Goal: Obtain resource: Download file/media

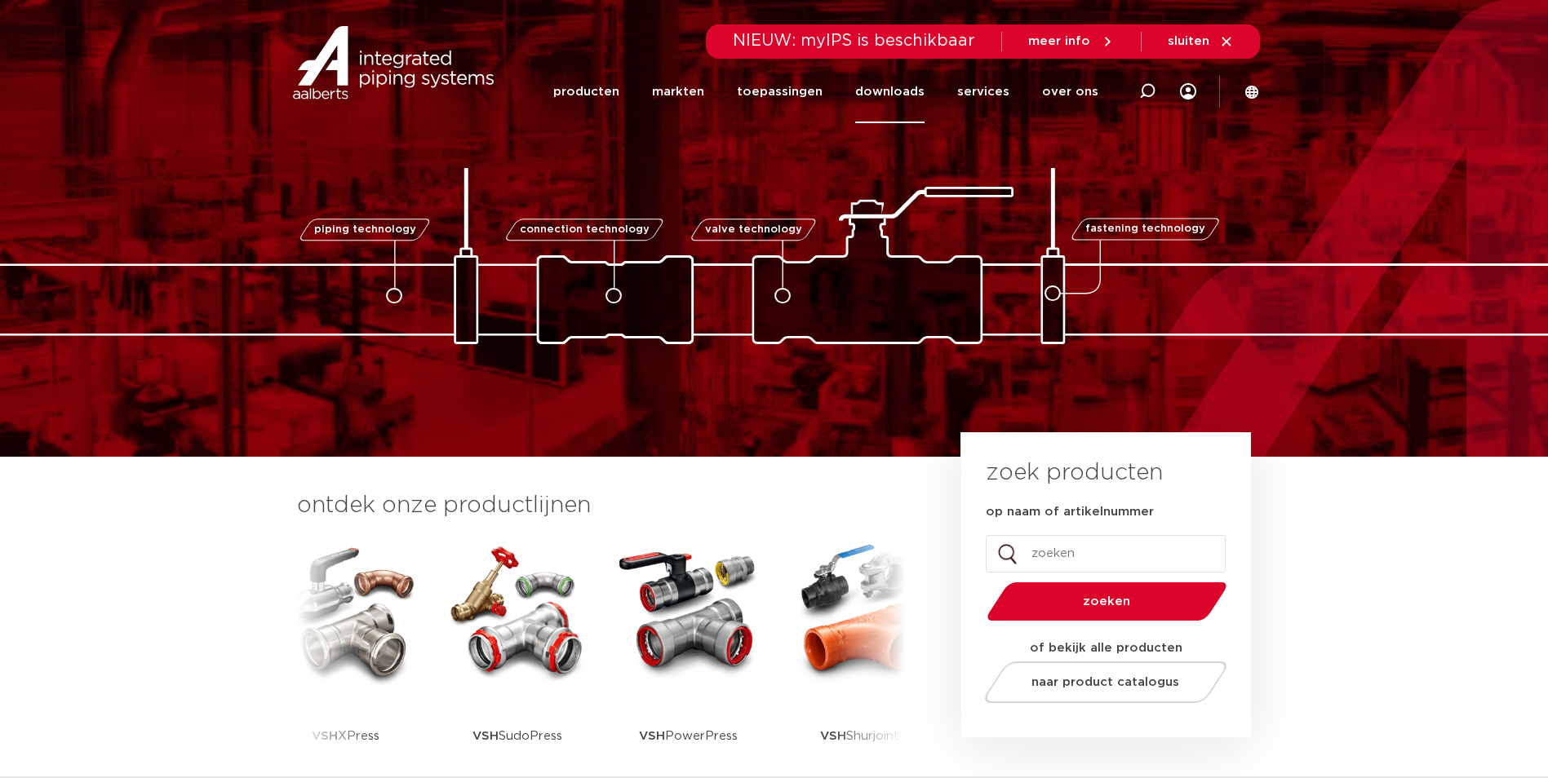
click at [925, 86] on link "downloads" at bounding box center [889, 91] width 69 height 63
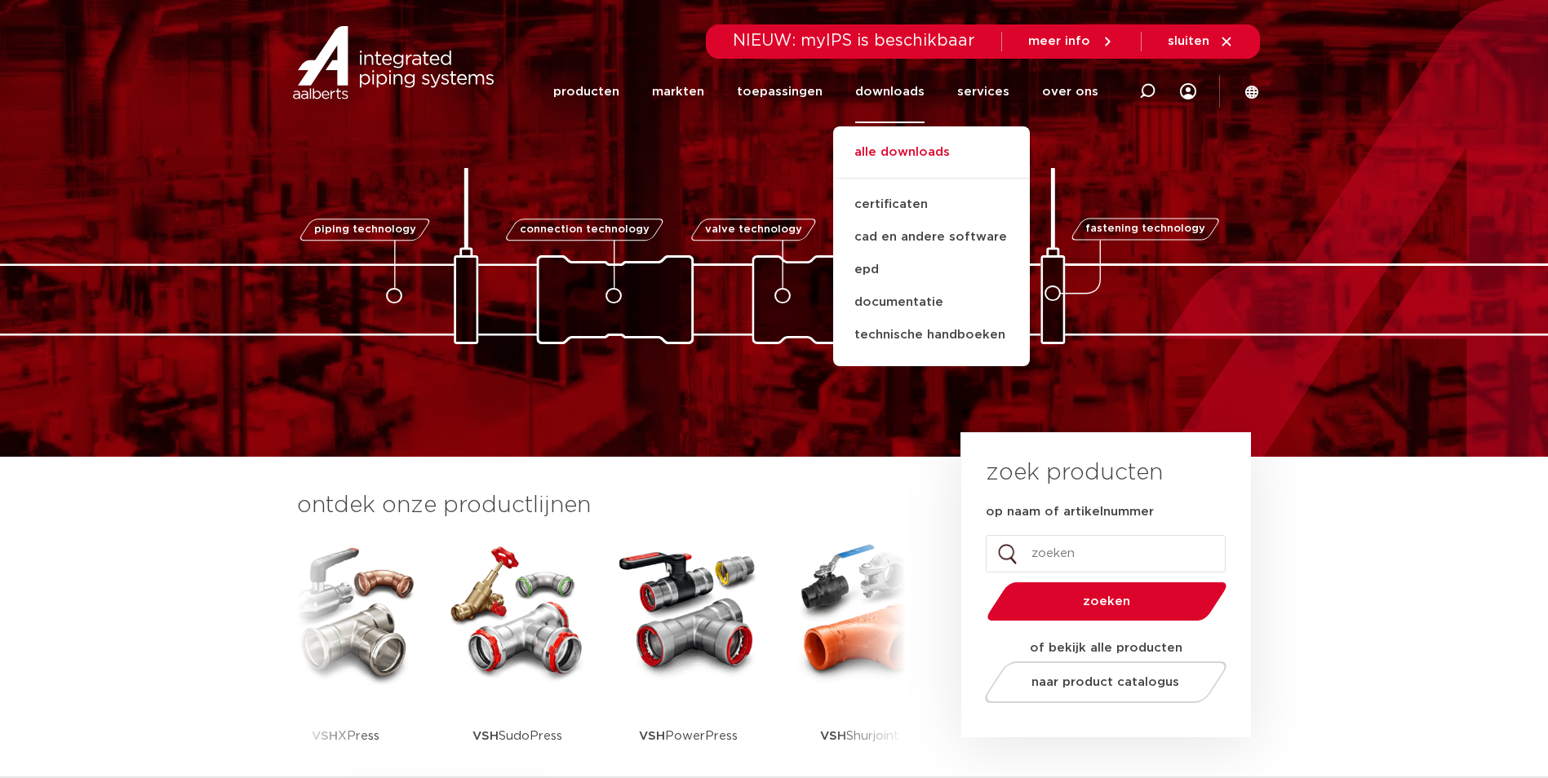
click at [891, 156] on link "alle downloads" at bounding box center [931, 161] width 197 height 36
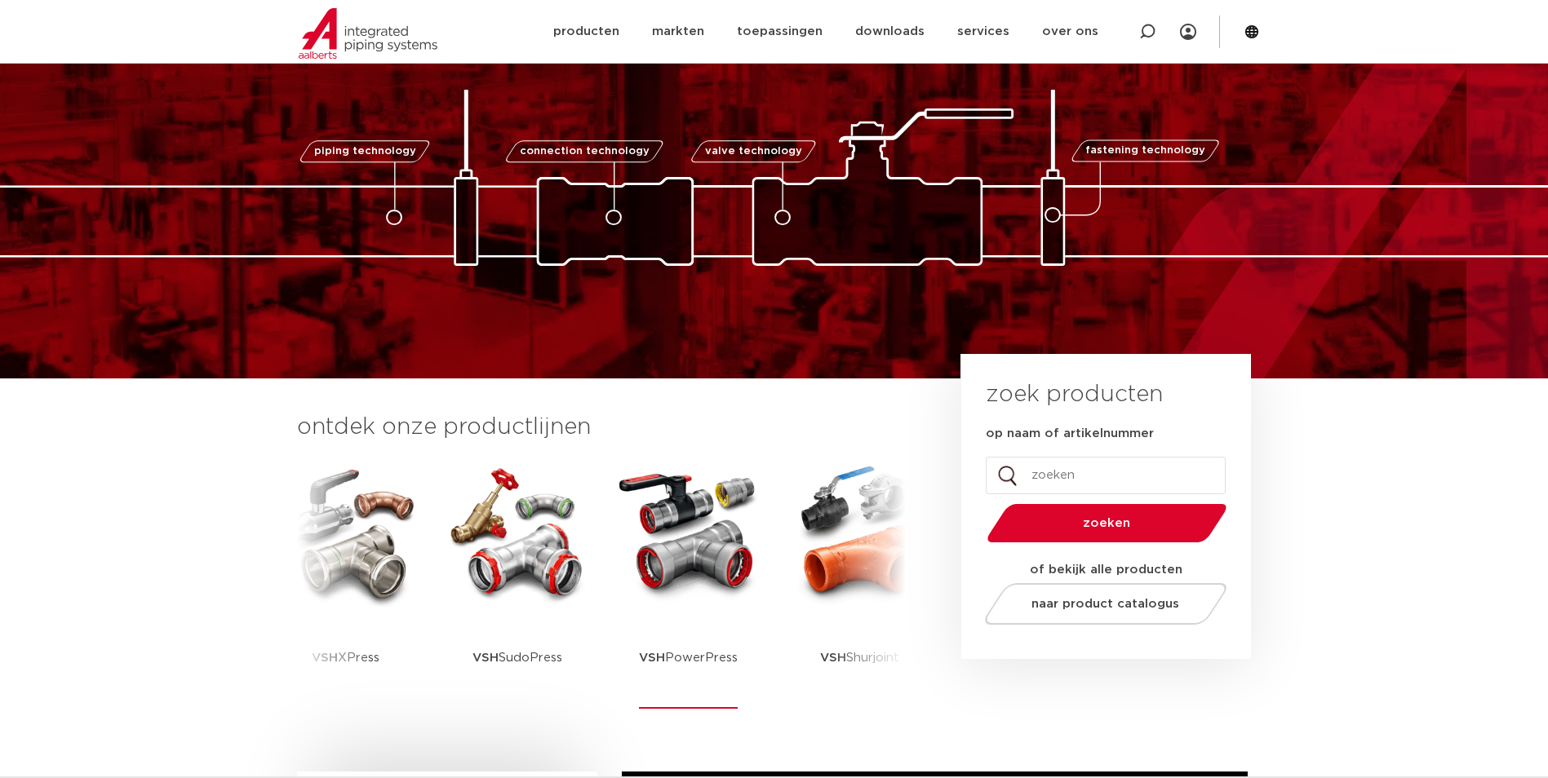
scroll to position [245, 0]
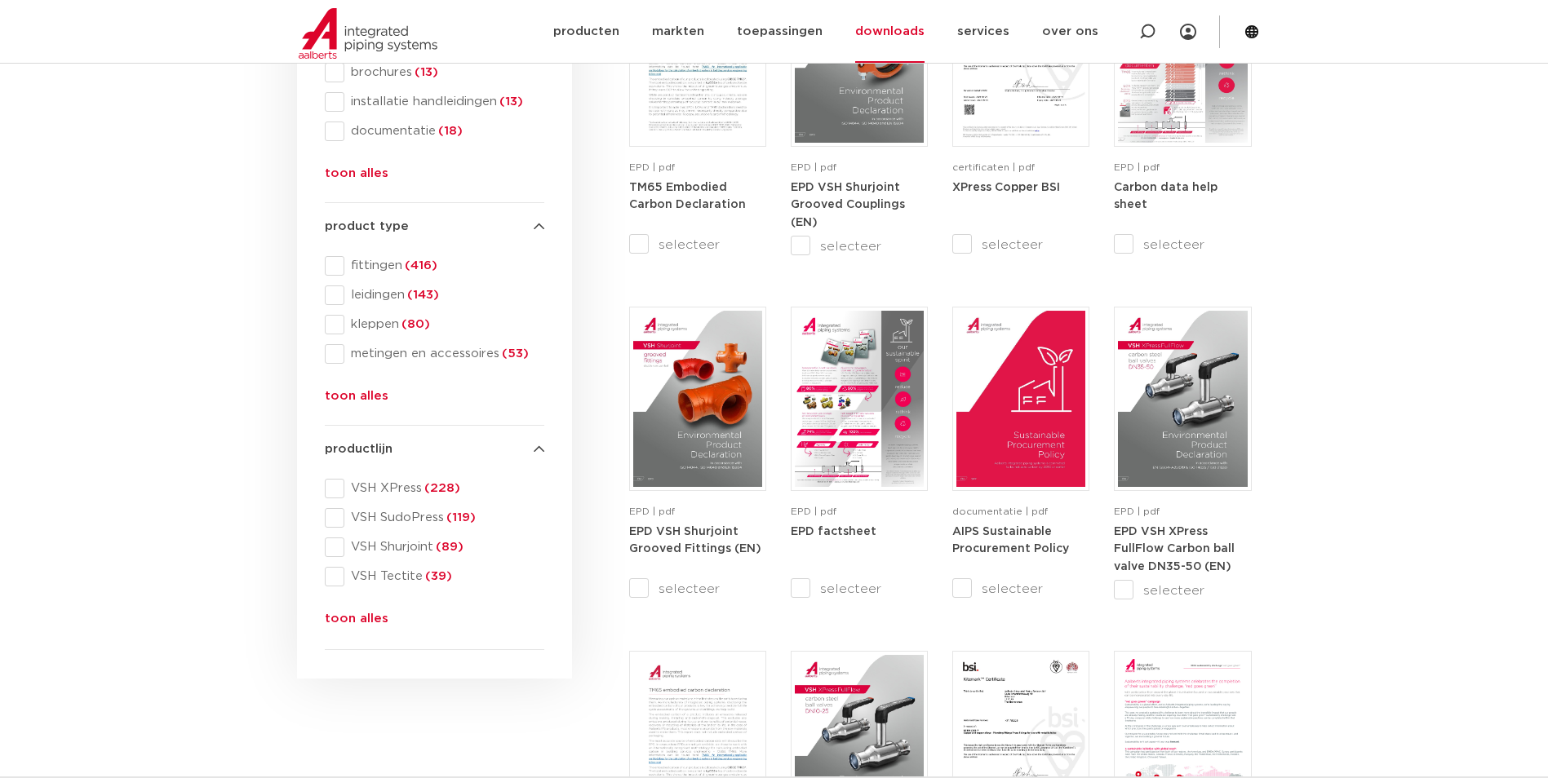
scroll to position [408, 0]
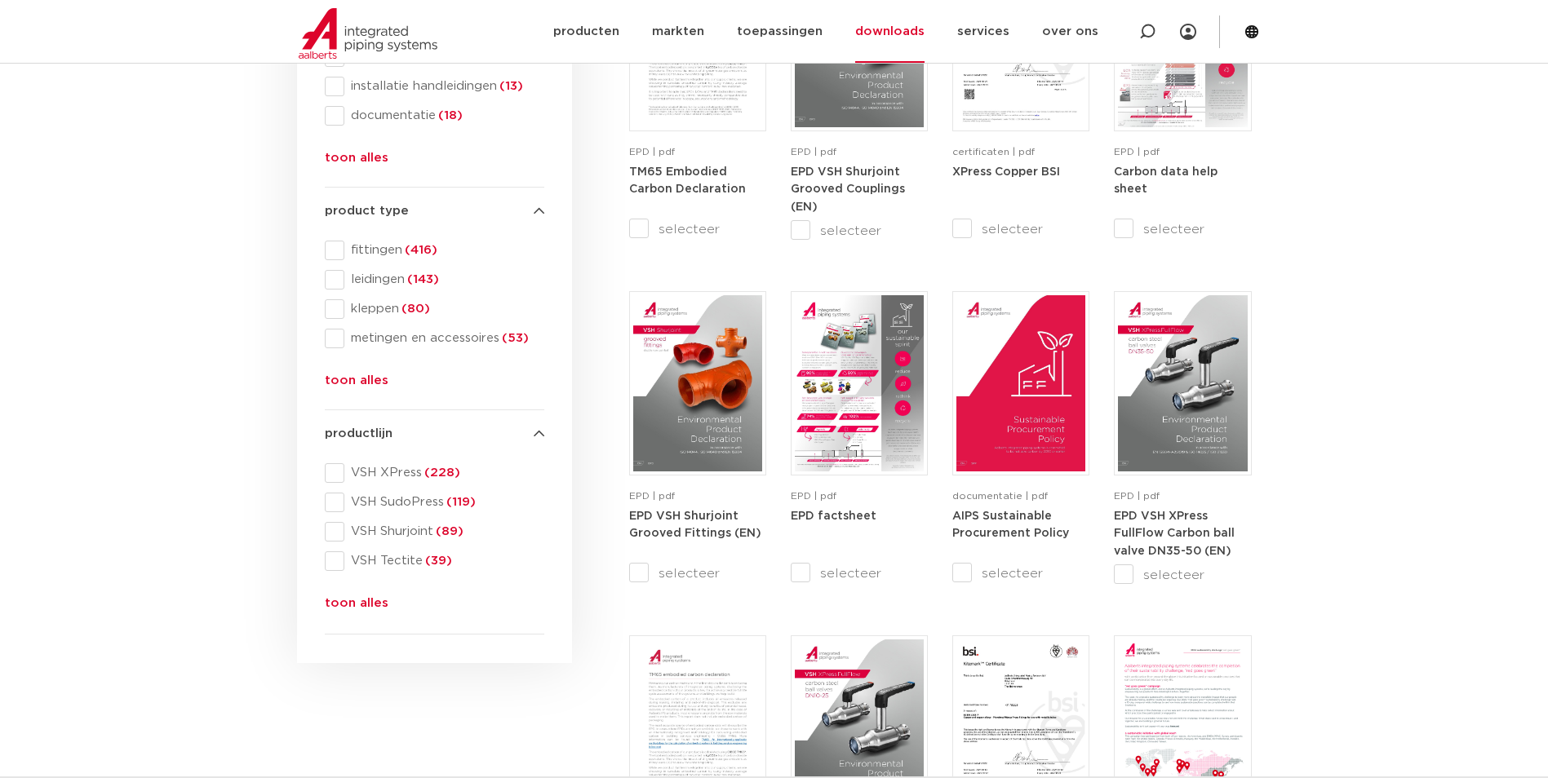
click at [363, 604] on button "toon alles" at bounding box center [357, 607] width 64 height 26
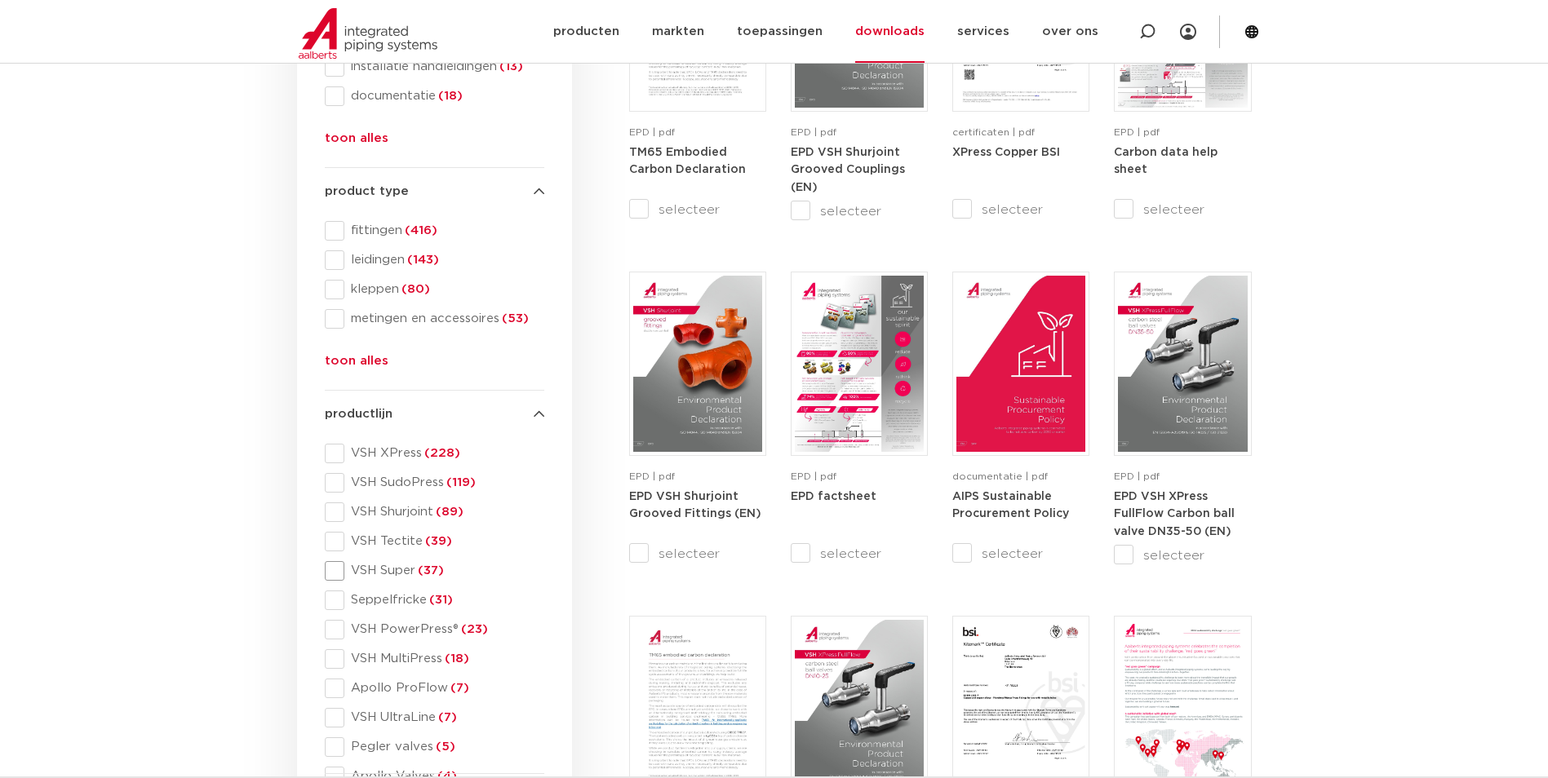
scroll to position [490, 0]
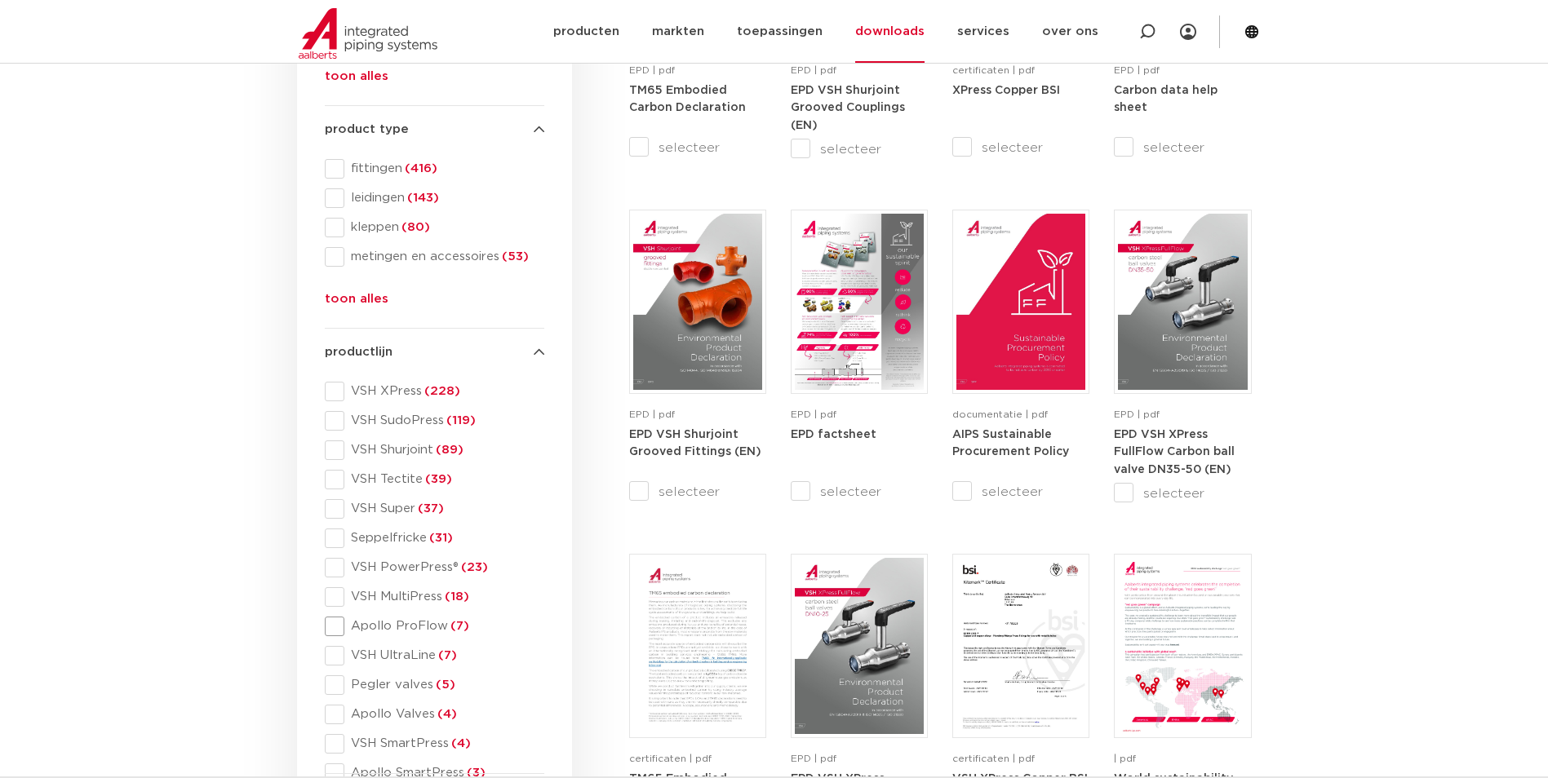
click at [335, 629] on span at bounding box center [335, 627] width 20 height 20
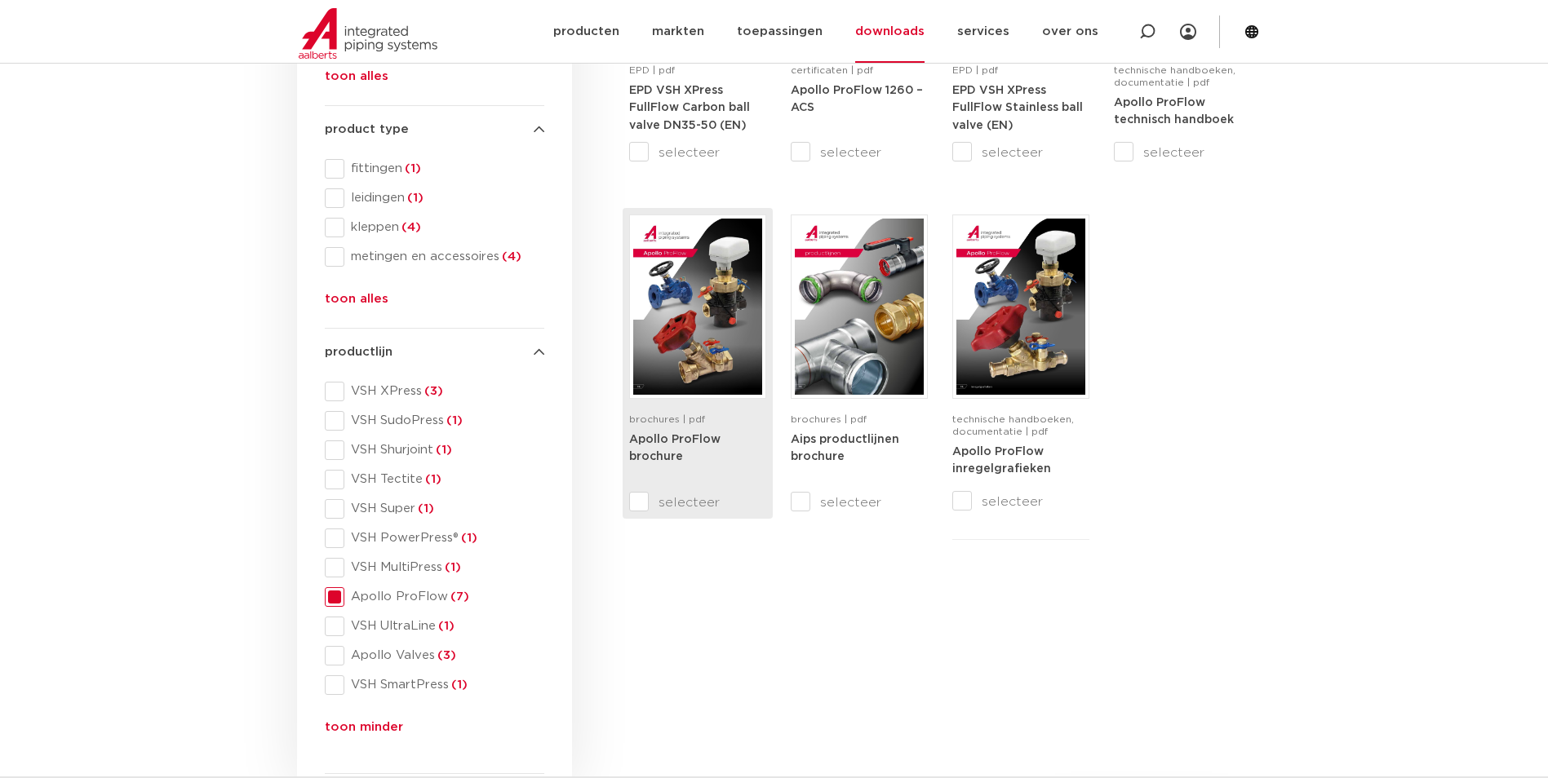
click at [677, 438] on strong "Apollo ProFlow brochure" at bounding box center [674, 448] width 91 height 29
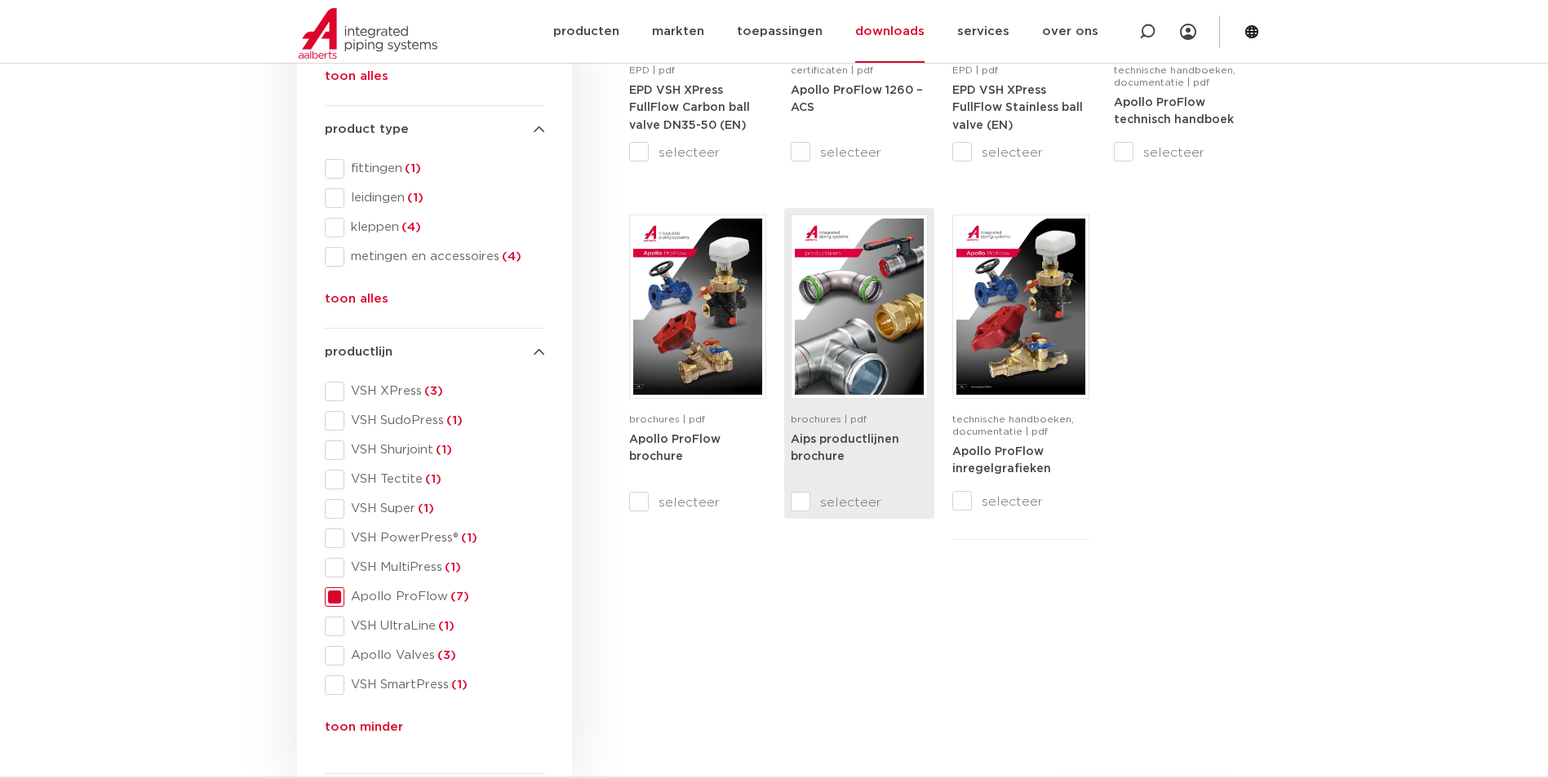
click at [809, 445] on strong "Aips productlijnen brochure" at bounding box center [845, 448] width 109 height 29
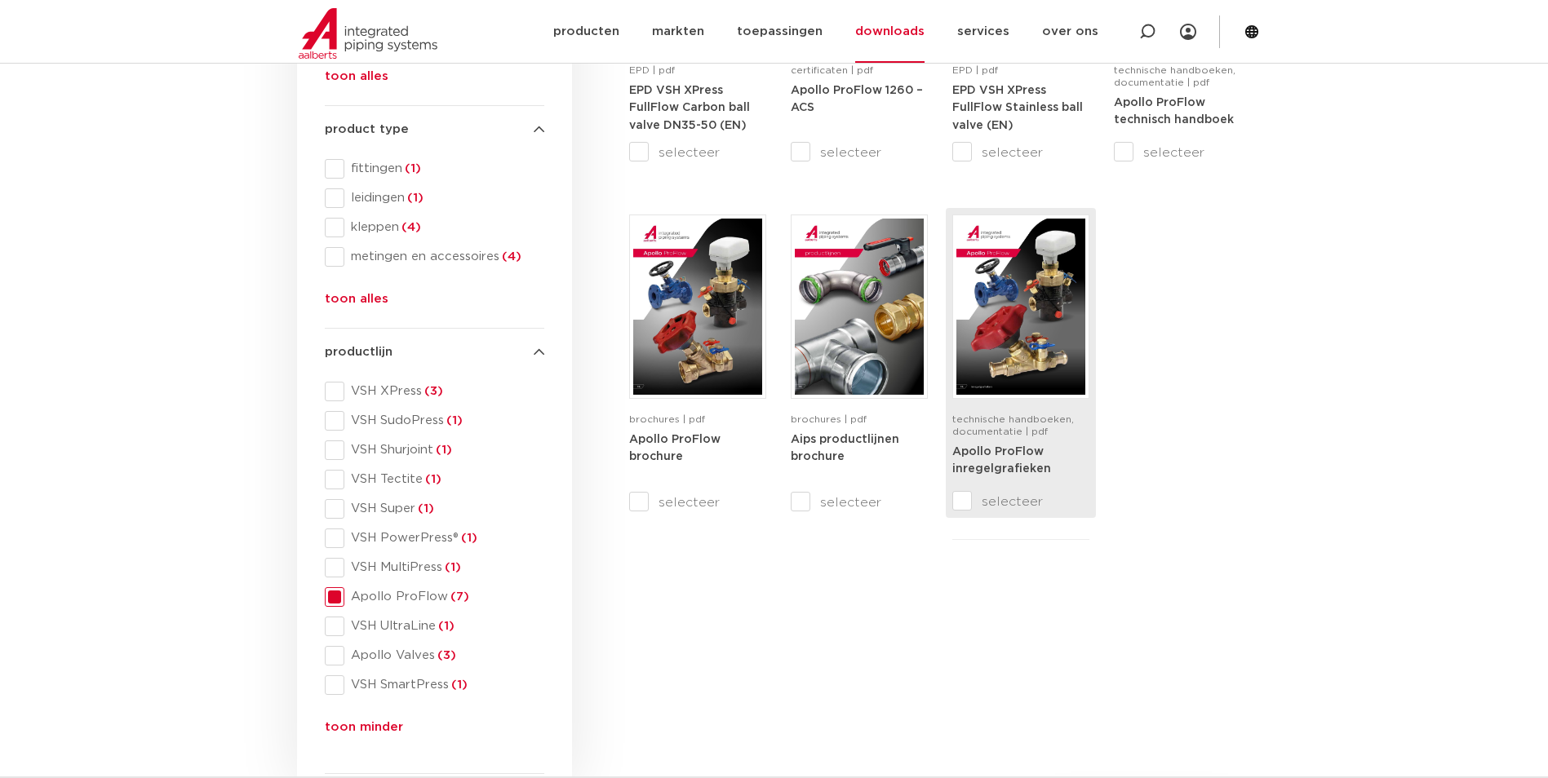
click at [969, 446] on strong "Apollo ProFlow inregelgrafieken" at bounding box center [1001, 460] width 99 height 29
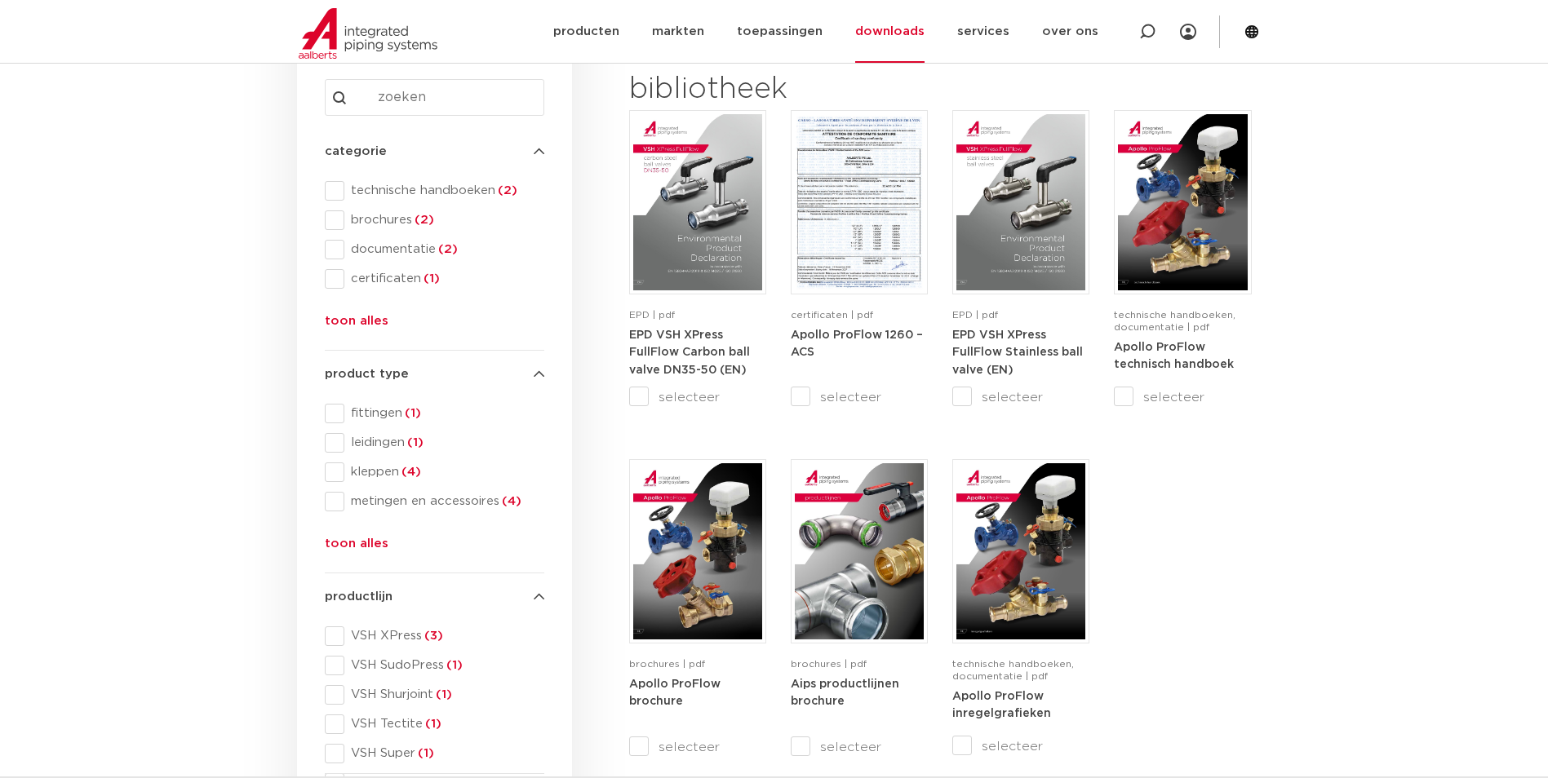
scroll to position [163, 0]
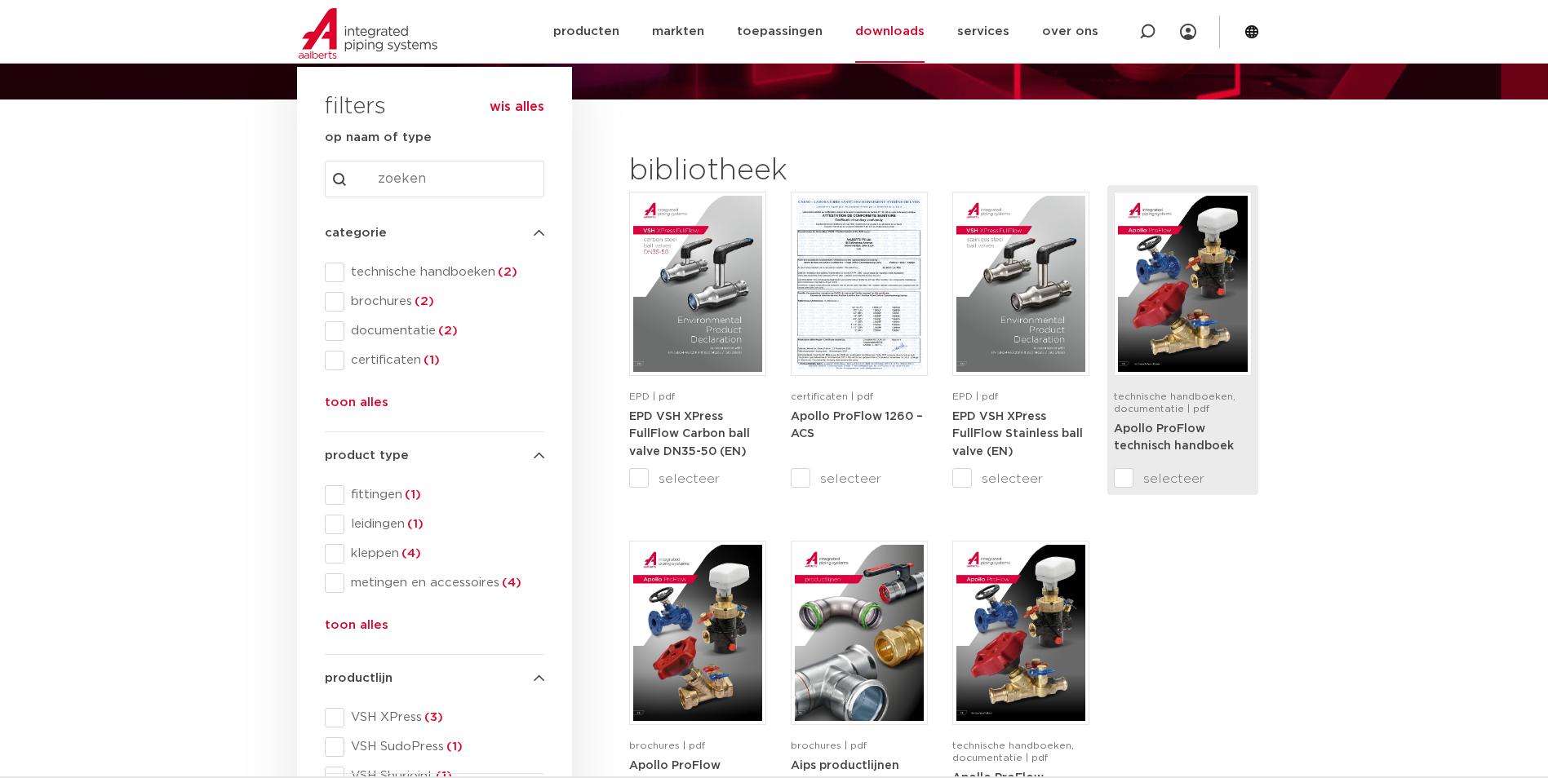
click at [1157, 419] on div "technische handboeken, documentatie | pdf" at bounding box center [1182, 405] width 137 height 29
click at [1154, 428] on strong "Apollo ProFlow technisch handboek" at bounding box center [1174, 438] width 120 height 29
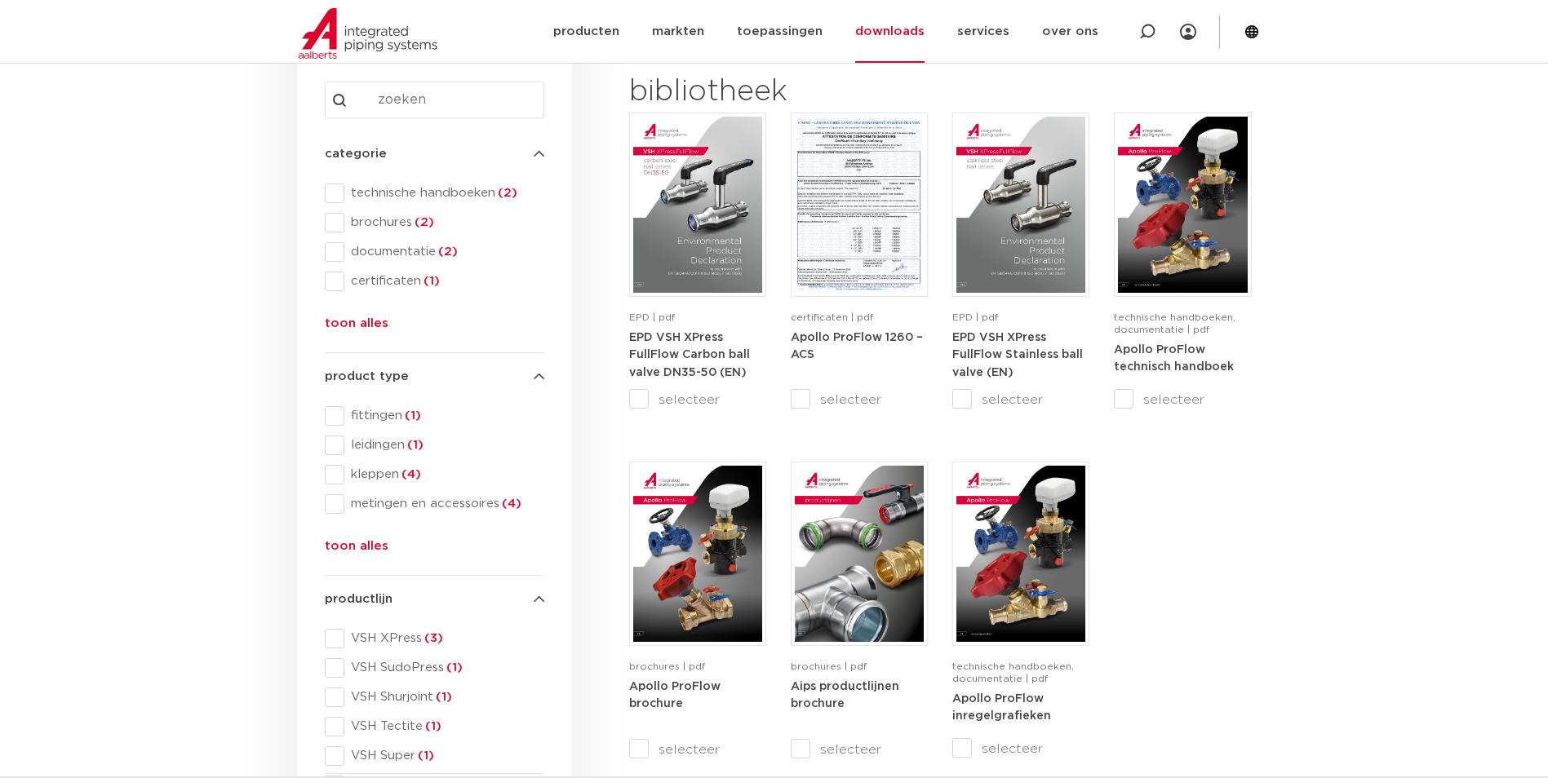
scroll to position [245, 0]
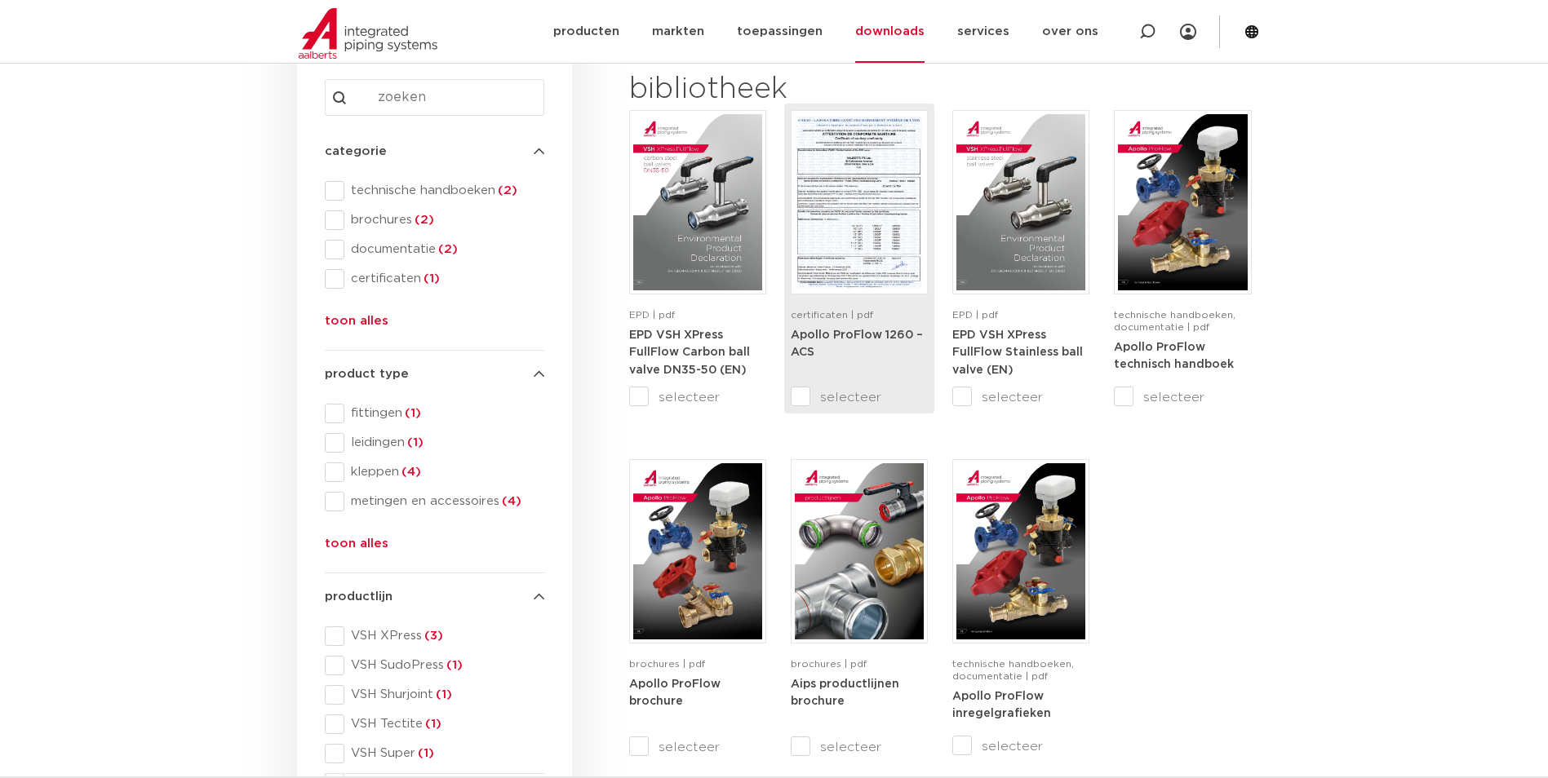
click at [856, 221] on img at bounding box center [859, 202] width 129 height 176
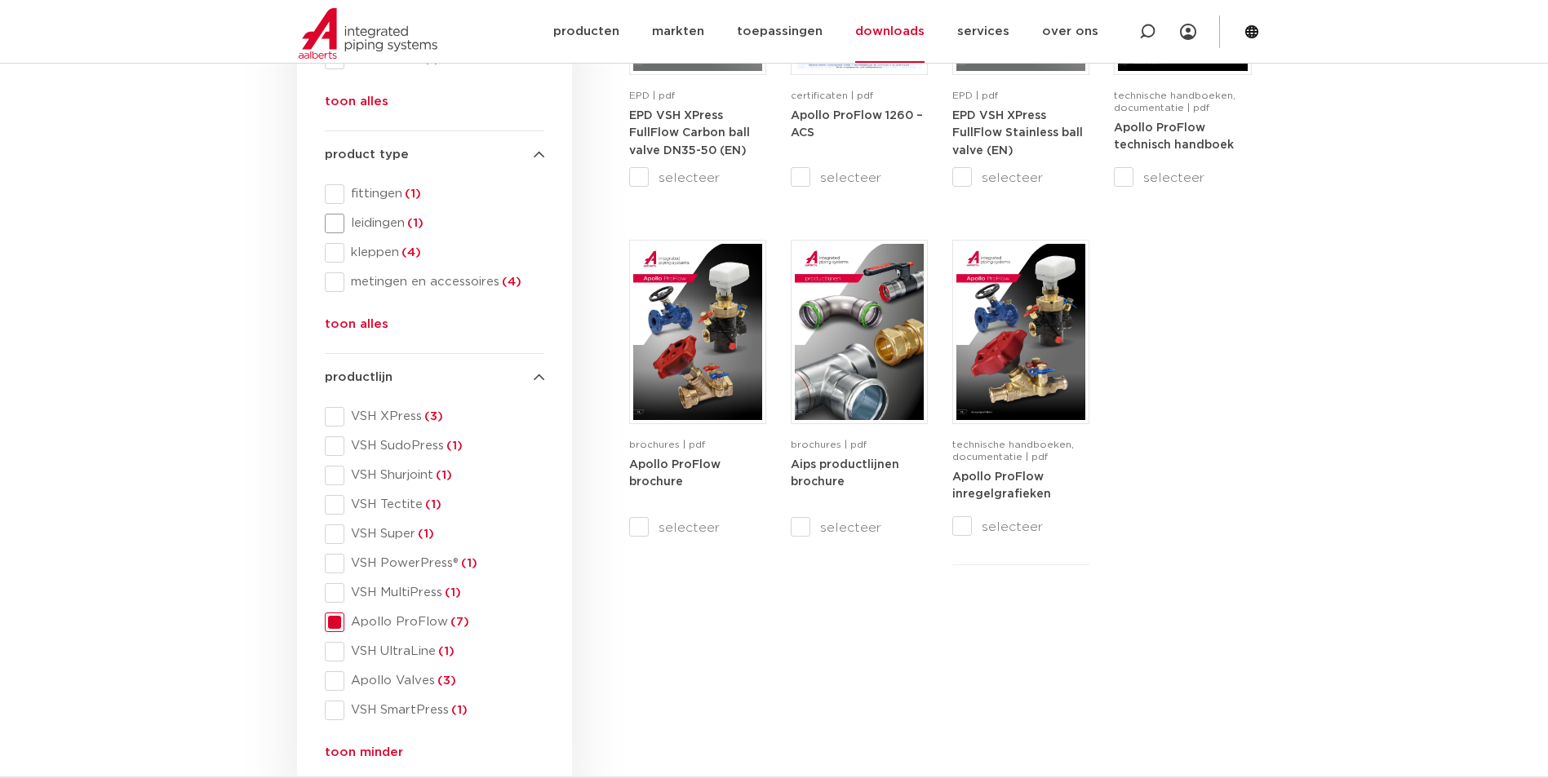
scroll to position [490, 0]
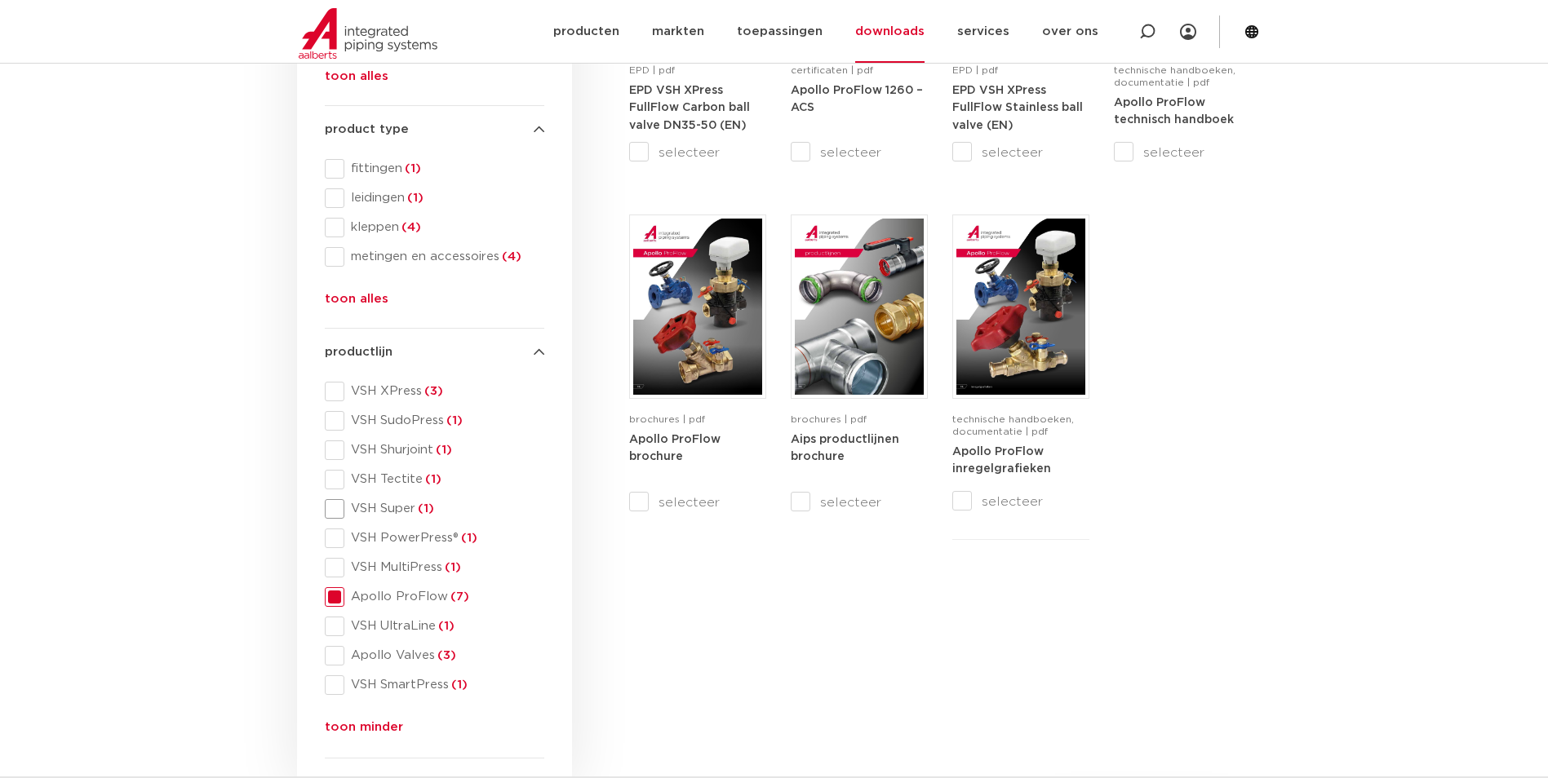
click at [330, 510] on span at bounding box center [335, 509] width 20 height 20
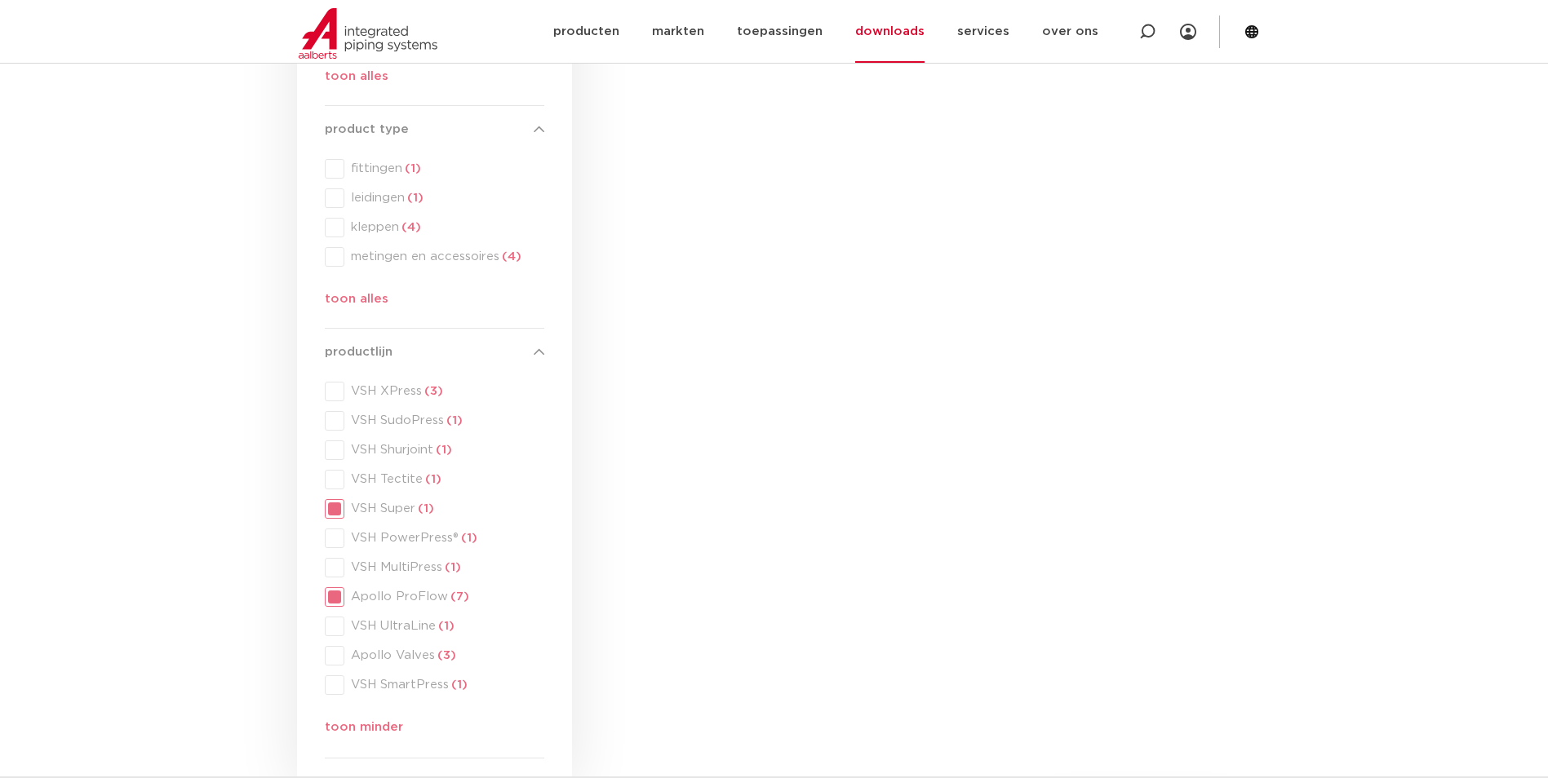
click at [335, 592] on div "productlijn productlijn VSH XPress (3) VSH SudoPress (1) VSH Shurjoint (1) VSH …" at bounding box center [435, 543] width 220 height 401
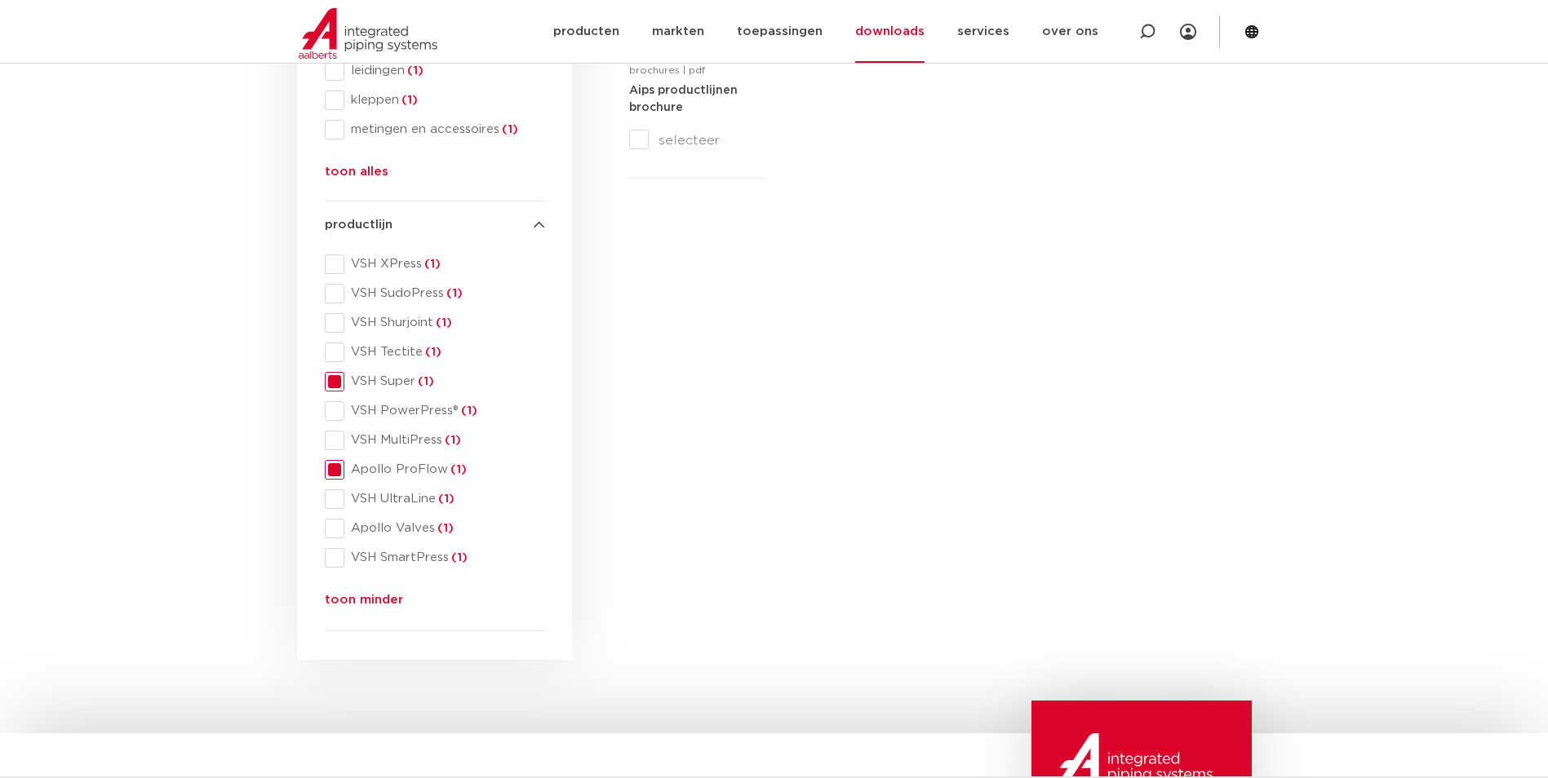
click at [339, 468] on span at bounding box center [335, 470] width 20 height 20
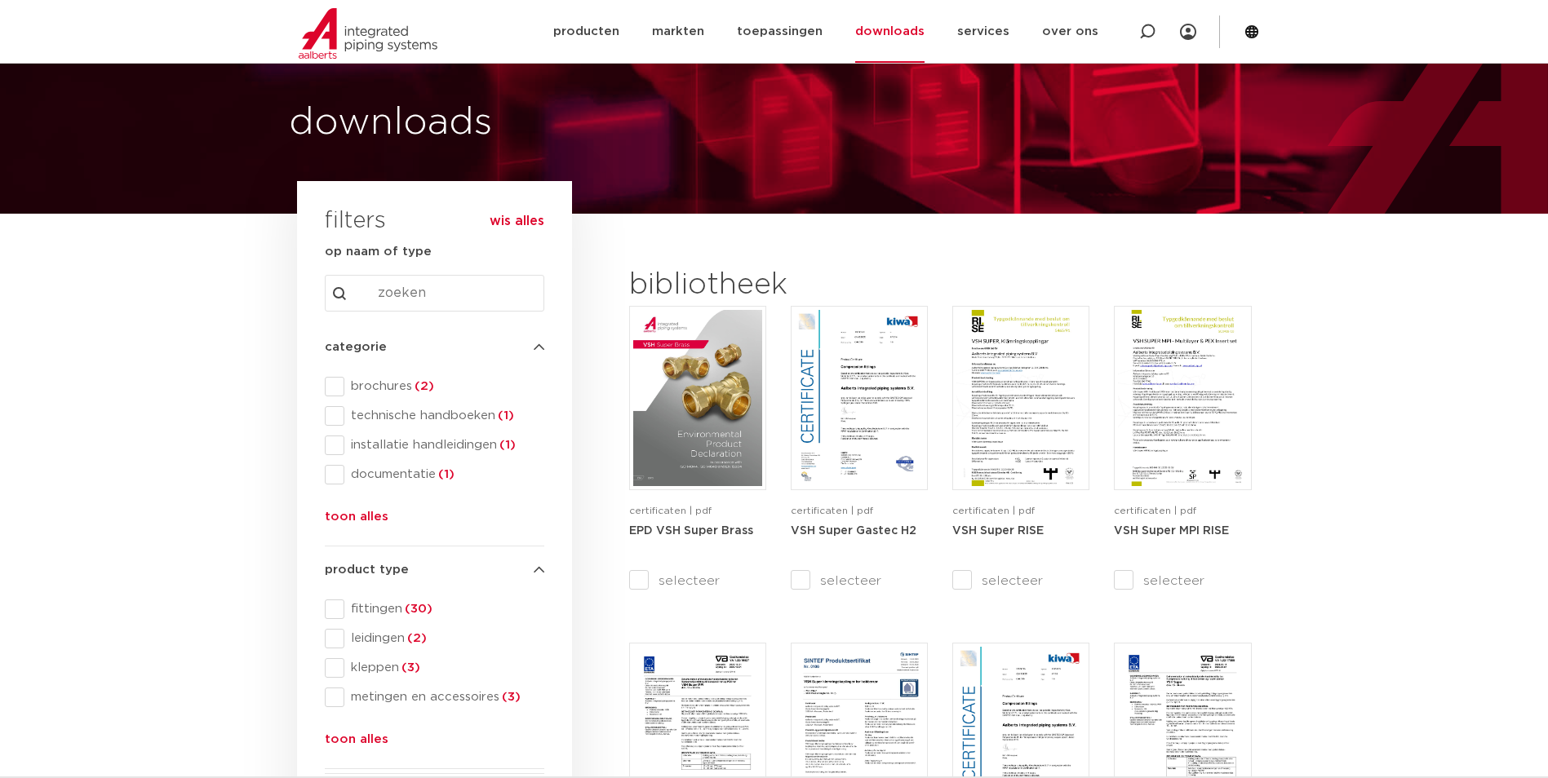
scroll to position [46, 0]
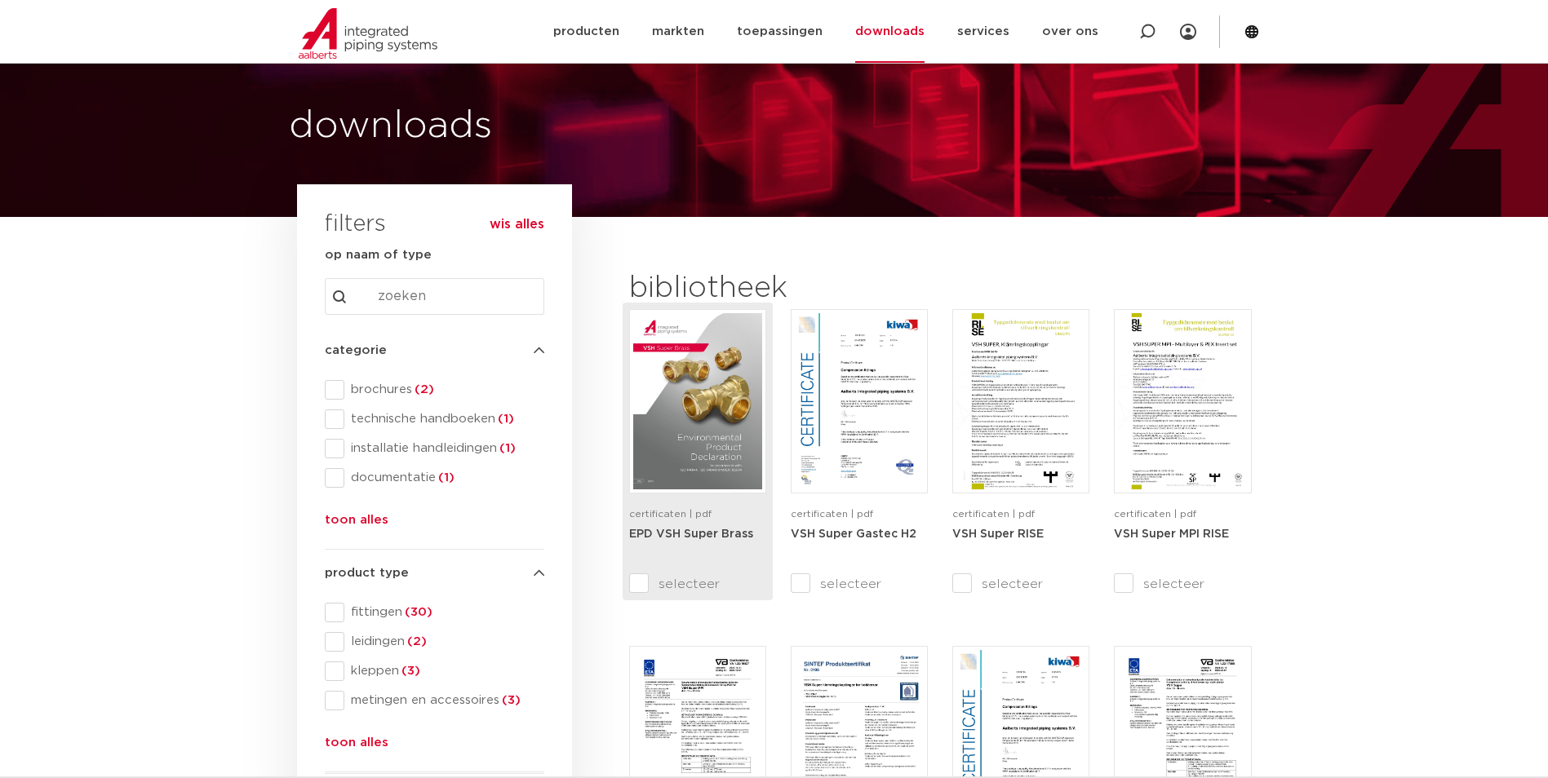
click at [691, 428] on img at bounding box center [697, 401] width 129 height 176
click at [1253, 32] on icon at bounding box center [1251, 31] width 13 height 13
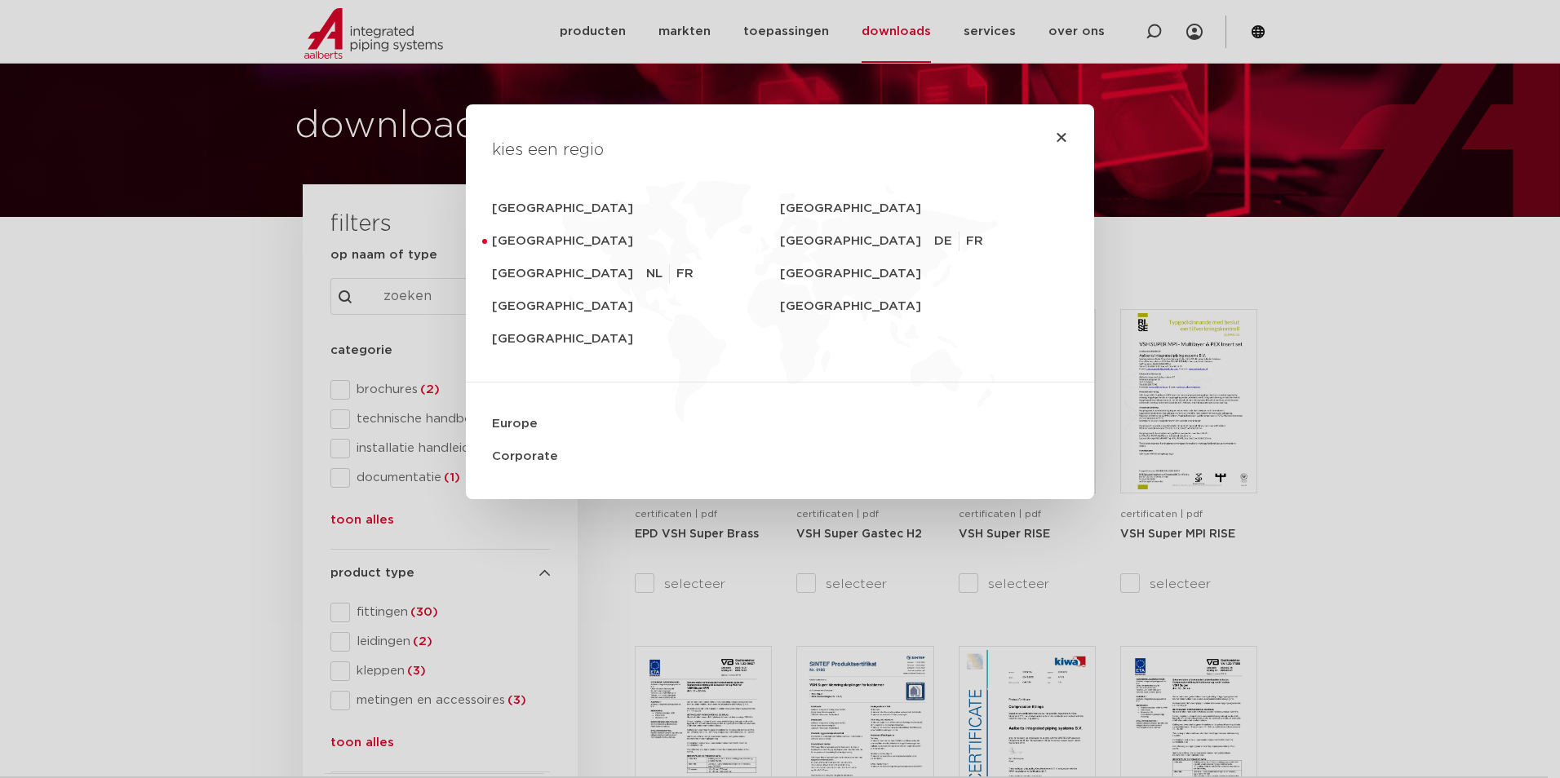
click at [1253, 32] on div "kies een regio [GEOGRAPHIC_DATA] [GEOGRAPHIC_DATA] [GEOGRAPHIC_DATA] [GEOGRAPHI…" at bounding box center [780, 389] width 1560 height 778
click at [1055, 131] on icon "Close" at bounding box center [1061, 137] width 13 height 13
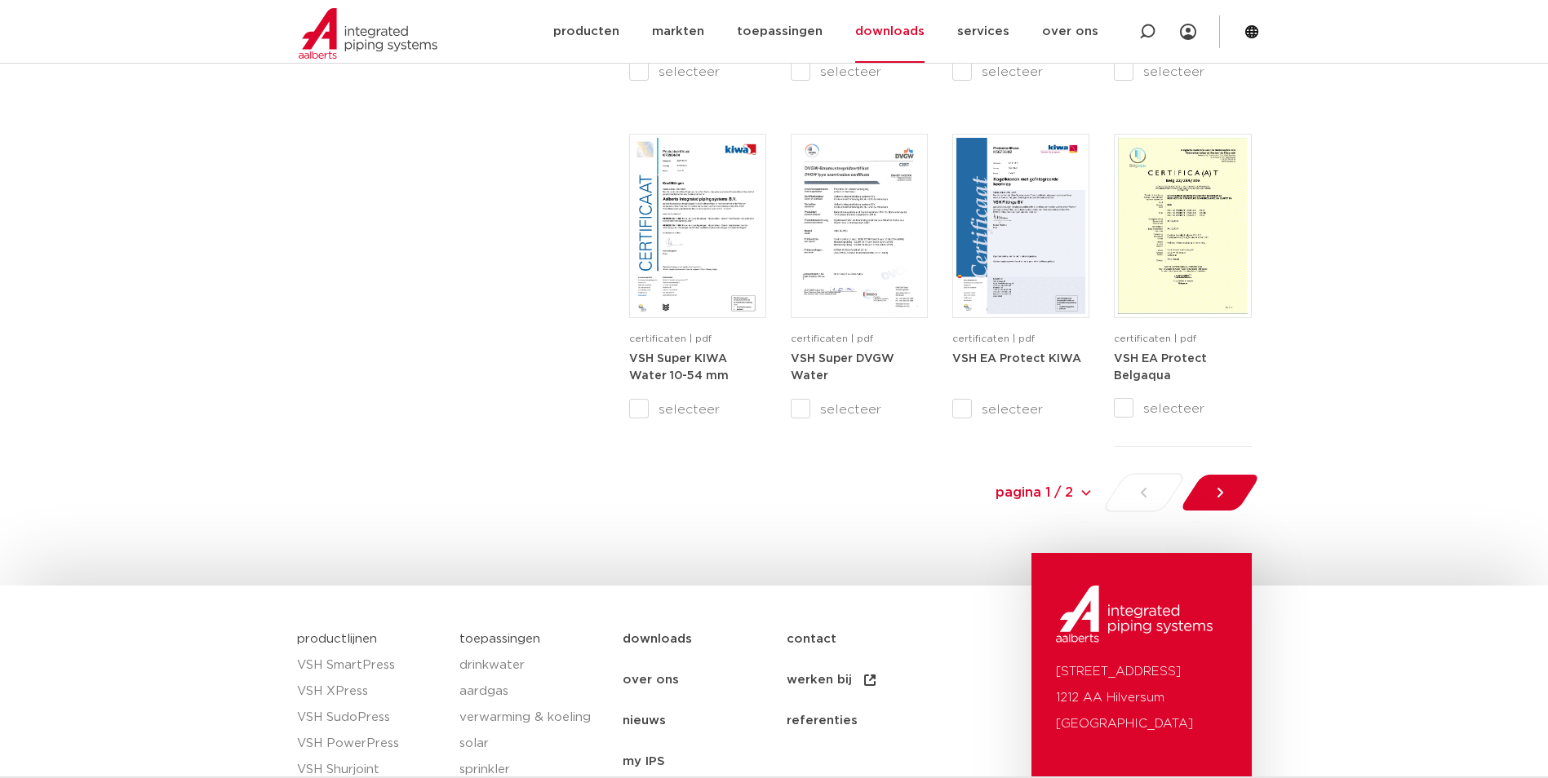
scroll to position [1506, 0]
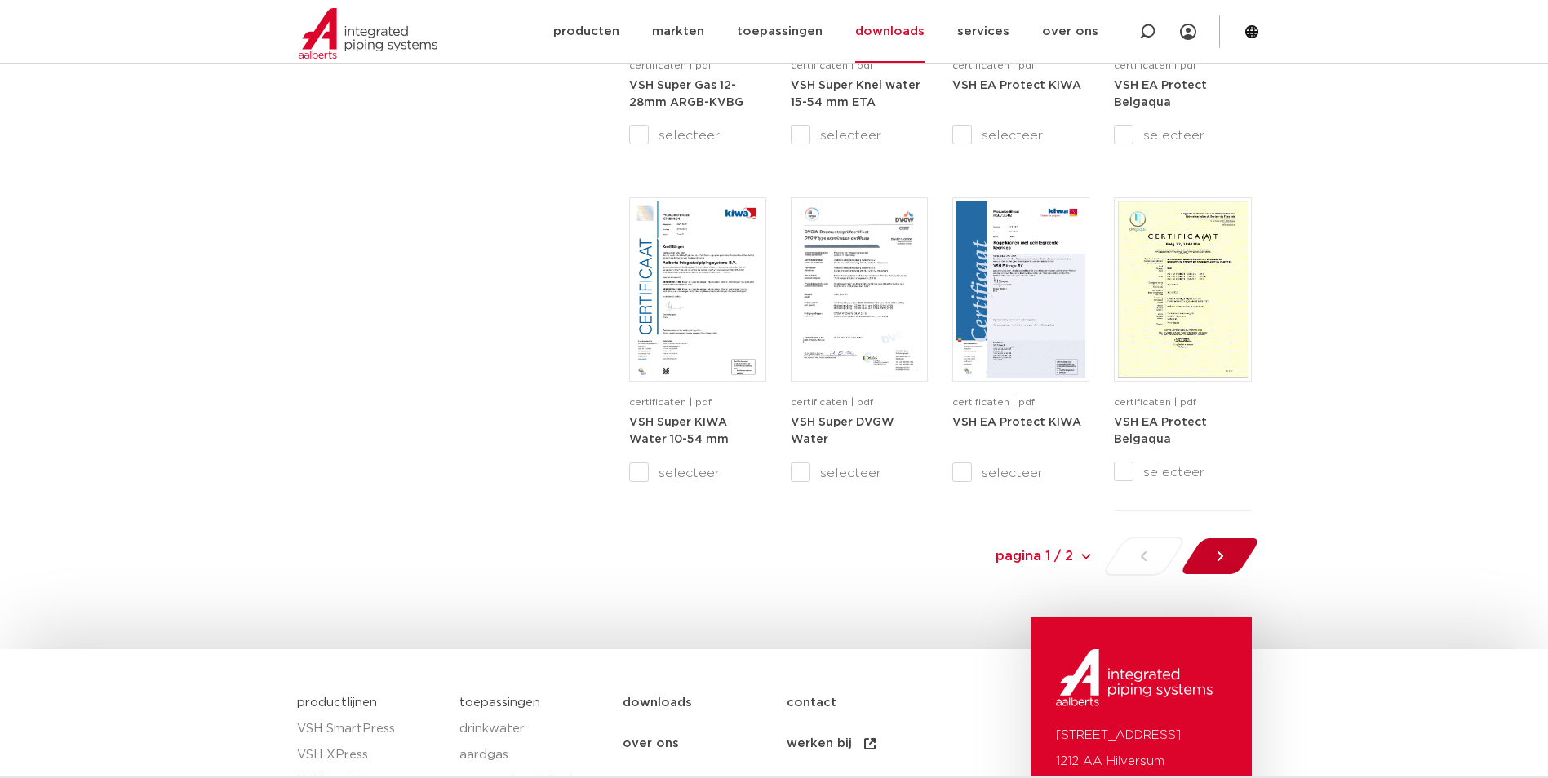
click at [1223, 553] on icon at bounding box center [1220, 556] width 16 height 16
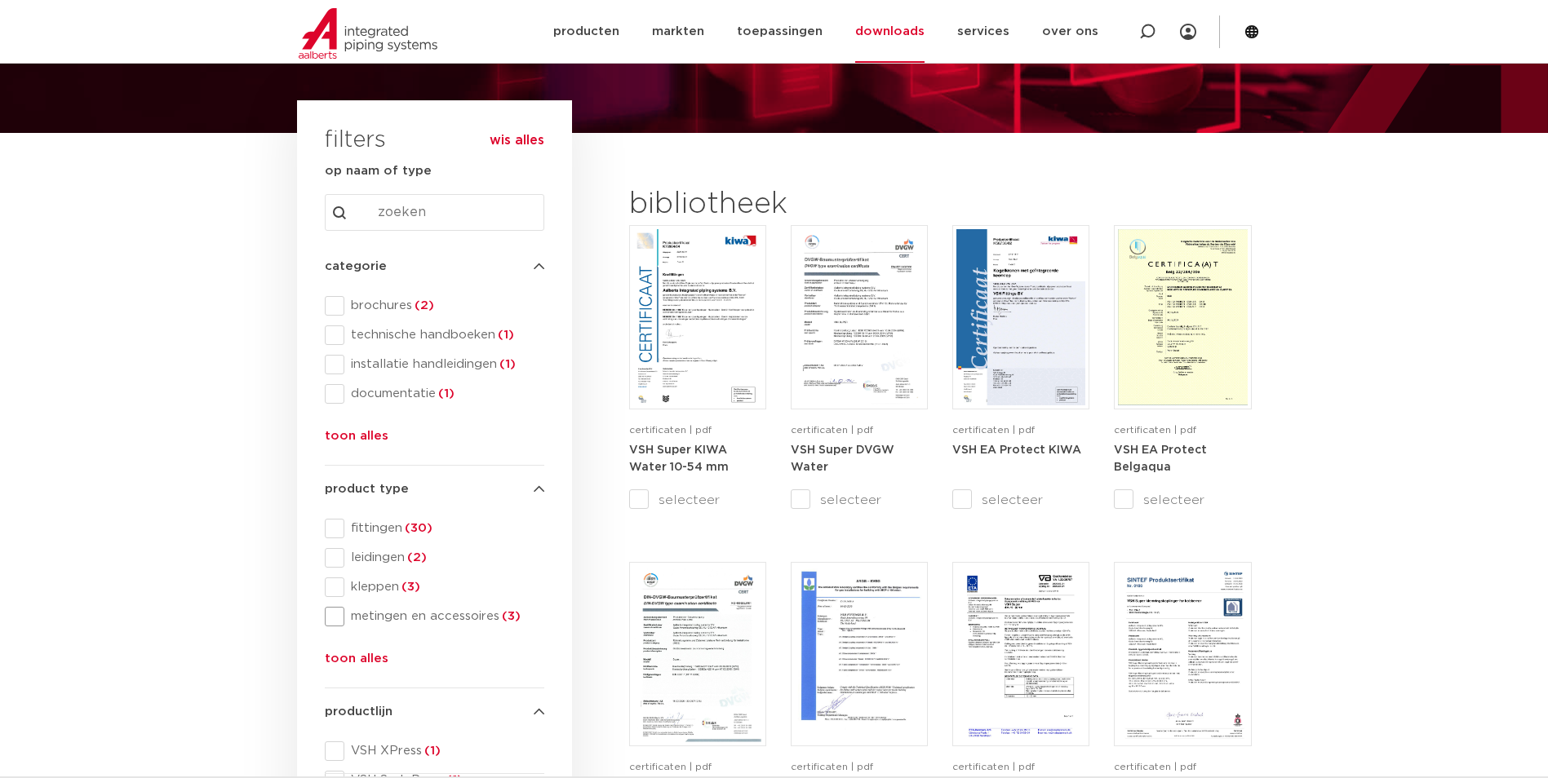
scroll to position [82, 0]
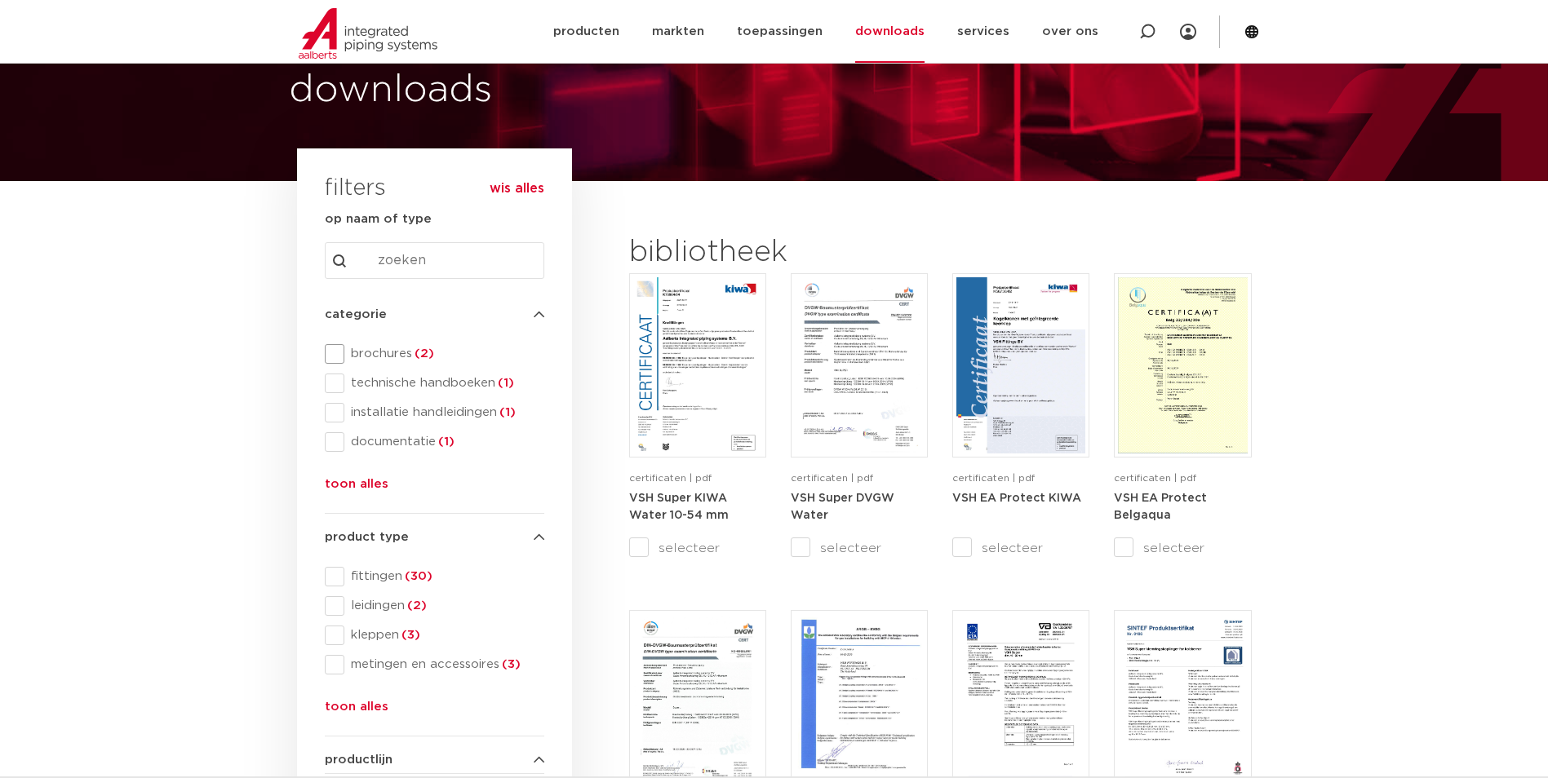
click at [334, 351] on span at bounding box center [335, 354] width 20 height 20
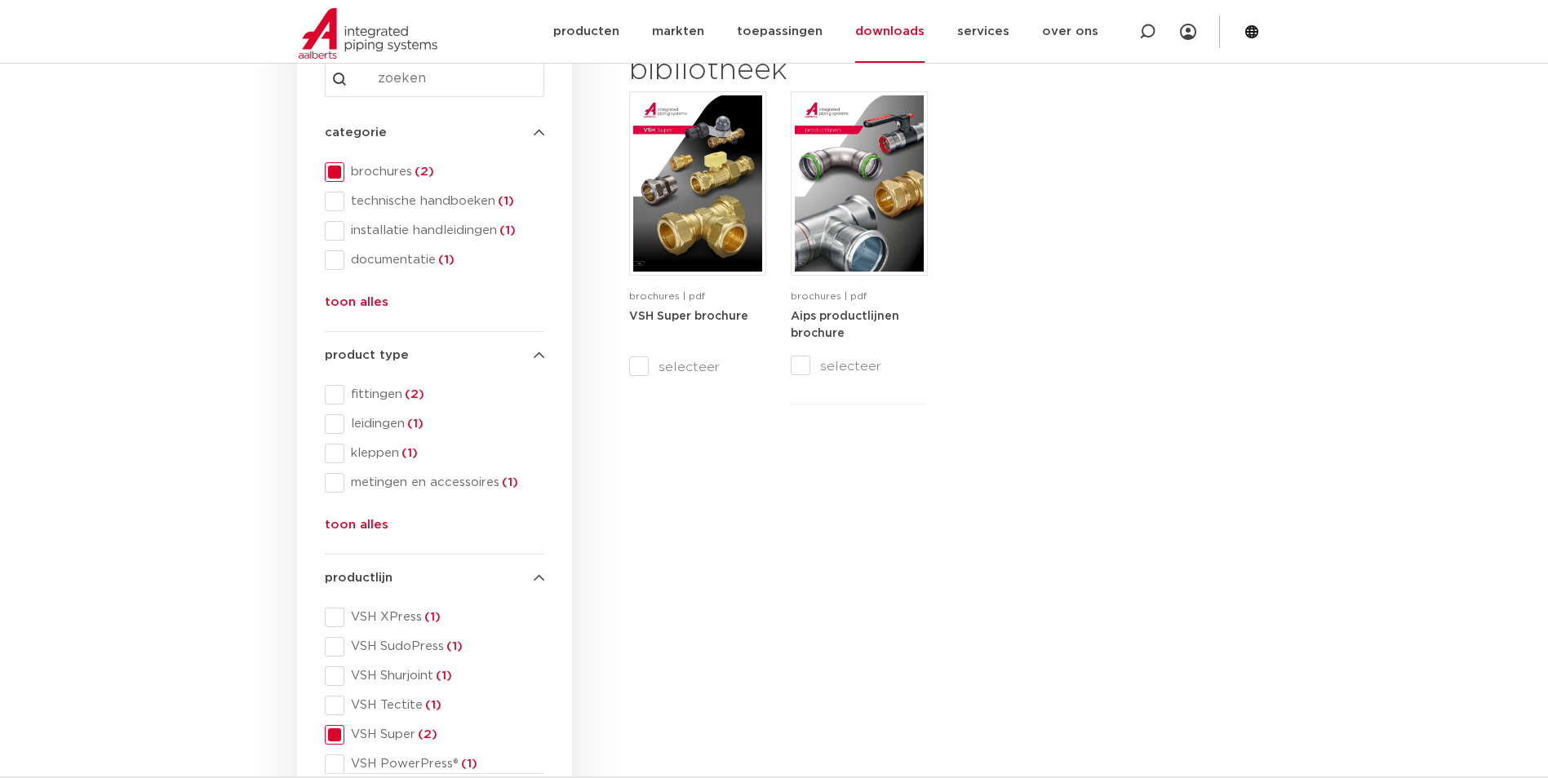
scroll to position [245, 0]
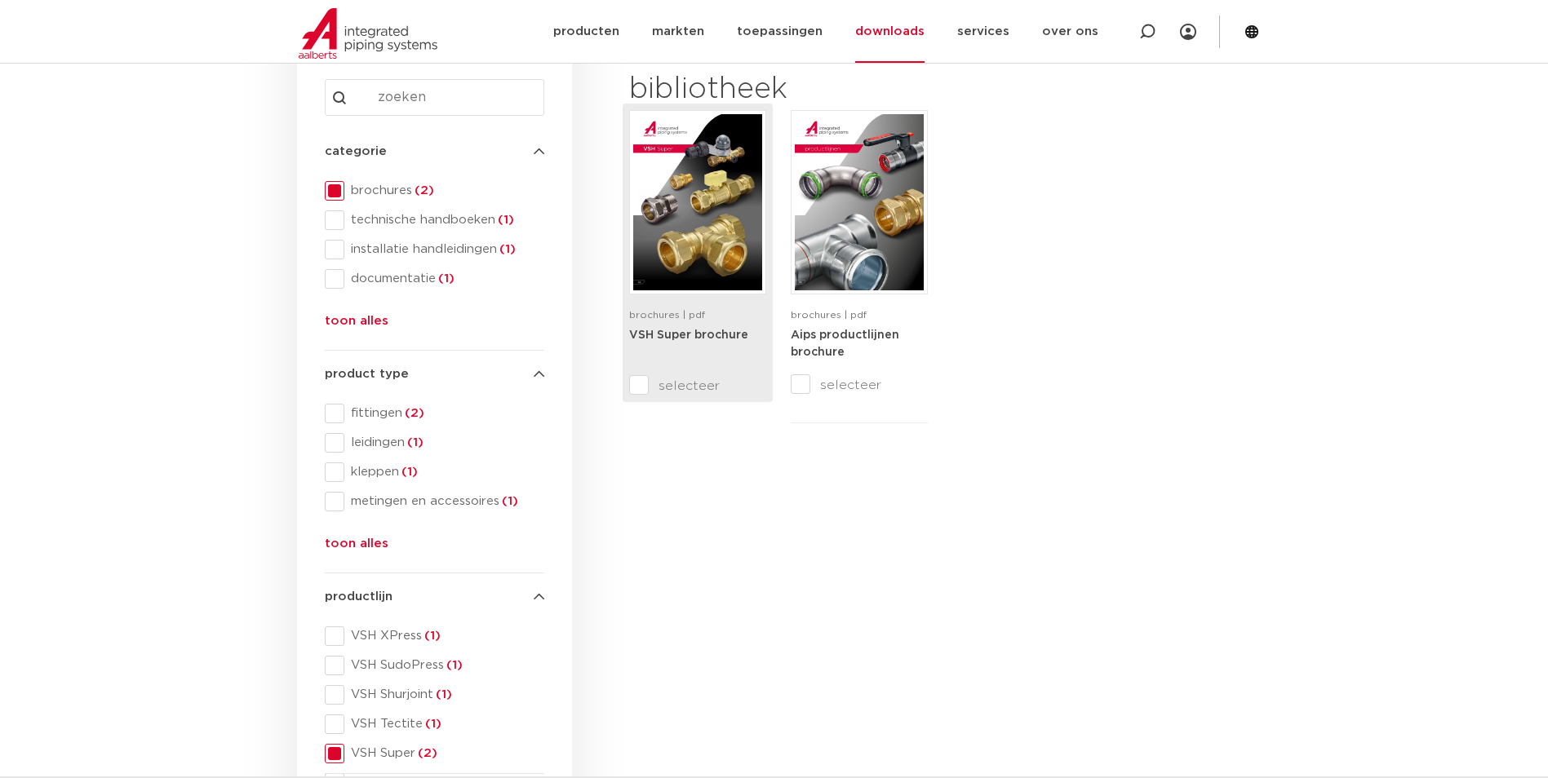
click at [703, 336] on strong "VSH Super brochure" at bounding box center [688, 335] width 119 height 11
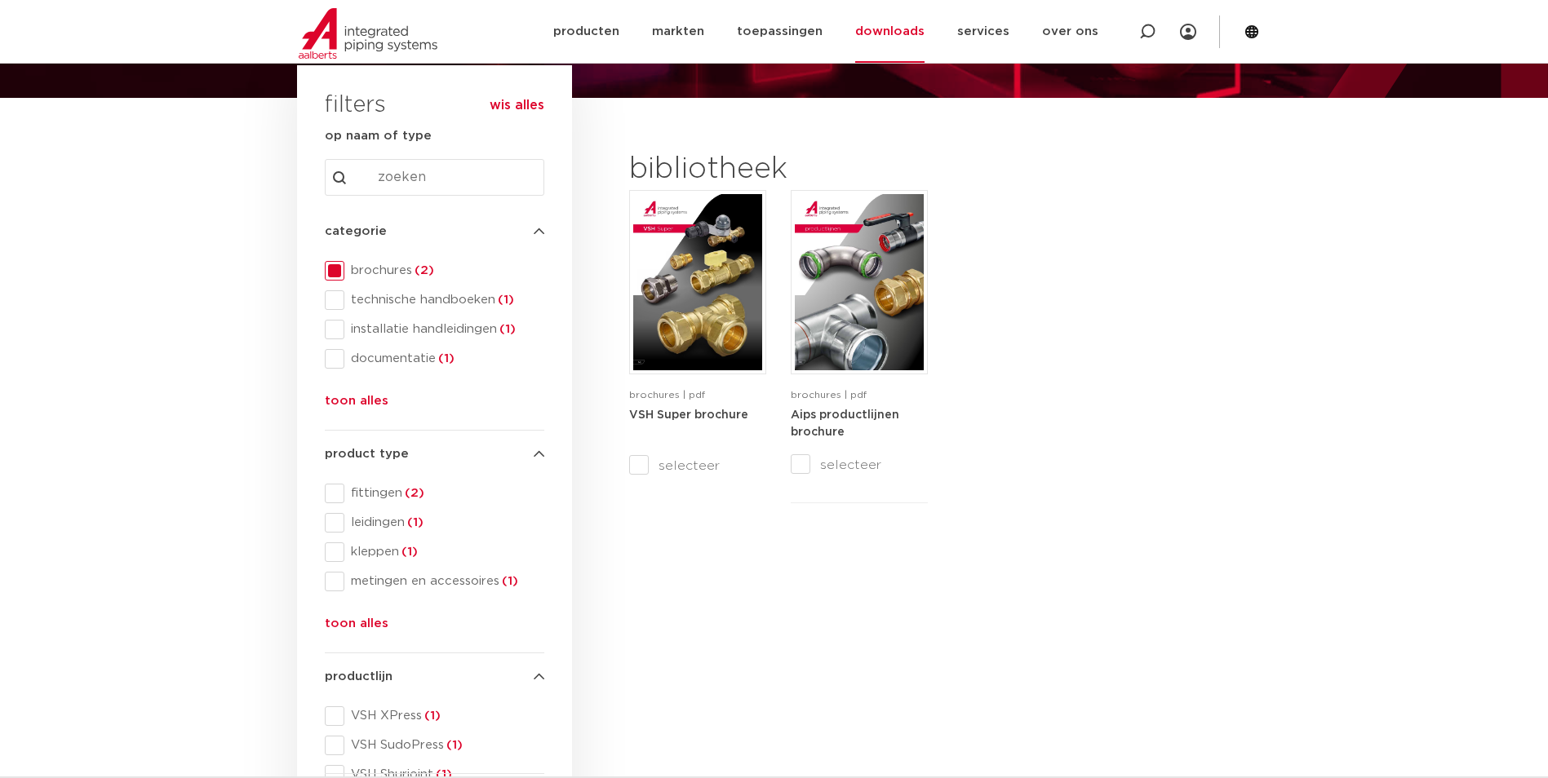
scroll to position [163, 0]
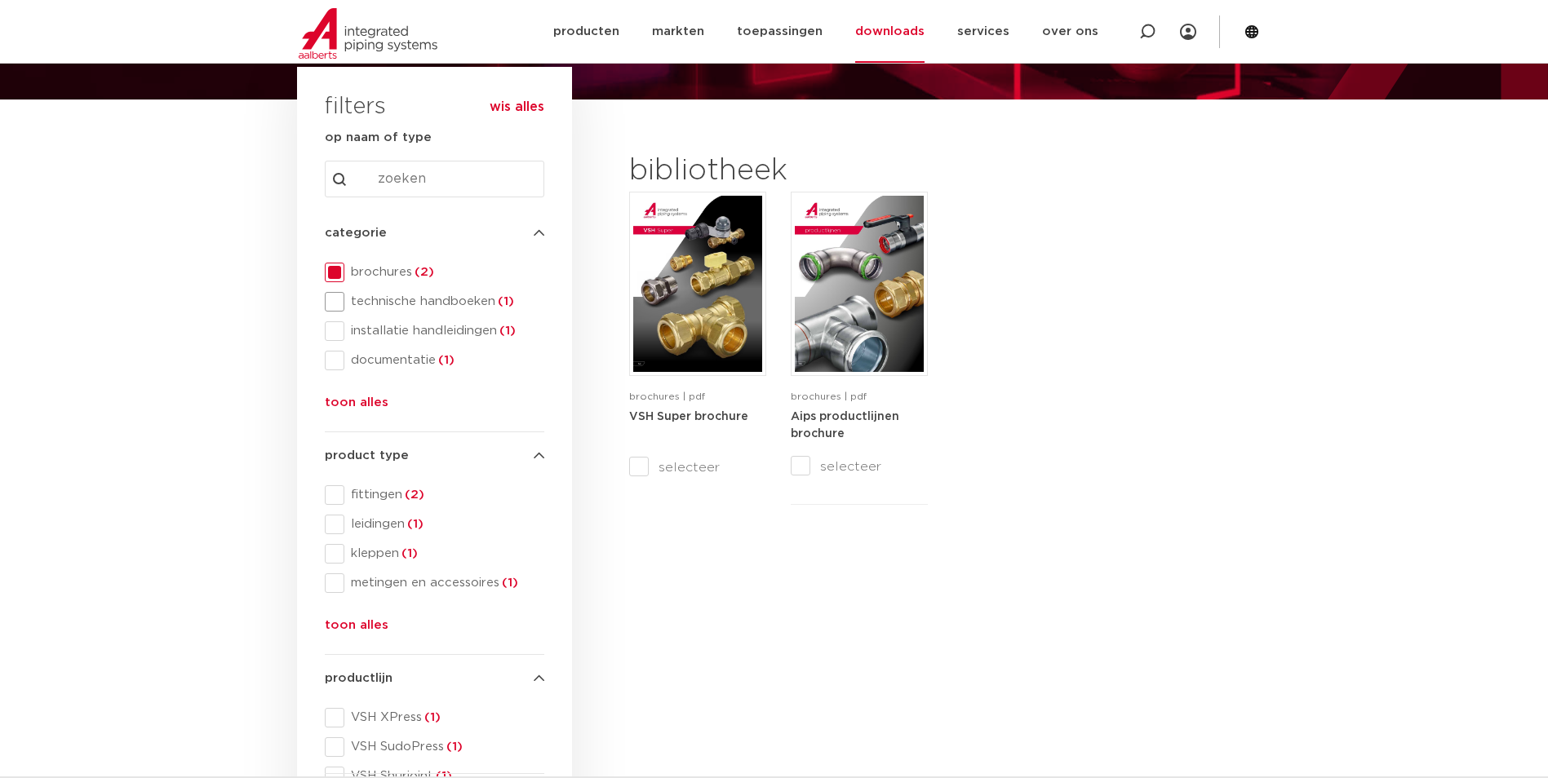
click at [338, 302] on span at bounding box center [335, 302] width 20 height 20
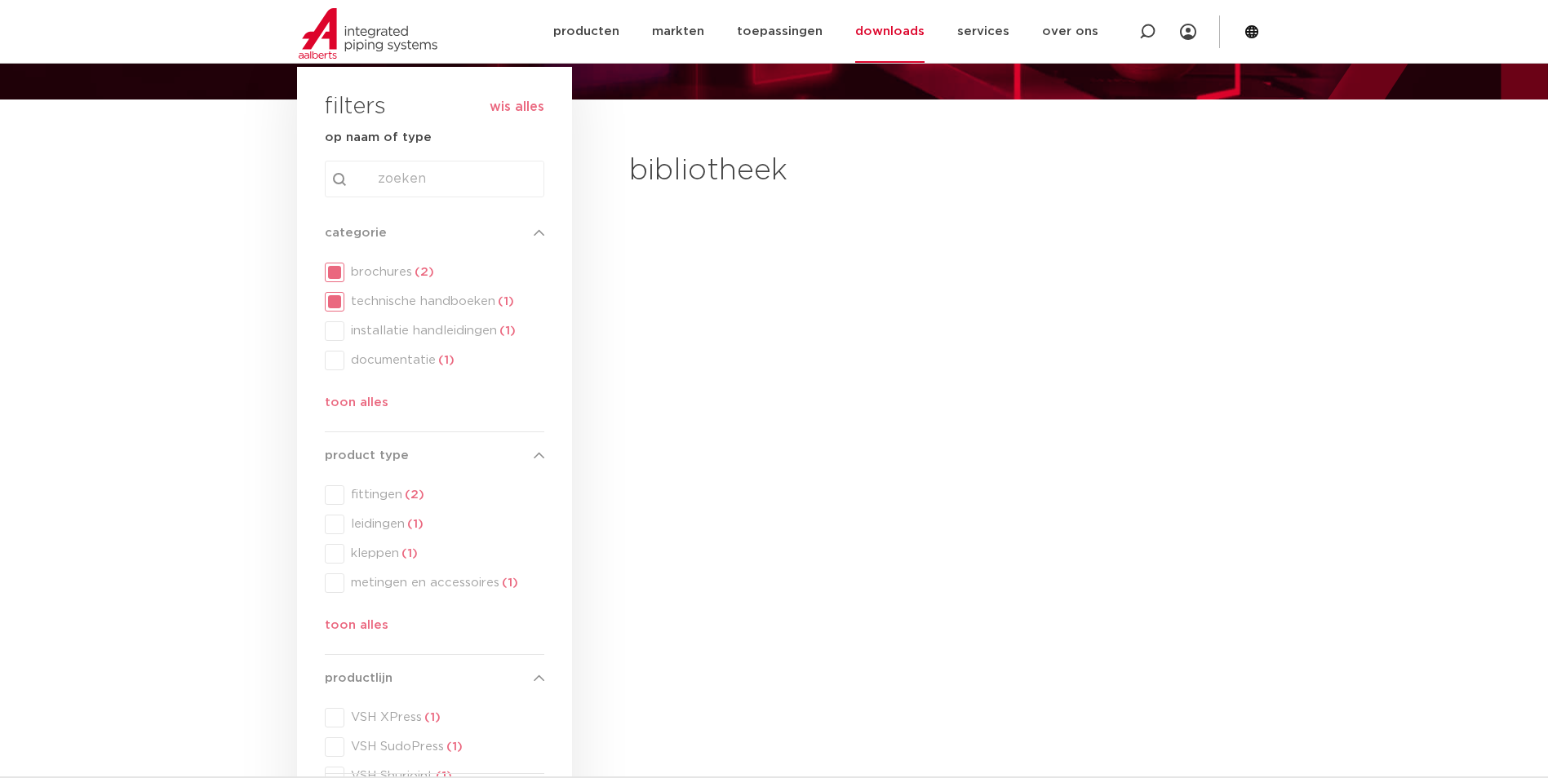
click at [330, 273] on div "categorie categorie brochures (2) technische handboeken (1) installatie handlei…" at bounding box center [435, 322] width 220 height 196
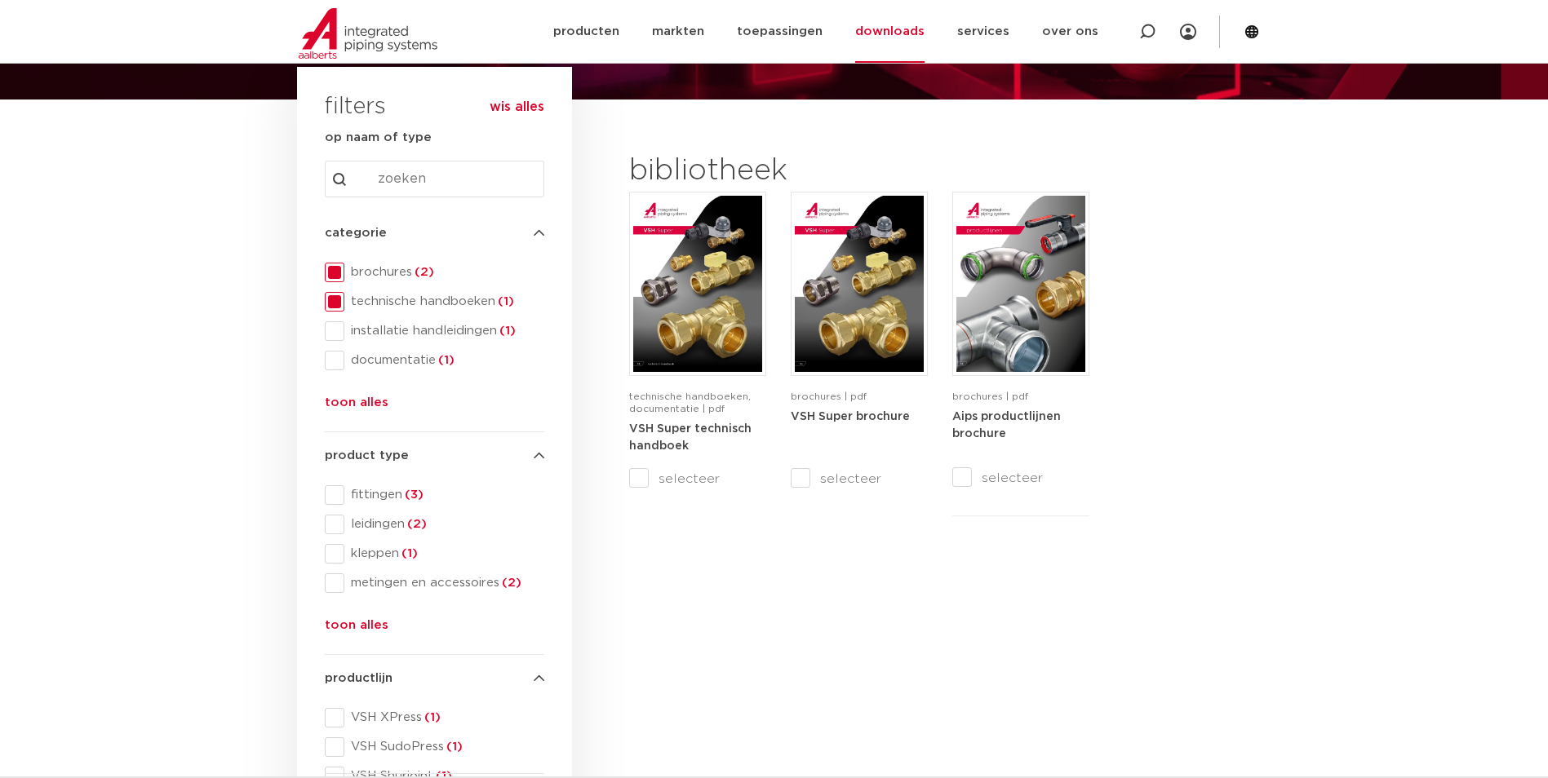
click at [333, 272] on span at bounding box center [335, 273] width 20 height 20
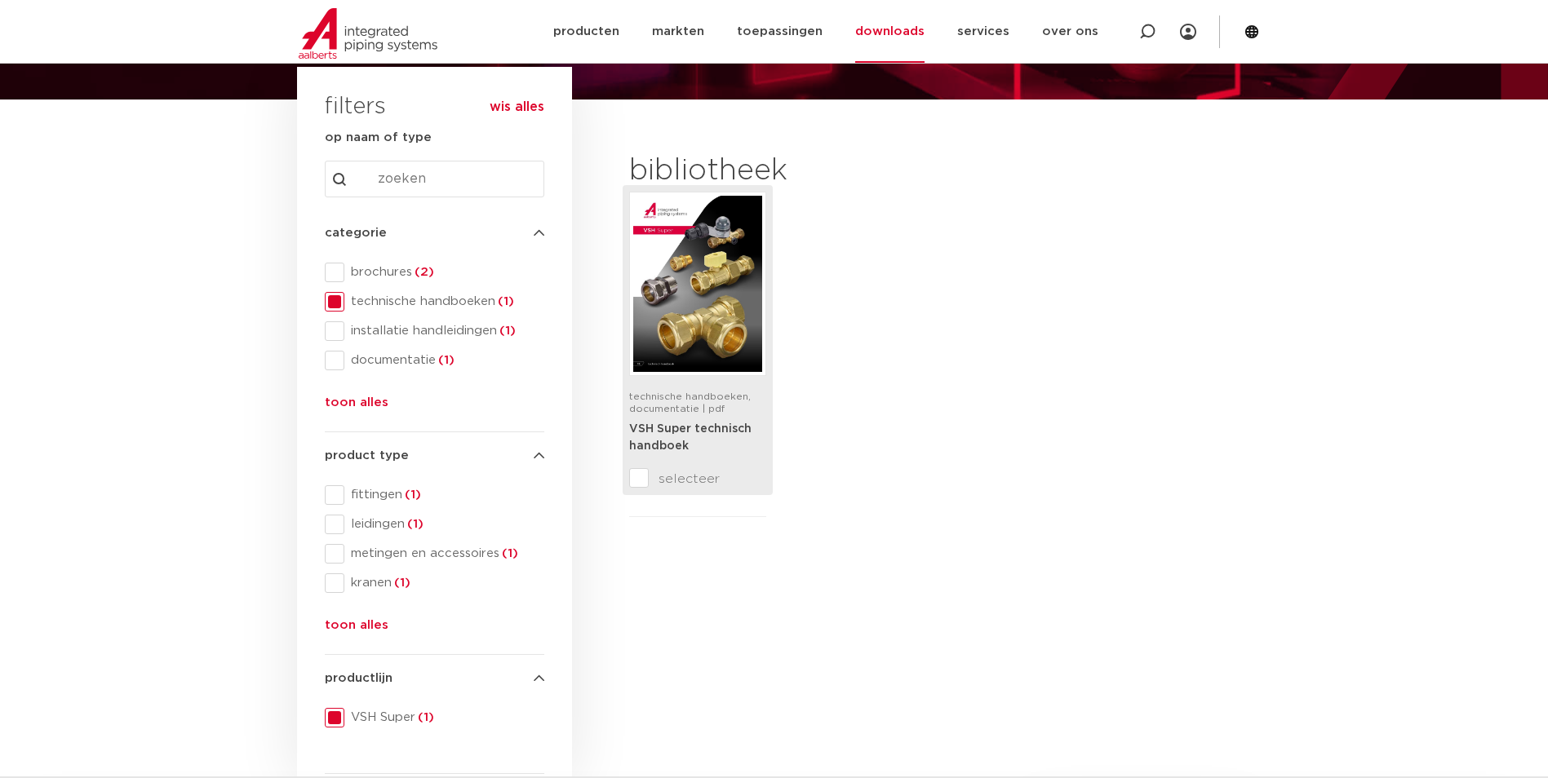
click at [664, 331] on img at bounding box center [697, 284] width 129 height 176
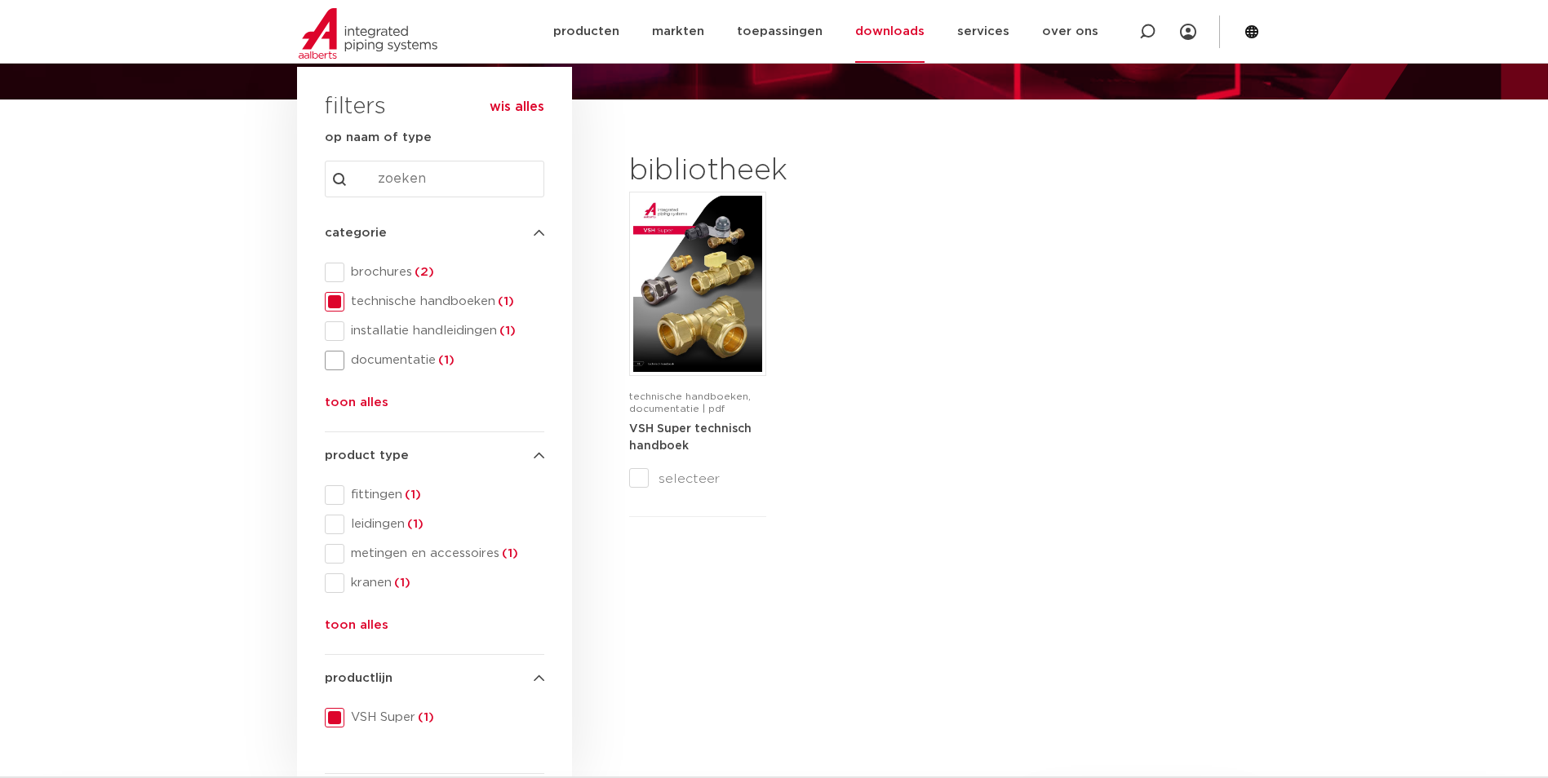
click at [335, 358] on span at bounding box center [335, 361] width 20 height 20
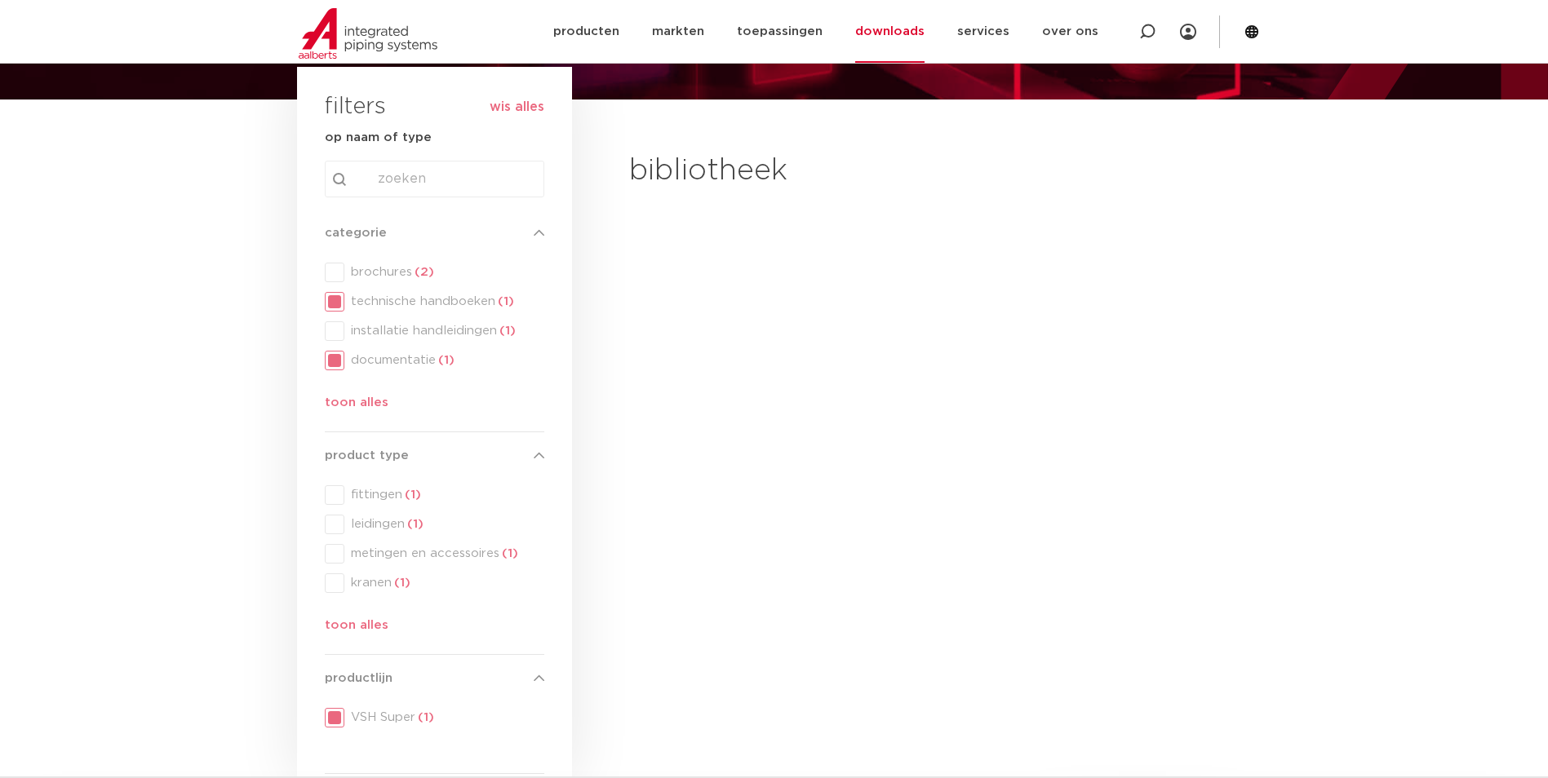
click at [335, 301] on div "categorie categorie brochures (2) technische handboeken (1) installatie handlei…" at bounding box center [435, 322] width 220 height 196
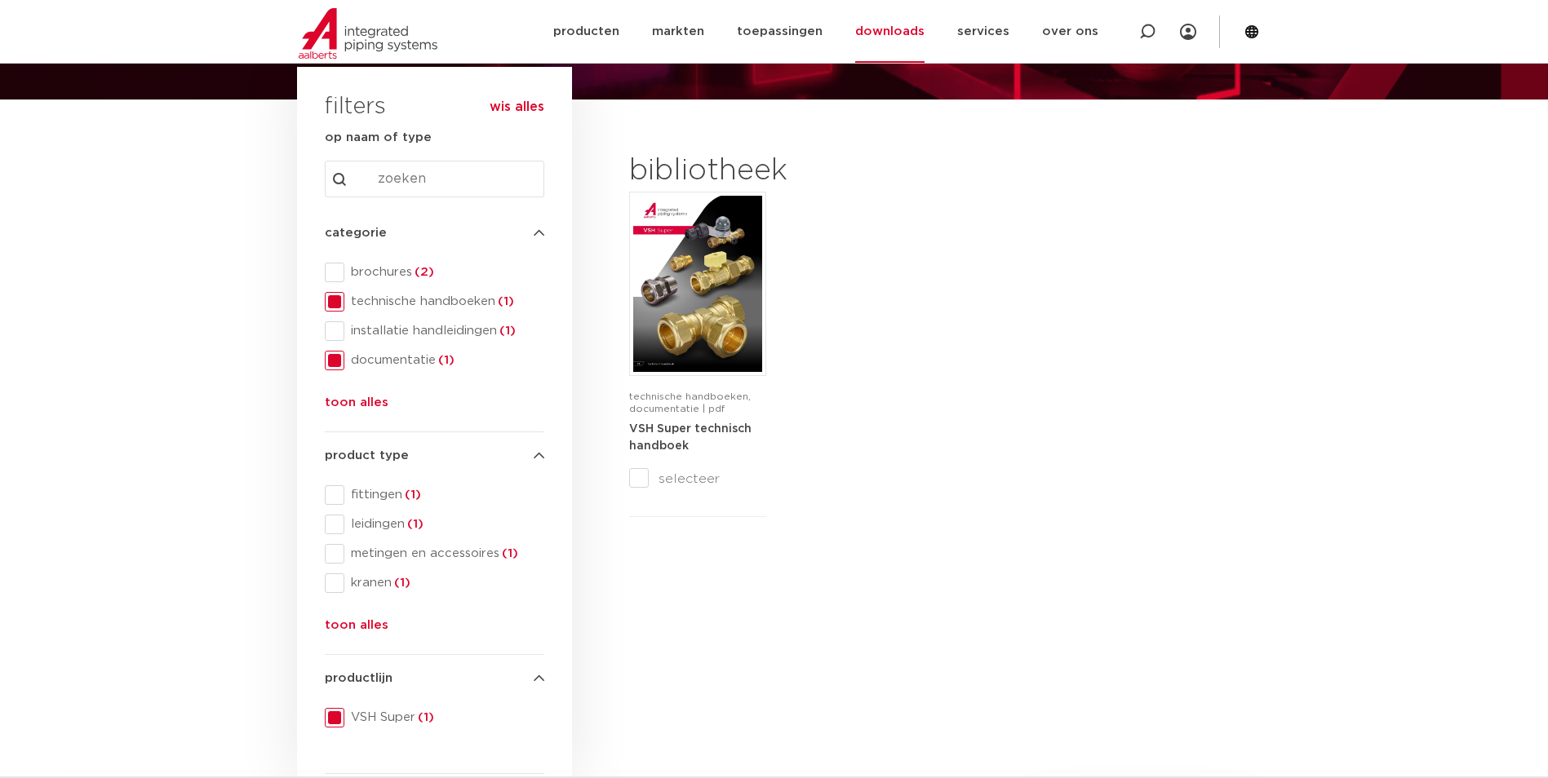
click at [335, 301] on span at bounding box center [335, 302] width 20 height 20
click at [335, 361] on span at bounding box center [335, 361] width 20 height 20
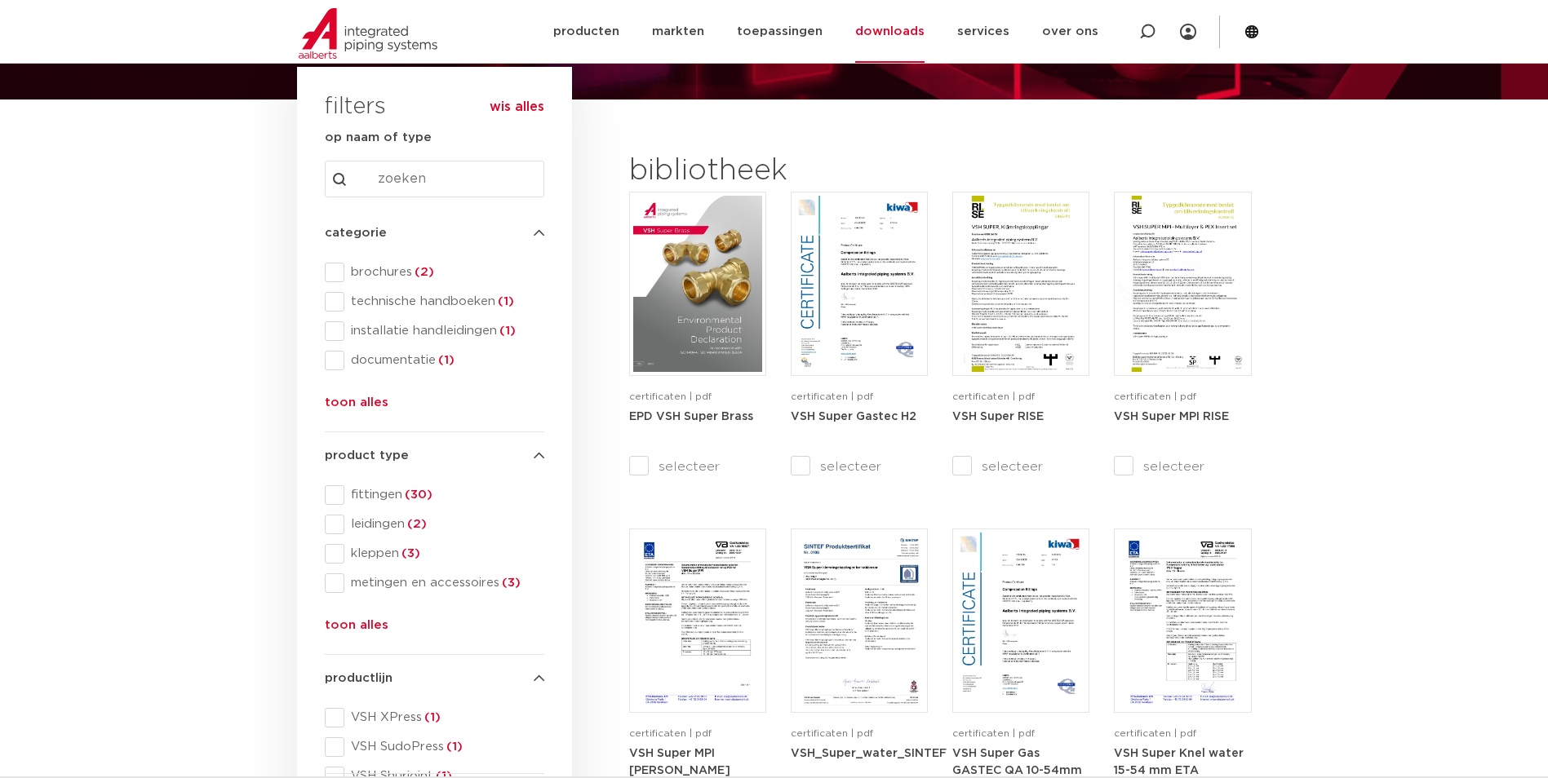
click at [335, 334] on span at bounding box center [335, 332] width 20 height 20
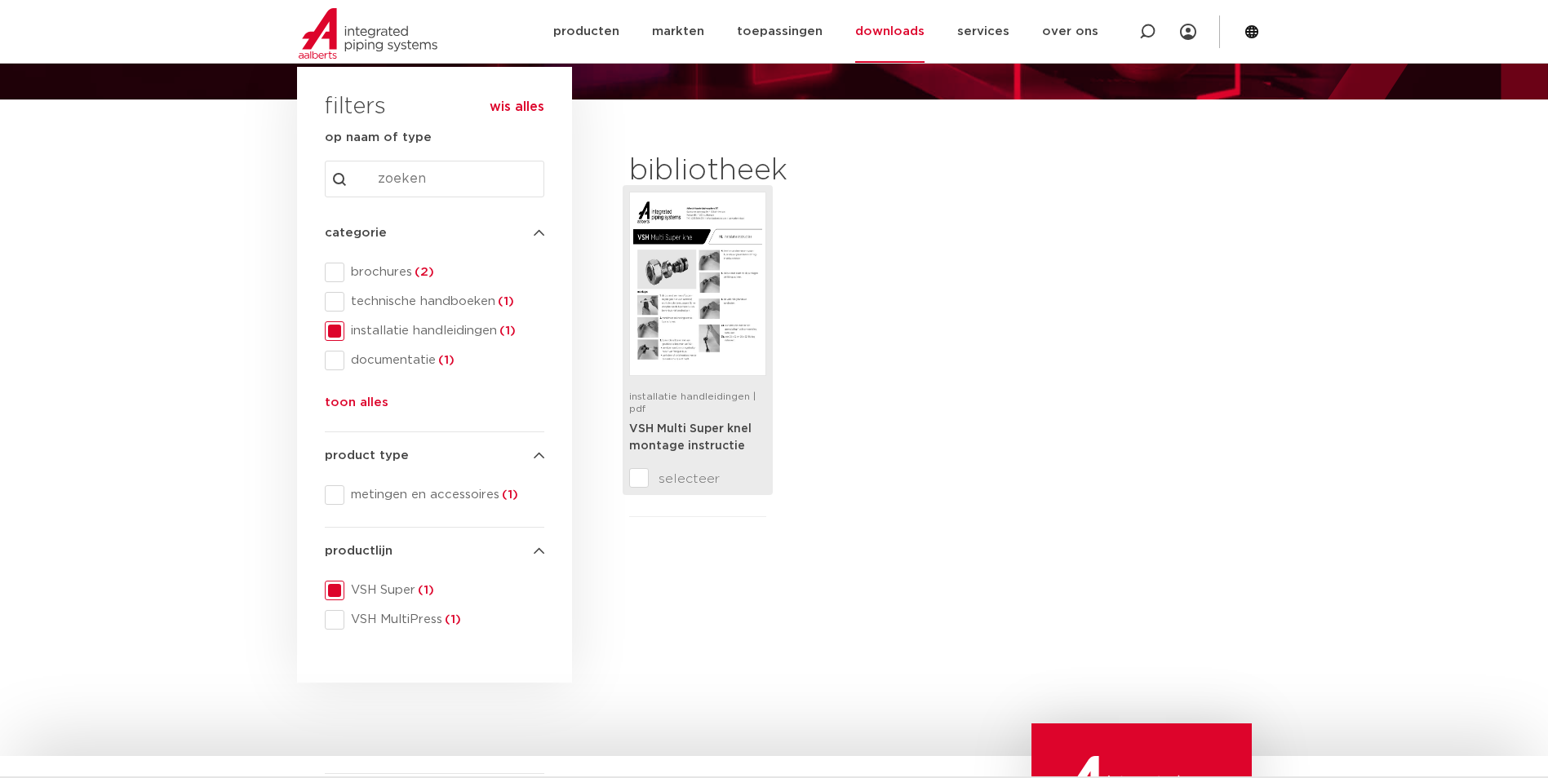
click at [727, 372] on div at bounding box center [697, 284] width 137 height 184
click at [678, 269] on img at bounding box center [697, 284] width 129 height 176
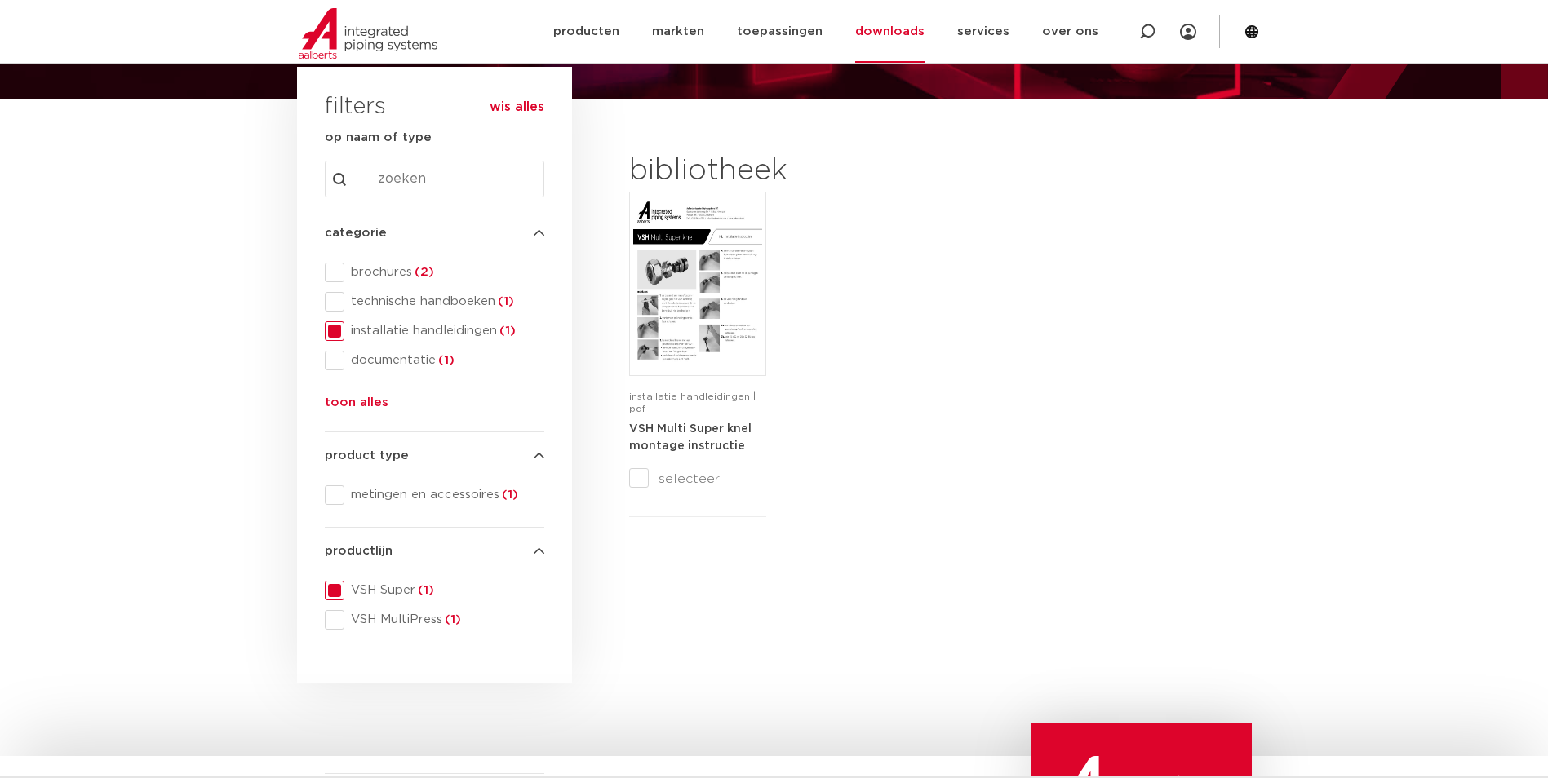
click at [330, 326] on span at bounding box center [335, 332] width 20 height 20
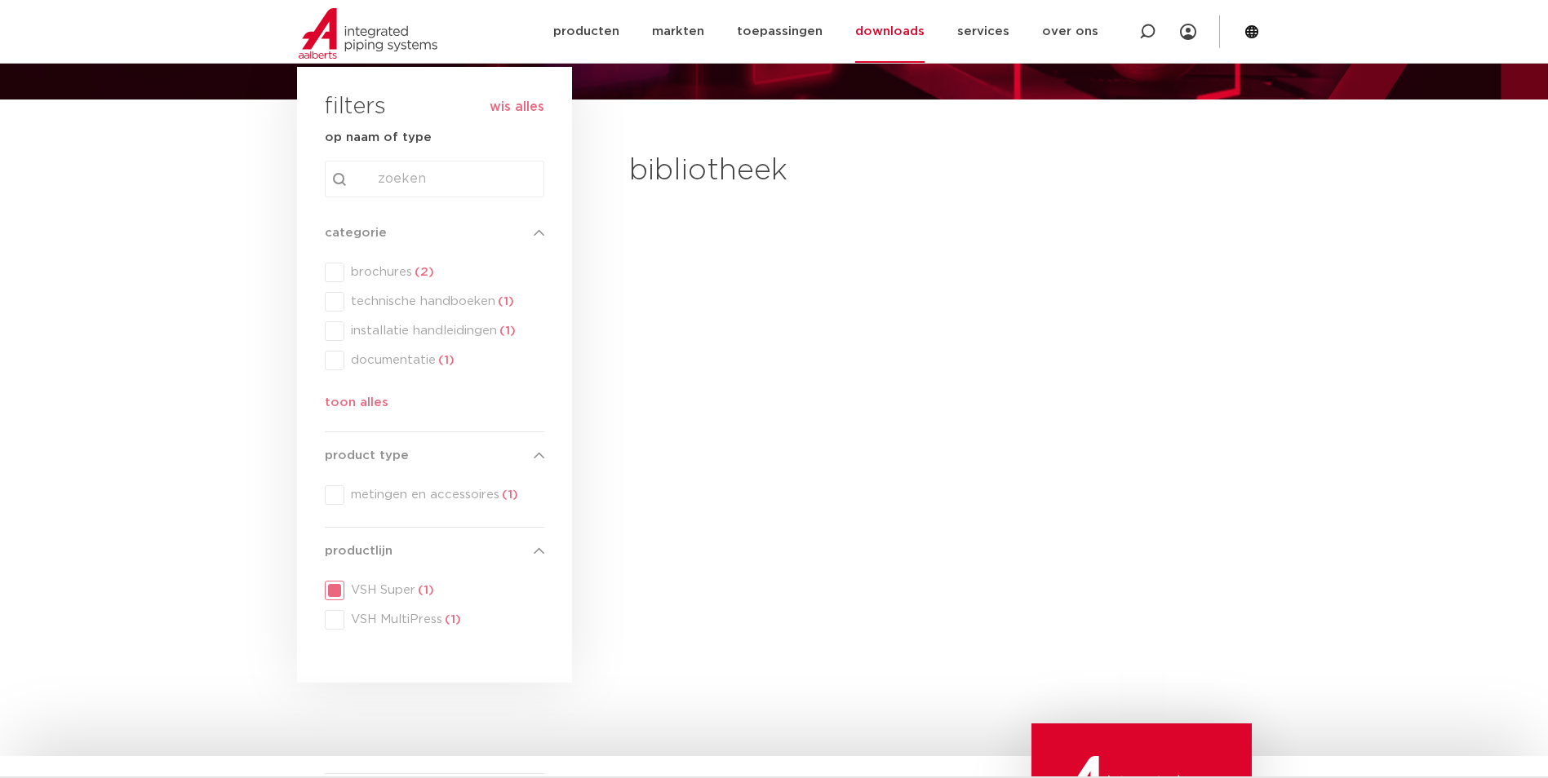
click at [339, 403] on div "categorie categorie brochures (2) technische handboeken (1) installatie handlei…" at bounding box center [435, 322] width 220 height 196
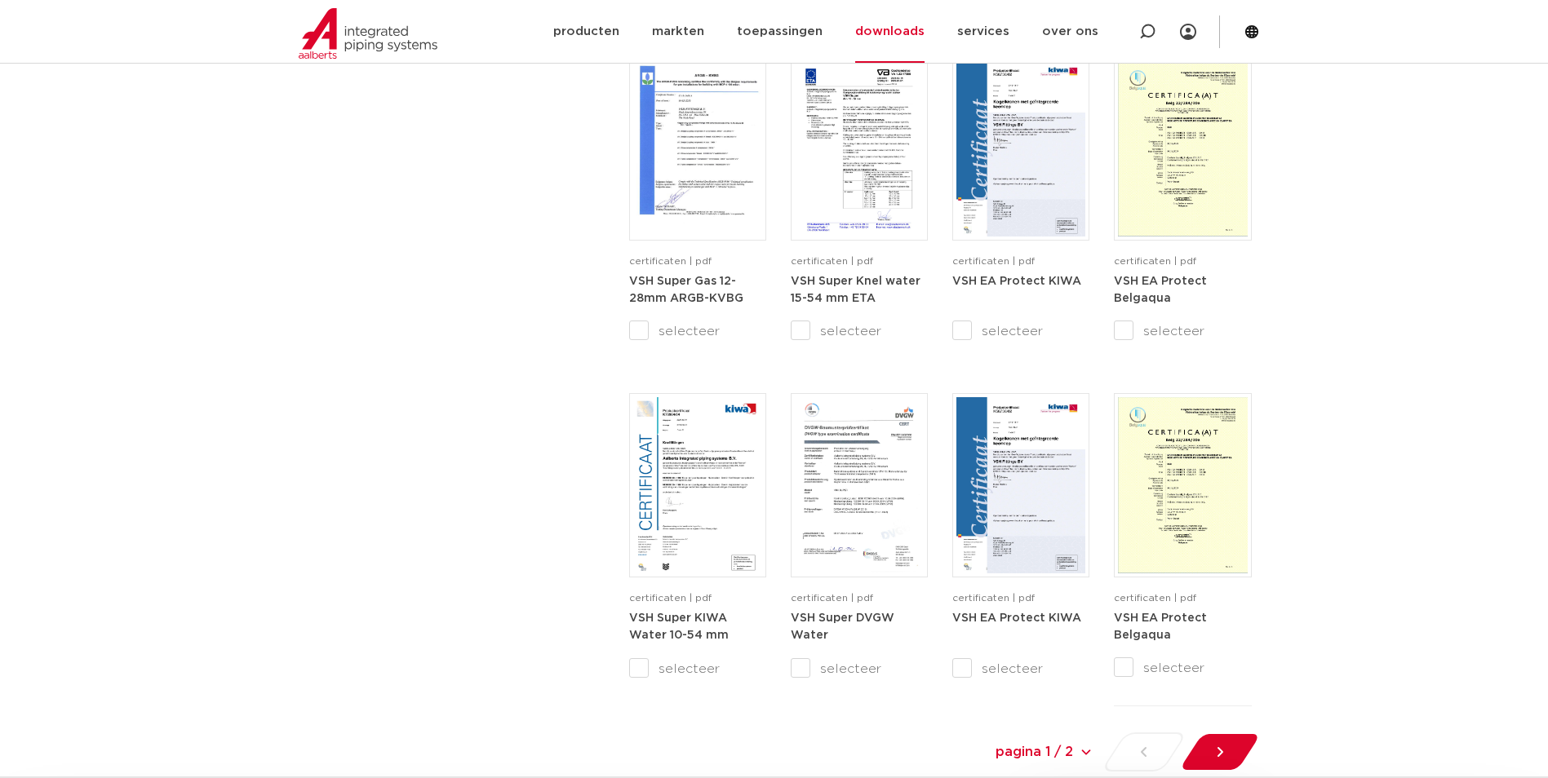
scroll to position [1387, 0]
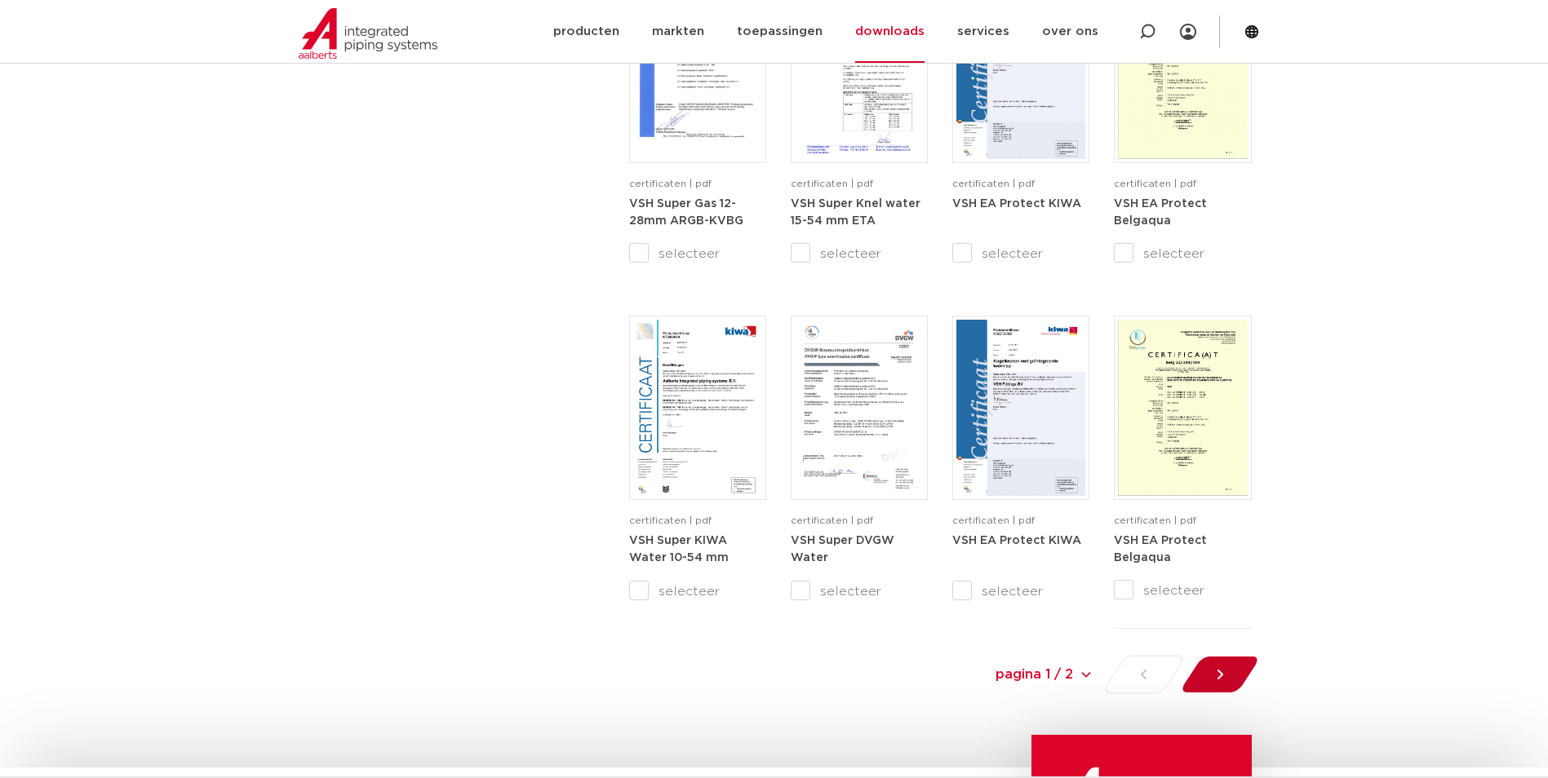
click at [1212, 676] on icon at bounding box center [1220, 675] width 16 height 16
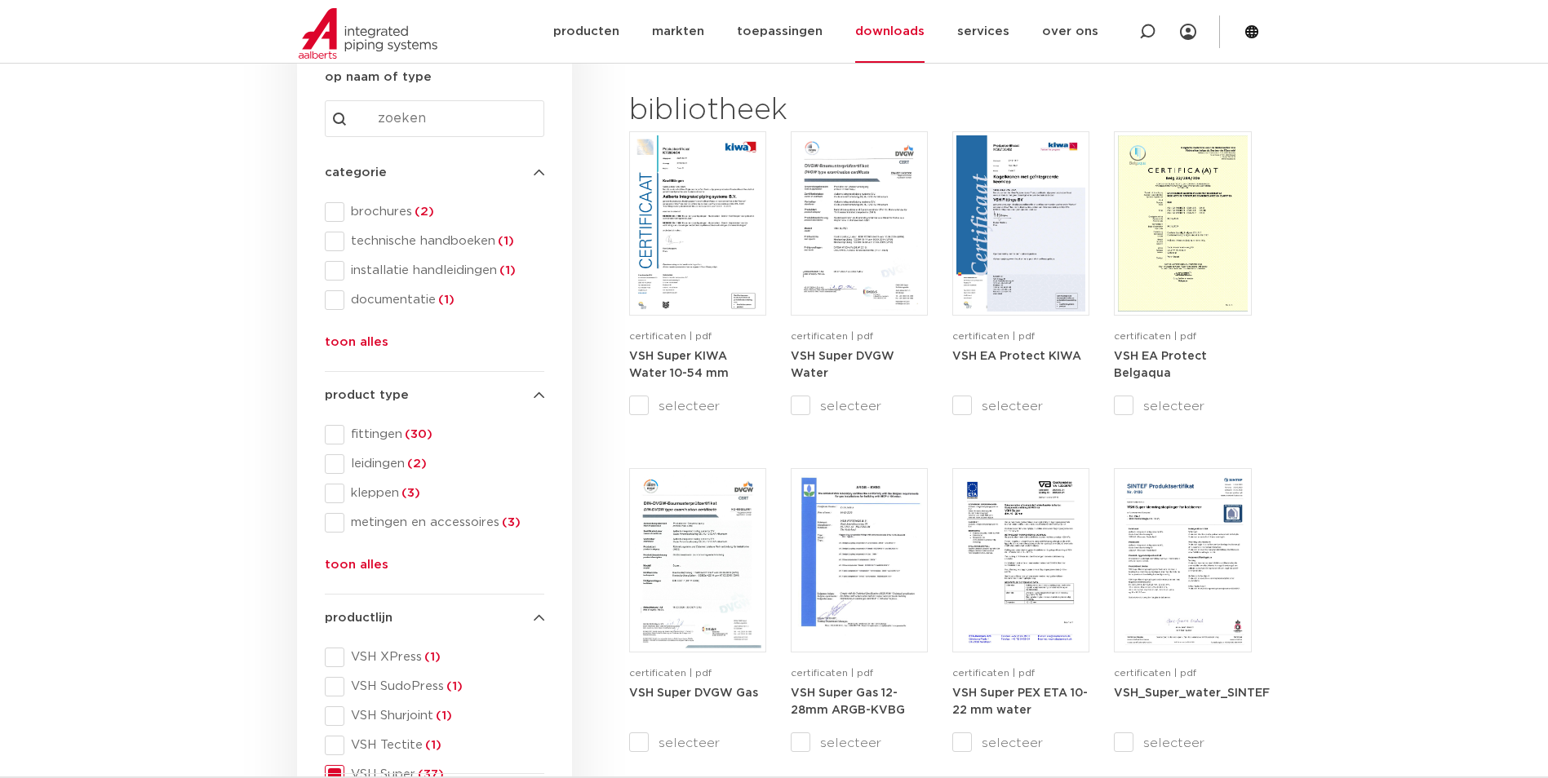
scroll to position [192, 0]
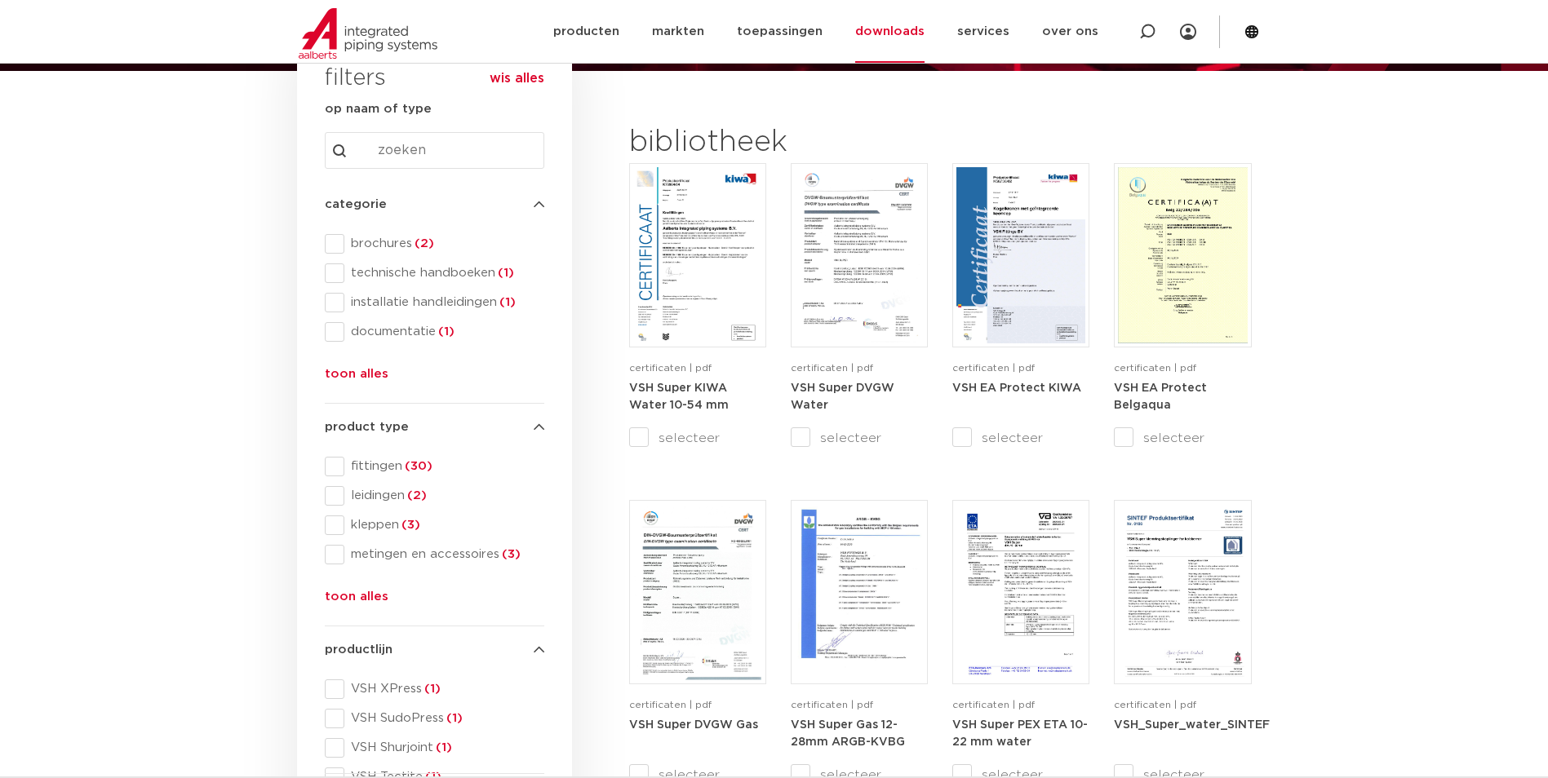
click at [369, 379] on button "toon alles" at bounding box center [357, 378] width 64 height 26
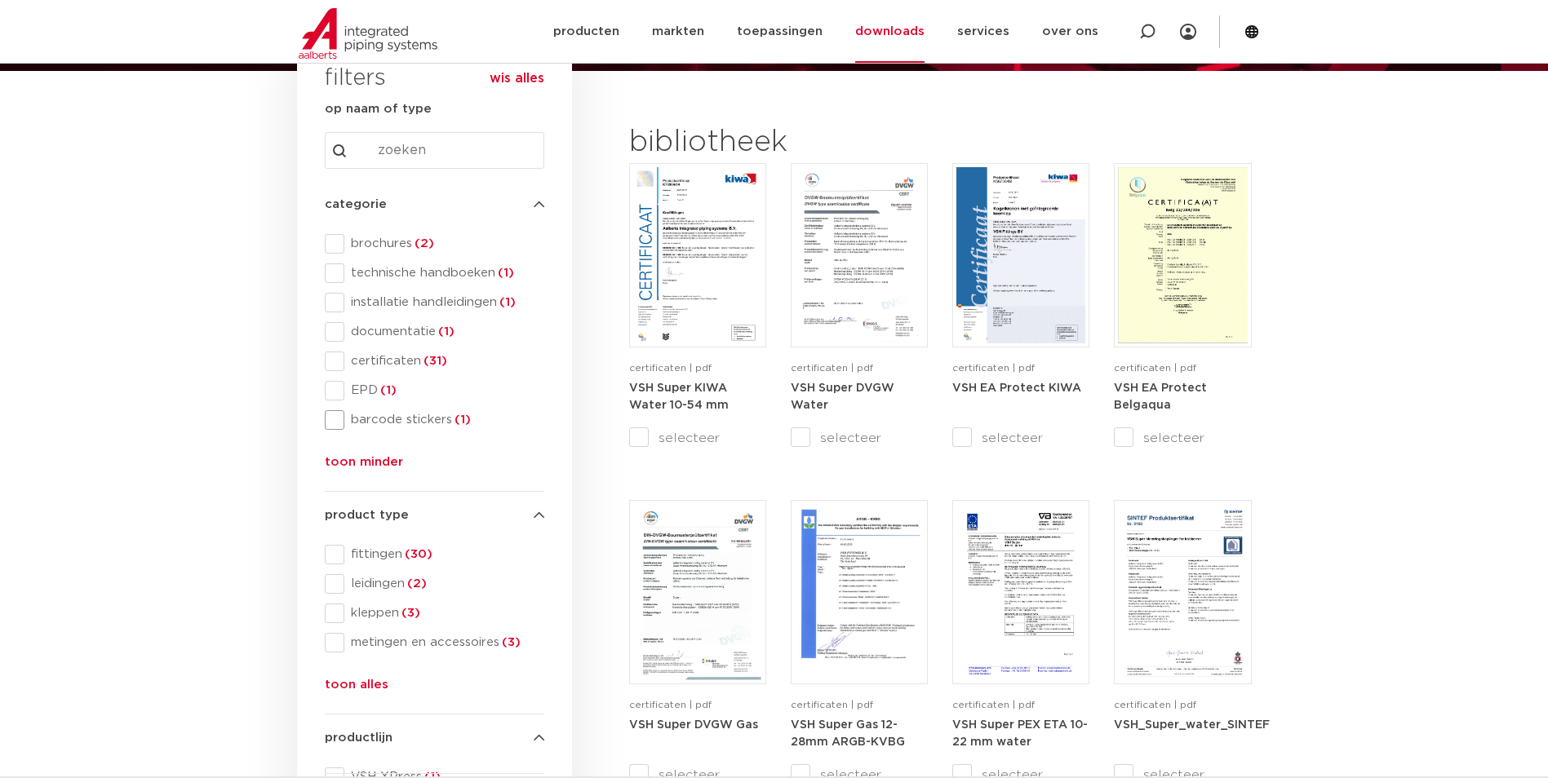
click at [416, 419] on span "barcode stickers (1)" at bounding box center [444, 420] width 200 height 16
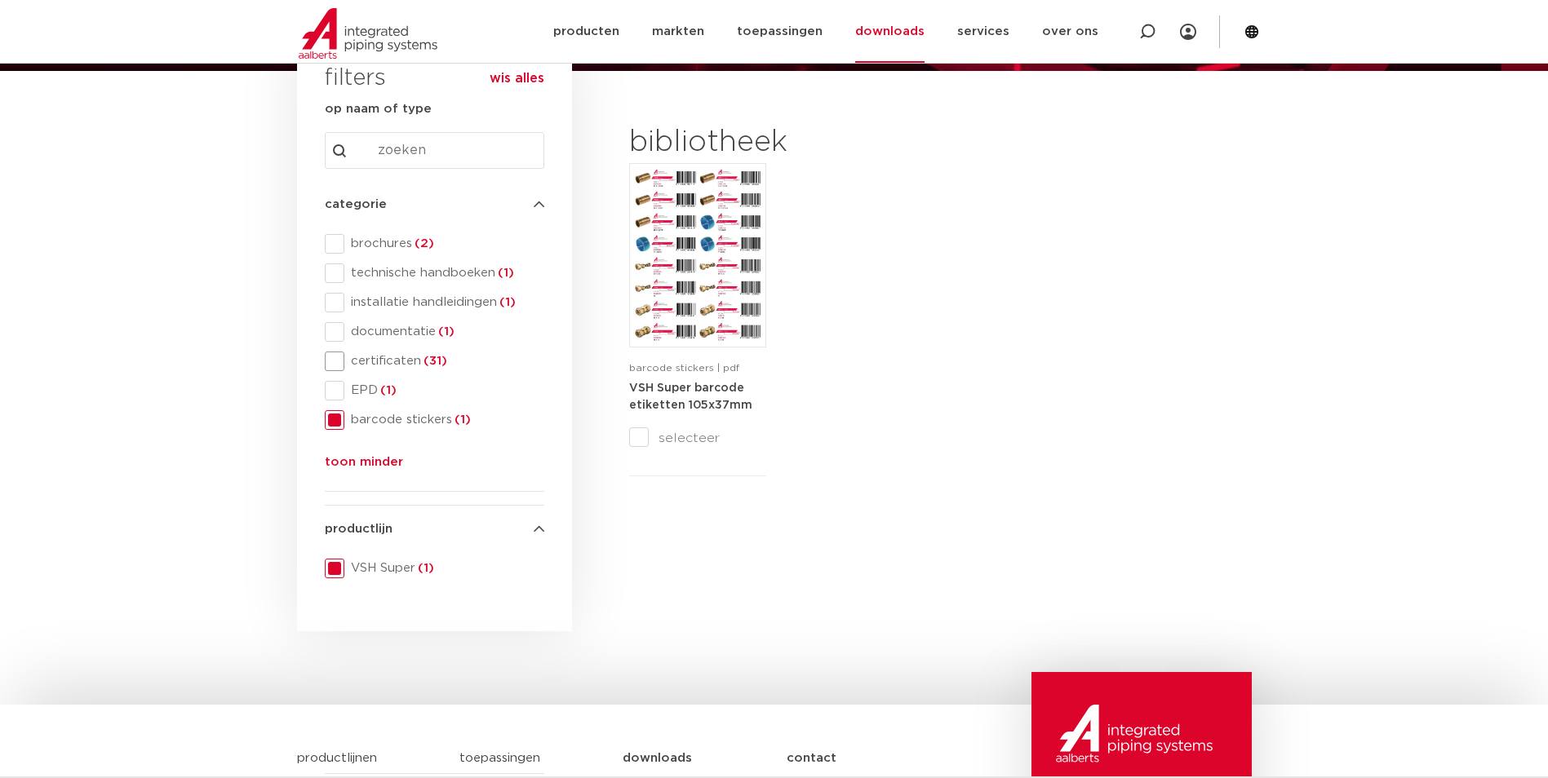
click at [401, 362] on span "certificaten (31)" at bounding box center [444, 361] width 200 height 16
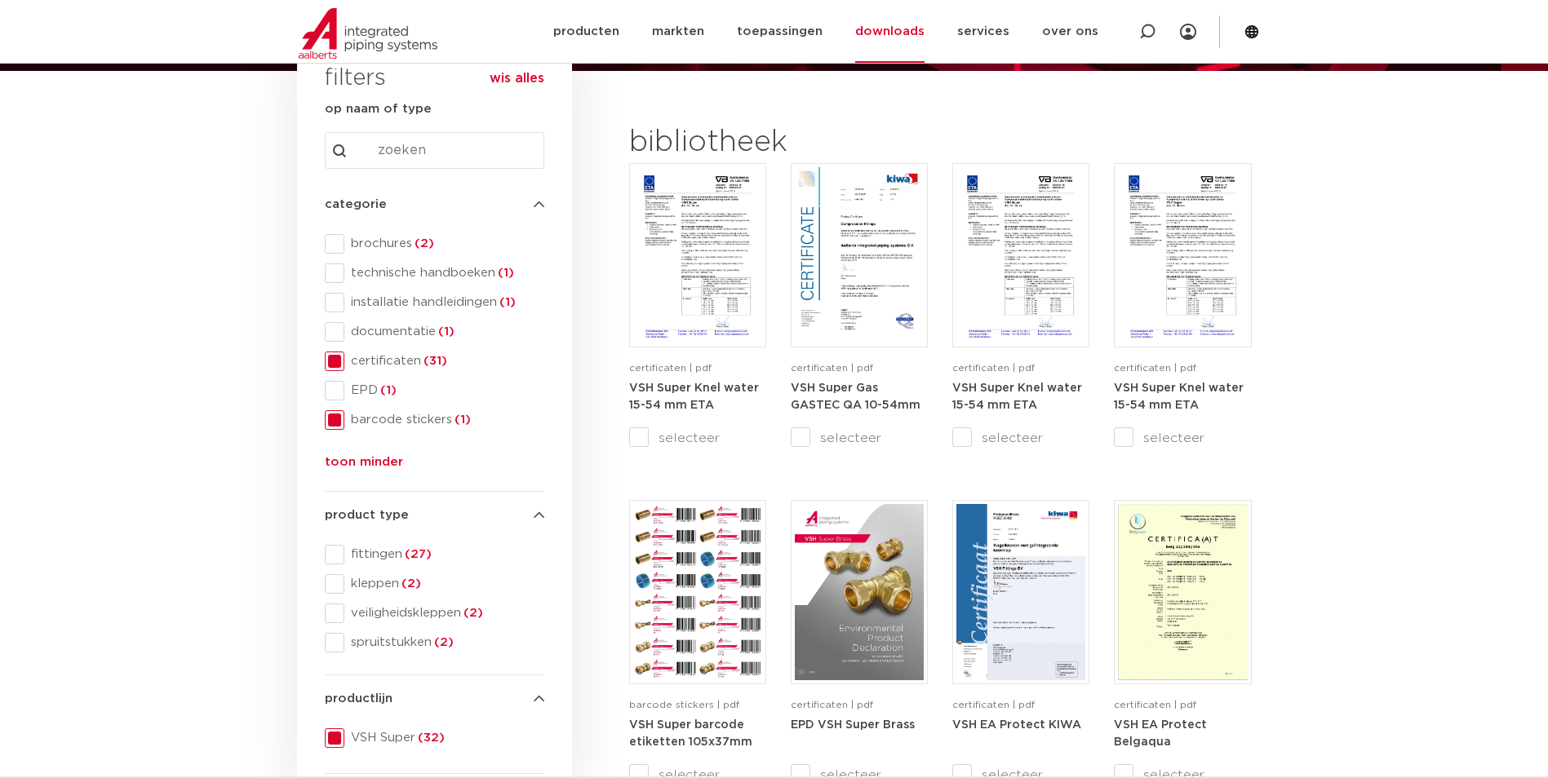
click at [333, 419] on span at bounding box center [335, 420] width 20 height 20
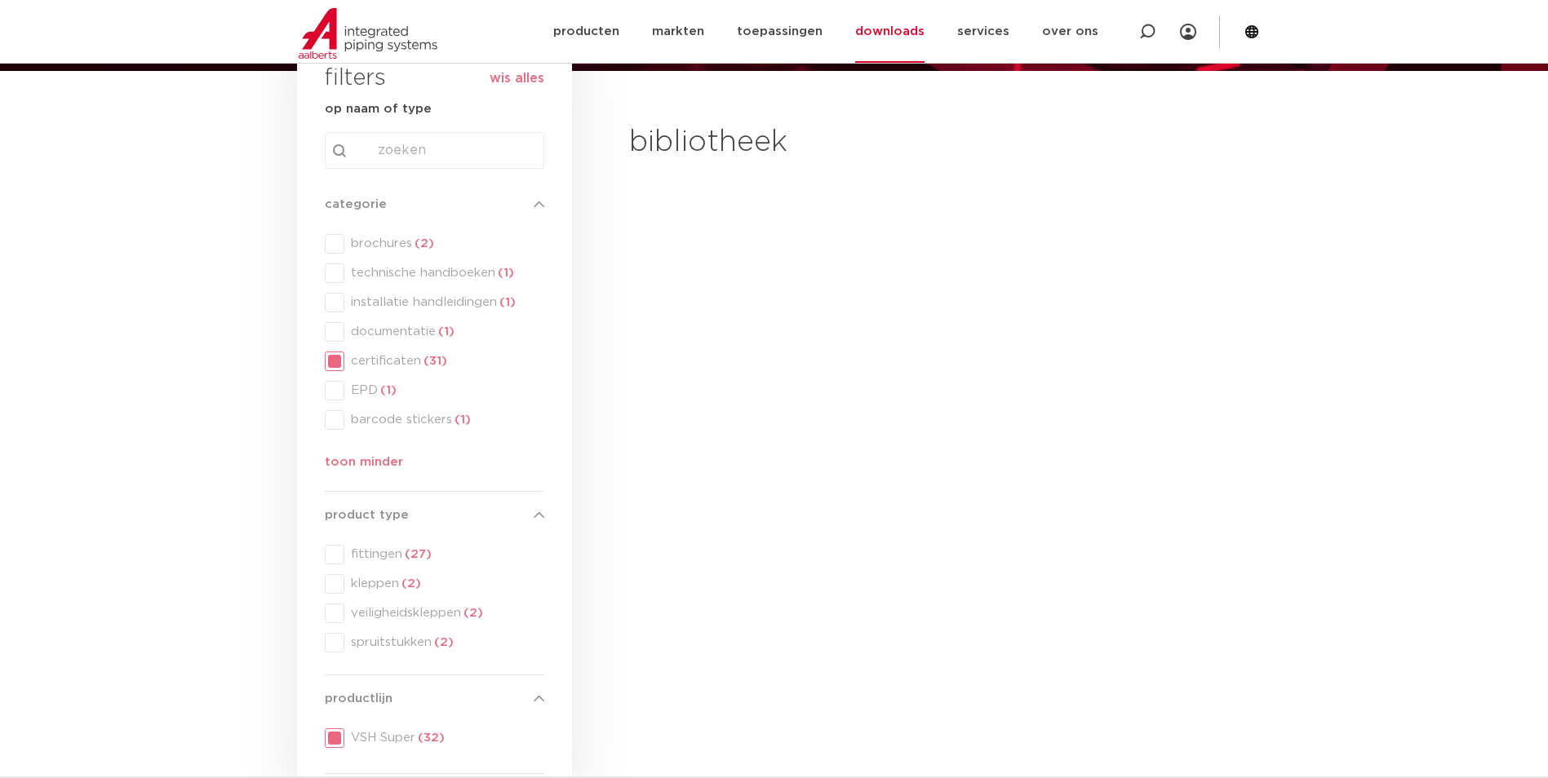
click at [330, 356] on div "categorie categorie brochures (2) technische handboeken (1) installatie handlei…" at bounding box center [435, 337] width 220 height 284
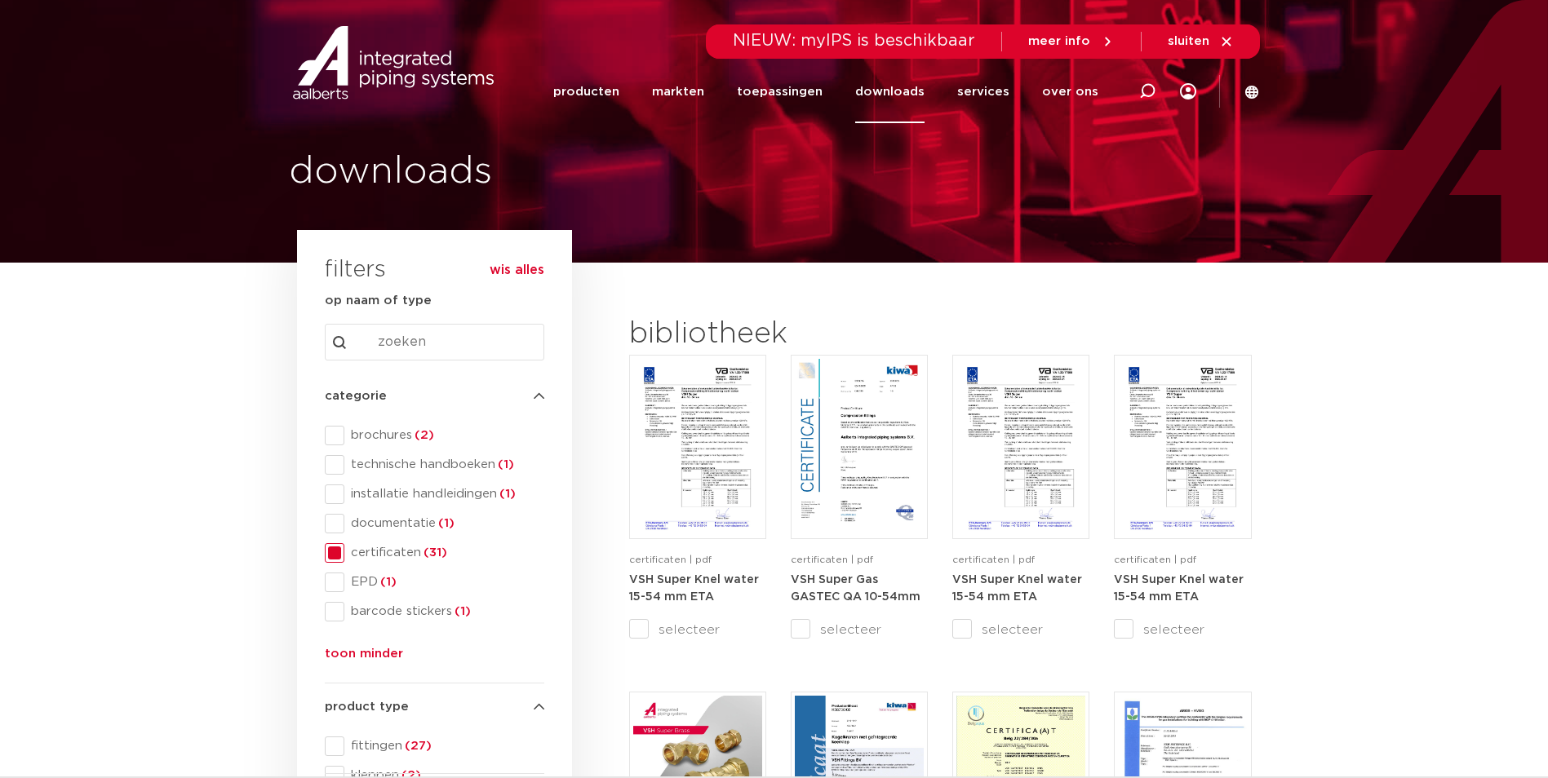
click at [517, 269] on button "wis alles" at bounding box center [517, 270] width 55 height 16
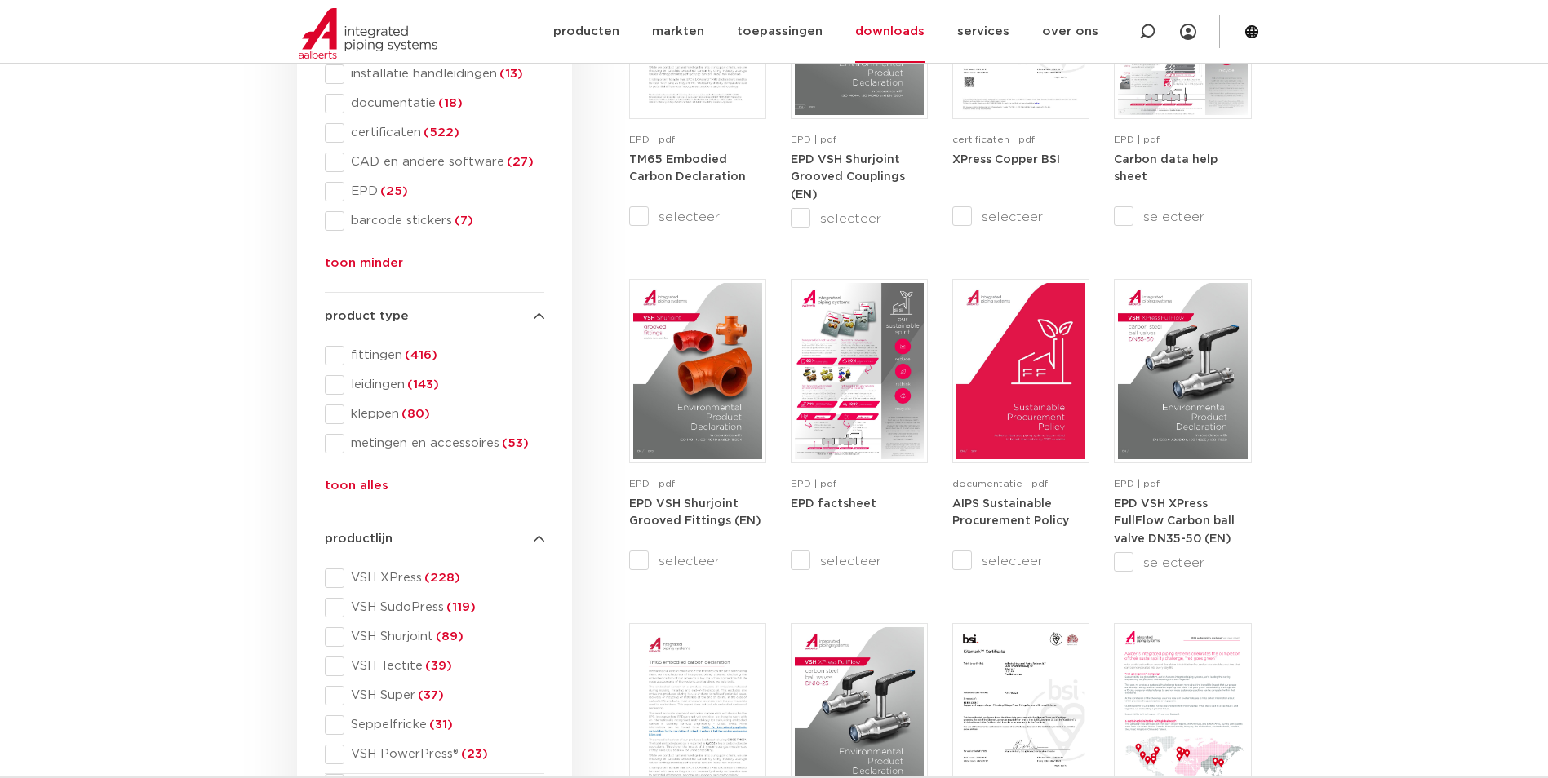
scroll to position [653, 0]
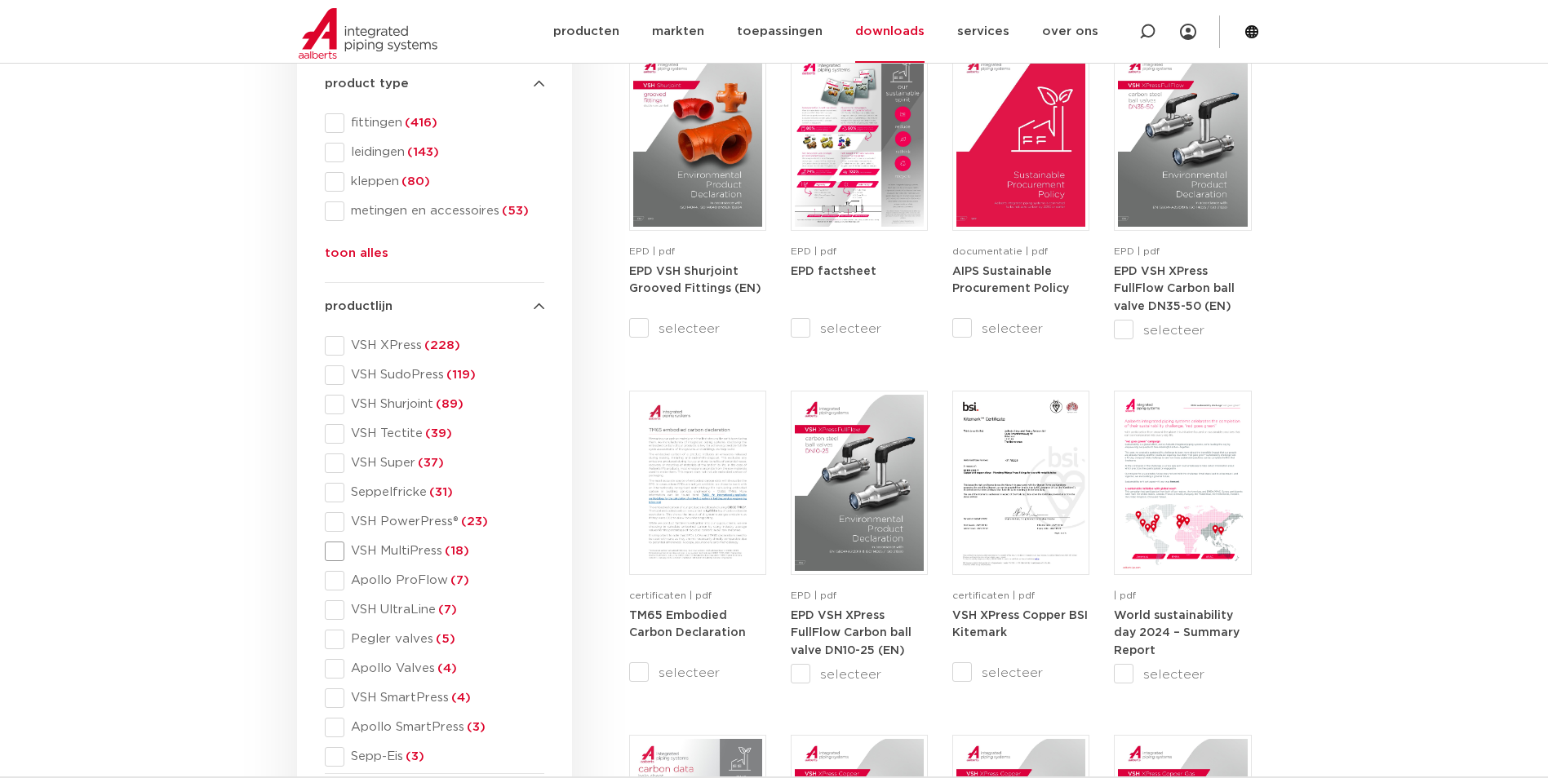
click at [330, 550] on span at bounding box center [335, 552] width 20 height 20
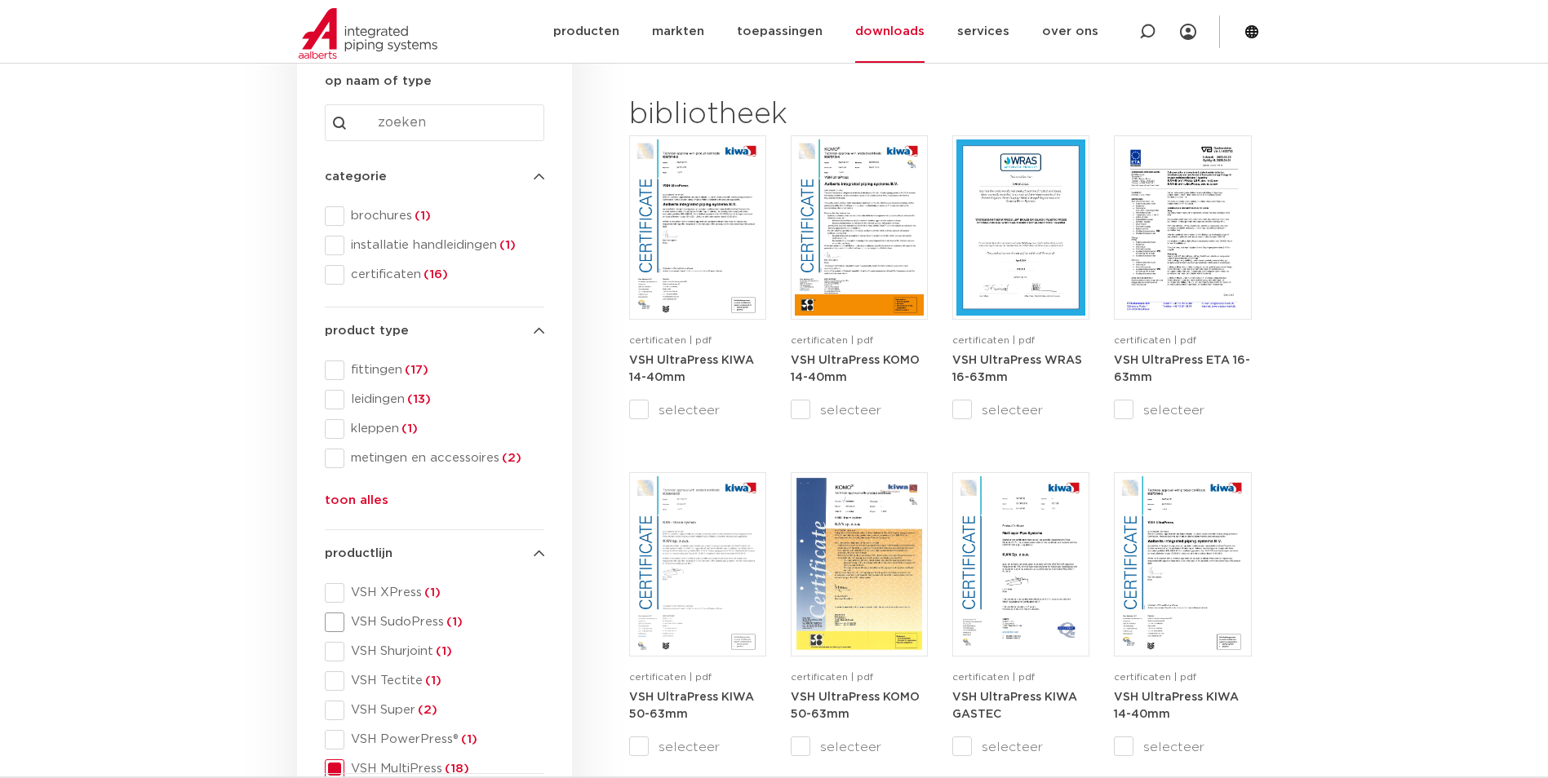
scroll to position [245, 0]
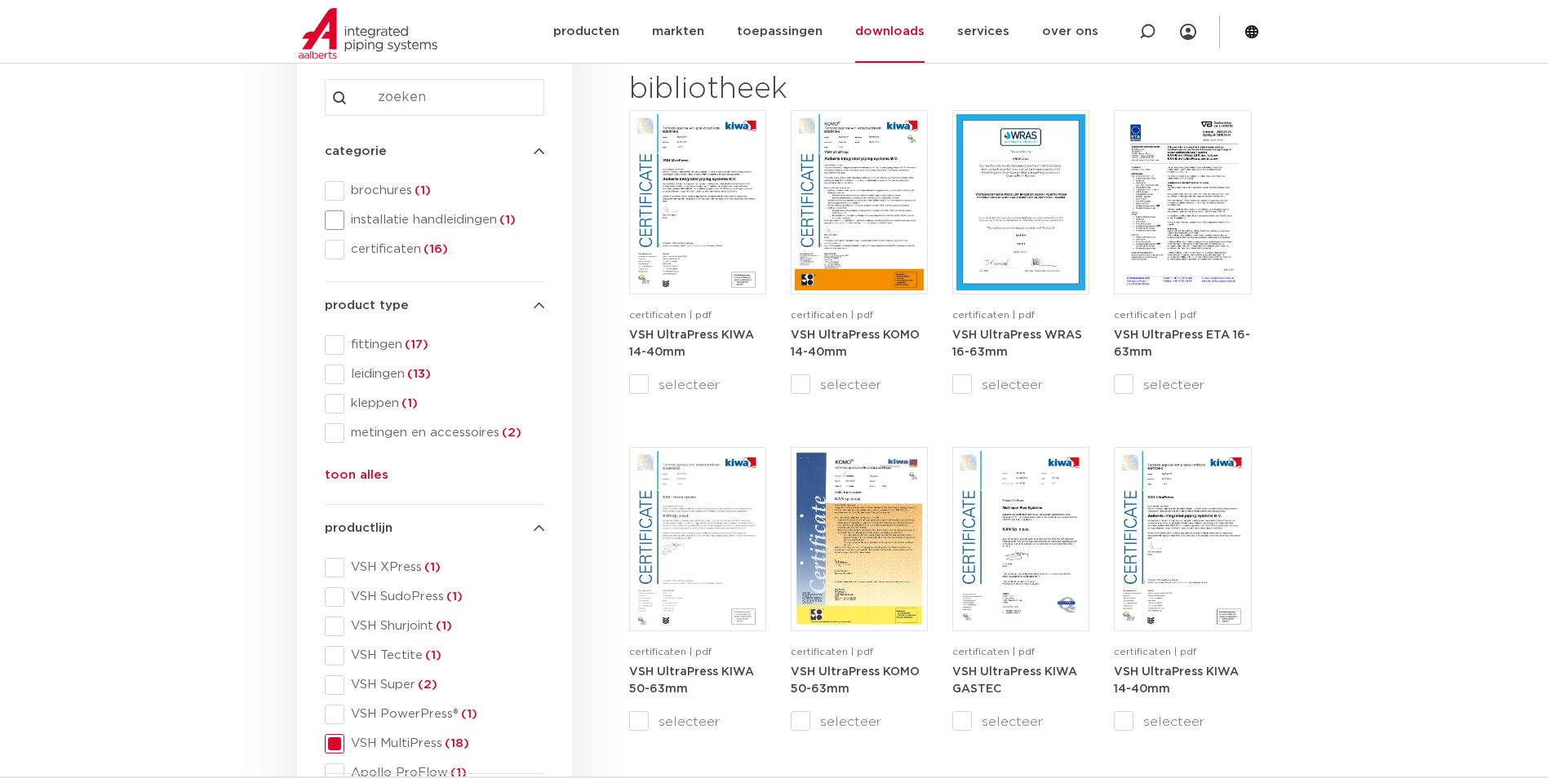
click at [339, 221] on span at bounding box center [335, 221] width 20 height 20
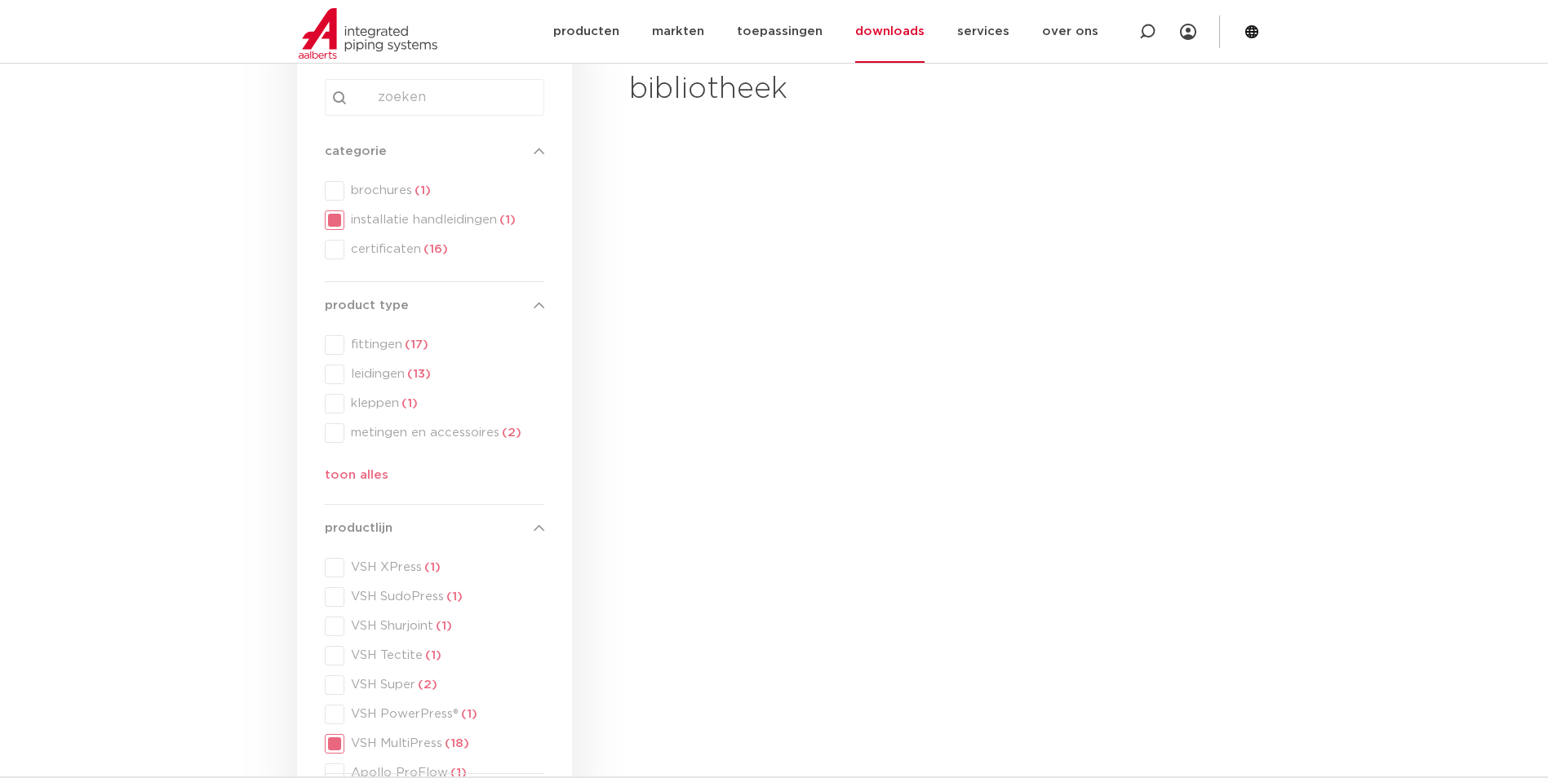
click at [339, 193] on div "categorie categorie brochures (1) installatie handleidingen (1) certificaten (1…" at bounding box center [435, 205] width 220 height 127
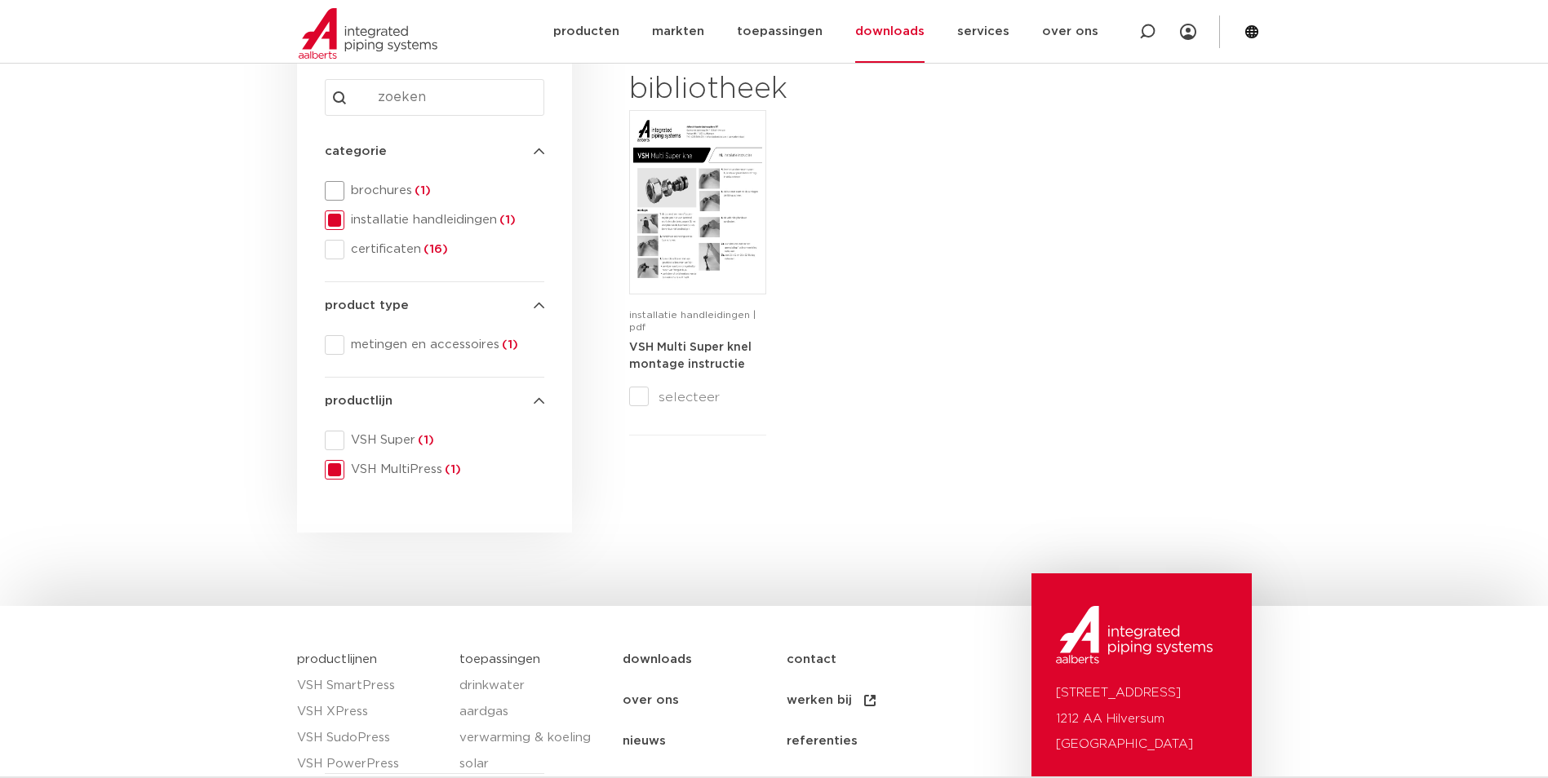
click at [335, 189] on span at bounding box center [335, 191] width 20 height 20
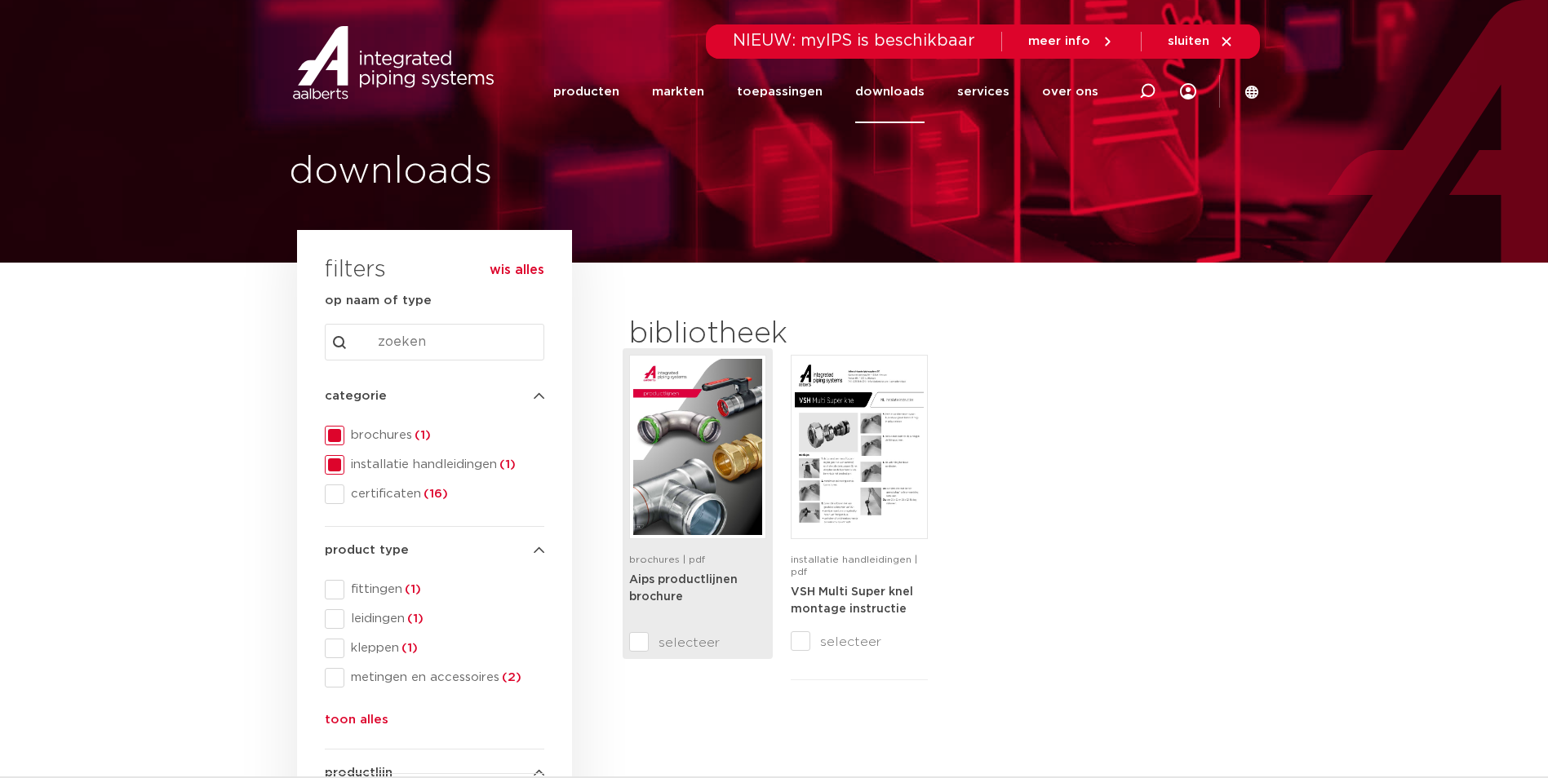
click at [699, 479] on img at bounding box center [697, 447] width 129 height 176
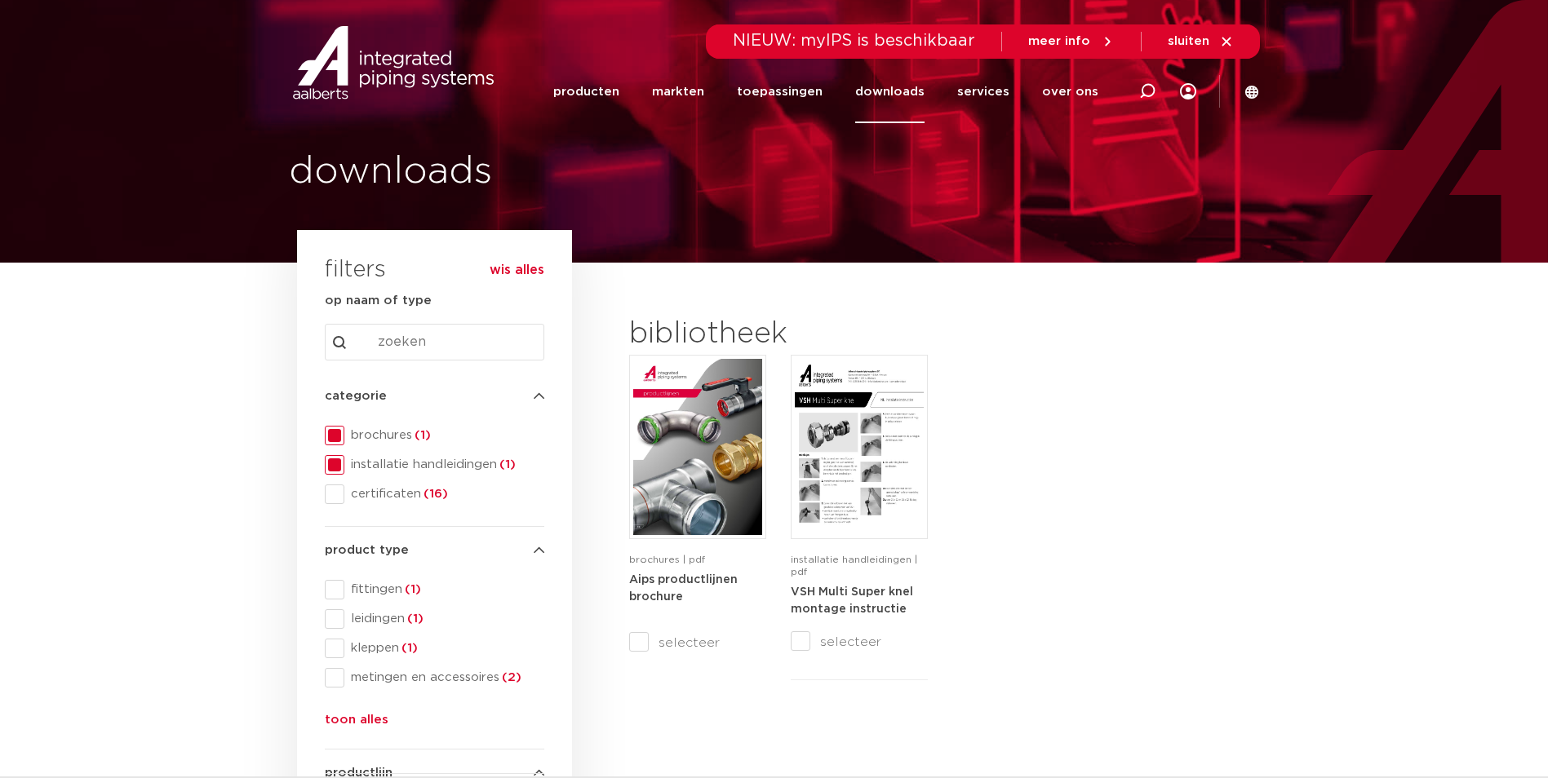
click at [508, 267] on button "wis alles" at bounding box center [517, 270] width 55 height 16
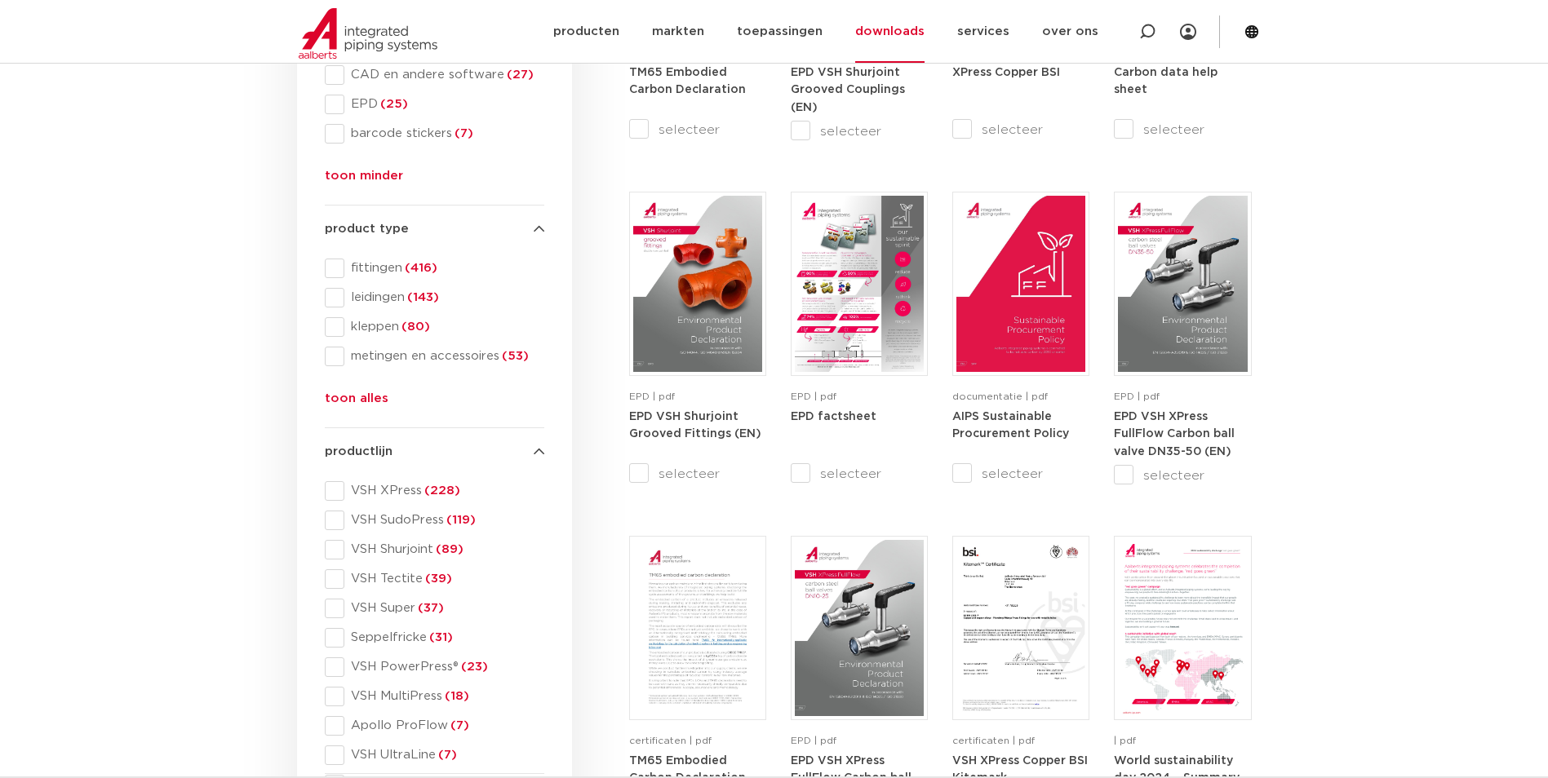
scroll to position [571, 0]
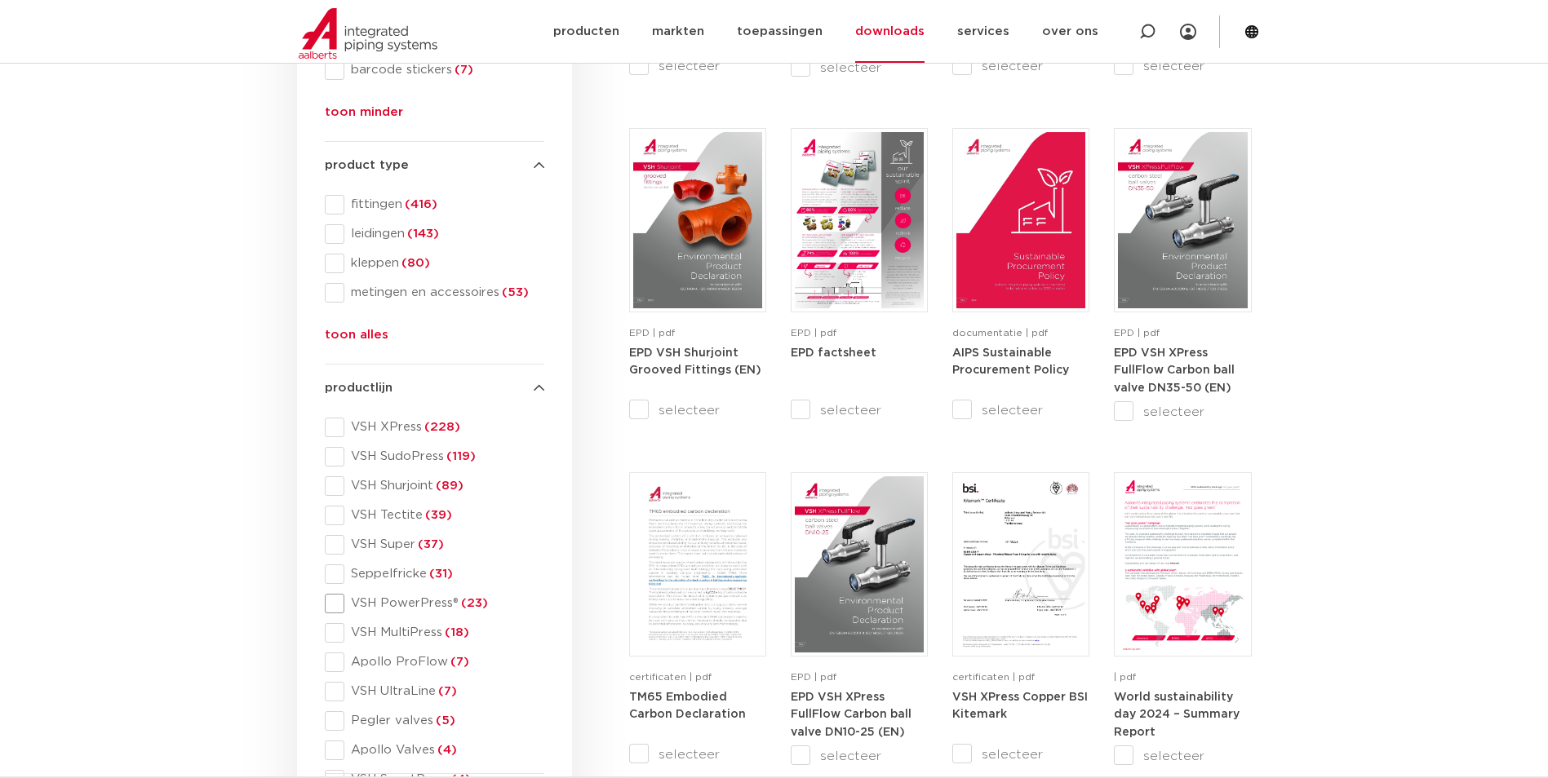
click at [330, 603] on span at bounding box center [335, 604] width 20 height 20
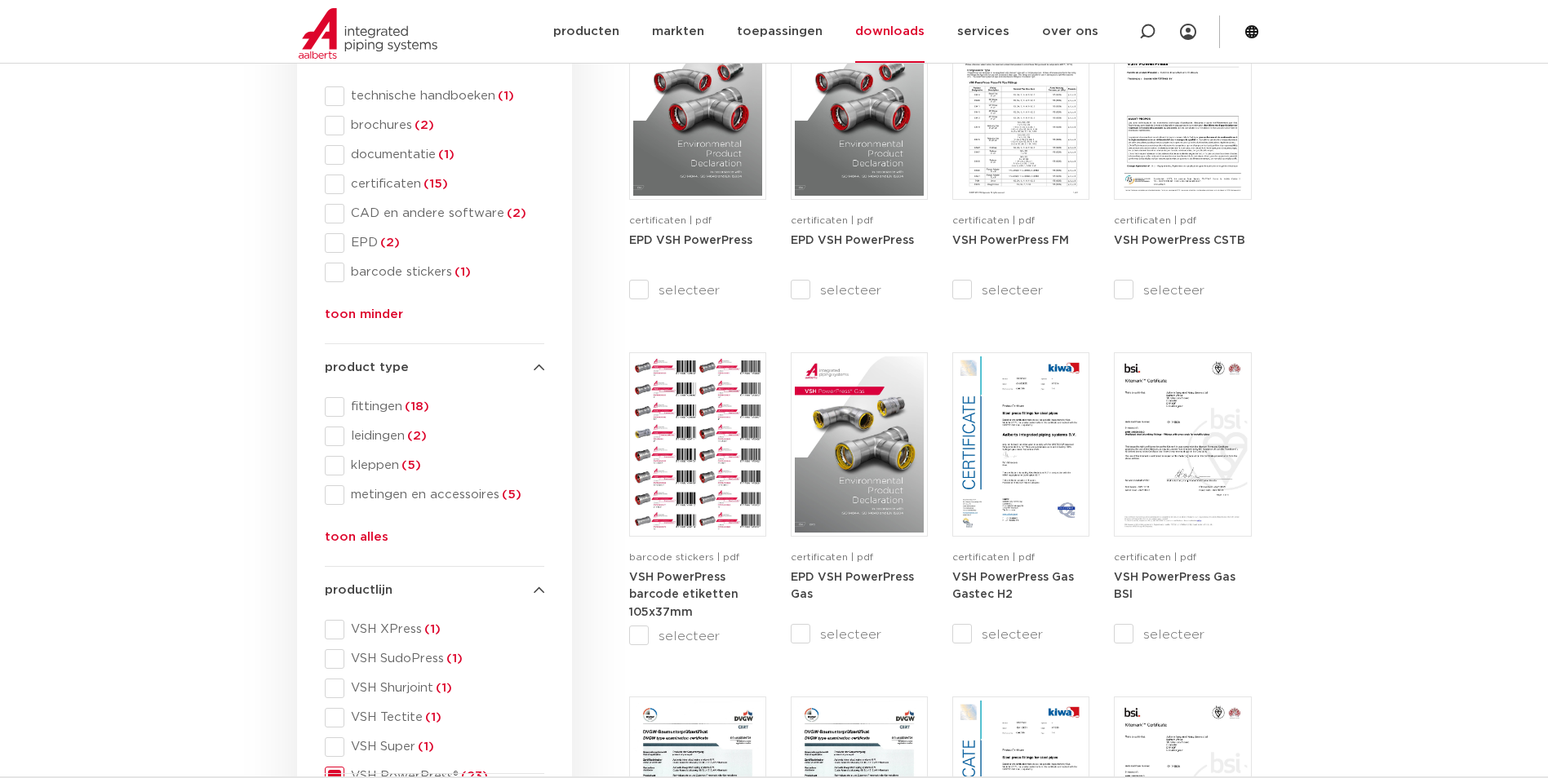
scroll to position [245, 0]
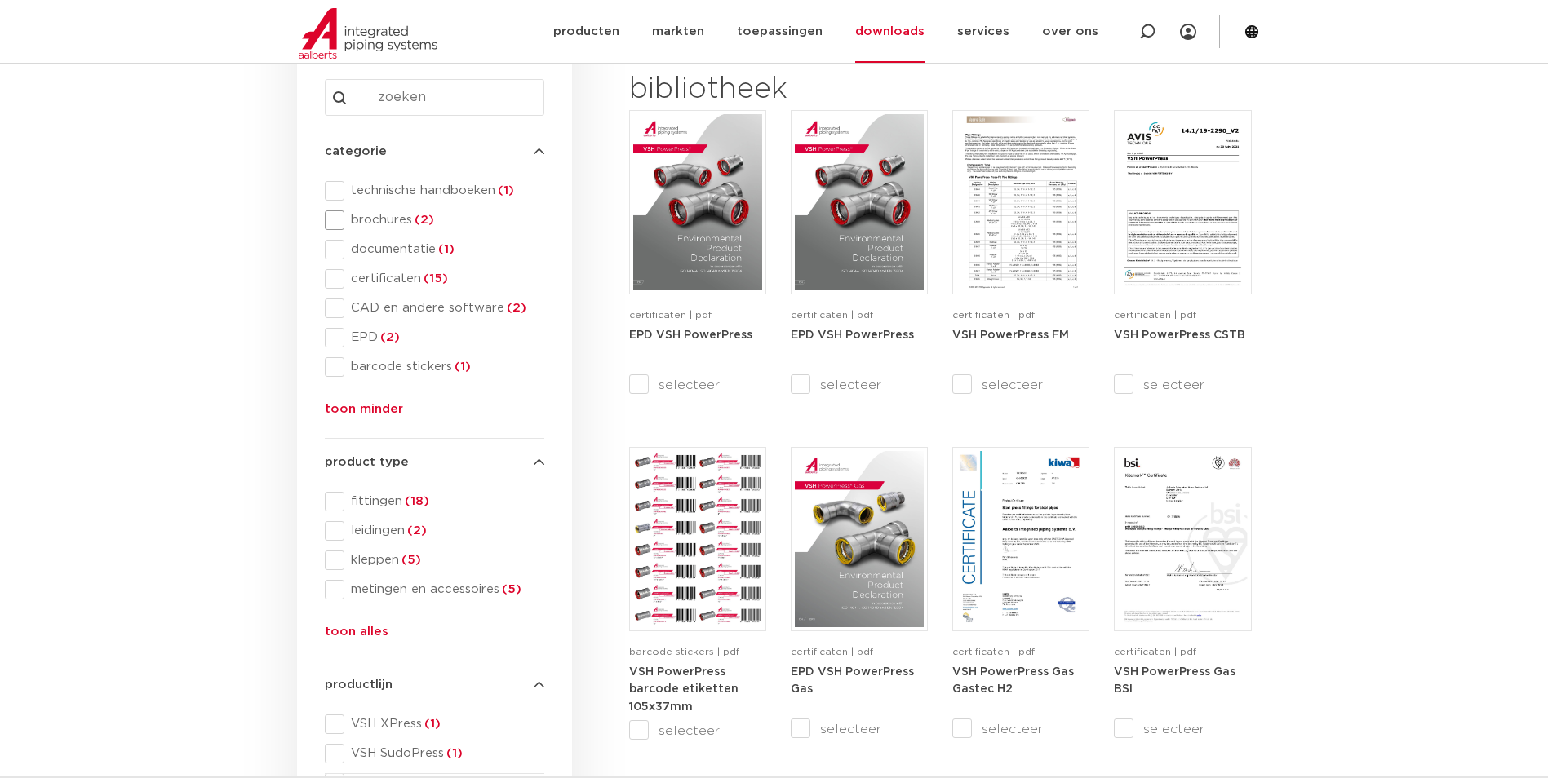
click at [335, 213] on span at bounding box center [335, 221] width 20 height 20
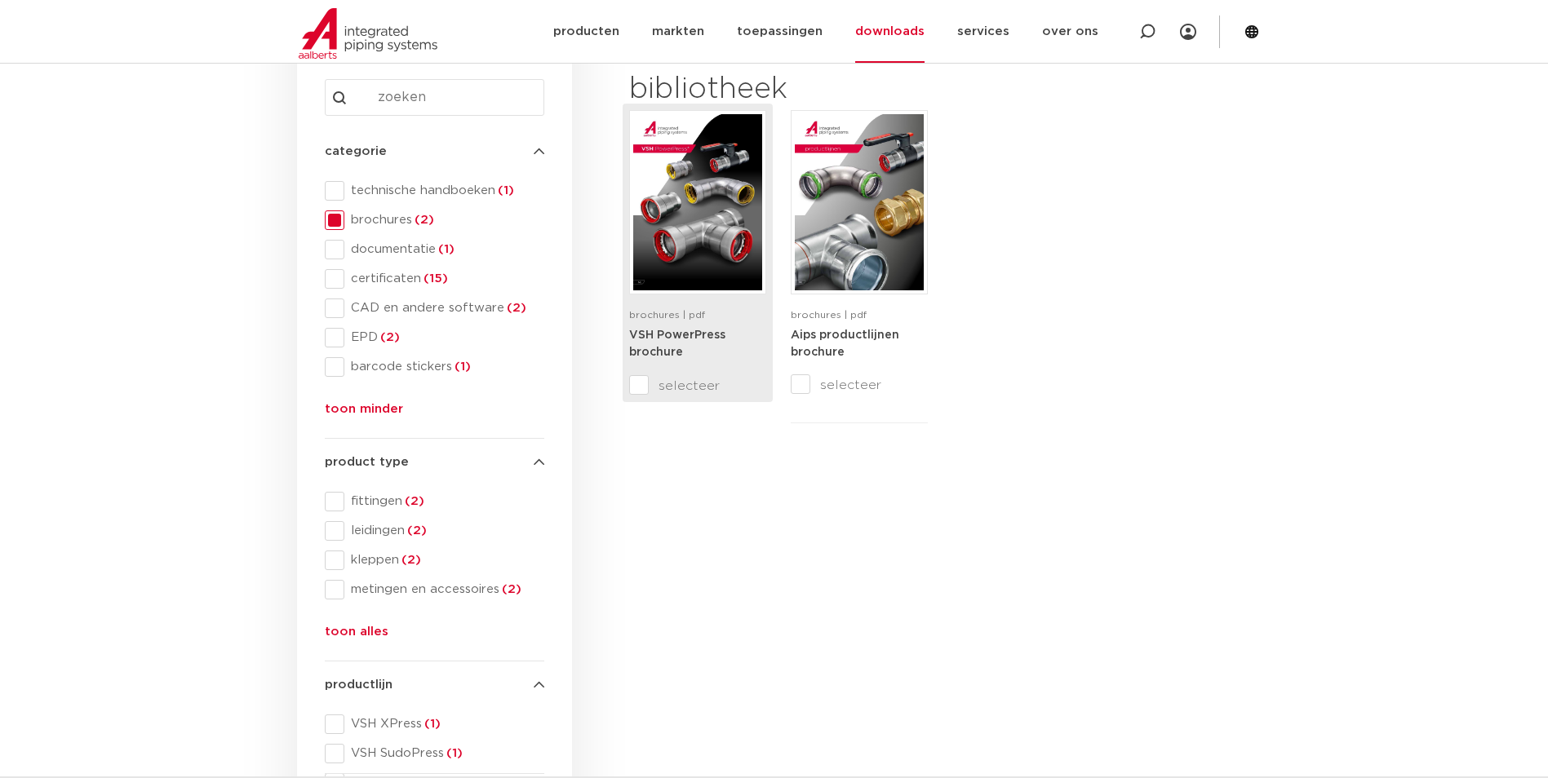
click at [681, 332] on strong "VSH PowerPress brochure" at bounding box center [677, 344] width 96 height 29
click at [334, 193] on span at bounding box center [335, 191] width 20 height 20
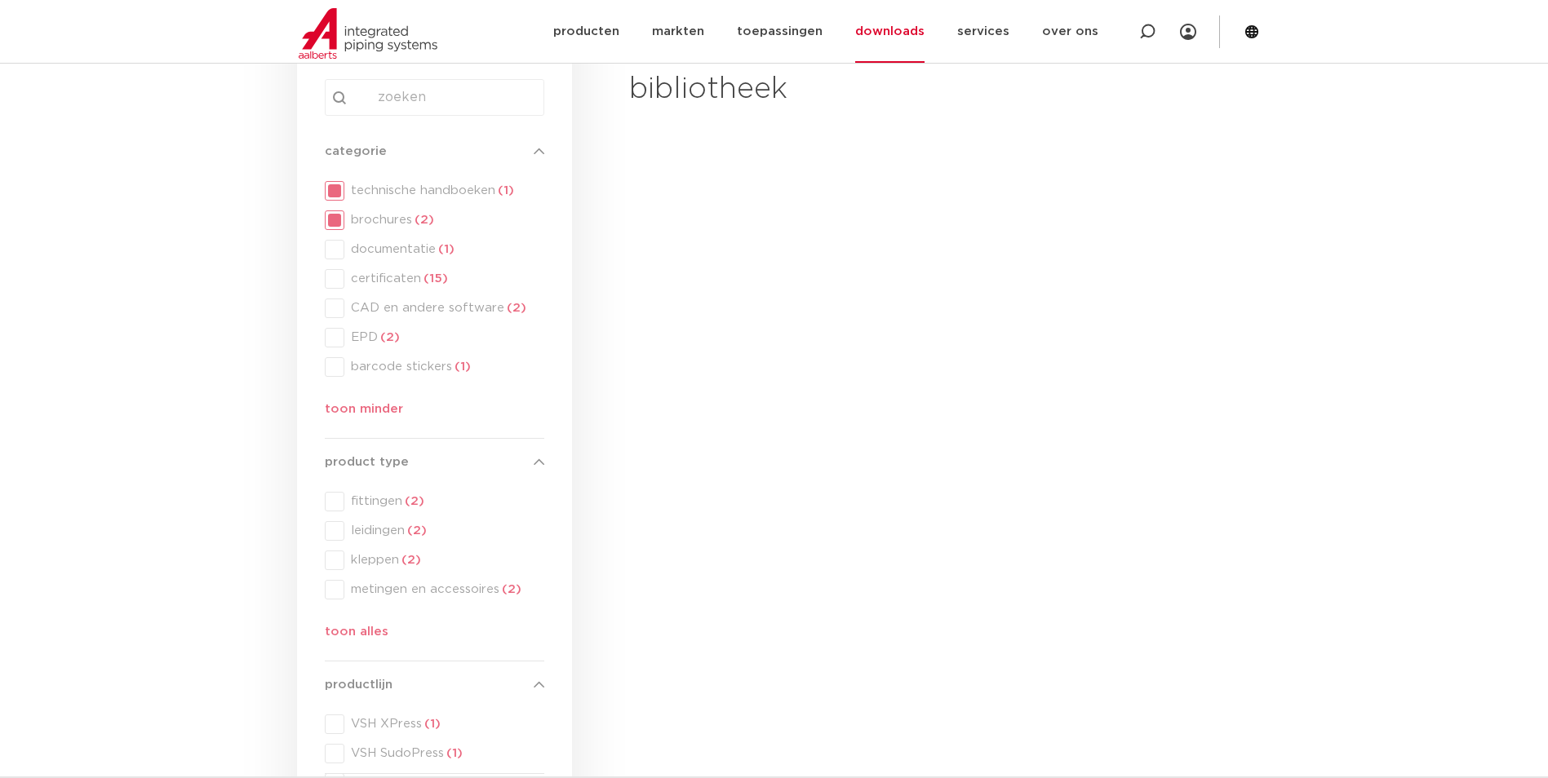
click at [331, 220] on div "categorie categorie technische handboeken (1) brochures (2) documentatie (1) ce…" at bounding box center [435, 284] width 220 height 284
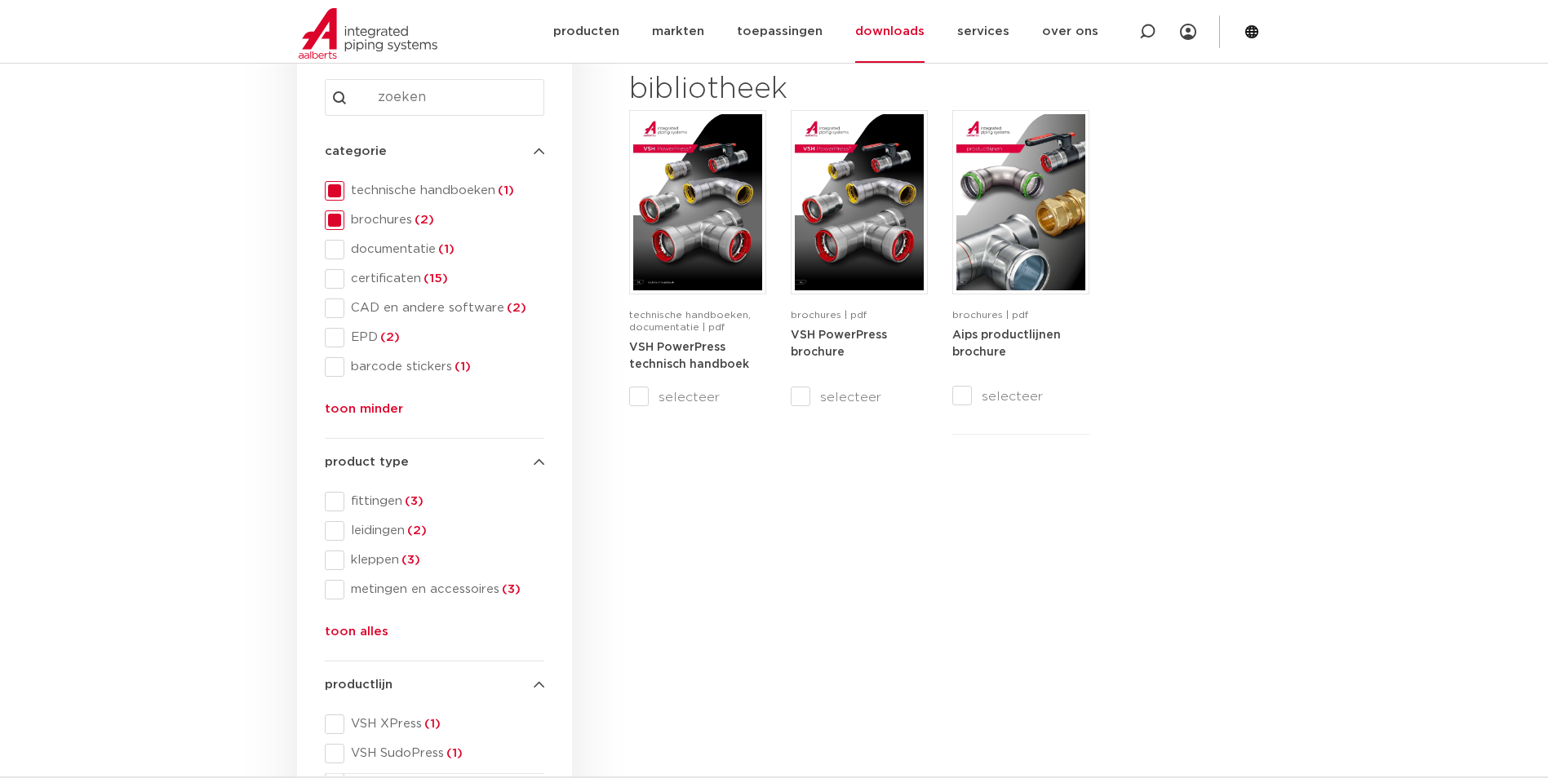
click at [331, 220] on span at bounding box center [335, 221] width 20 height 20
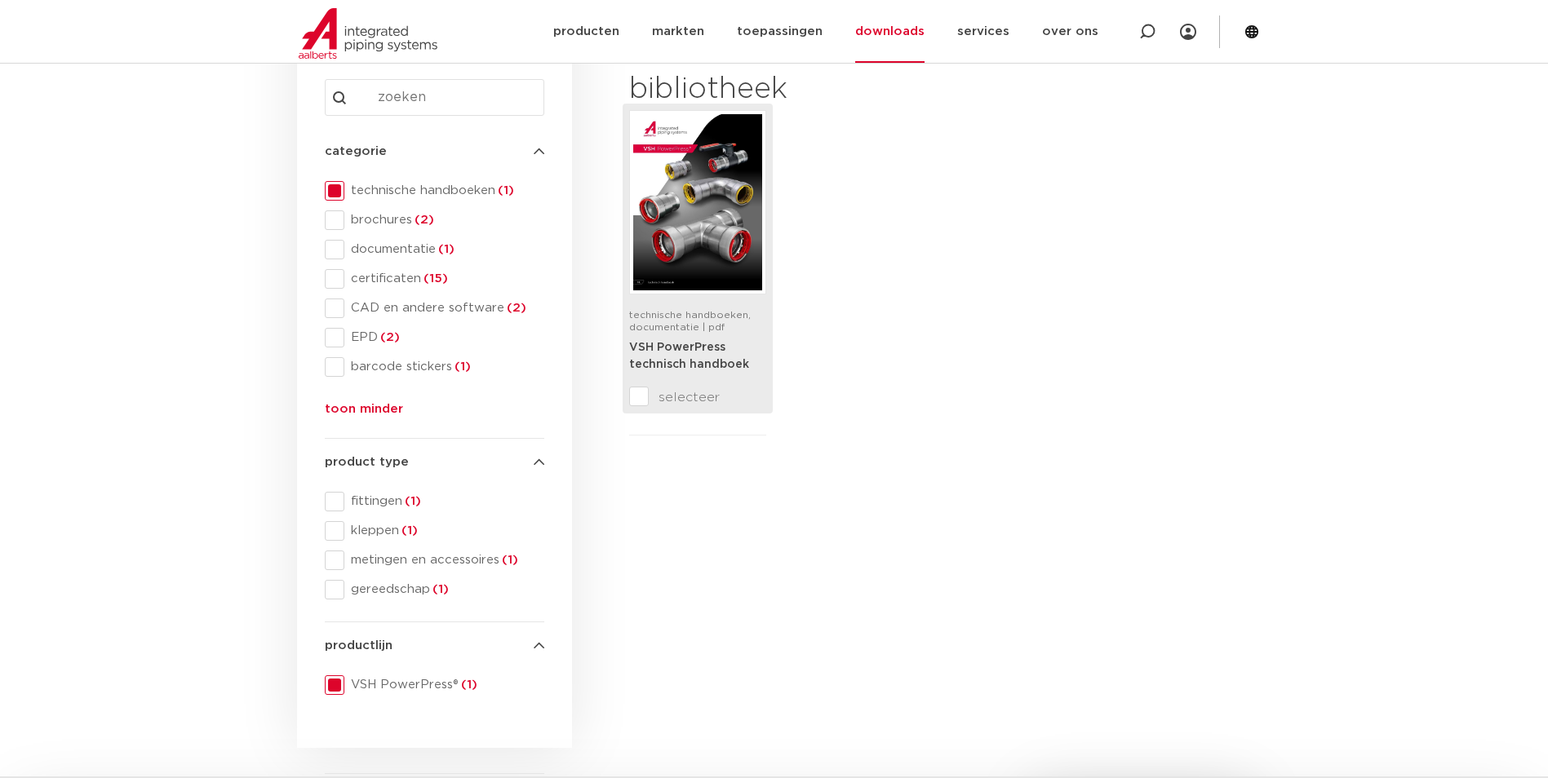
click at [692, 342] on strong "VSH PowerPress technisch handboek" at bounding box center [689, 356] width 120 height 29
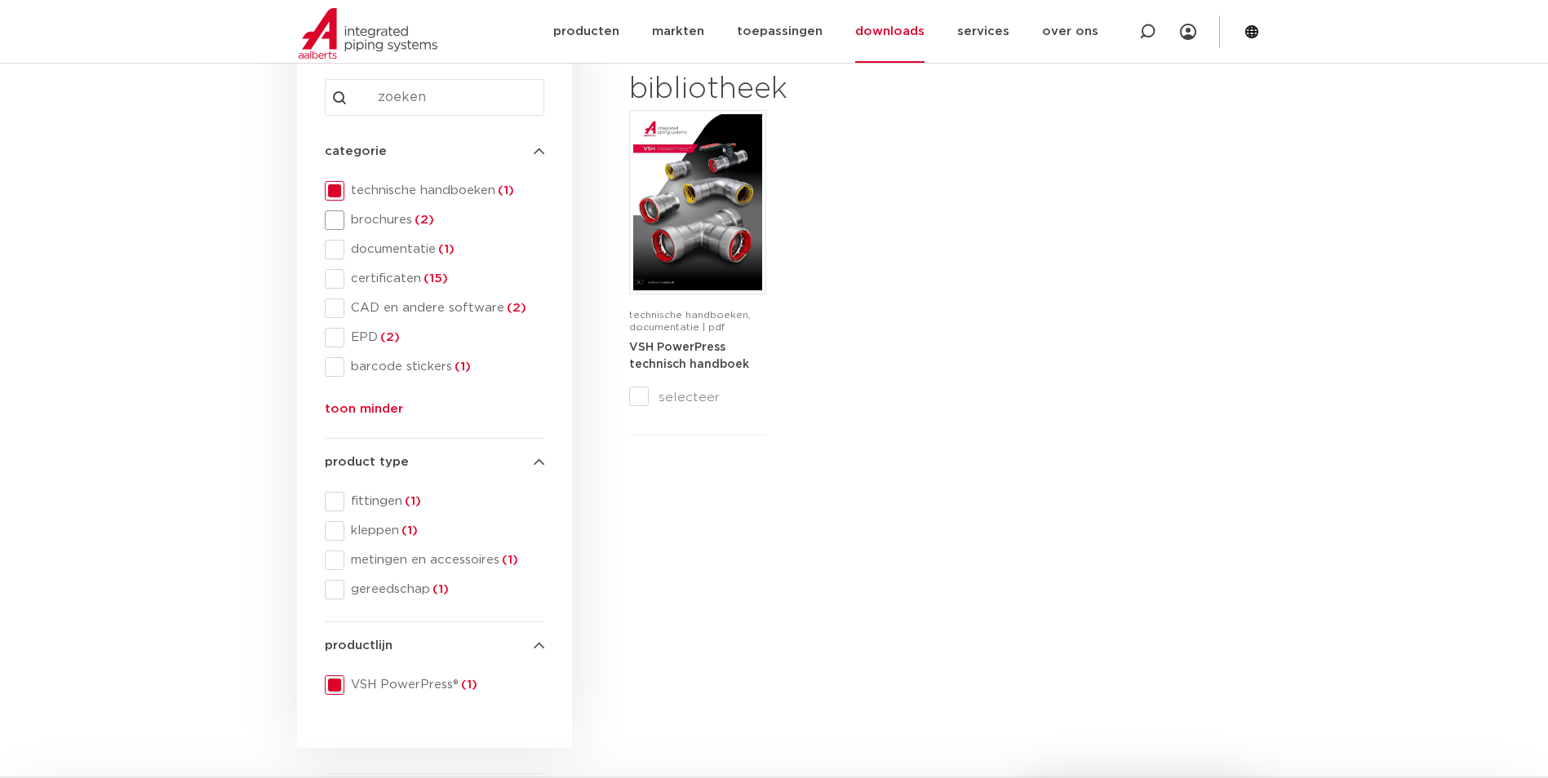
click at [332, 221] on span at bounding box center [335, 221] width 20 height 20
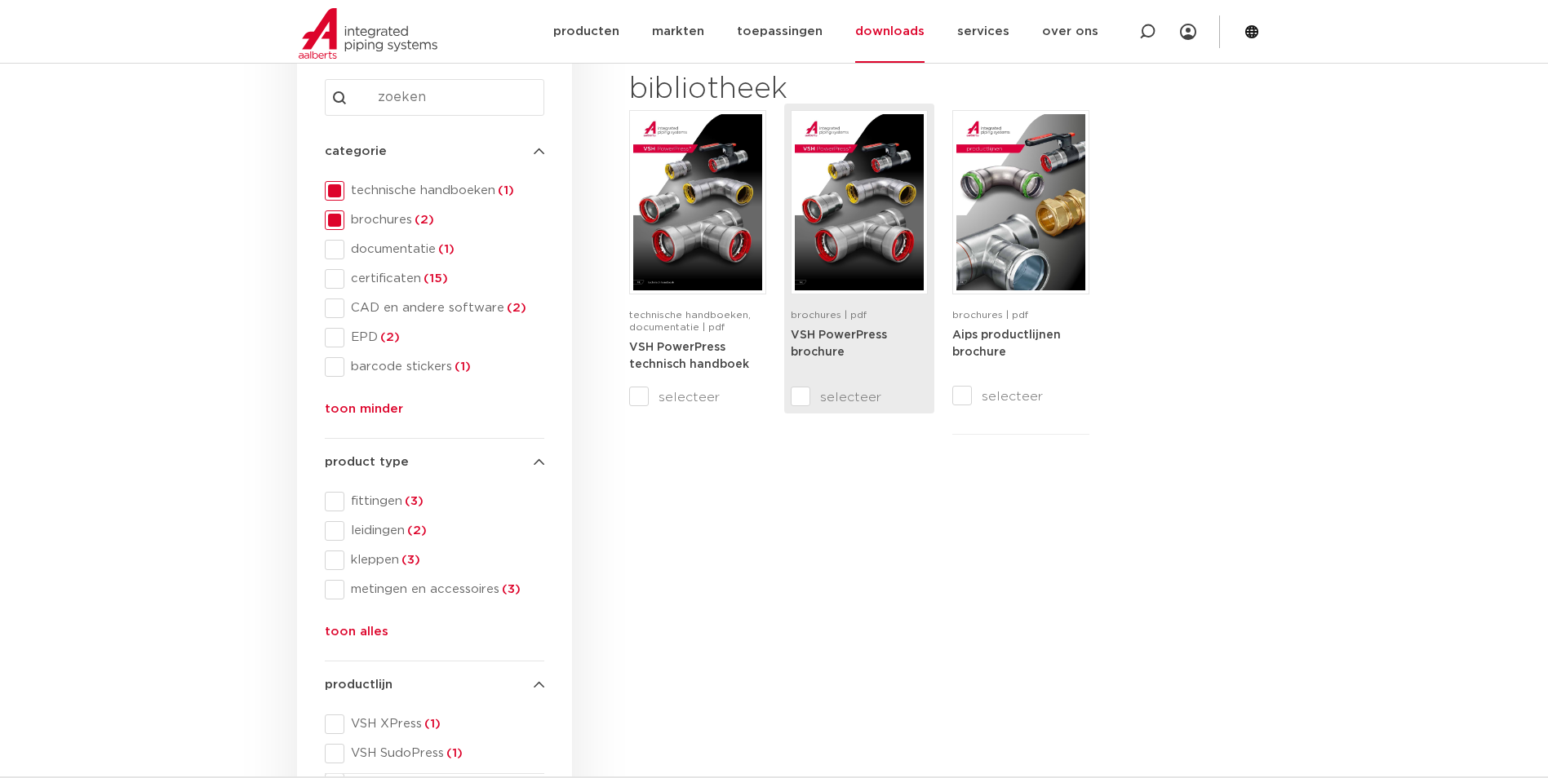
click at [852, 330] on strong "VSH PowerPress brochure" at bounding box center [839, 344] width 96 height 29
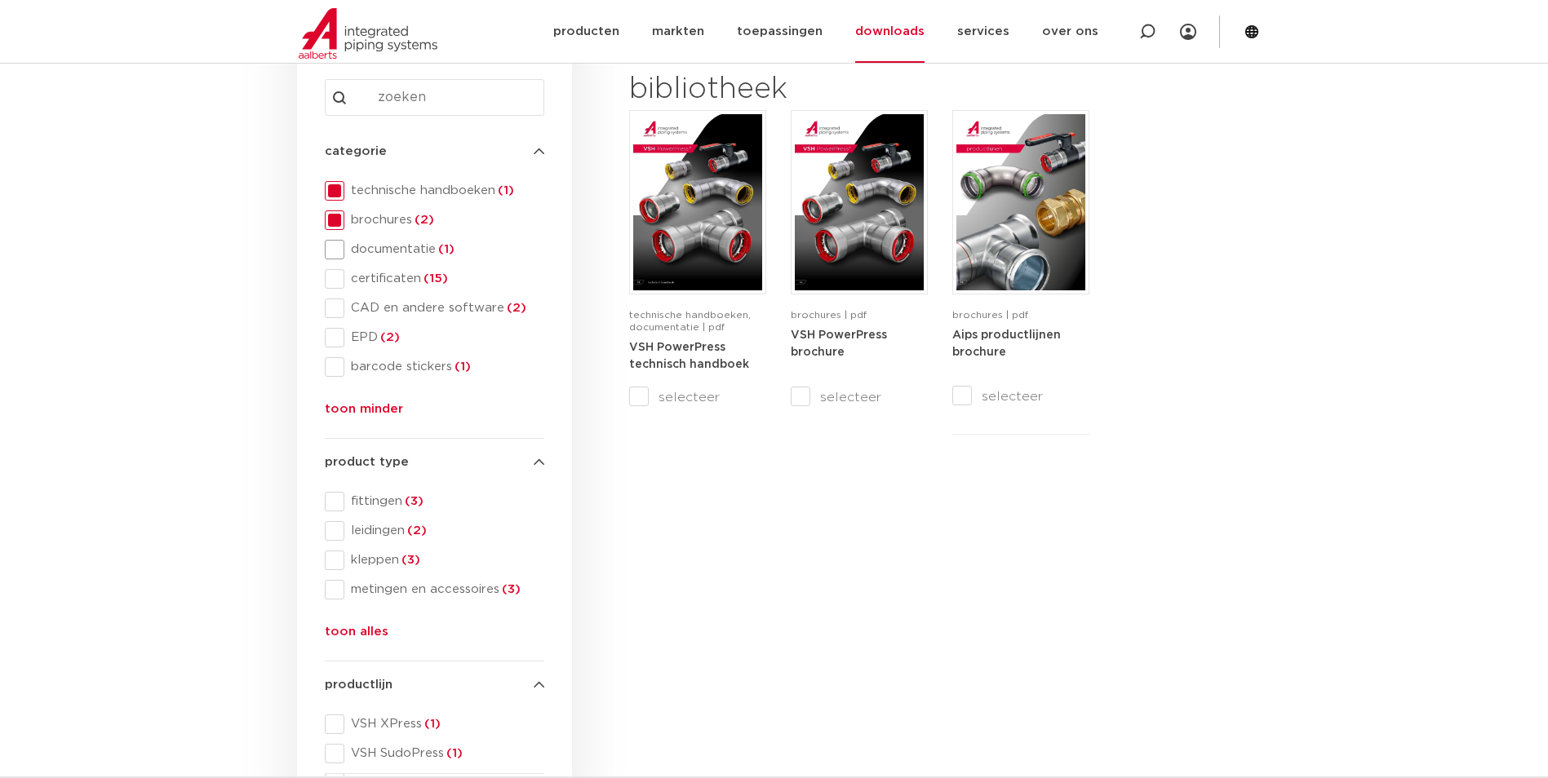
click at [338, 246] on span at bounding box center [335, 250] width 20 height 20
click at [331, 213] on span at bounding box center [335, 221] width 20 height 20
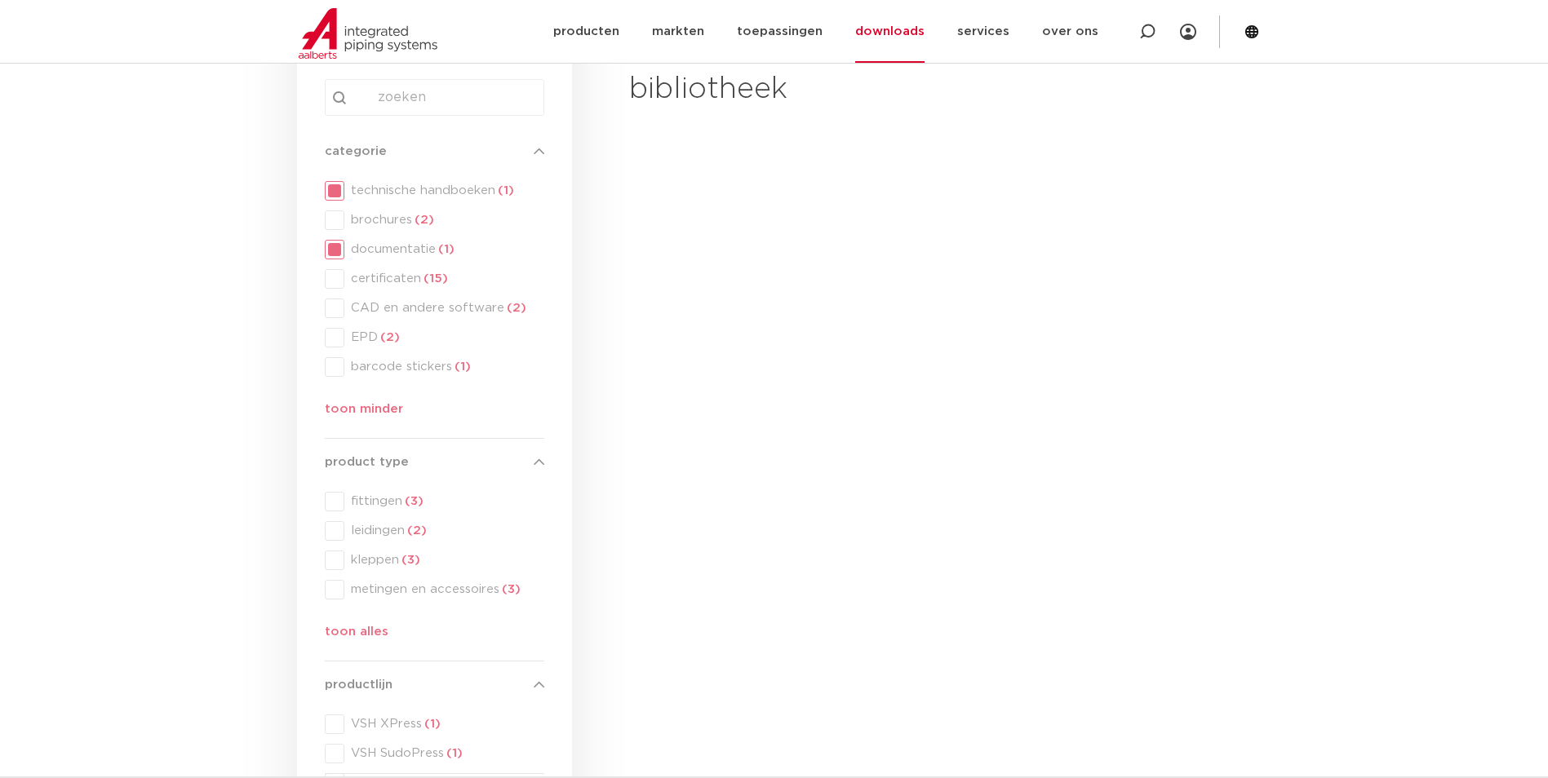
click at [332, 186] on div "categorie categorie technische handboeken (1) brochures (2) documentatie (1) ce…" at bounding box center [435, 284] width 220 height 284
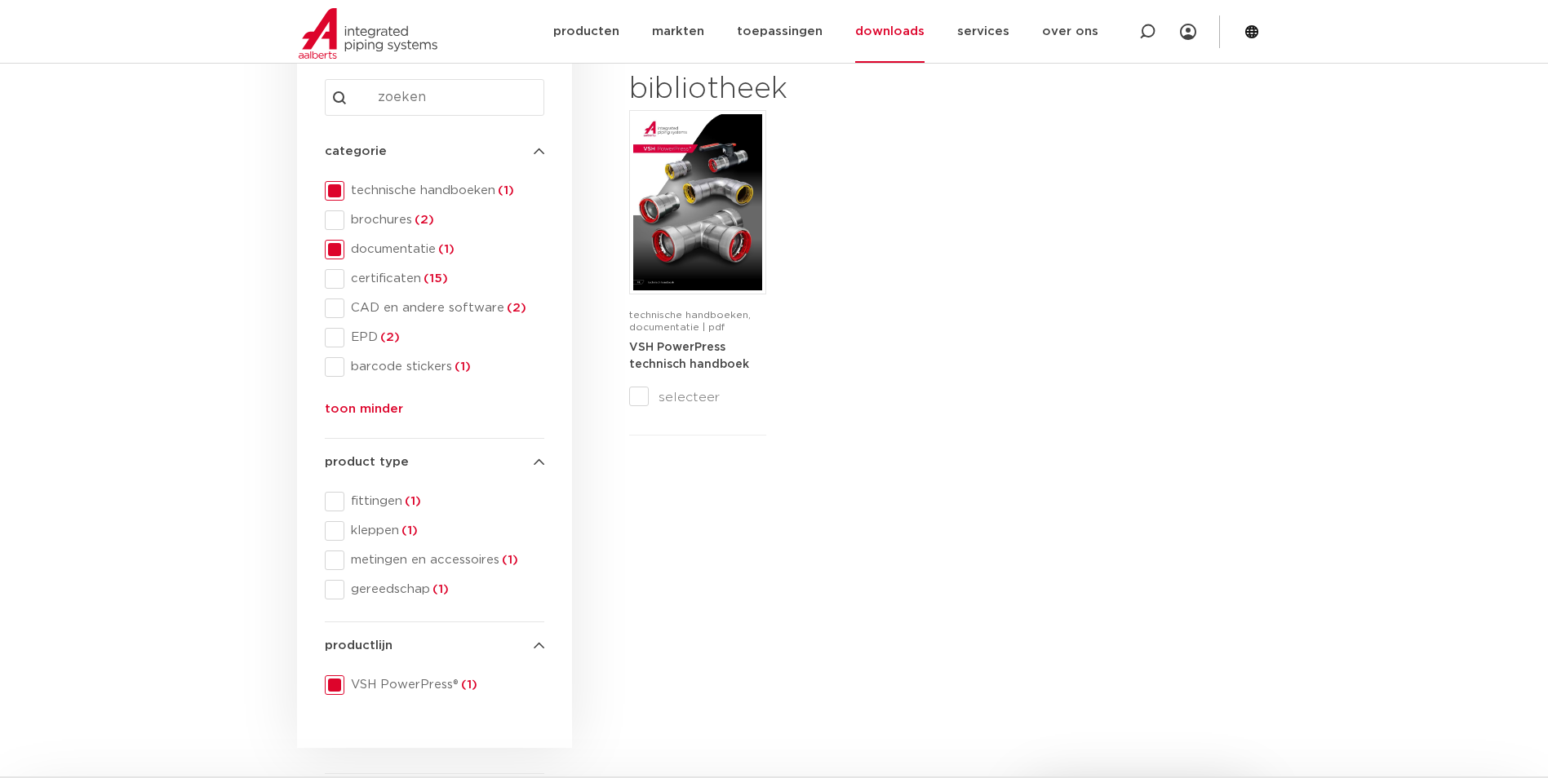
click at [331, 188] on span at bounding box center [335, 191] width 20 height 20
click at [335, 249] on span at bounding box center [335, 250] width 20 height 20
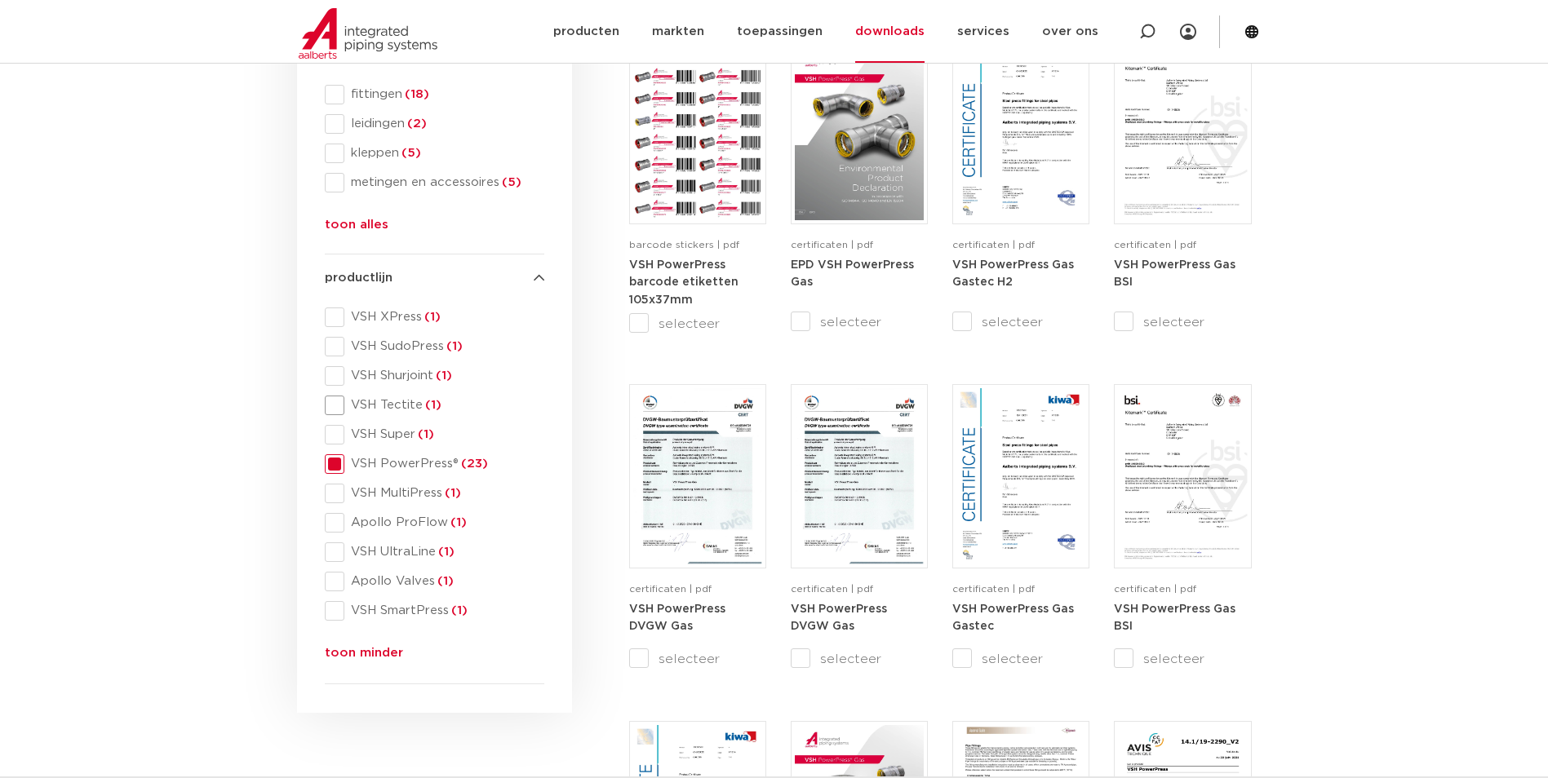
scroll to position [653, 0]
click at [337, 376] on span at bounding box center [335, 376] width 20 height 20
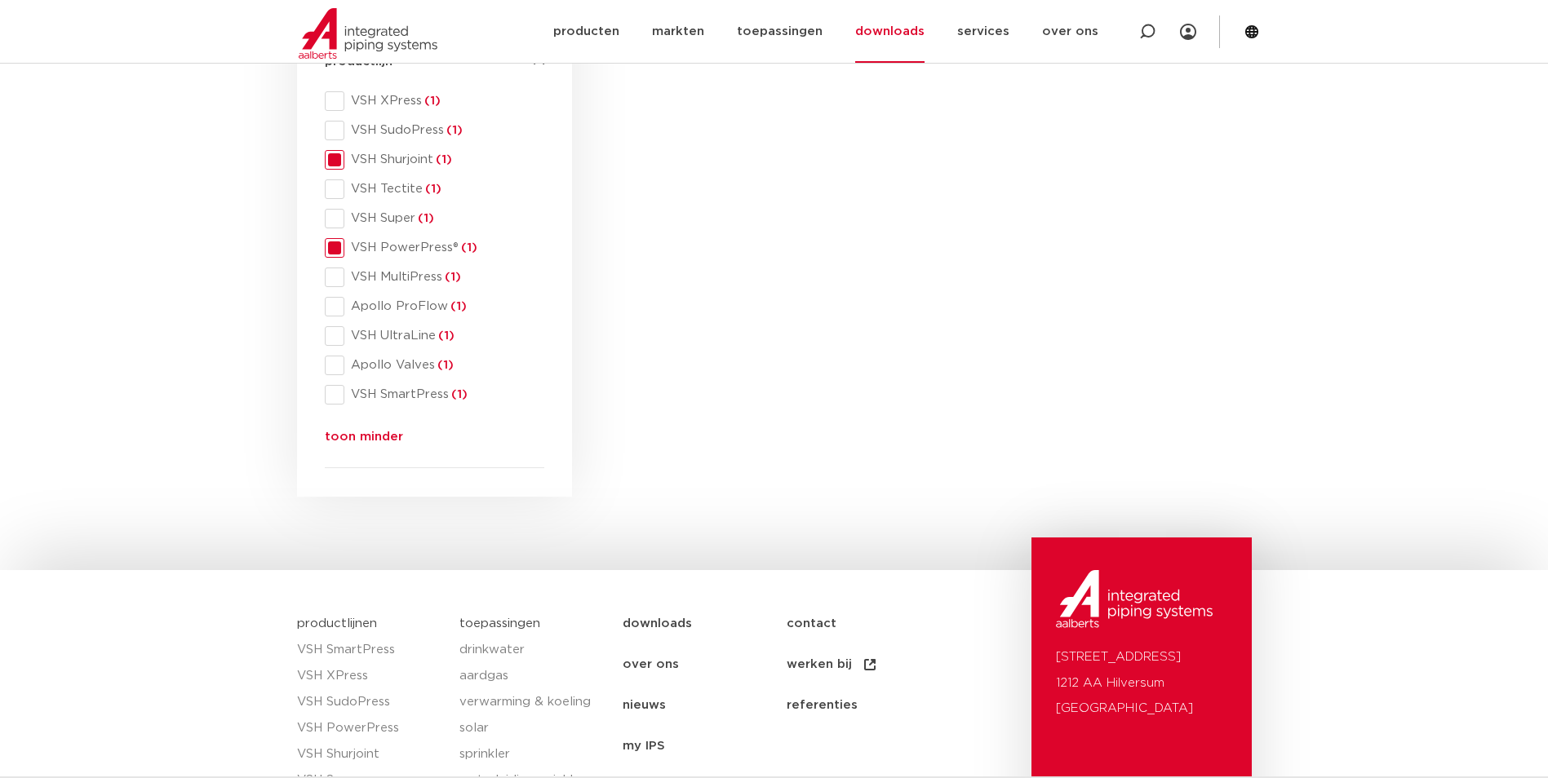
click at [333, 464] on div "productlijn productlijn VSH XPress (1) VSH SudoPress (1) VSH Shurjoint (1) VSH …" at bounding box center [435, 253] width 220 height 428
click at [334, 250] on span at bounding box center [335, 248] width 20 height 20
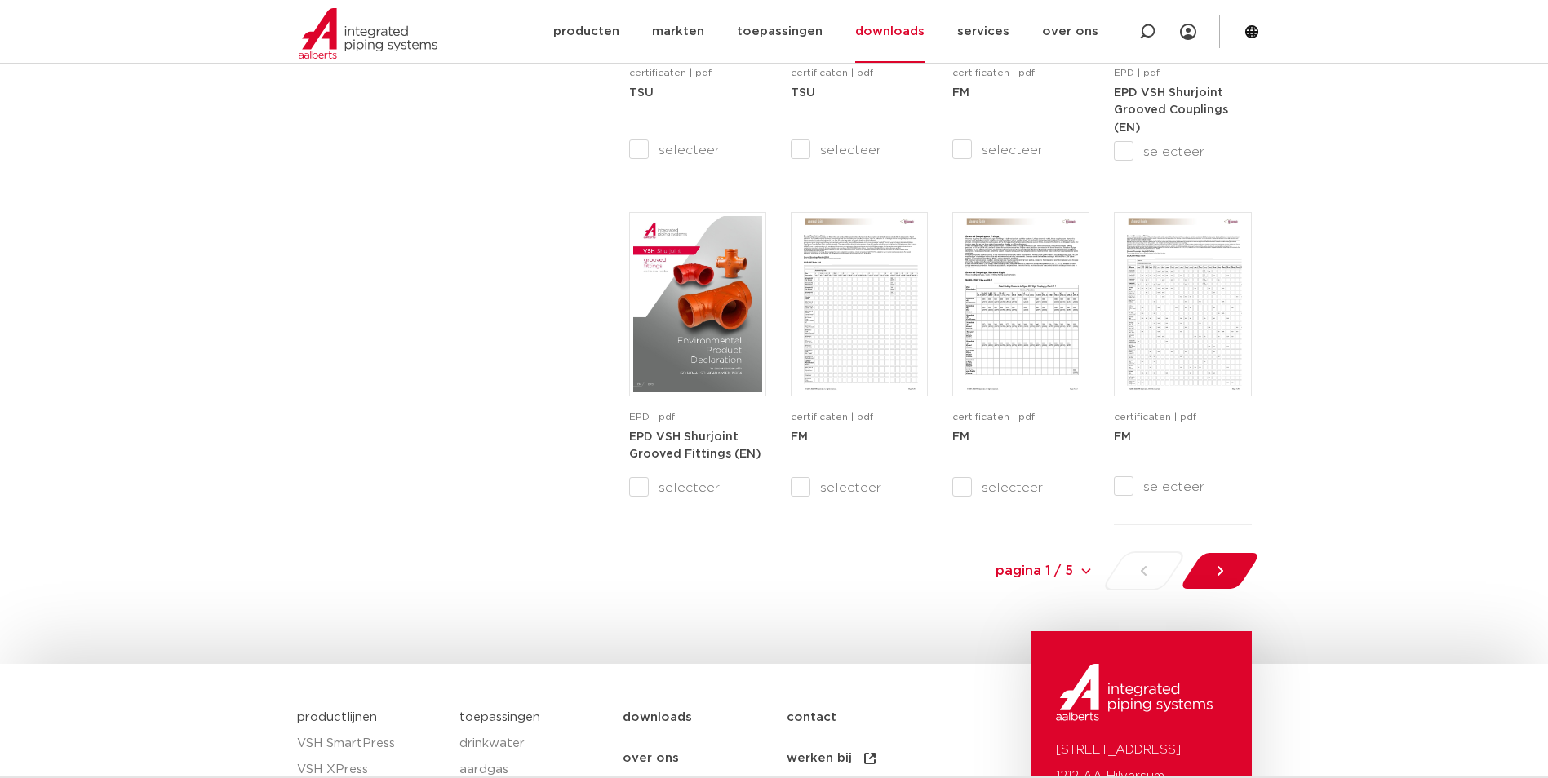
scroll to position [1469, 0]
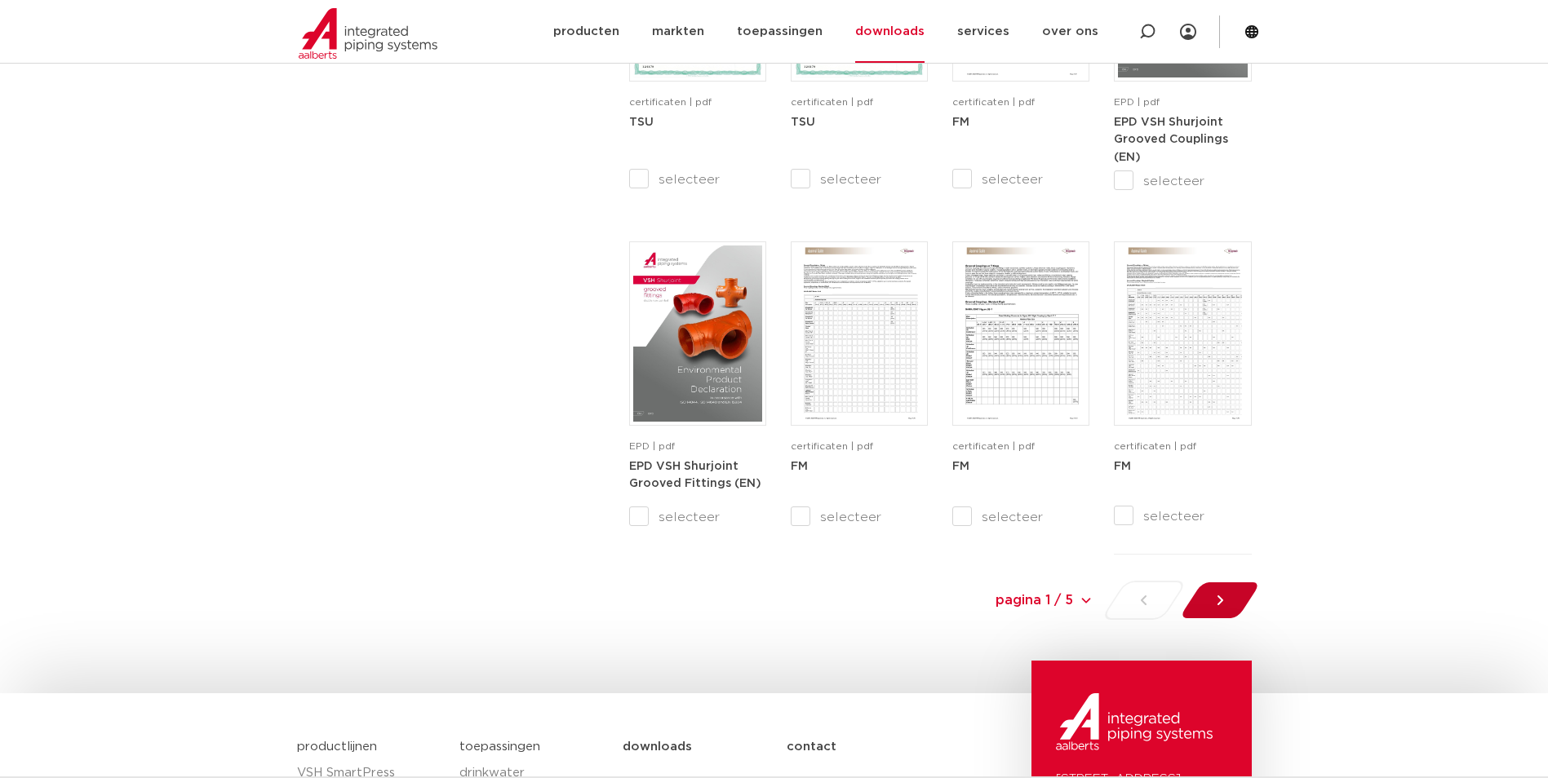
click at [1226, 598] on icon at bounding box center [1220, 600] width 16 height 16
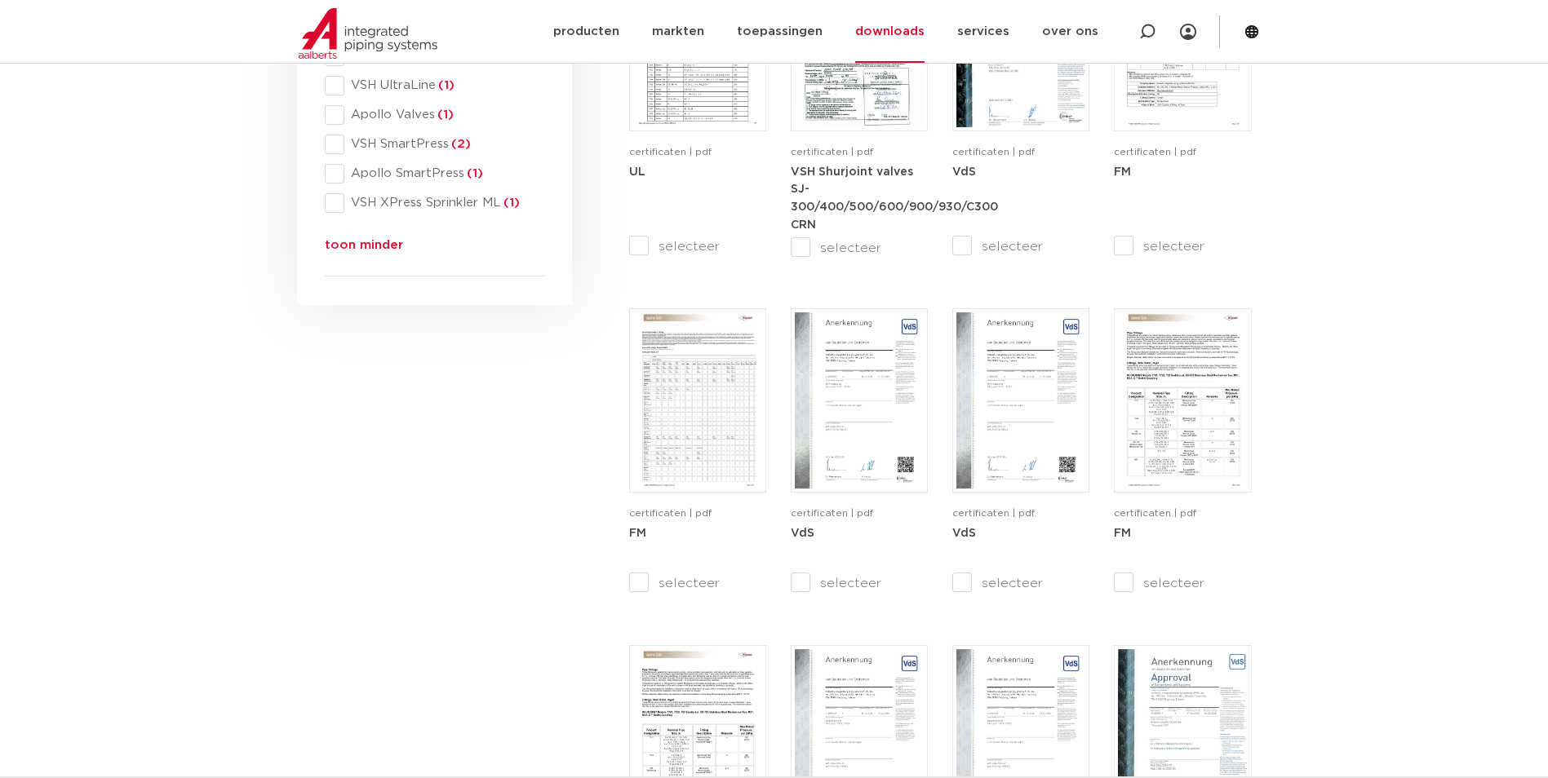
scroll to position [1497, 0]
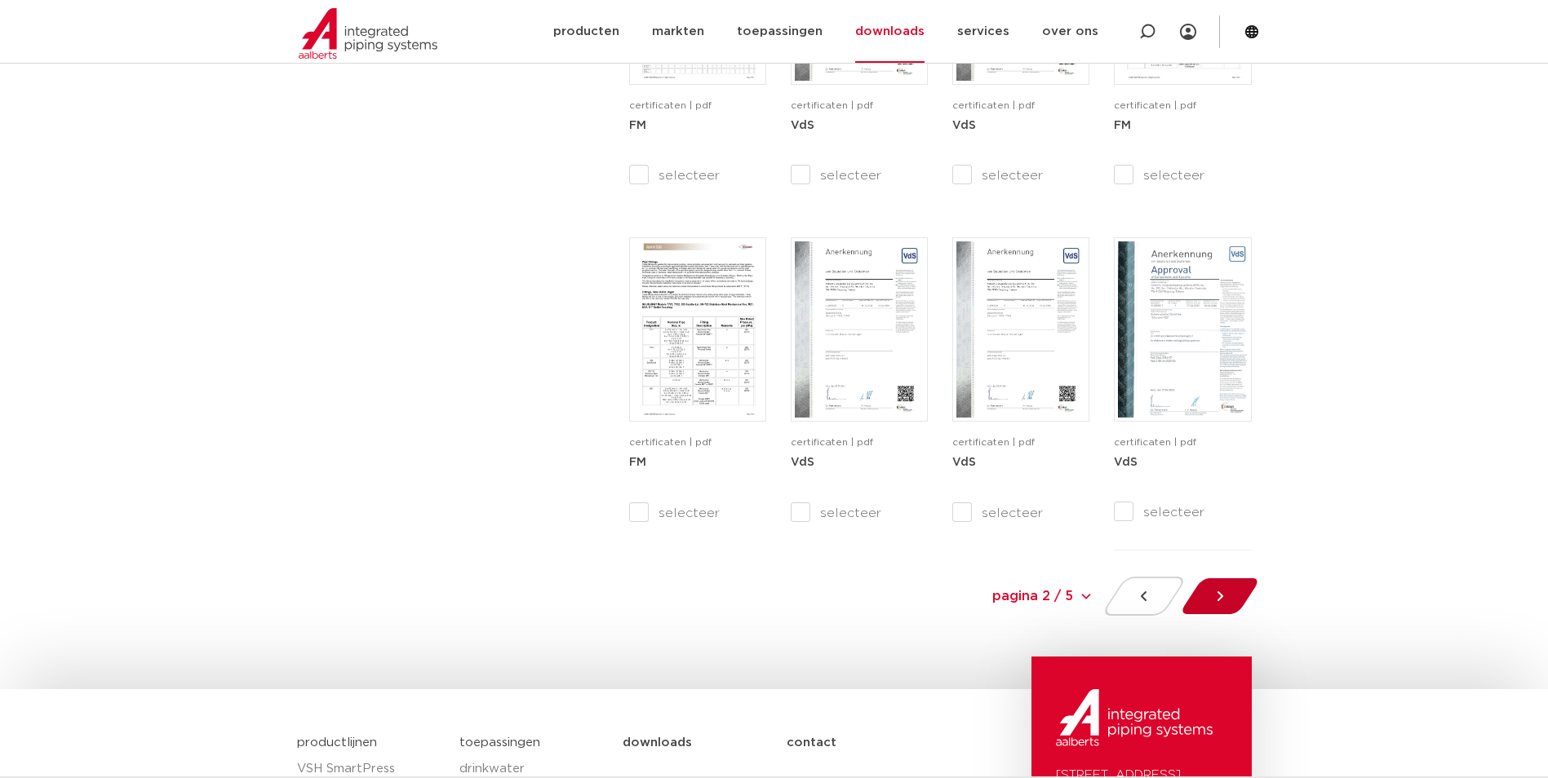
click at [1234, 591] on div at bounding box center [1219, 596] width 89 height 39
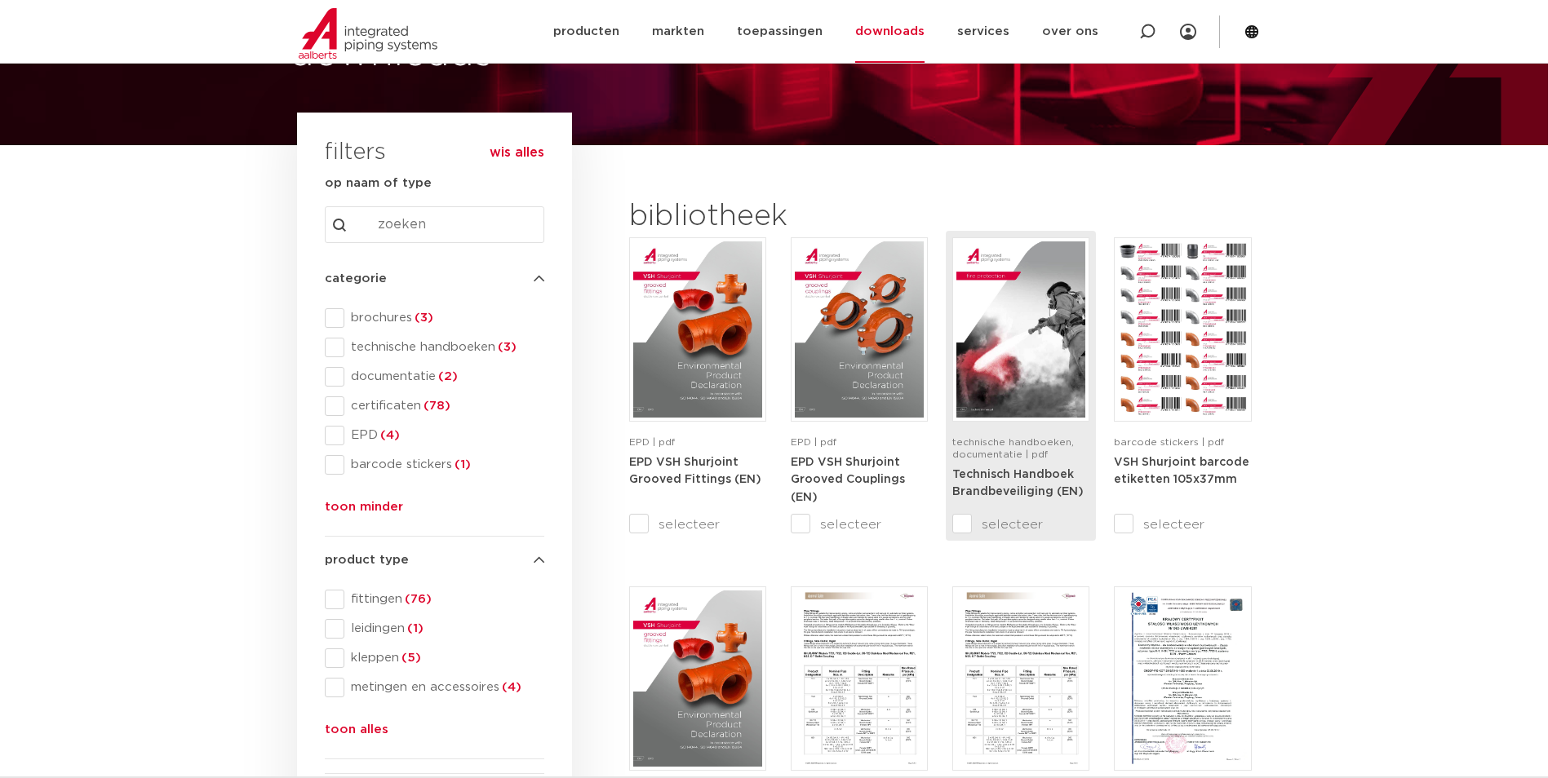
scroll to position [110, 0]
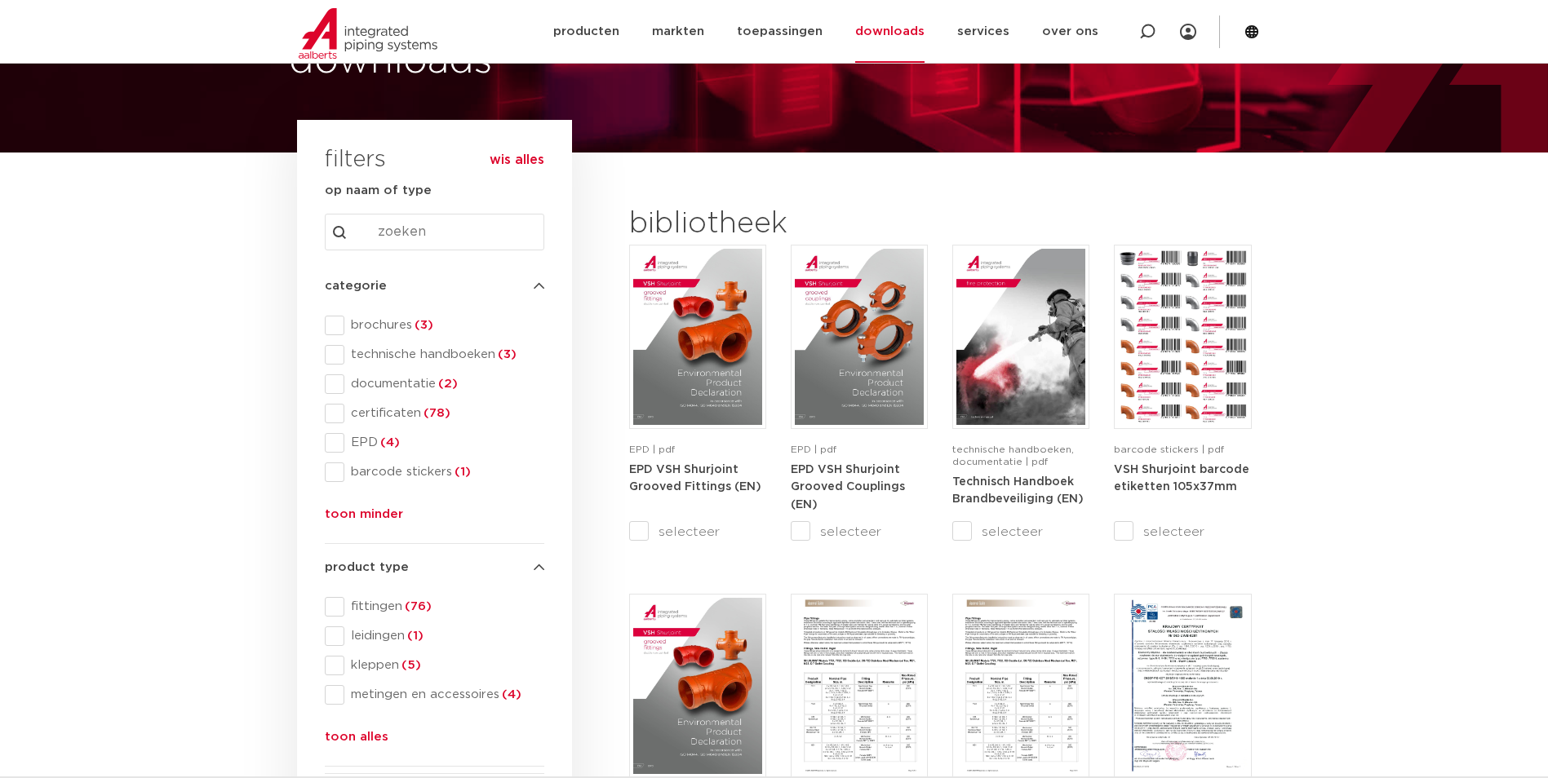
click at [333, 324] on span at bounding box center [335, 326] width 20 height 20
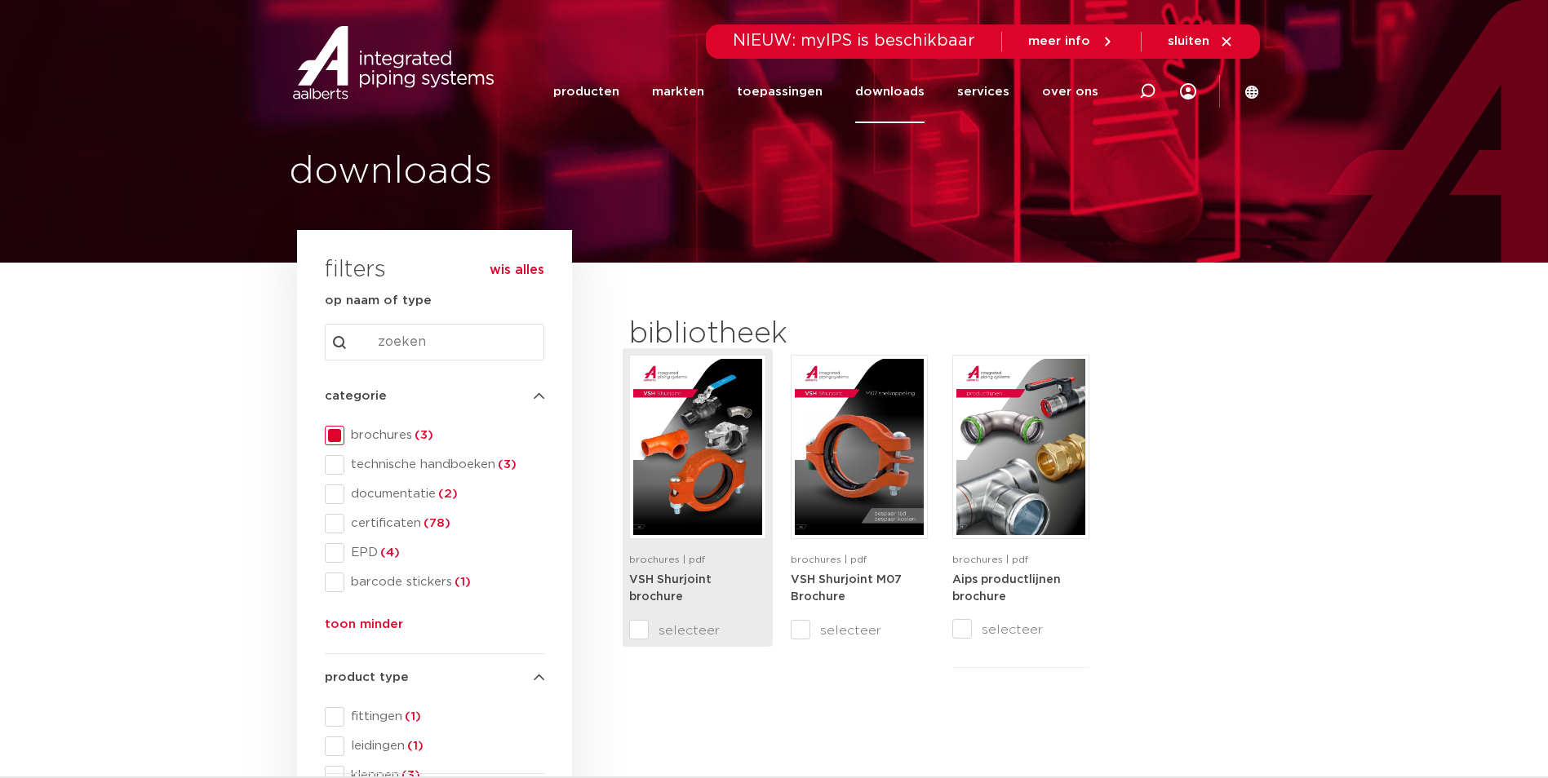
click at [716, 512] on img at bounding box center [697, 447] width 129 height 176
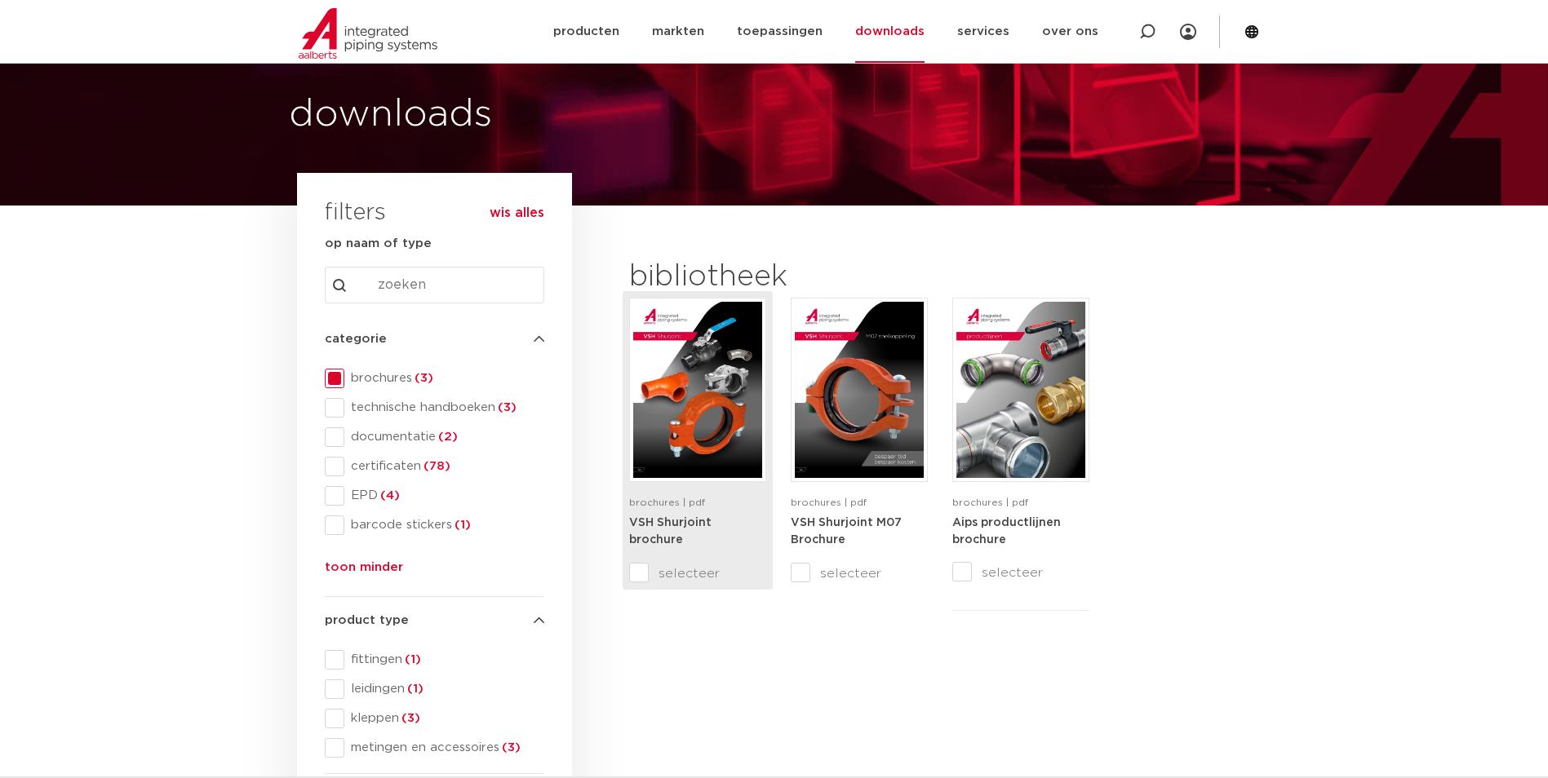
scroll to position [82, 0]
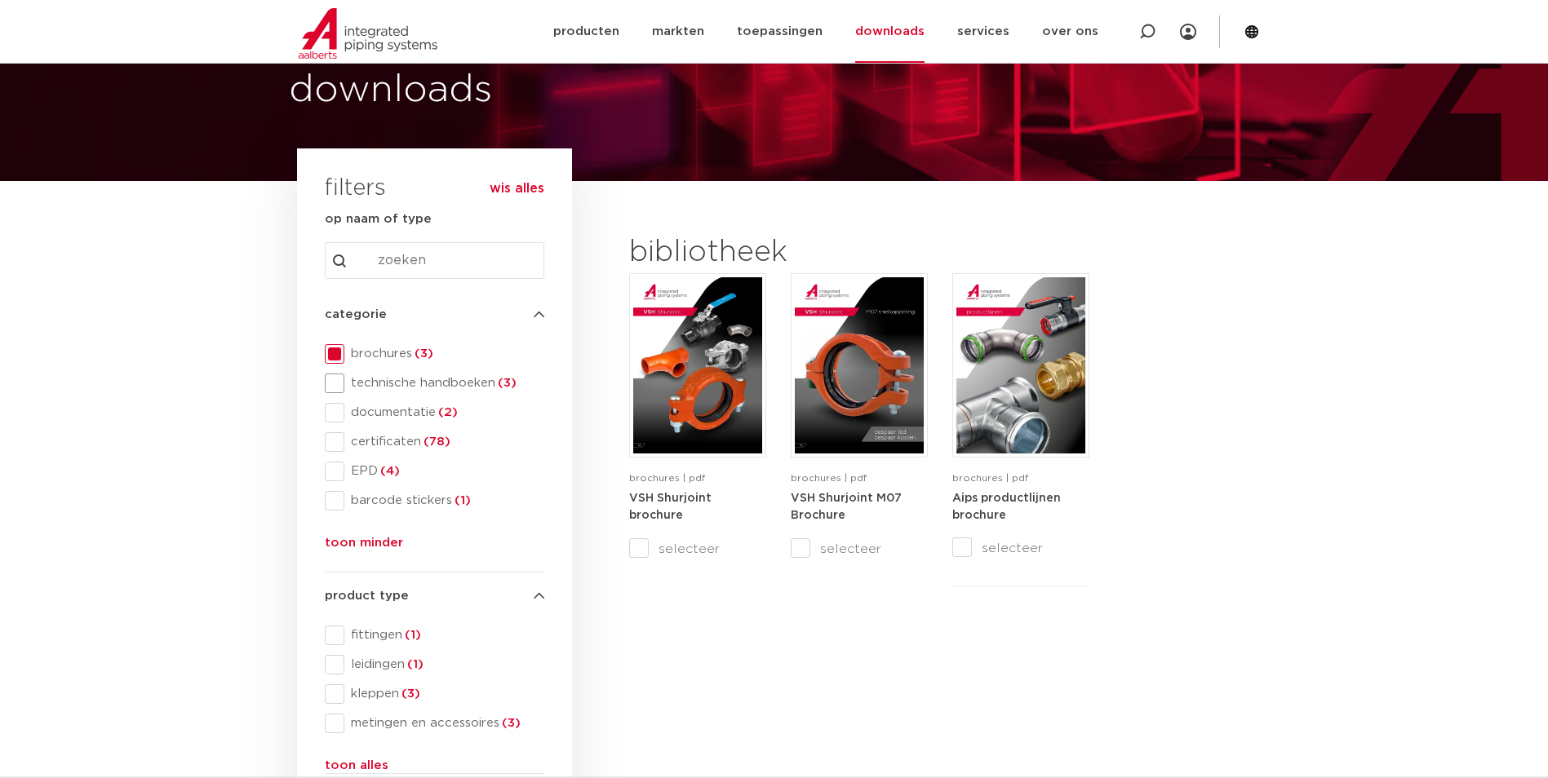
click at [380, 379] on span "technische handboeken (3)" at bounding box center [444, 383] width 200 height 16
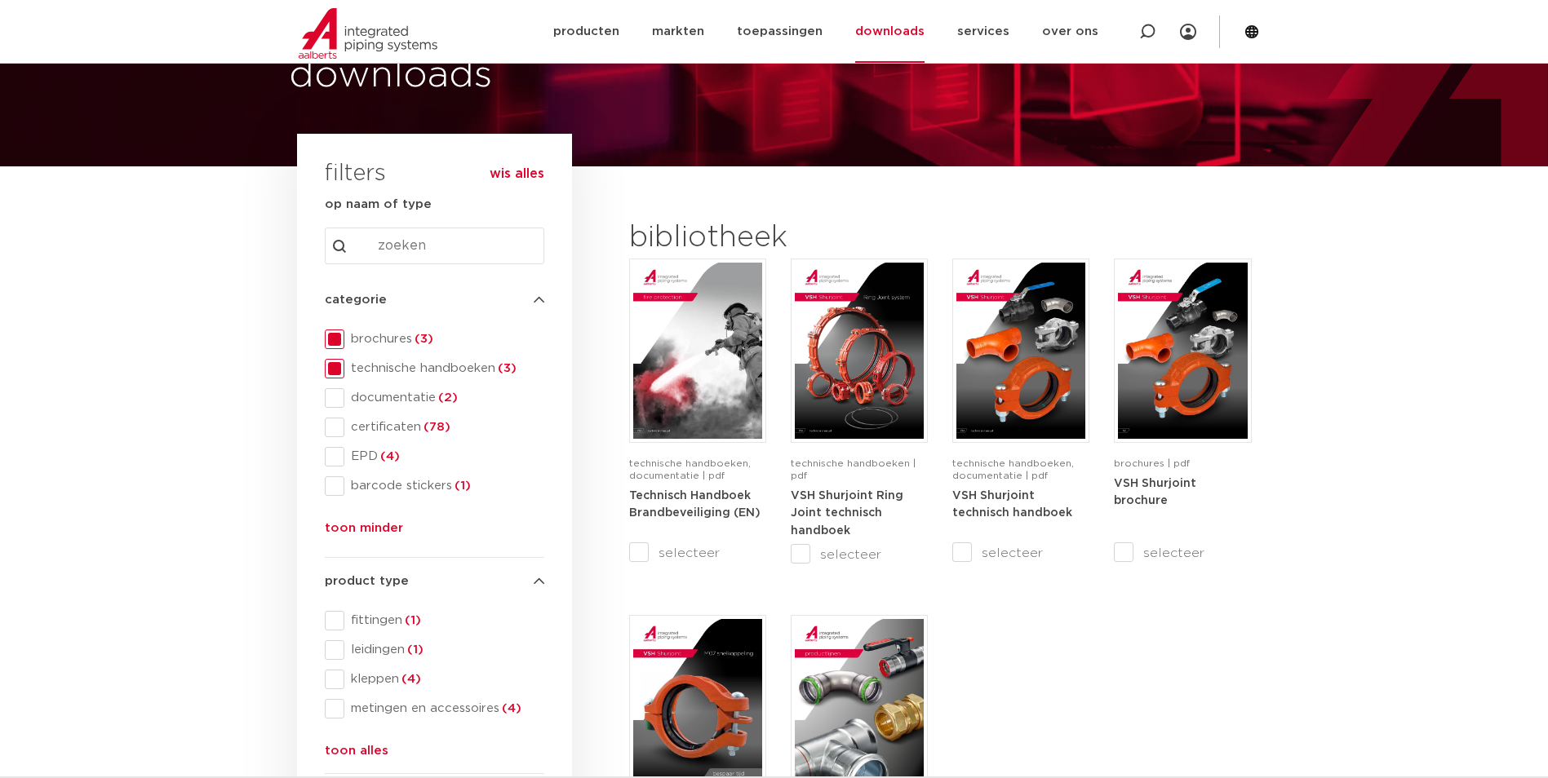
scroll to position [82, 0]
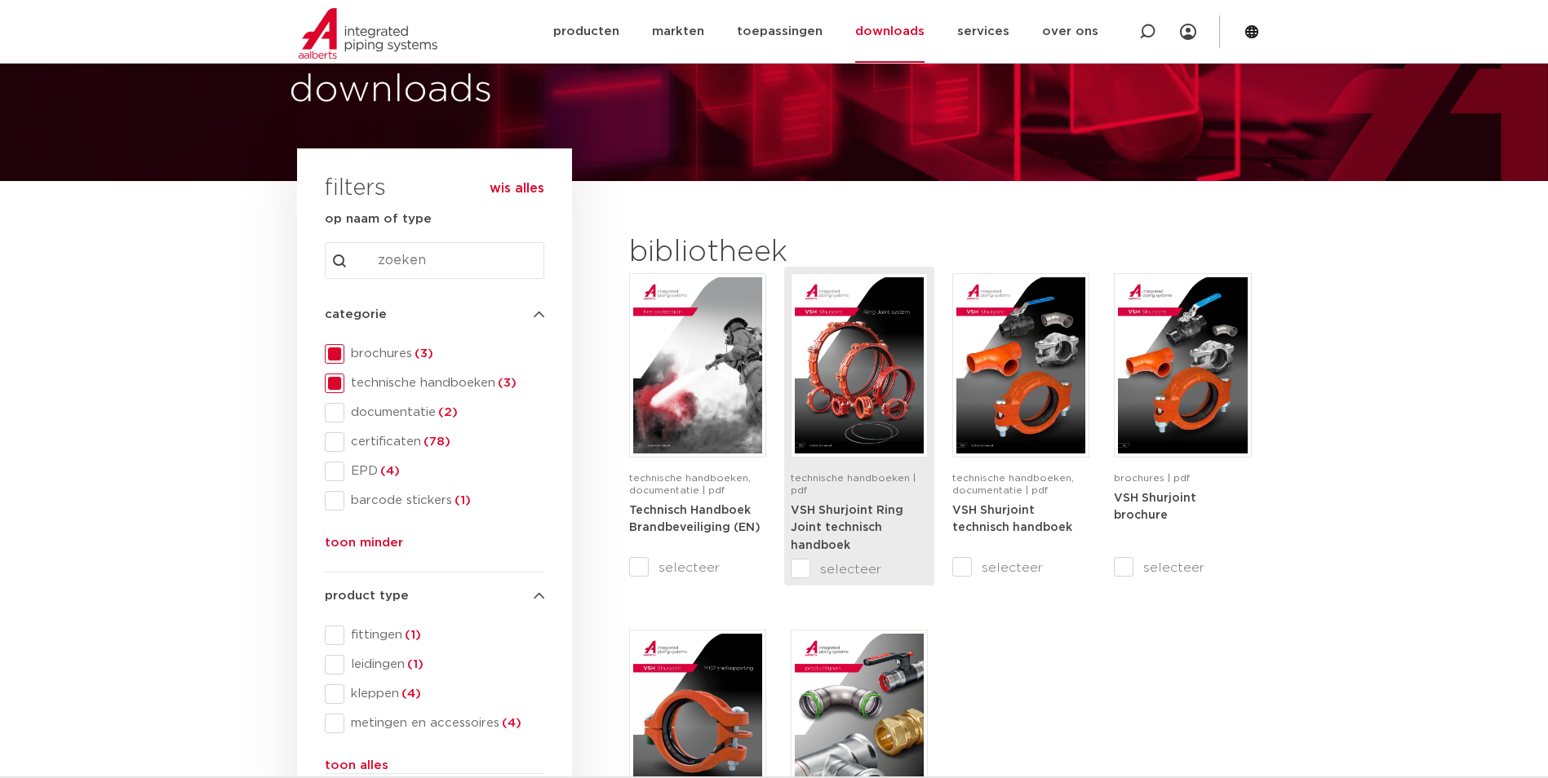
click at [859, 524] on strong "VSH Shurjoint Ring Joint technisch handboek" at bounding box center [847, 528] width 113 height 47
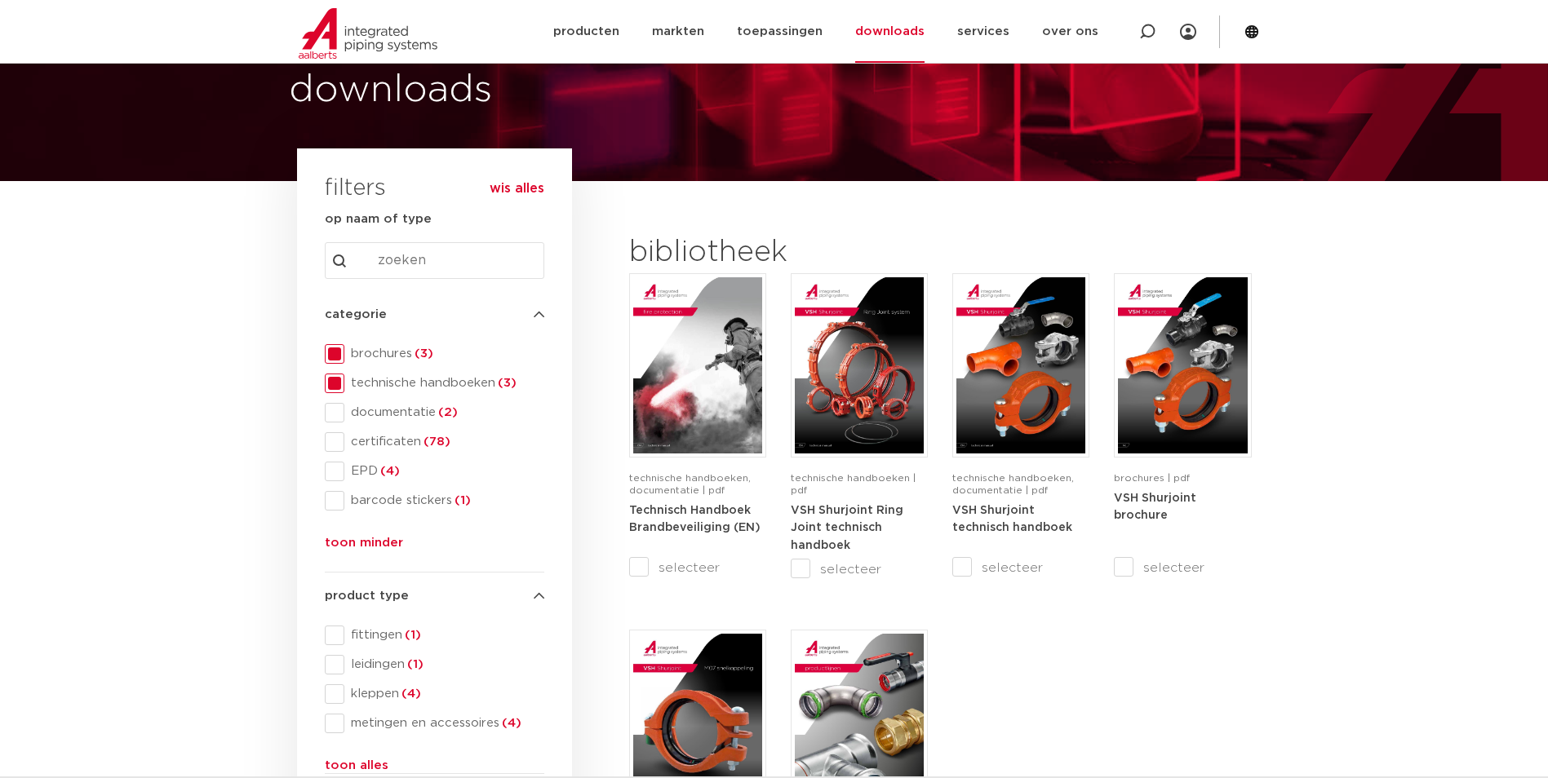
click at [346, 352] on span "brochures (3)" at bounding box center [444, 354] width 200 height 16
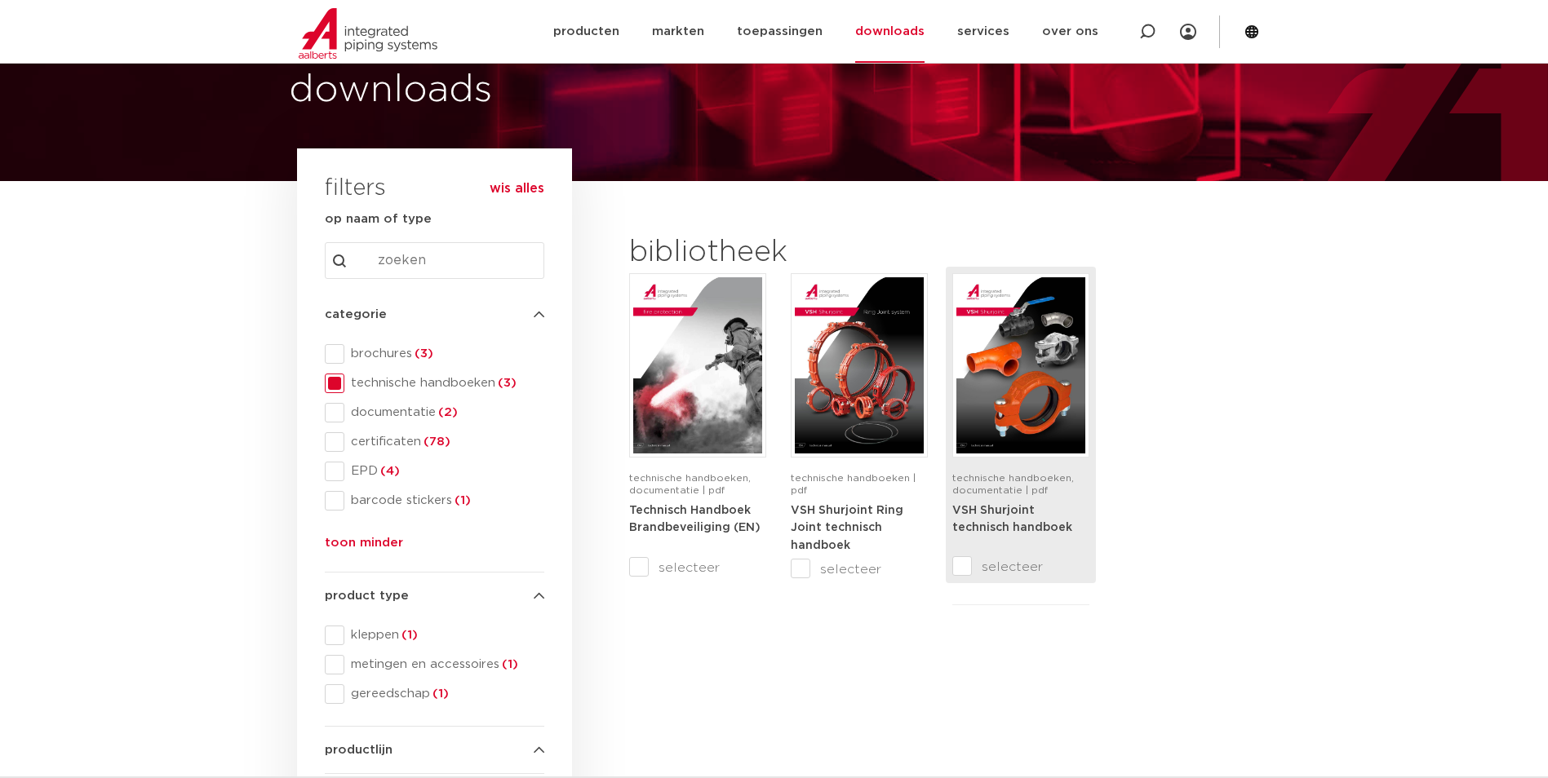
click at [1001, 514] on strong "VSH Shurjoint technisch handboek" at bounding box center [1012, 519] width 120 height 29
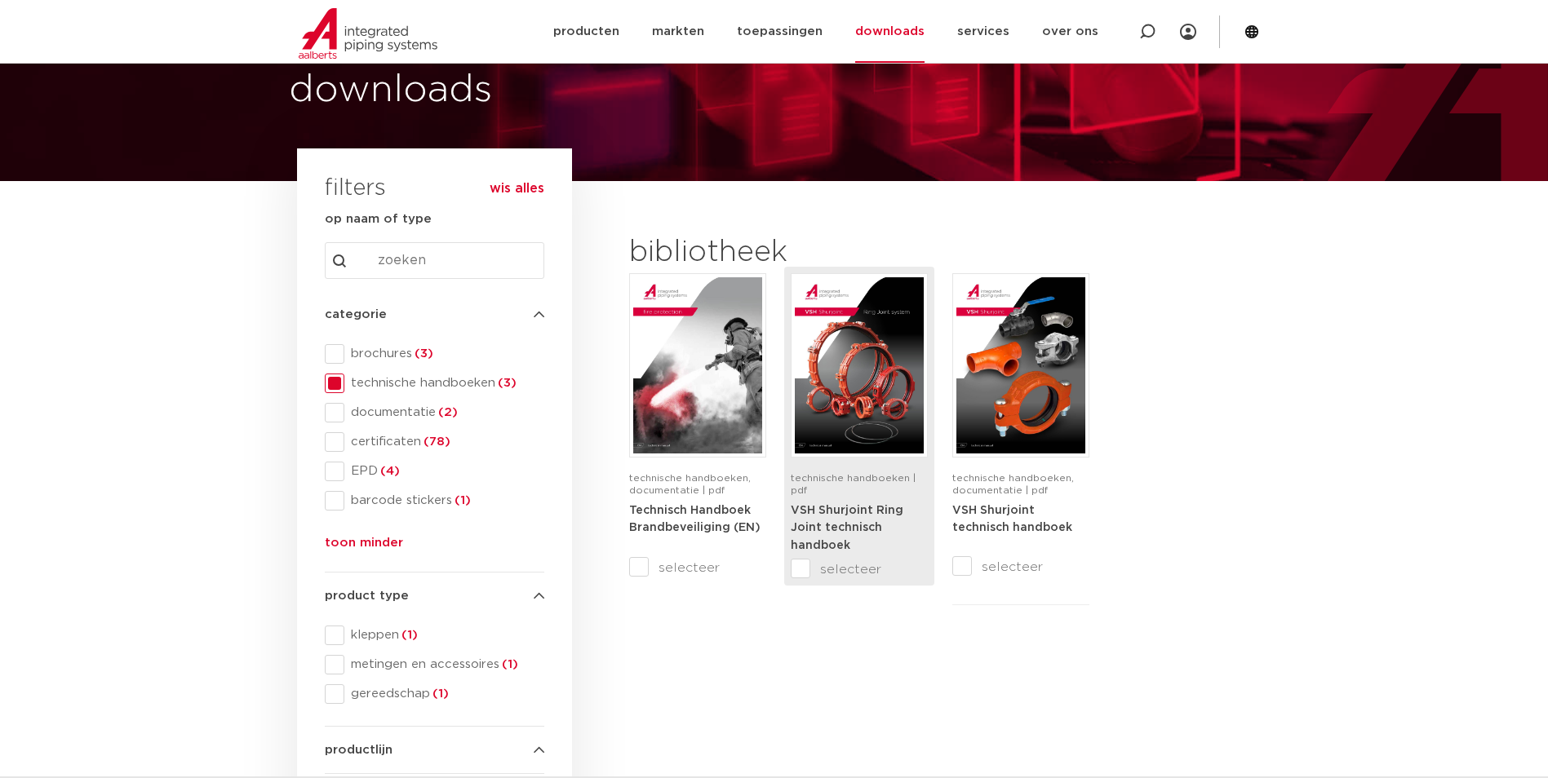
click at [822, 522] on strong "VSH Shurjoint Ring Joint technisch handboek" at bounding box center [847, 528] width 113 height 47
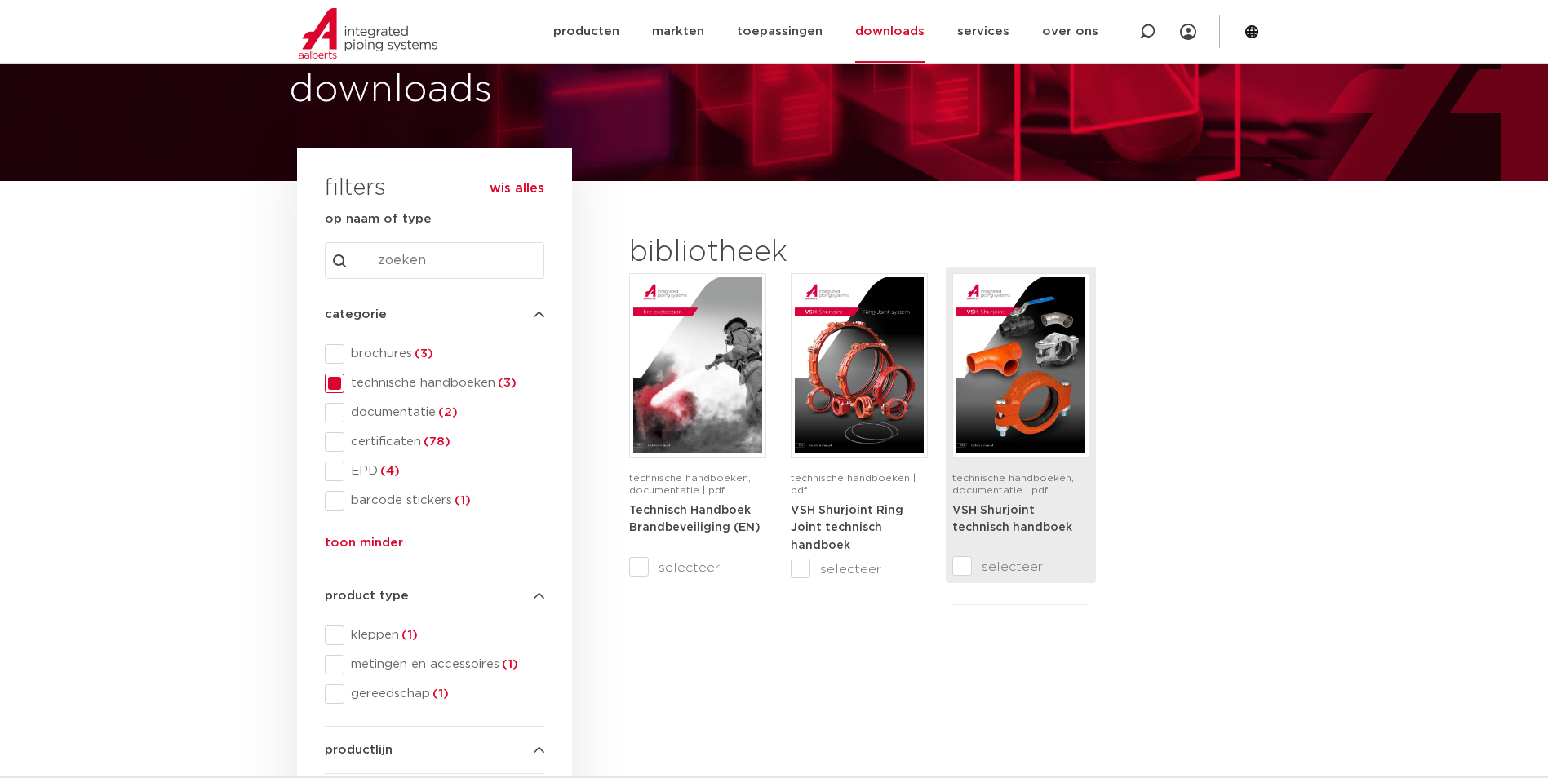
click at [980, 509] on strong "VSH Shurjoint technisch handboek" at bounding box center [1012, 519] width 120 height 29
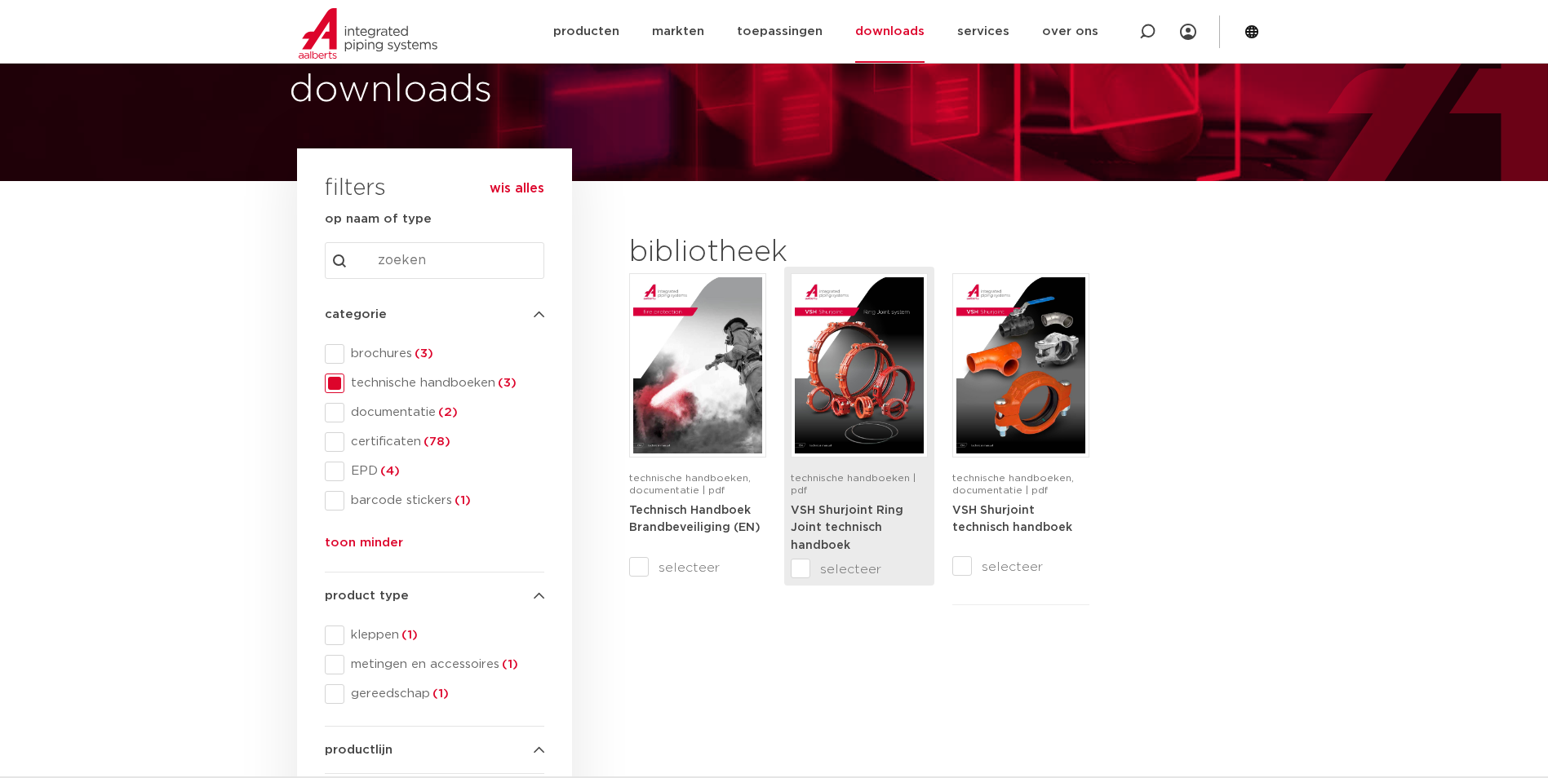
click at [847, 499] on div "technische handboeken | pdf" at bounding box center [859, 486] width 137 height 29
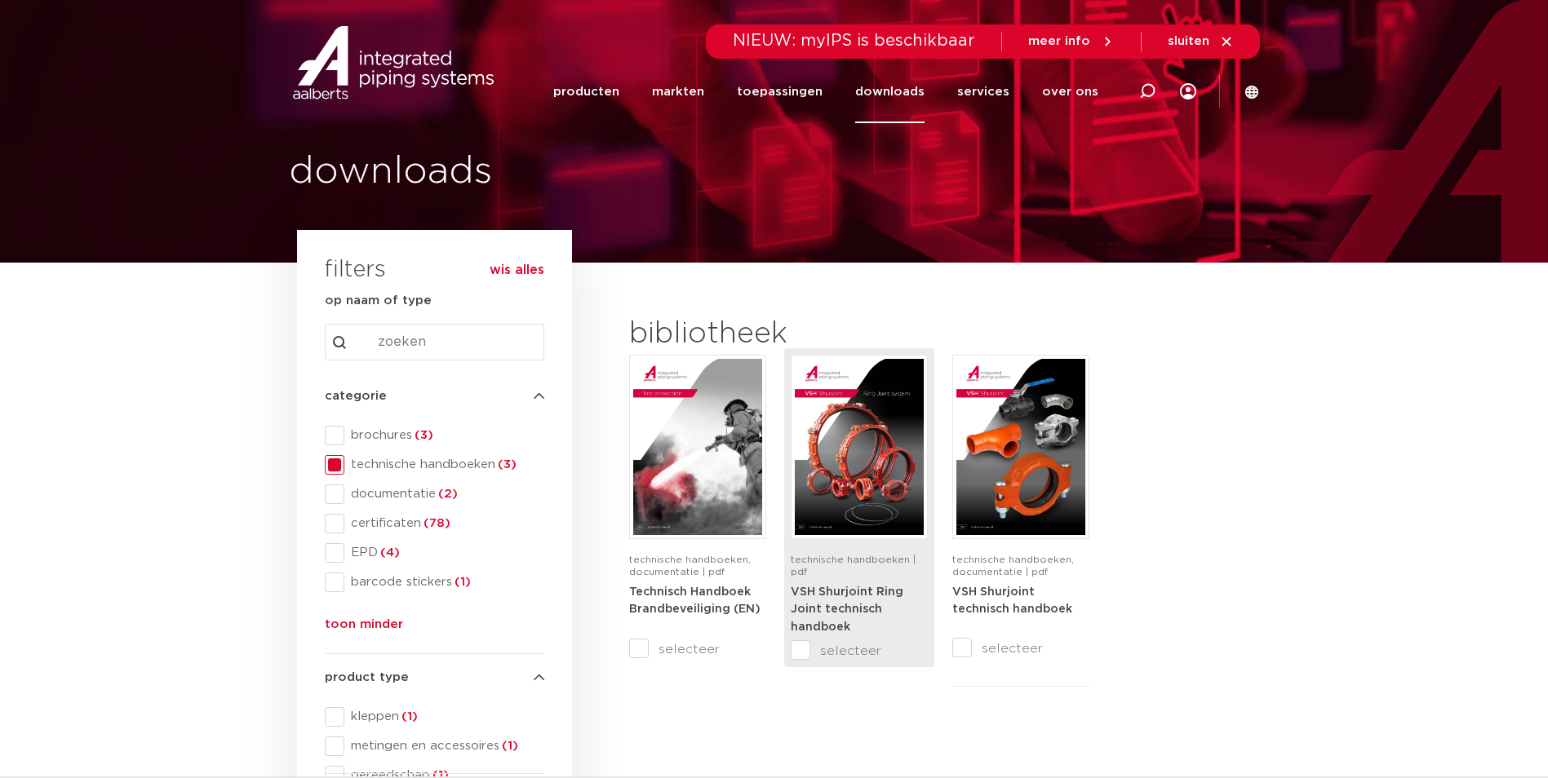
click at [833, 518] on img at bounding box center [859, 447] width 129 height 176
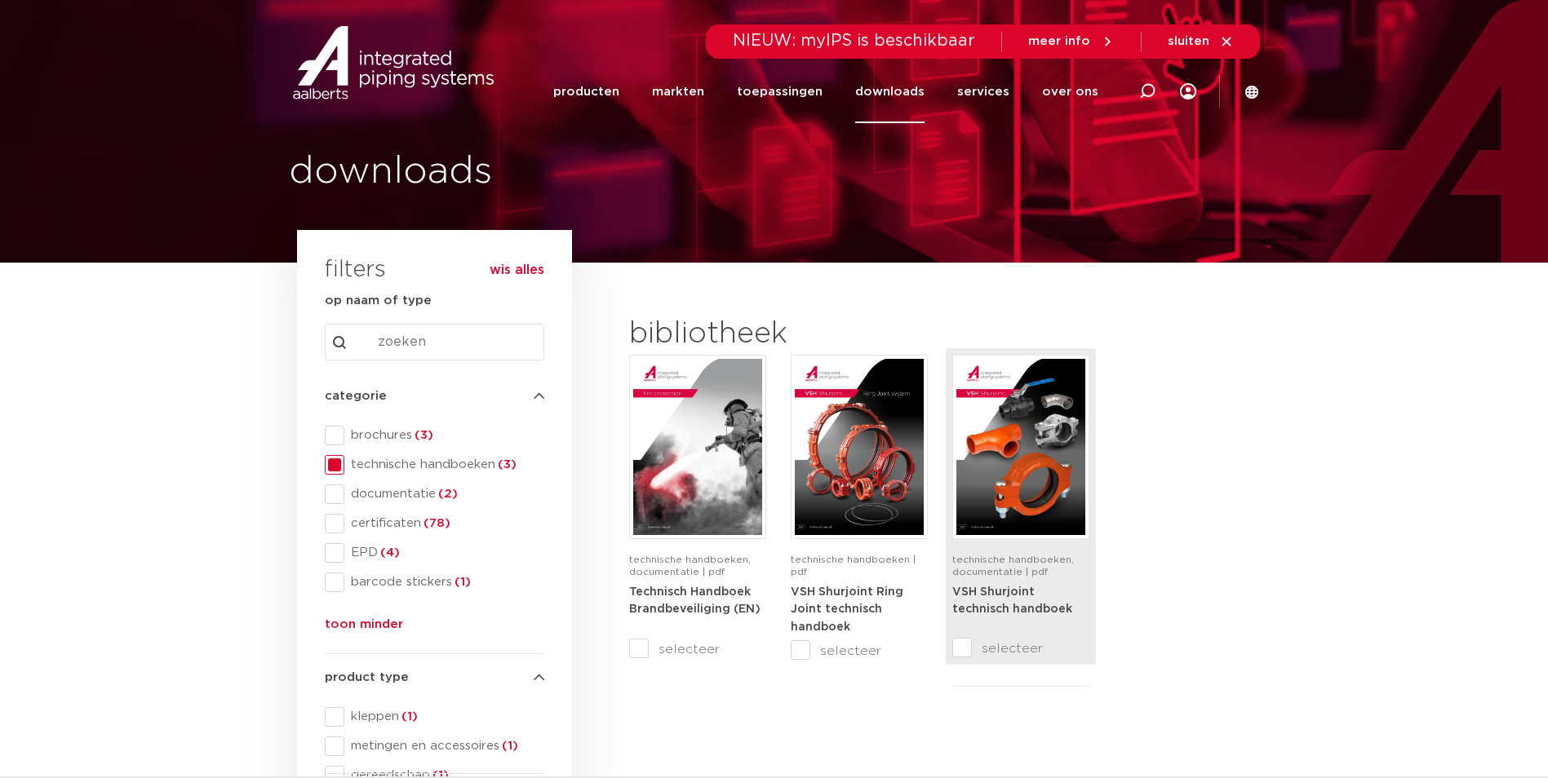
click at [1018, 530] on img at bounding box center [1020, 447] width 129 height 176
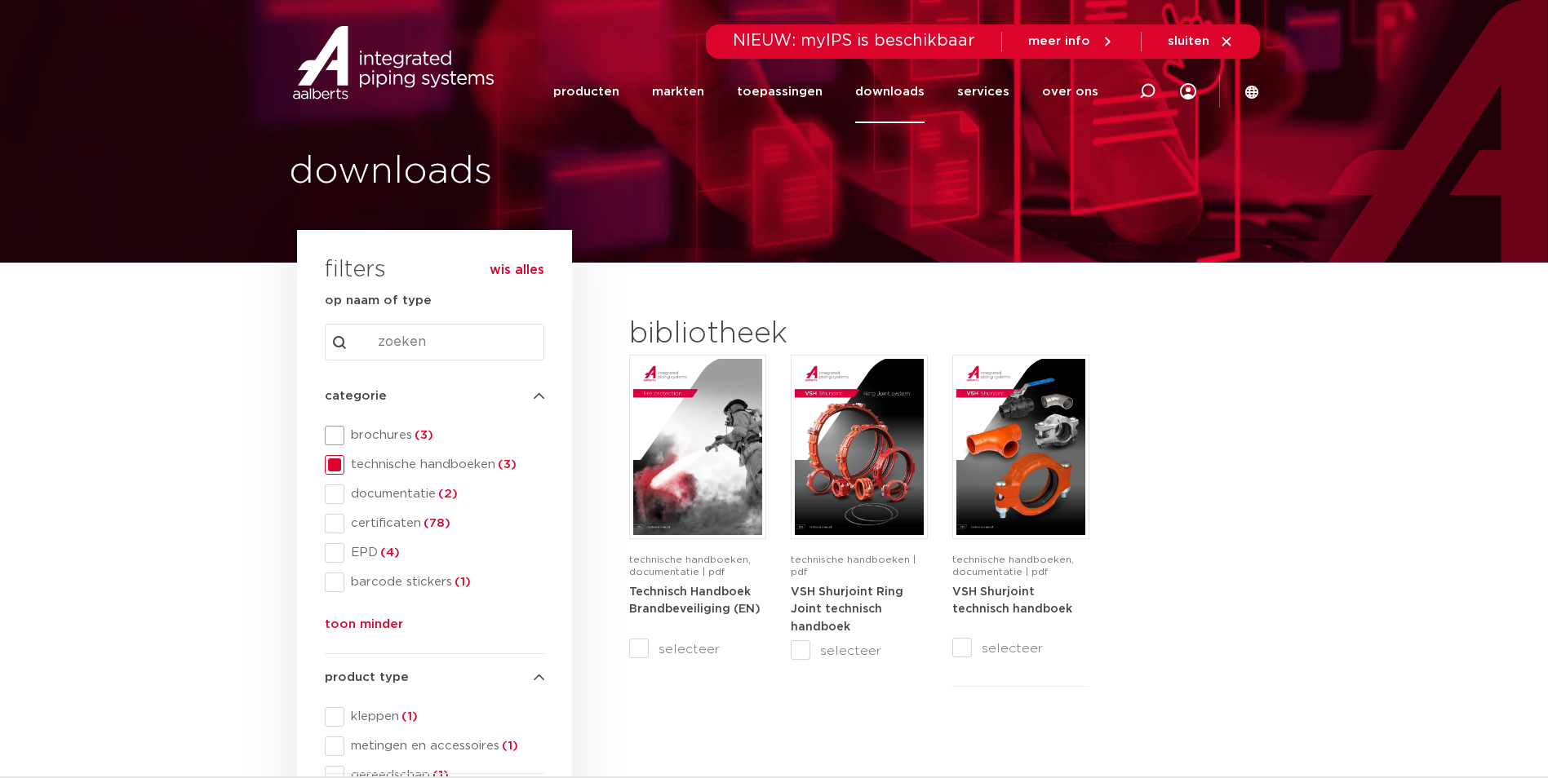
click at [326, 427] on span at bounding box center [335, 436] width 20 height 20
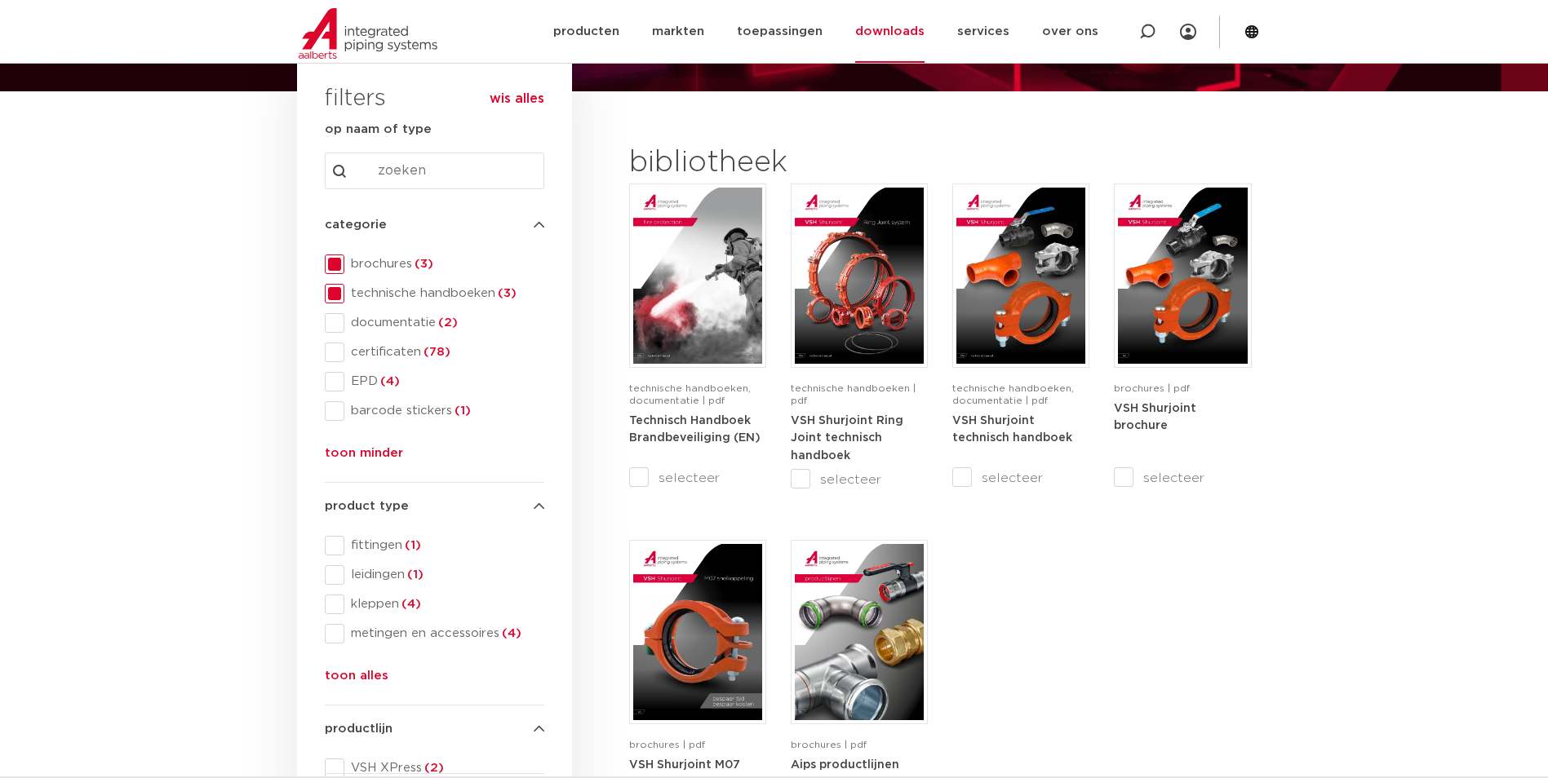
scroll to position [82, 0]
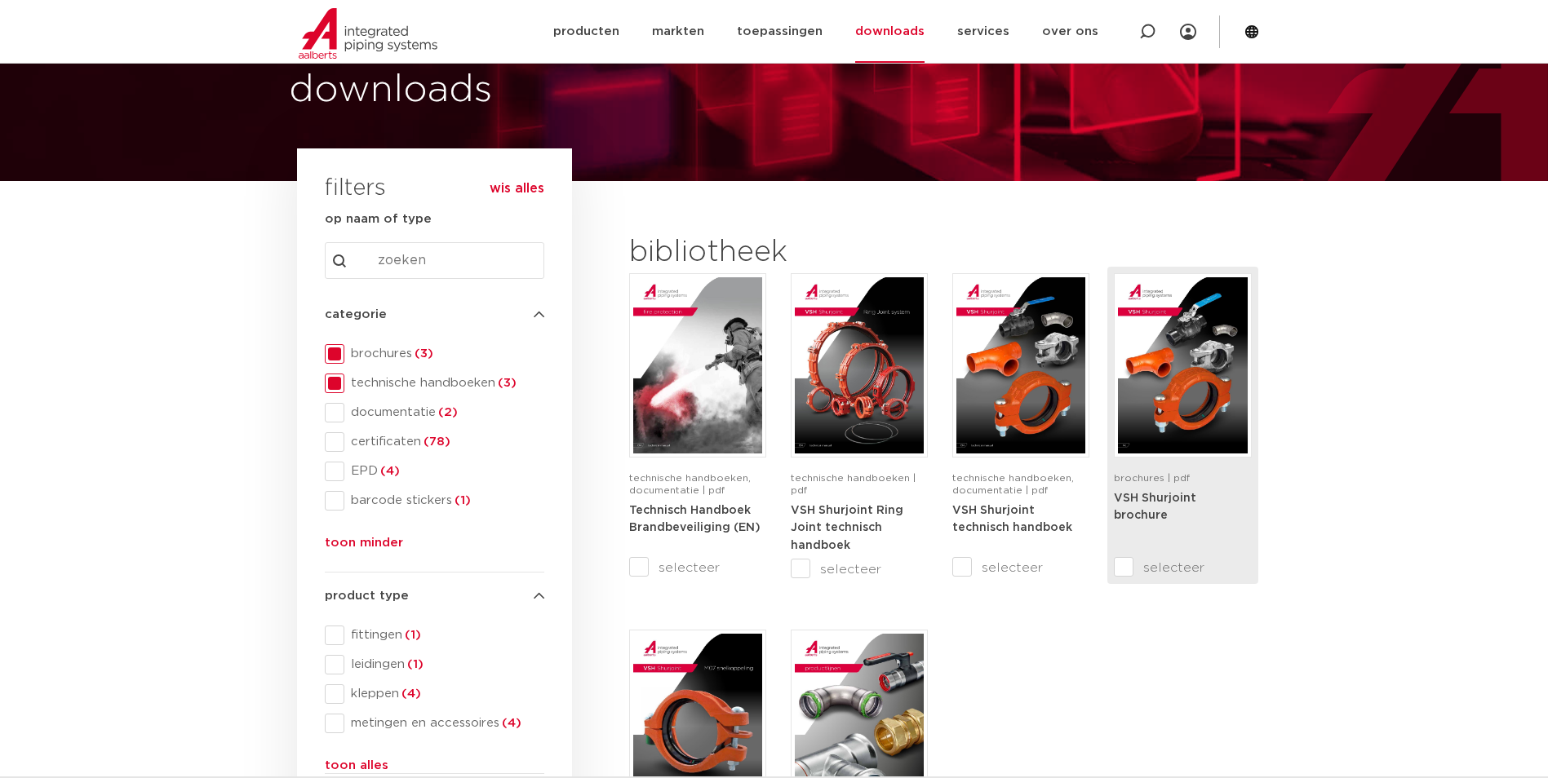
click at [1154, 475] on span "brochures | pdf" at bounding box center [1152, 478] width 76 height 10
click at [1204, 382] on img at bounding box center [1182, 365] width 129 height 176
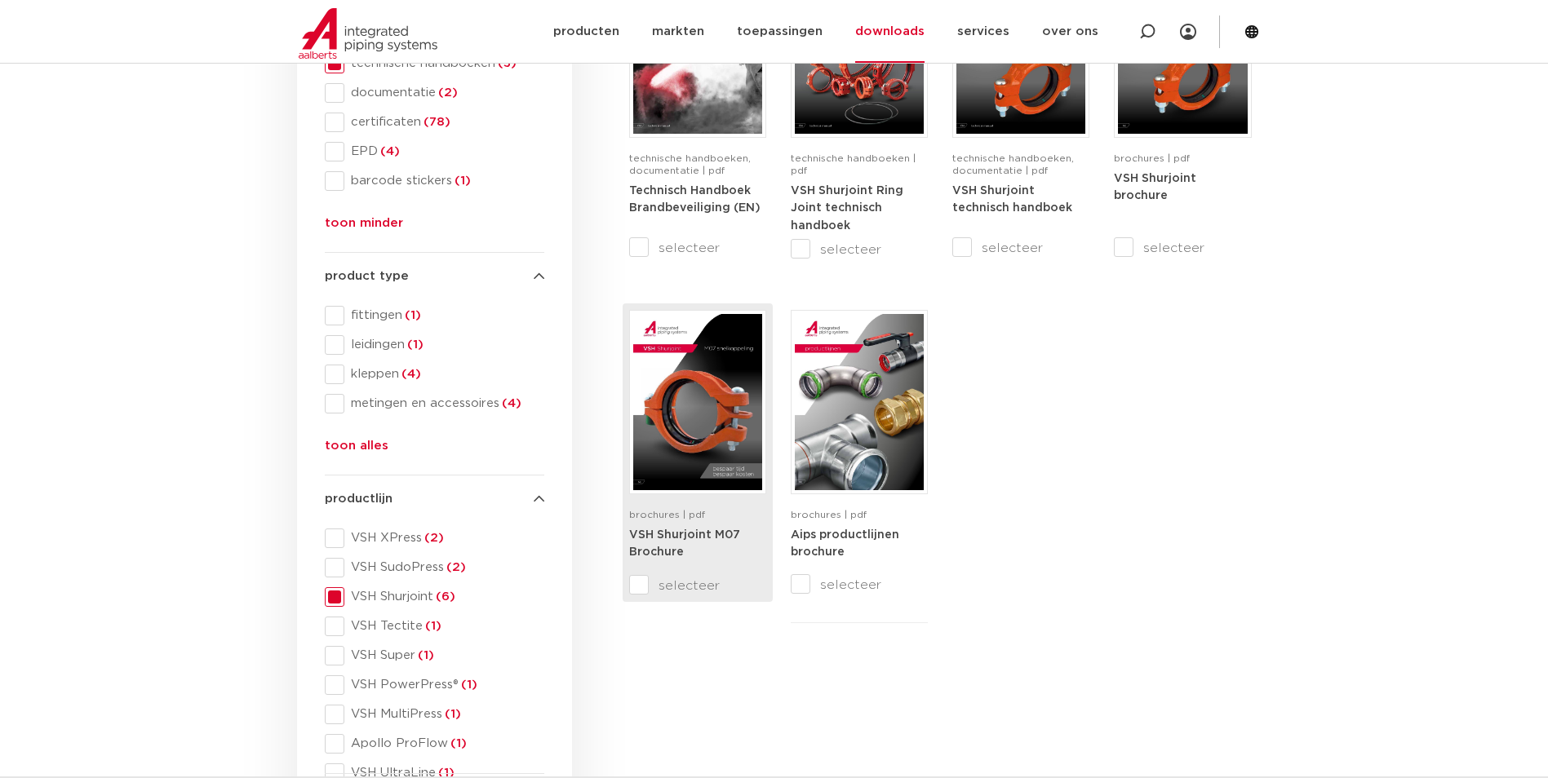
scroll to position [408, 0]
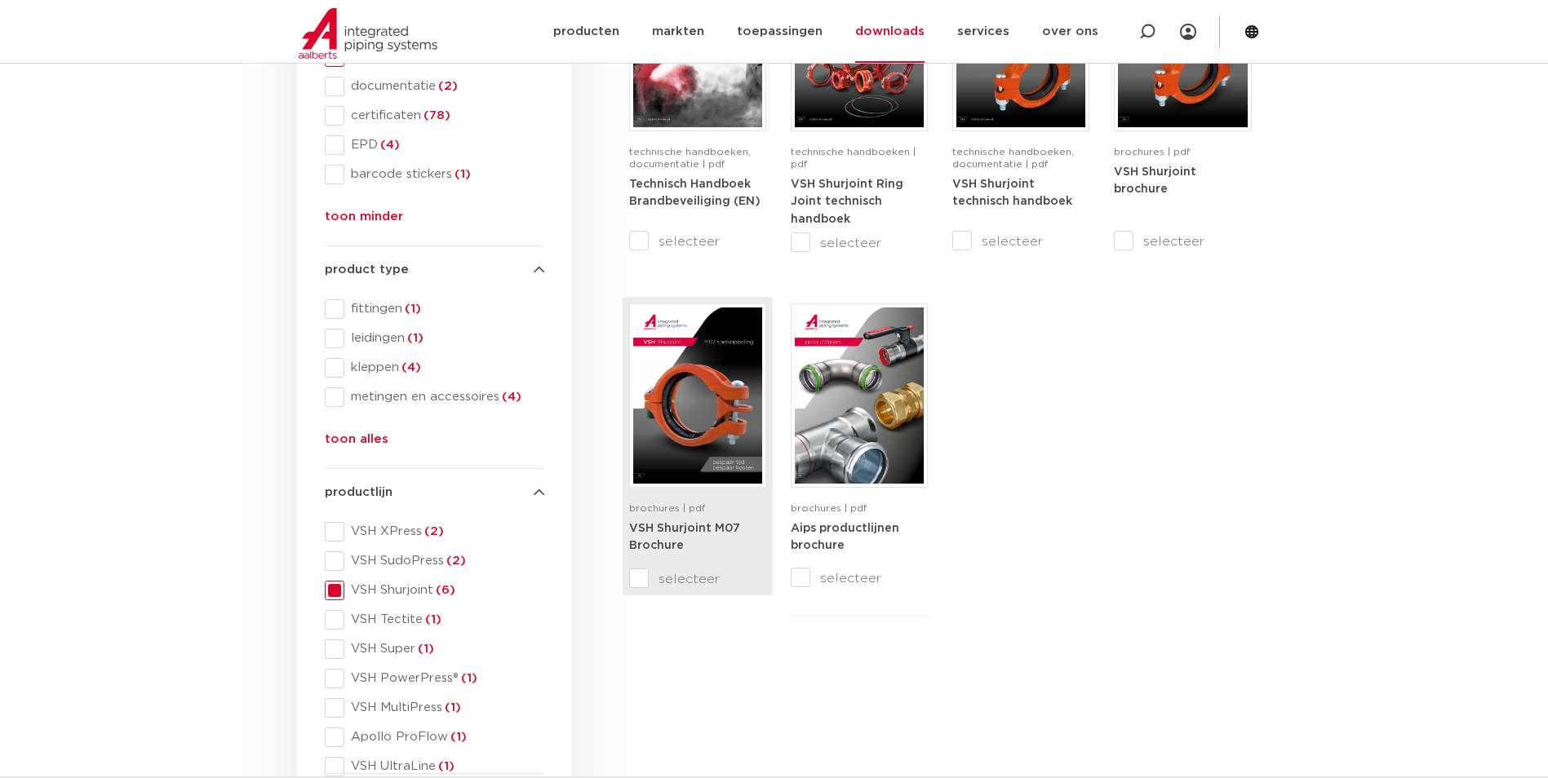
click at [667, 430] on img at bounding box center [697, 396] width 129 height 176
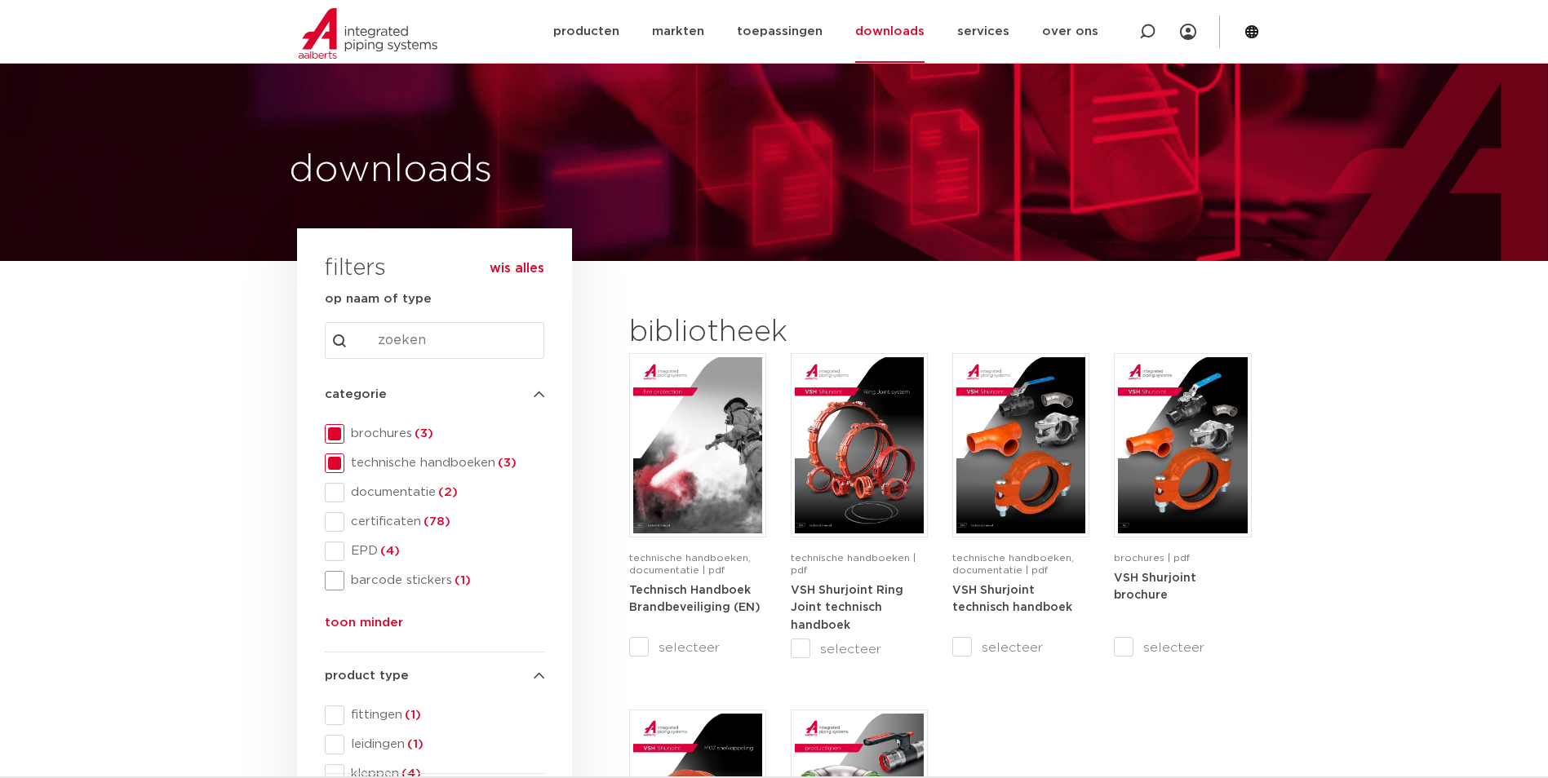
scroll to position [0, 0]
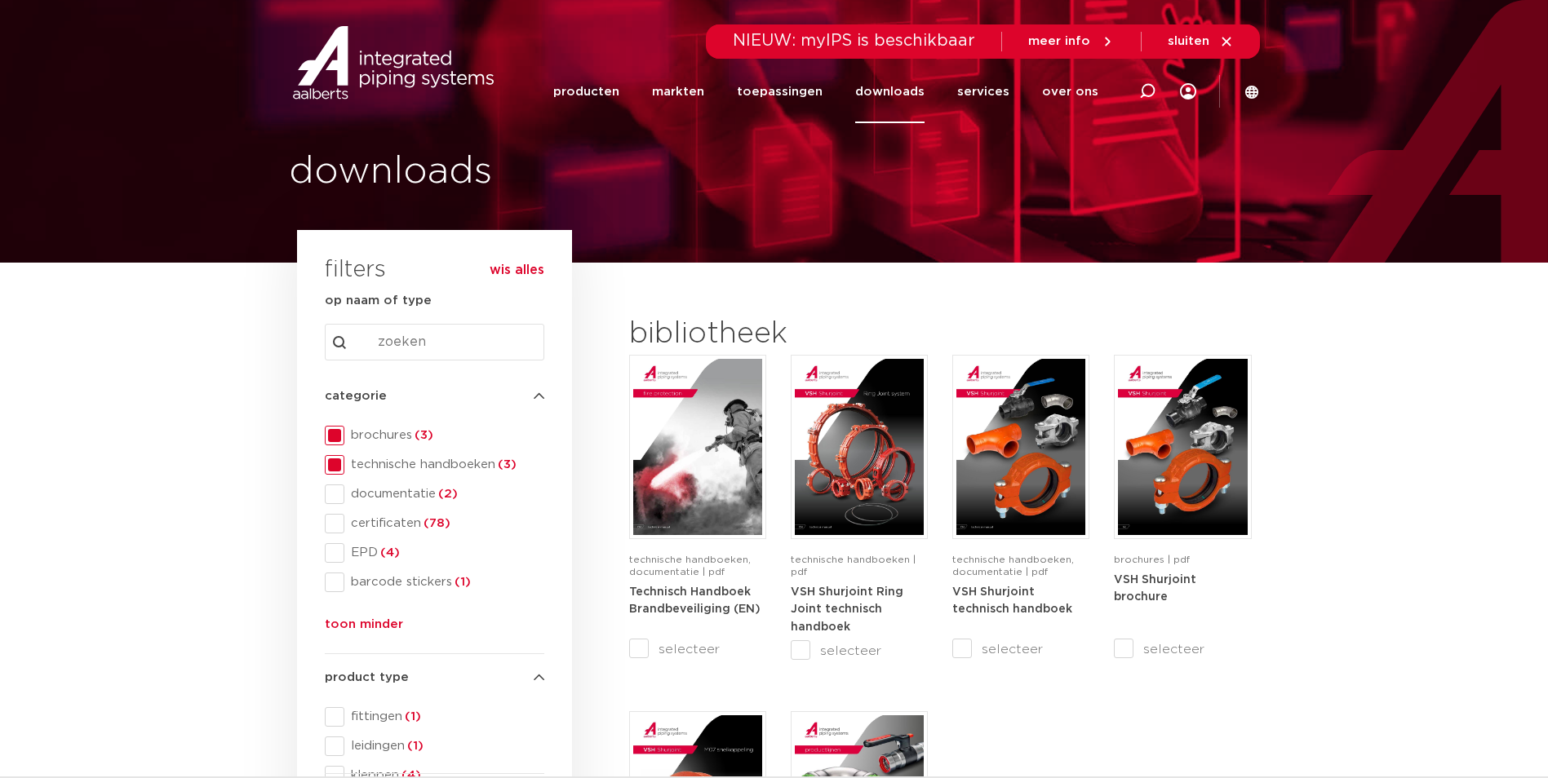
click at [331, 436] on span at bounding box center [335, 436] width 20 height 20
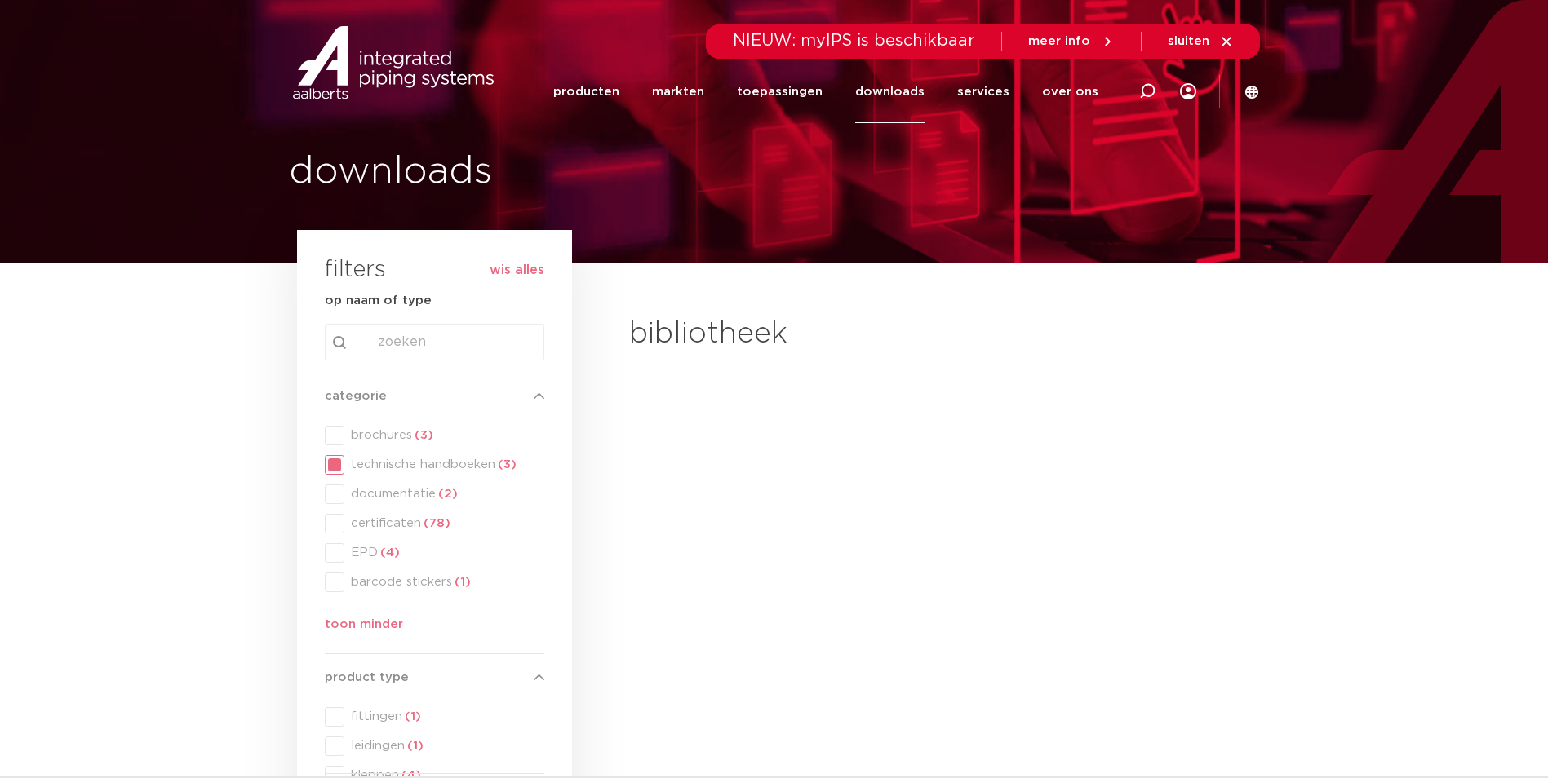
click at [336, 455] on div "categorie categorie brochures (3) technische handboeken (3) documentatie (2) ce…" at bounding box center [435, 514] width 220 height 255
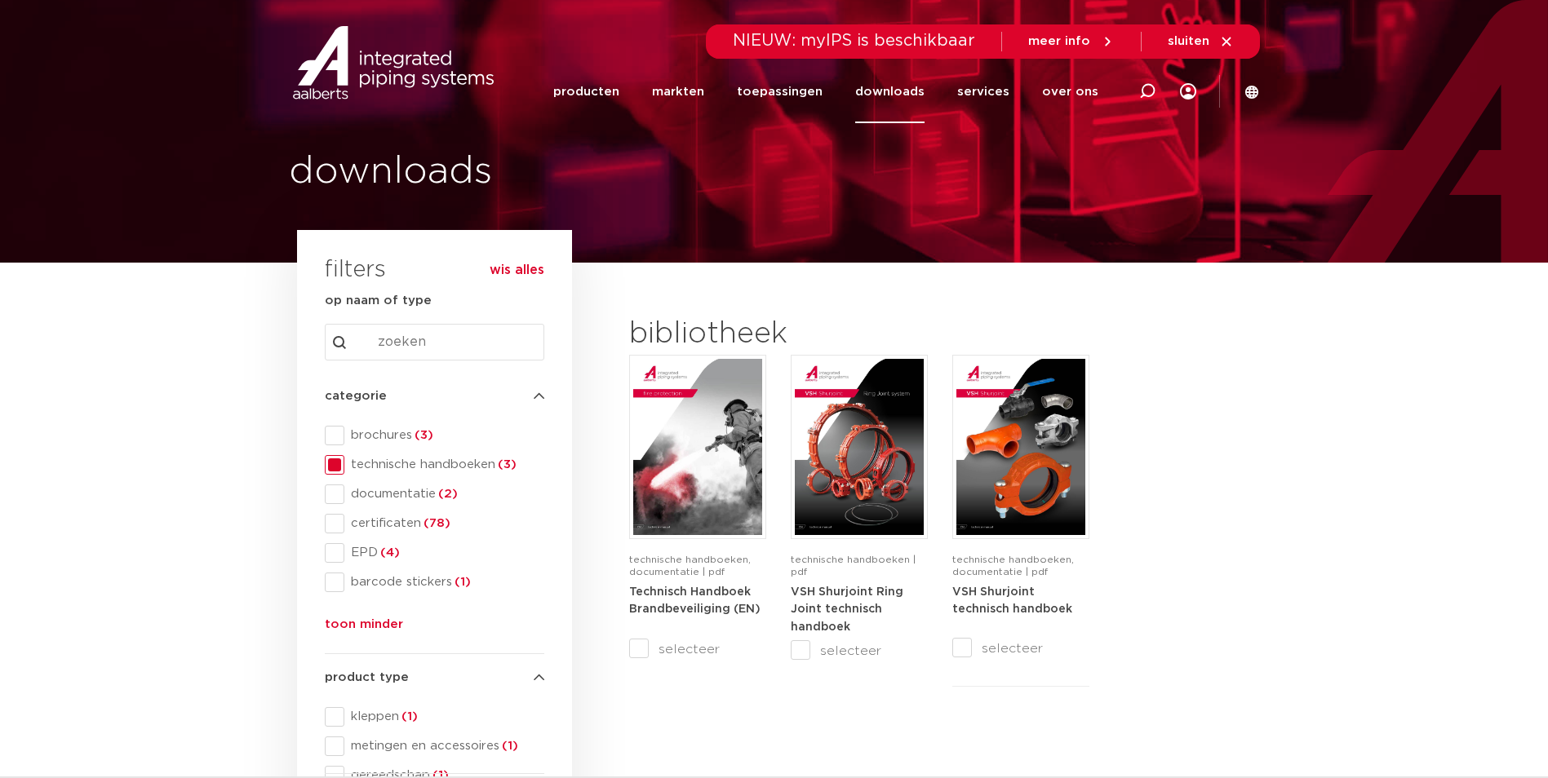
click at [331, 465] on span at bounding box center [335, 465] width 20 height 20
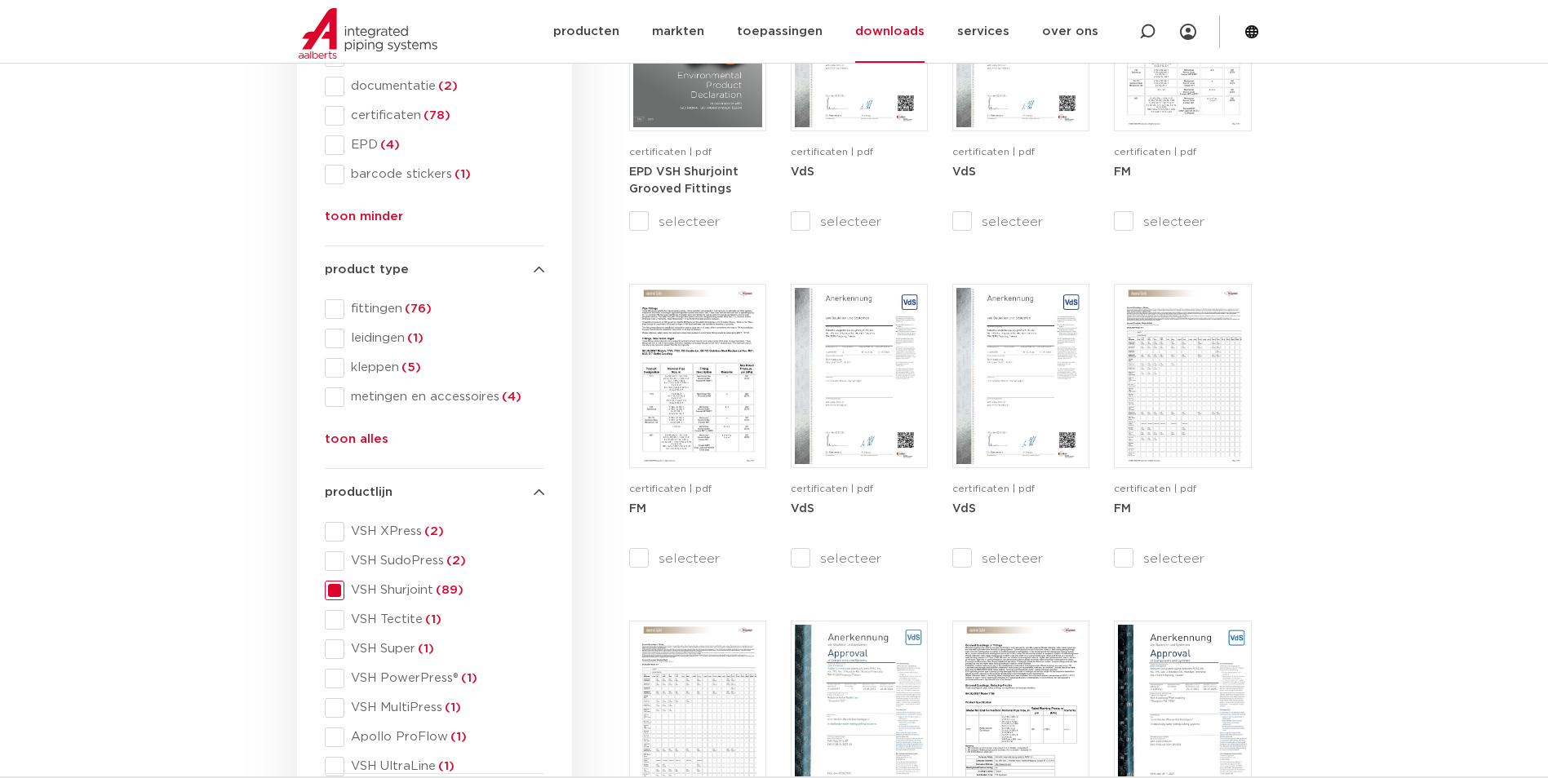
scroll to position [369, 0]
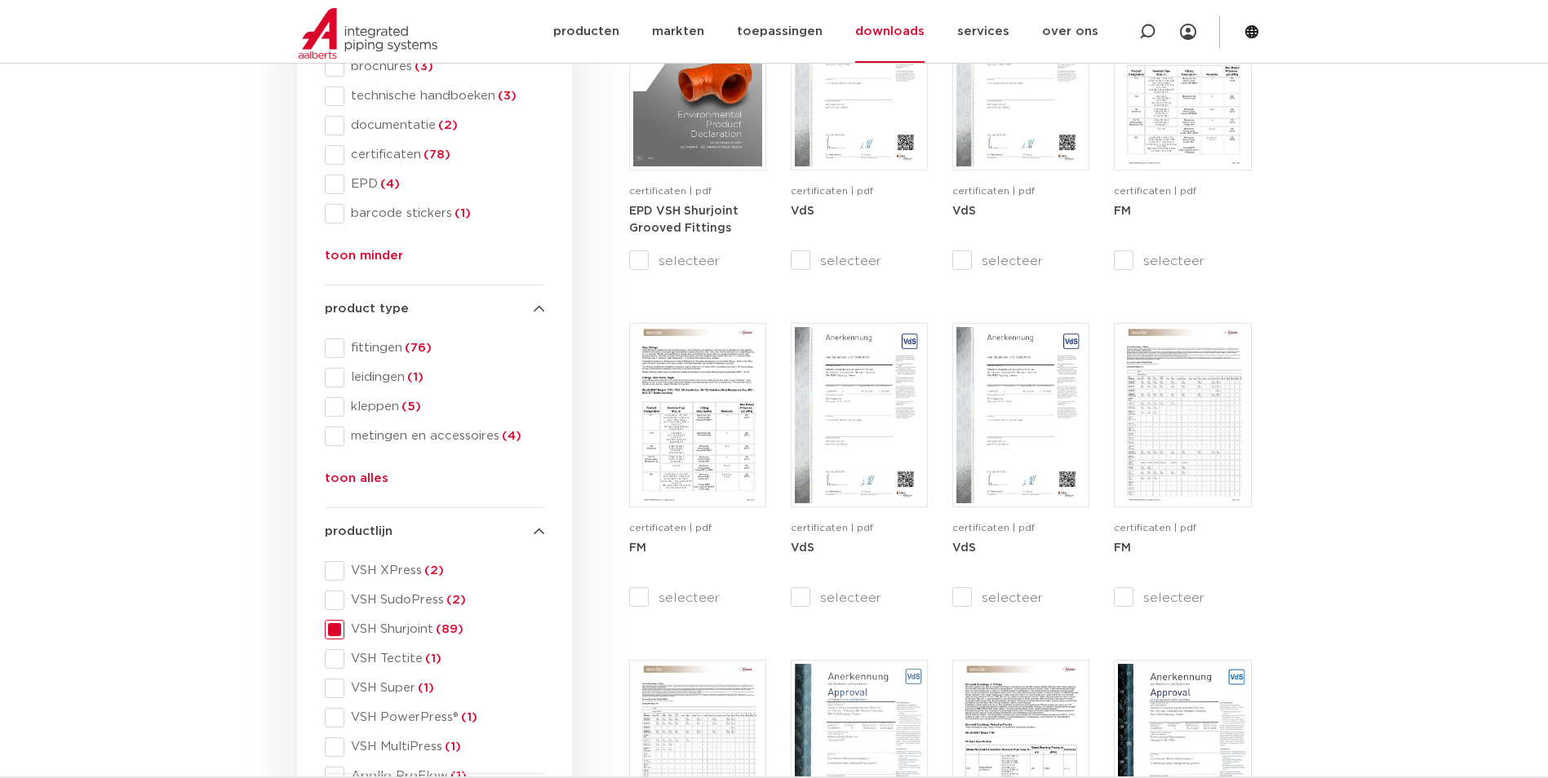
click at [335, 632] on span at bounding box center [335, 630] width 20 height 20
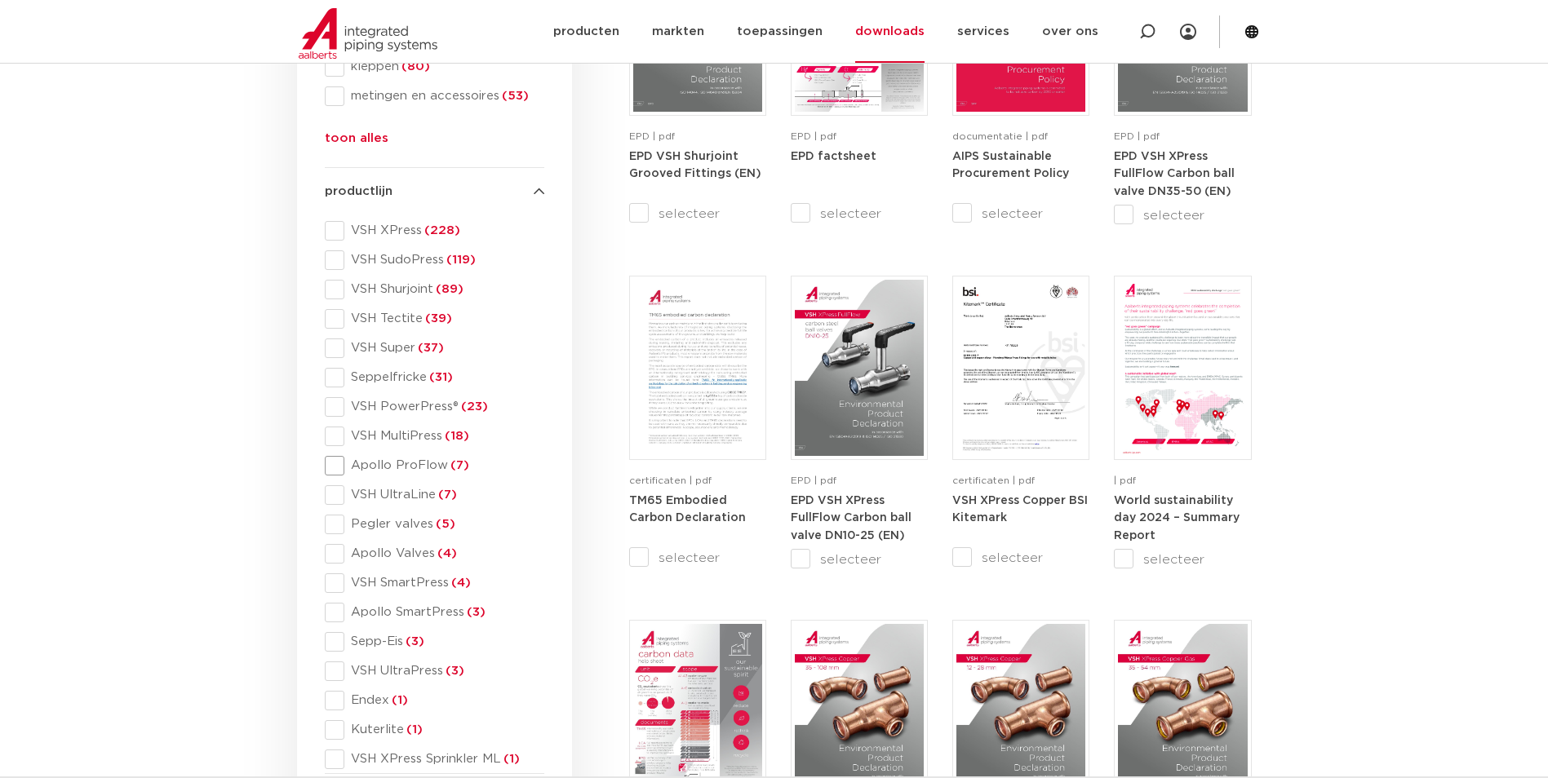
scroll to position [777, 0]
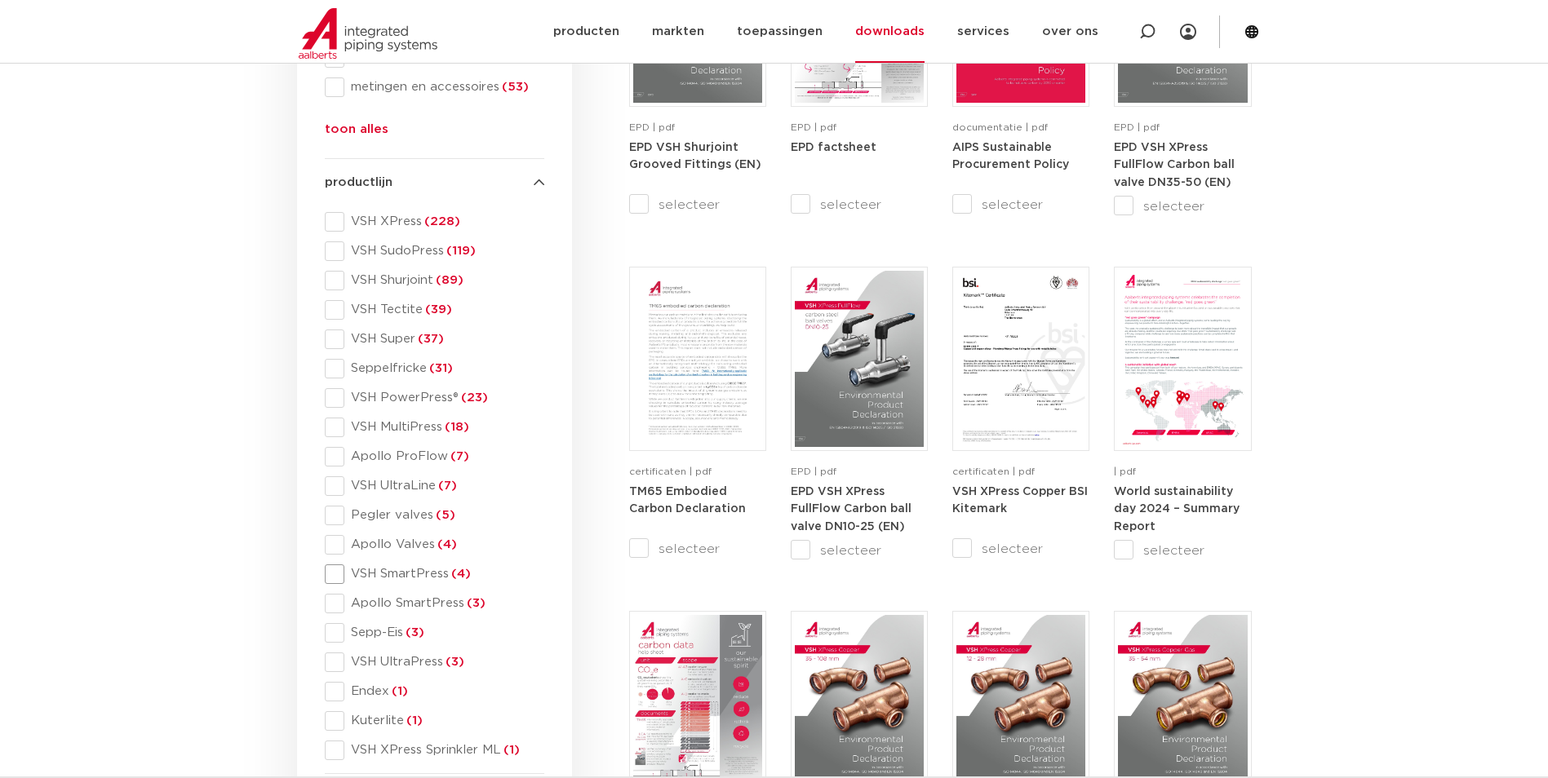
click at [332, 571] on span at bounding box center [335, 575] width 20 height 20
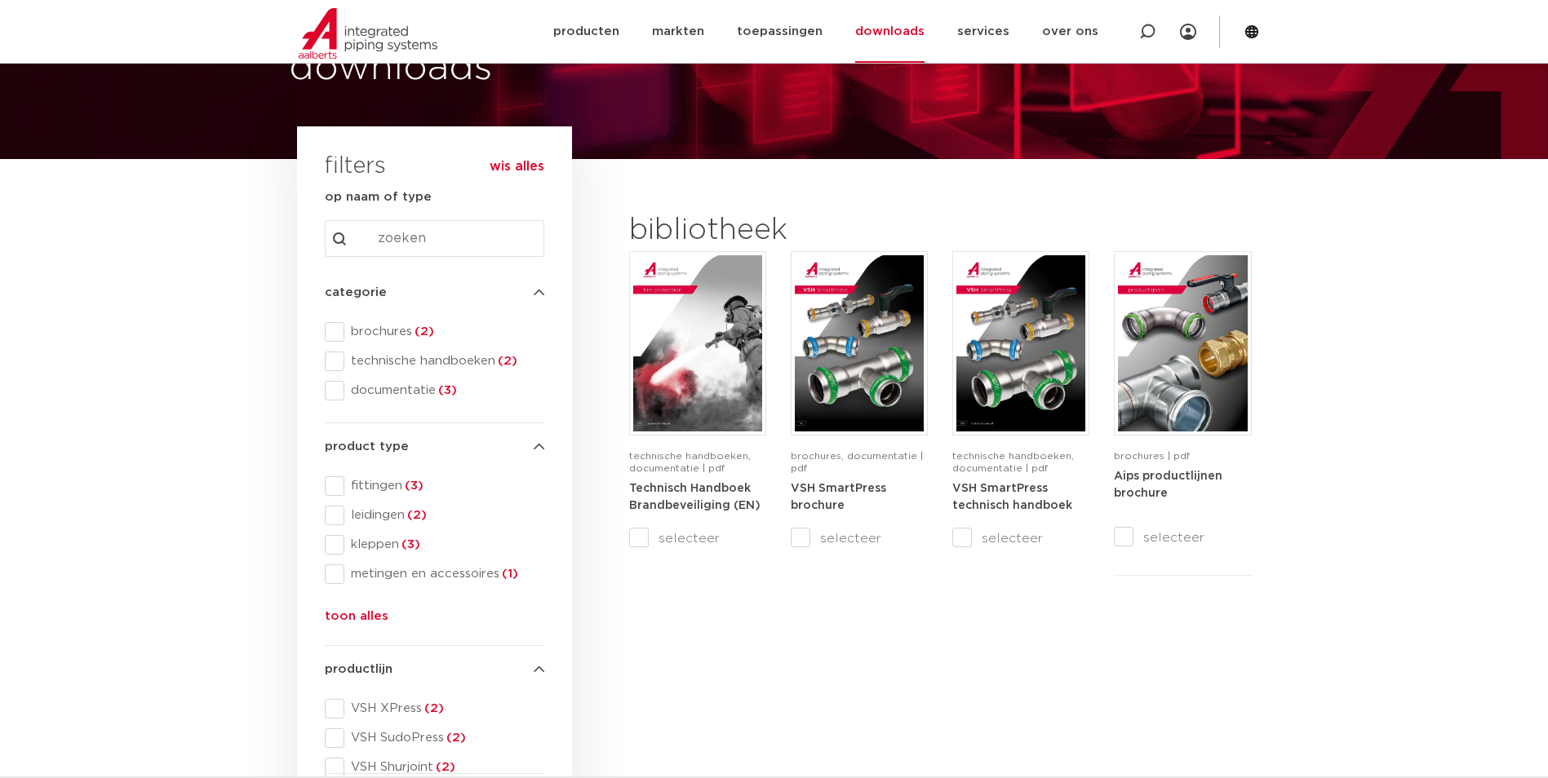
scroll to position [101, 0]
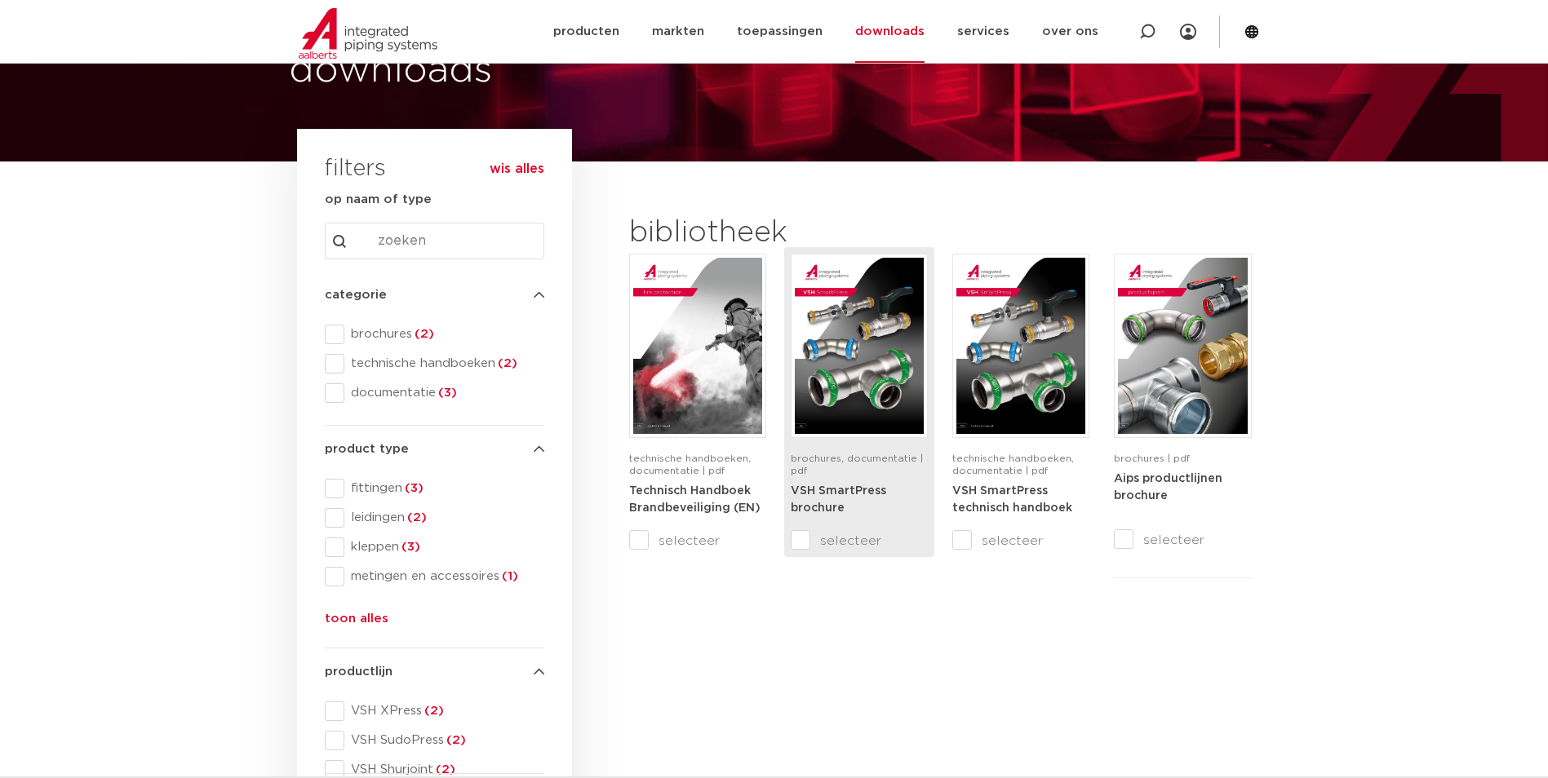
click at [860, 466] on div "brochures, documentatie | pdf" at bounding box center [859, 467] width 137 height 29
click at [845, 380] on img at bounding box center [859, 346] width 129 height 176
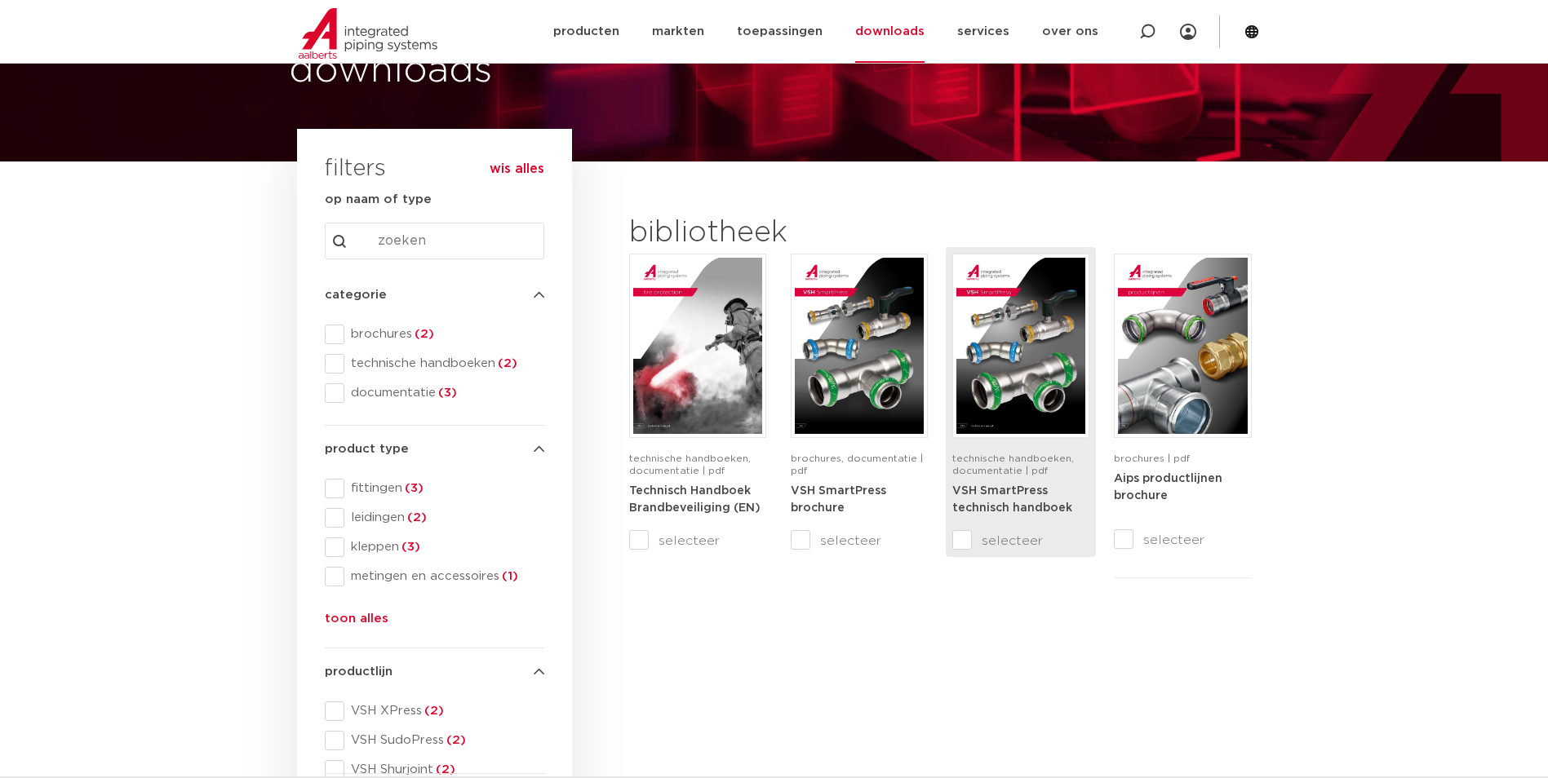
click at [998, 490] on strong "VSH SmartPress technisch handboek" at bounding box center [1012, 500] width 120 height 29
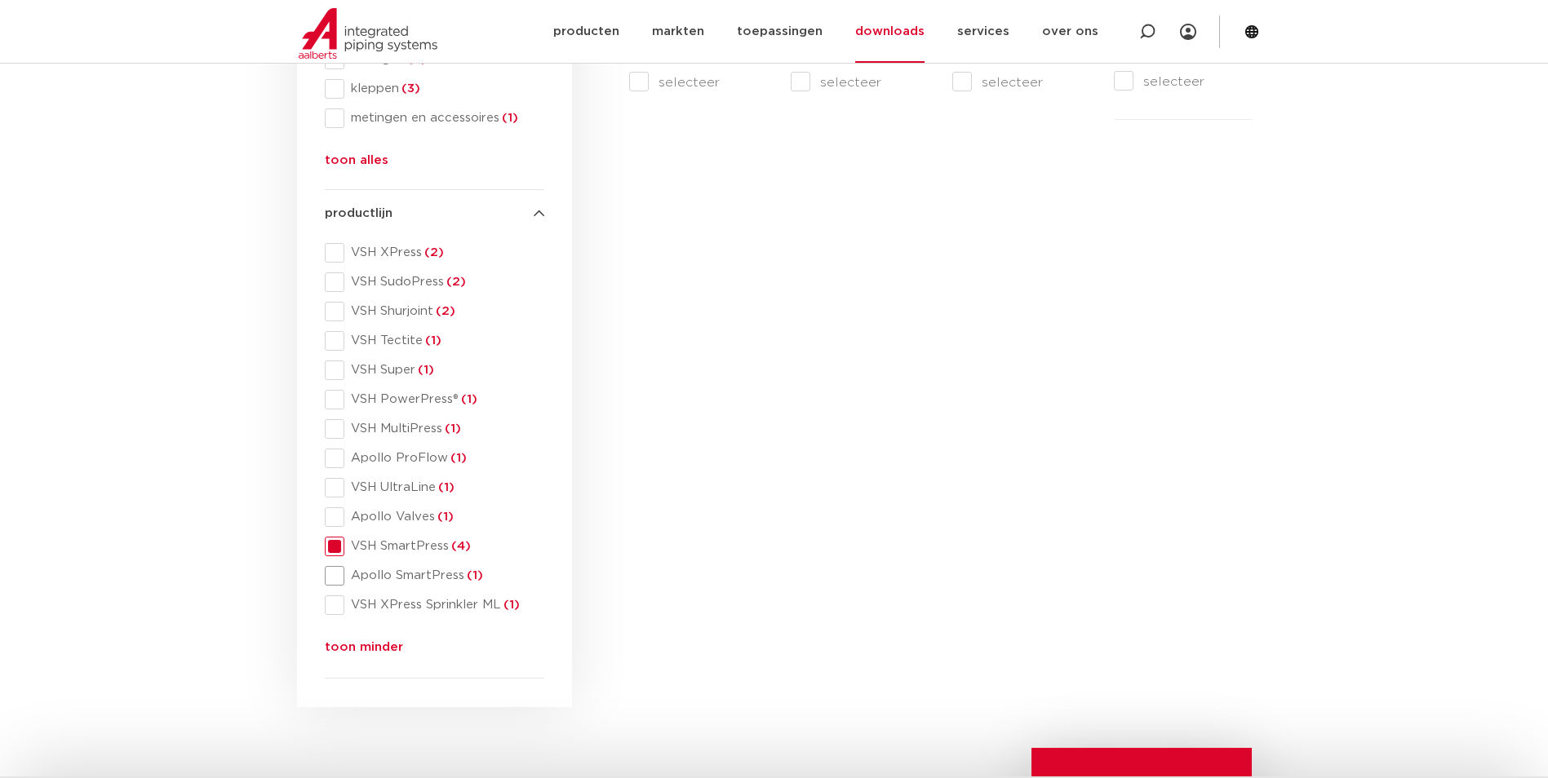
scroll to position [591, 0]
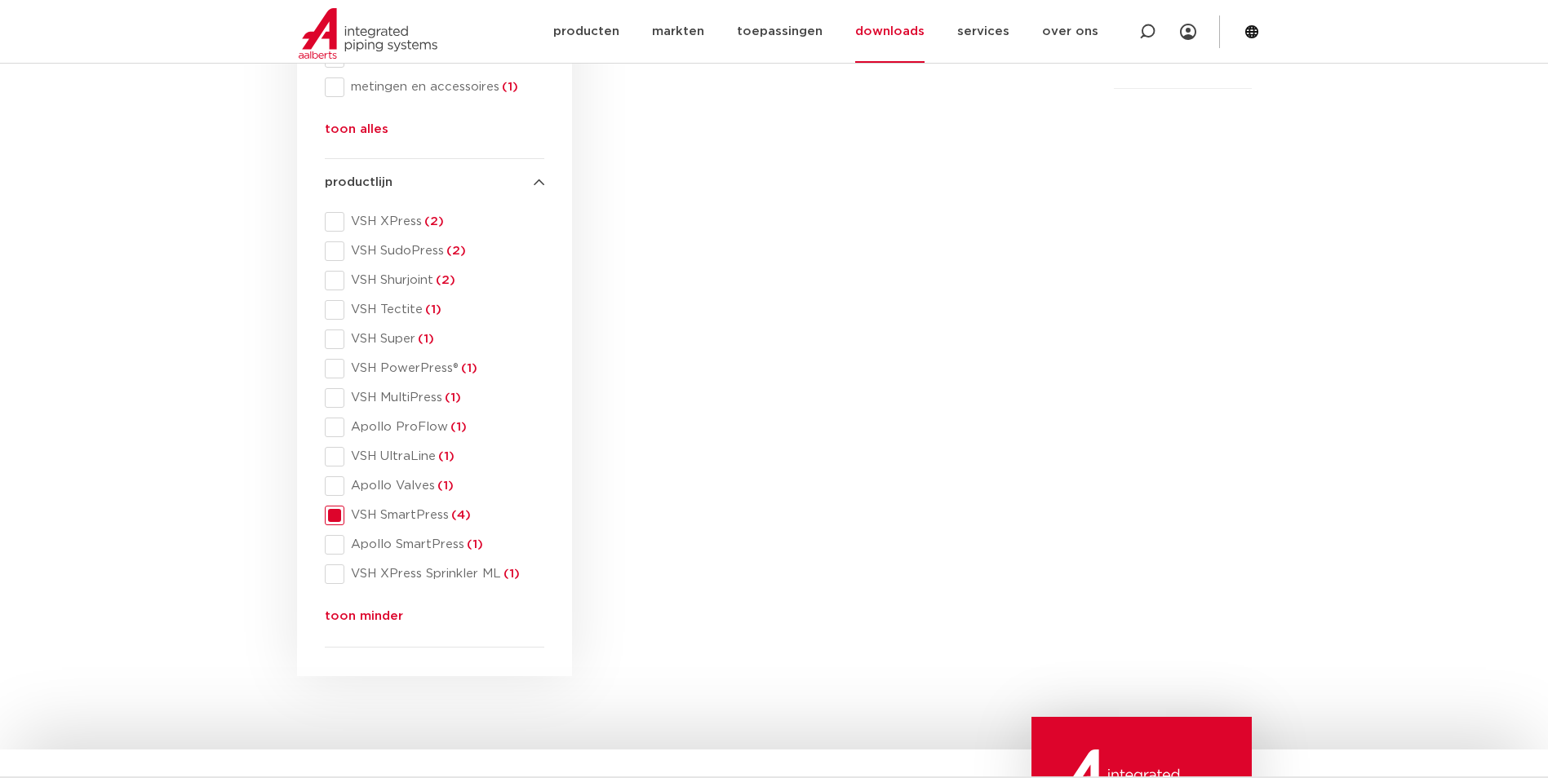
click at [331, 508] on span at bounding box center [335, 516] width 20 height 20
click at [336, 252] on div "productlijn productlijn VSH XPress (2) VSH SudoPress (2) VSH Shurjoint (2) VSH …" at bounding box center [435, 403] width 220 height 460
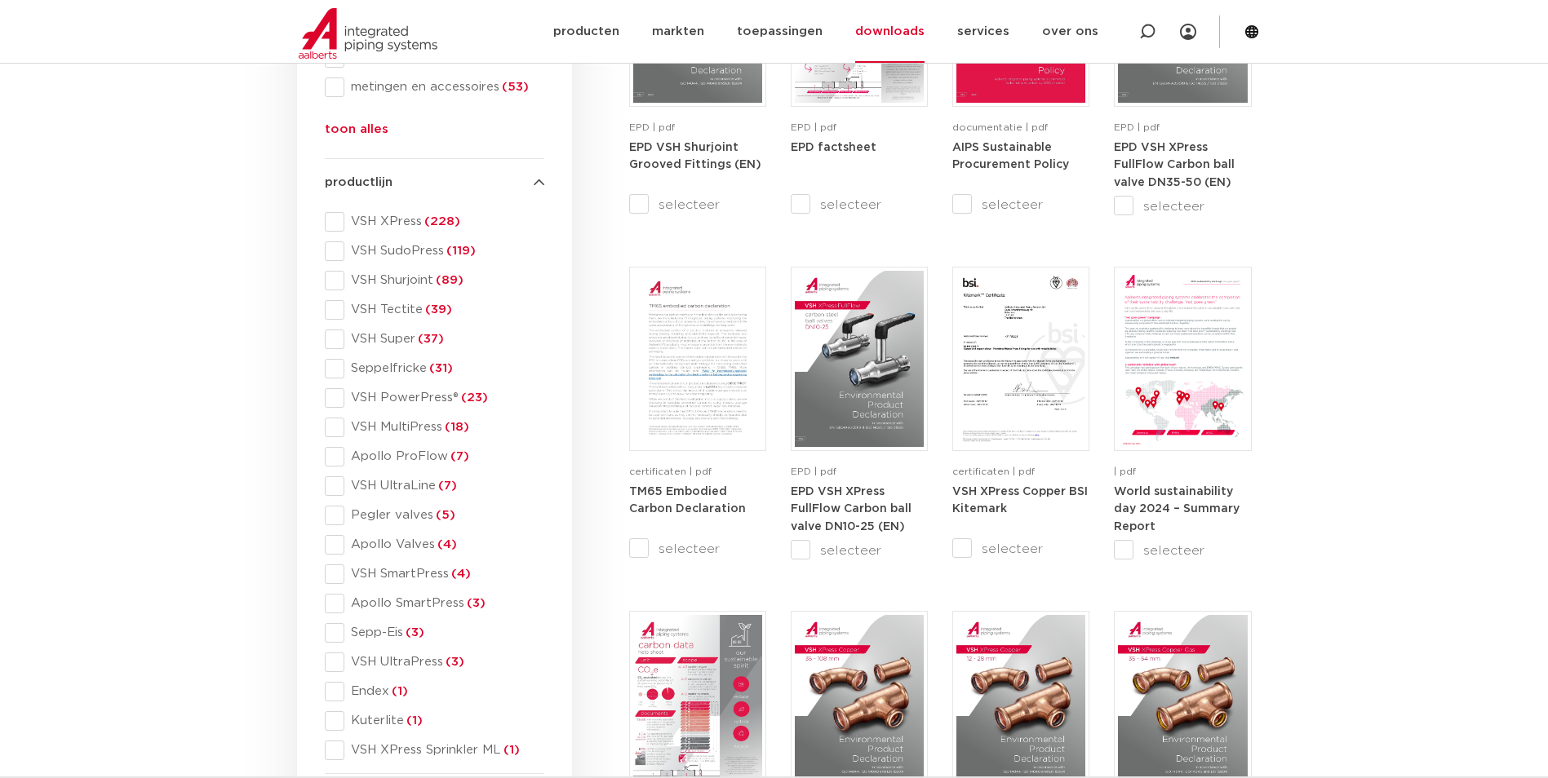
click at [336, 252] on span at bounding box center [335, 252] width 20 height 20
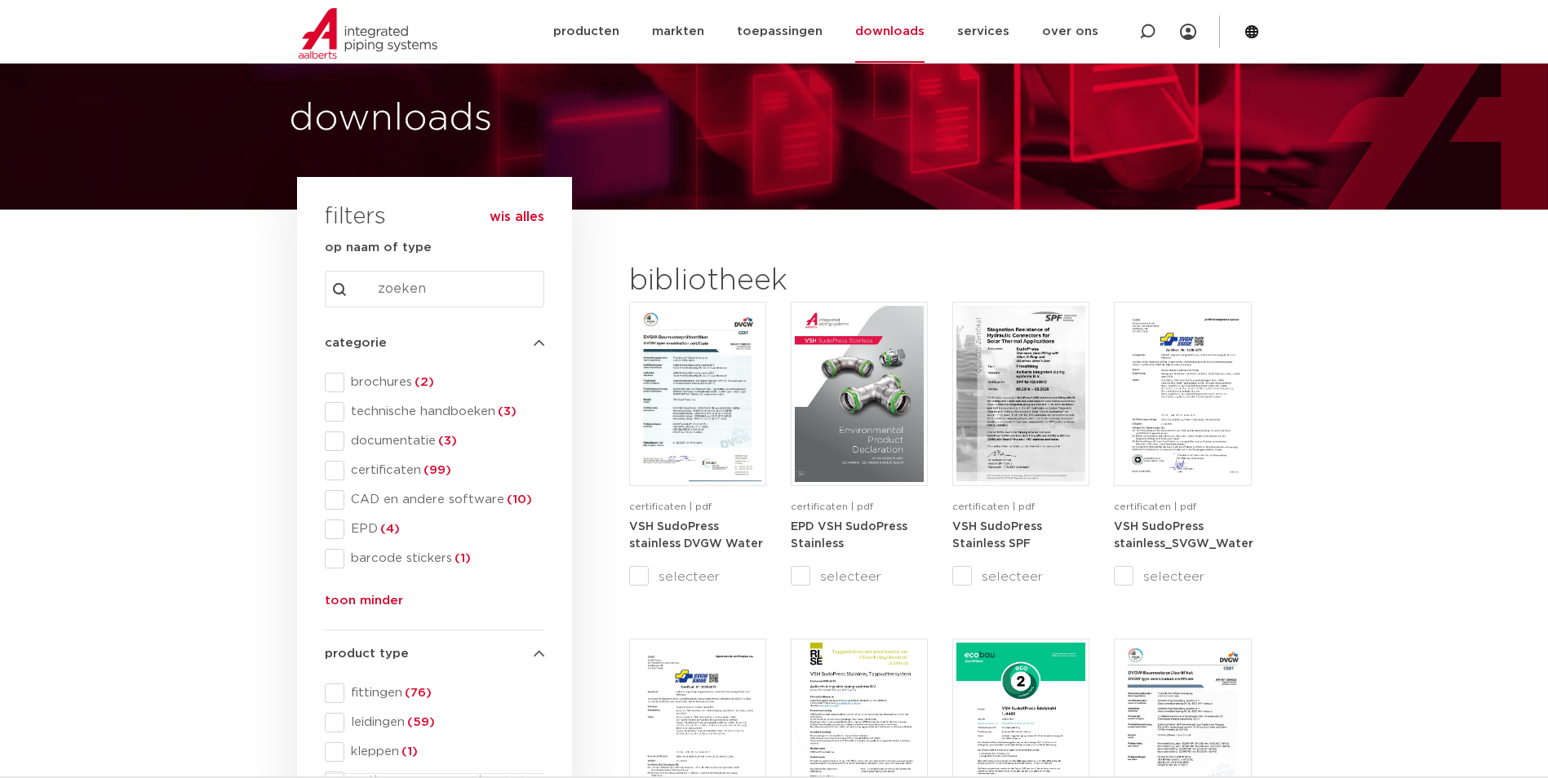
scroll to position [13, 0]
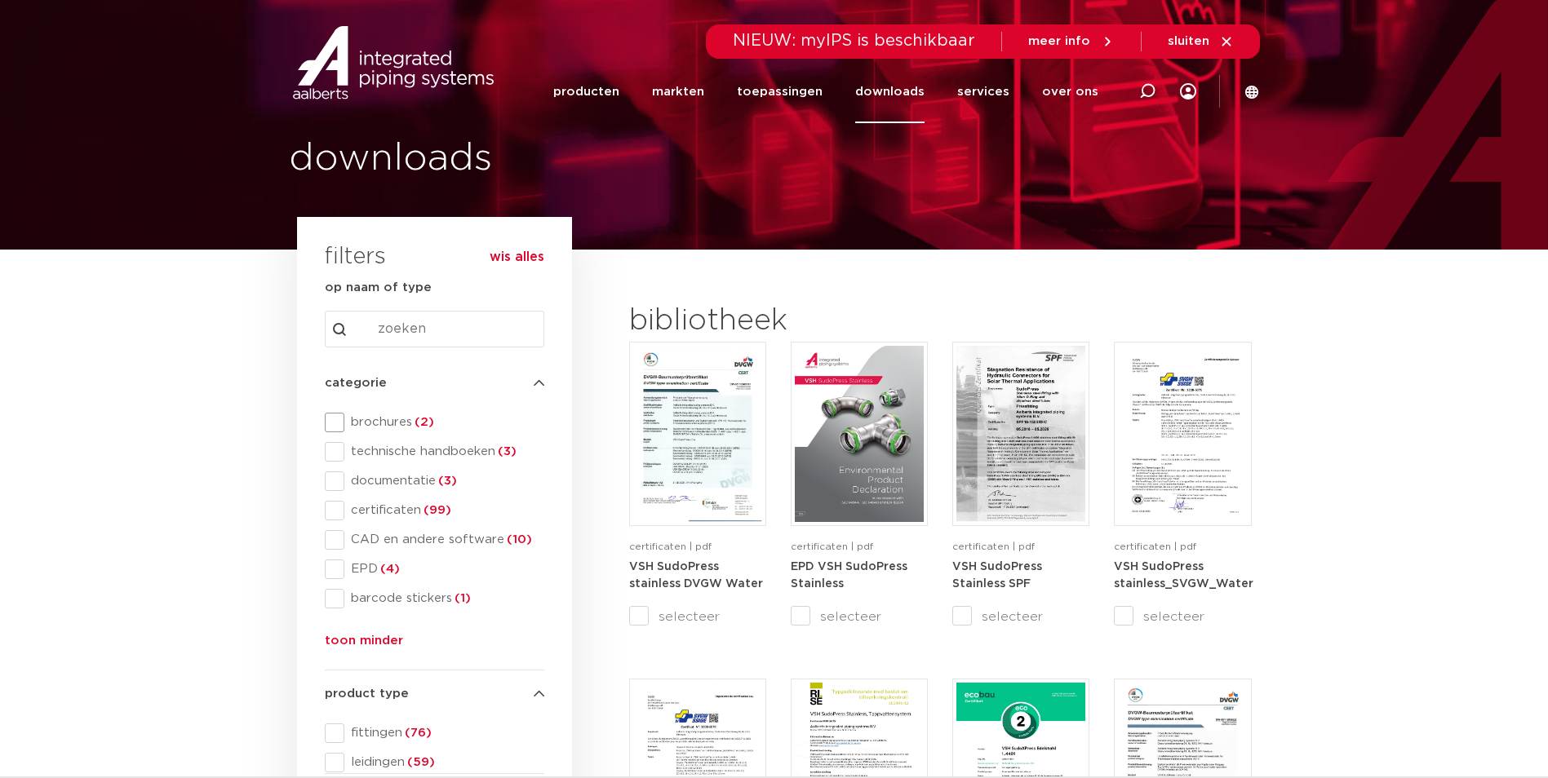
click at [380, 420] on span "brochures (2)" at bounding box center [444, 423] width 200 height 16
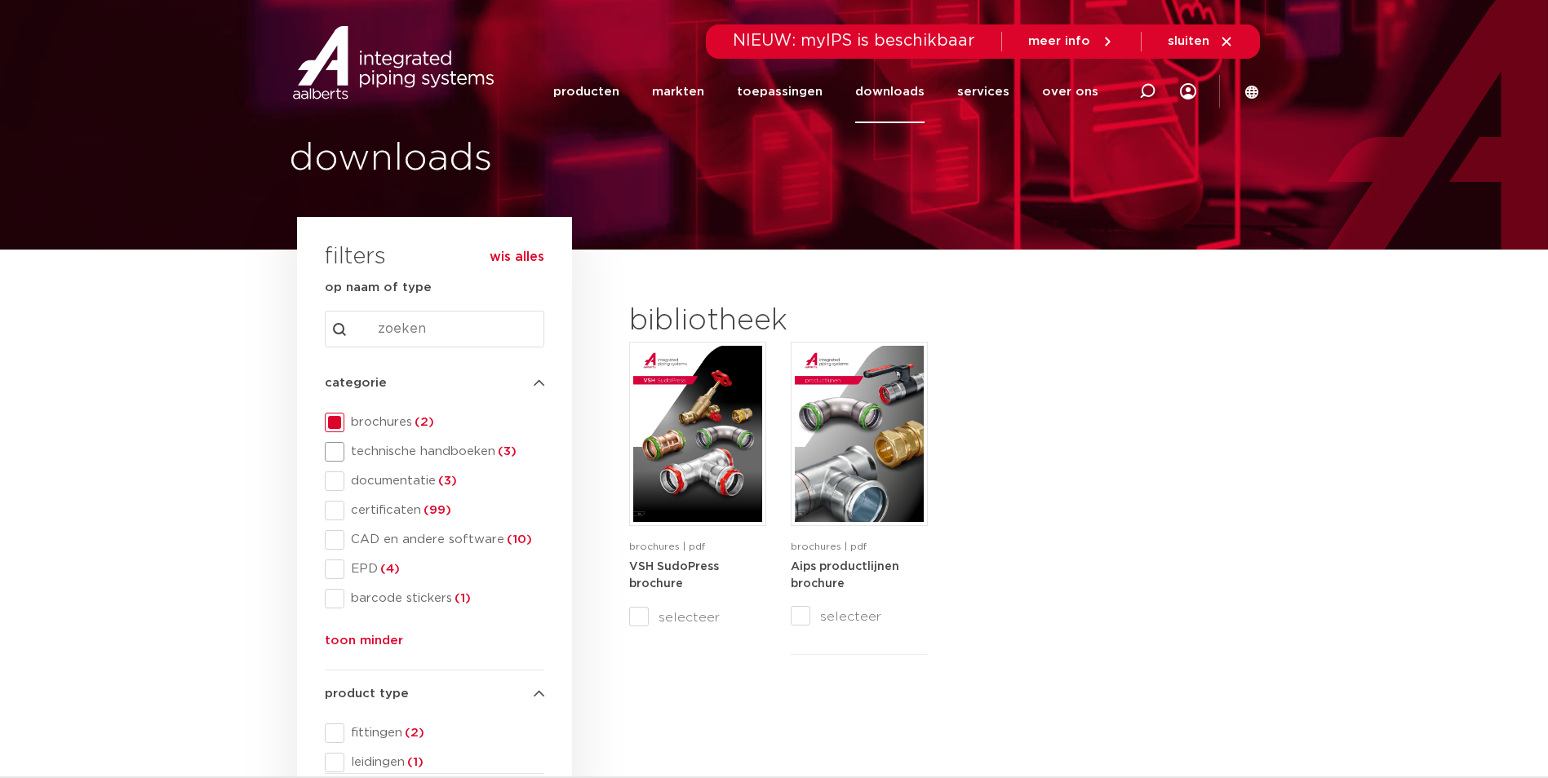
click at [377, 449] on span "technische handboeken (3)" at bounding box center [444, 452] width 200 height 16
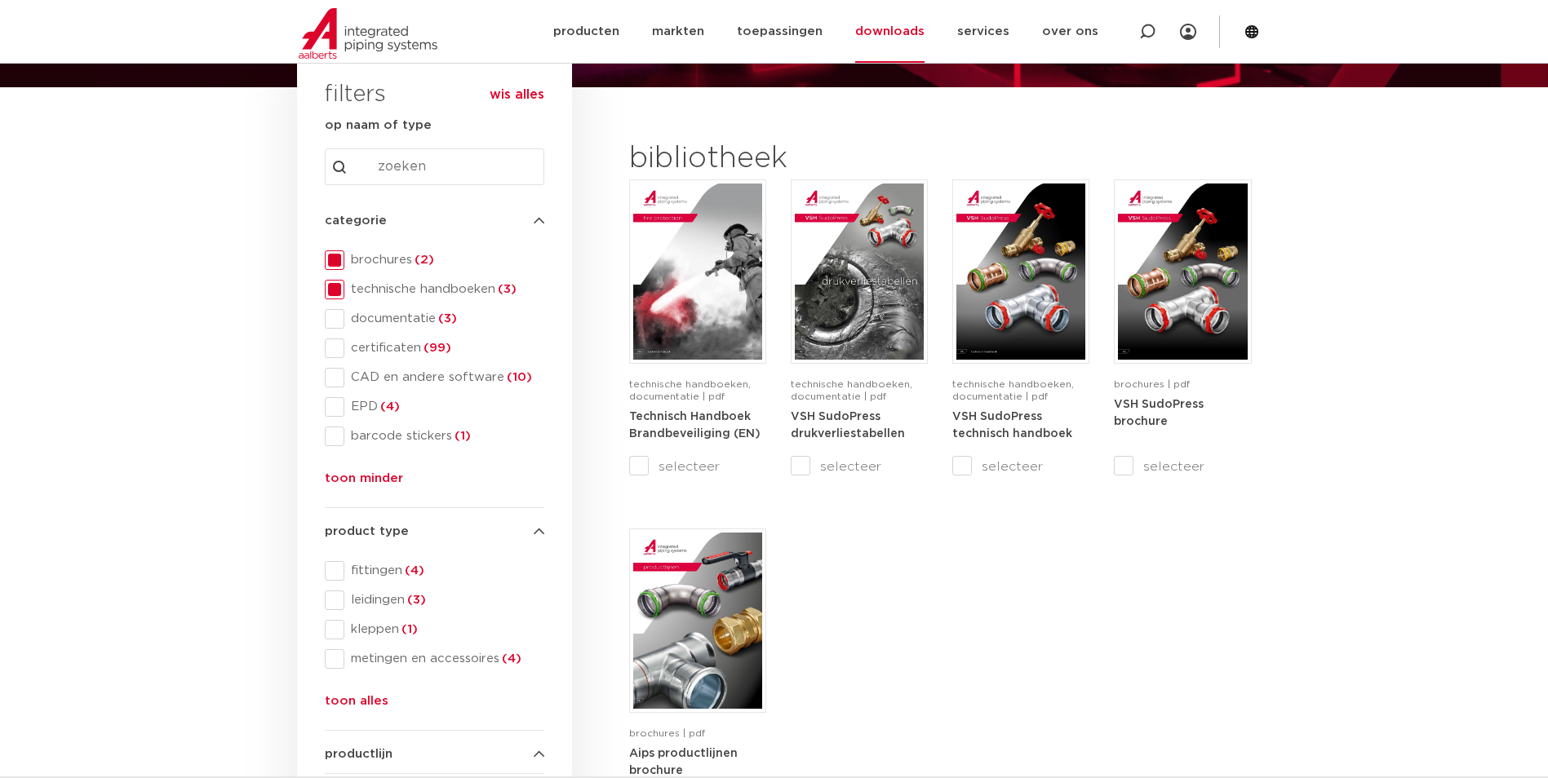
scroll to position [176, 0]
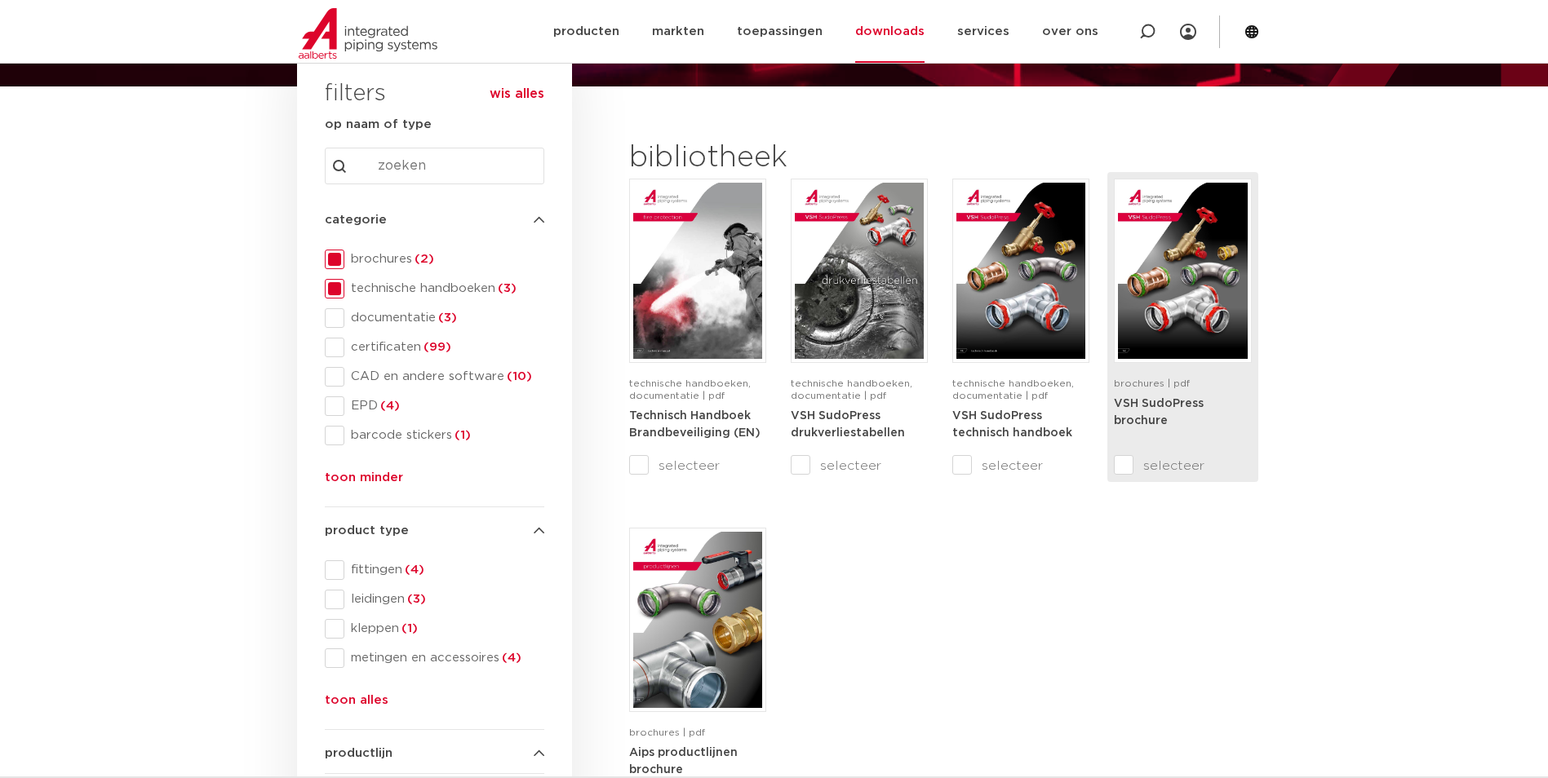
click at [1149, 314] on img at bounding box center [1182, 271] width 129 height 176
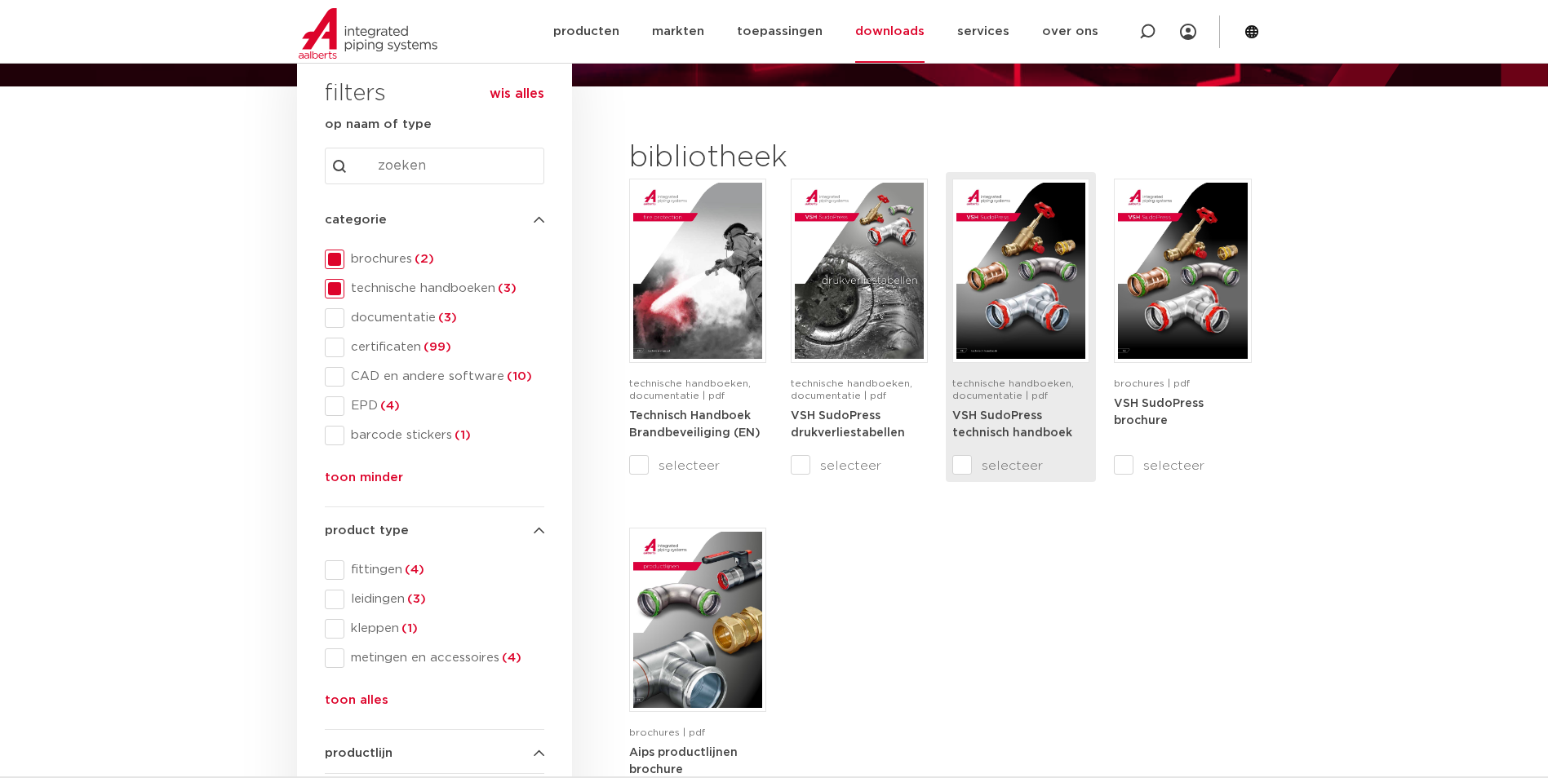
click at [1026, 413] on strong "VSH SudoPress technisch handboek" at bounding box center [1012, 424] width 120 height 29
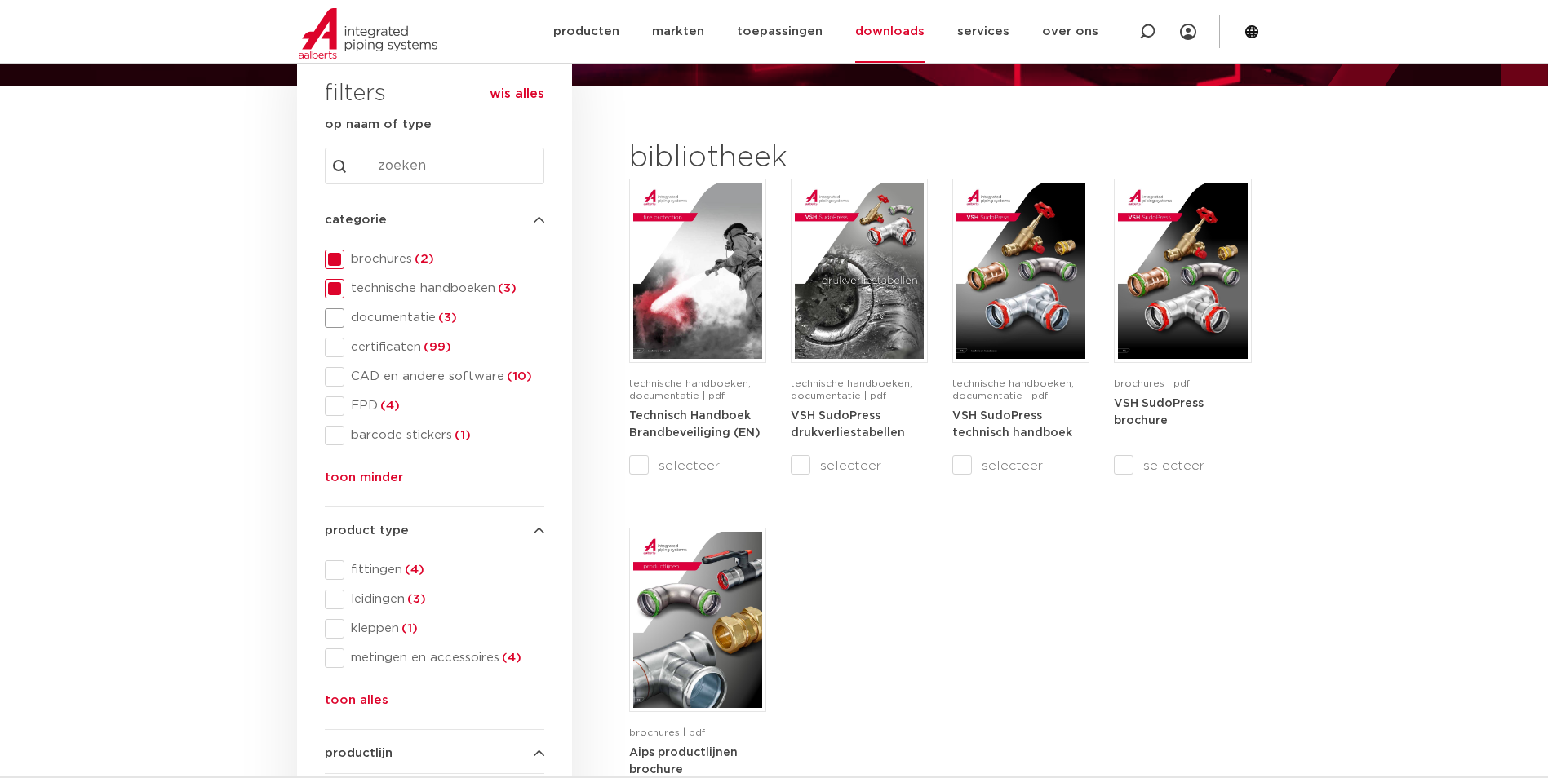
click at [338, 313] on span at bounding box center [335, 318] width 20 height 20
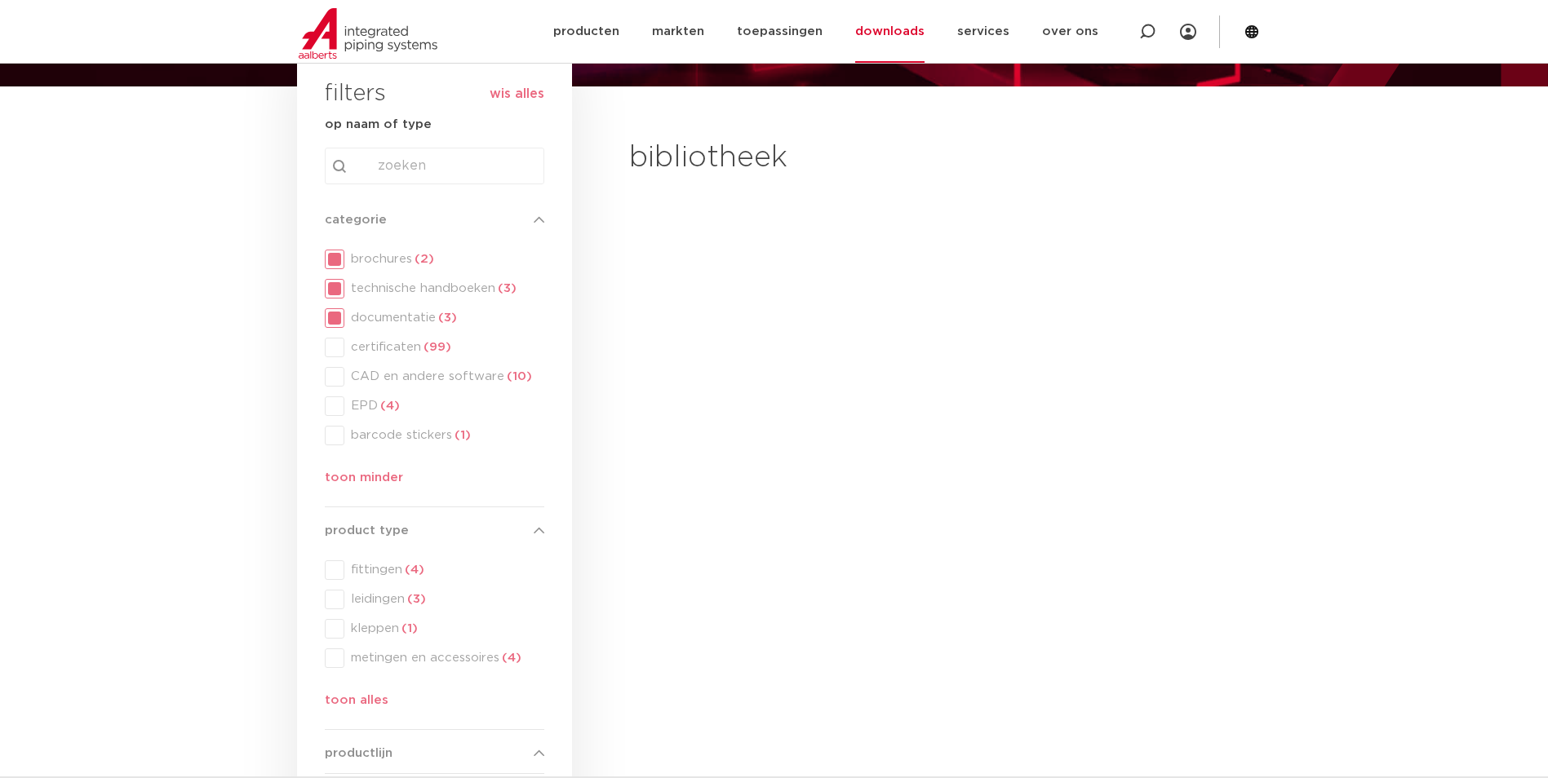
click at [336, 284] on div "categorie categorie brochures (2) technische handboeken (3) documentatie (3) ce…" at bounding box center [435, 353] width 220 height 284
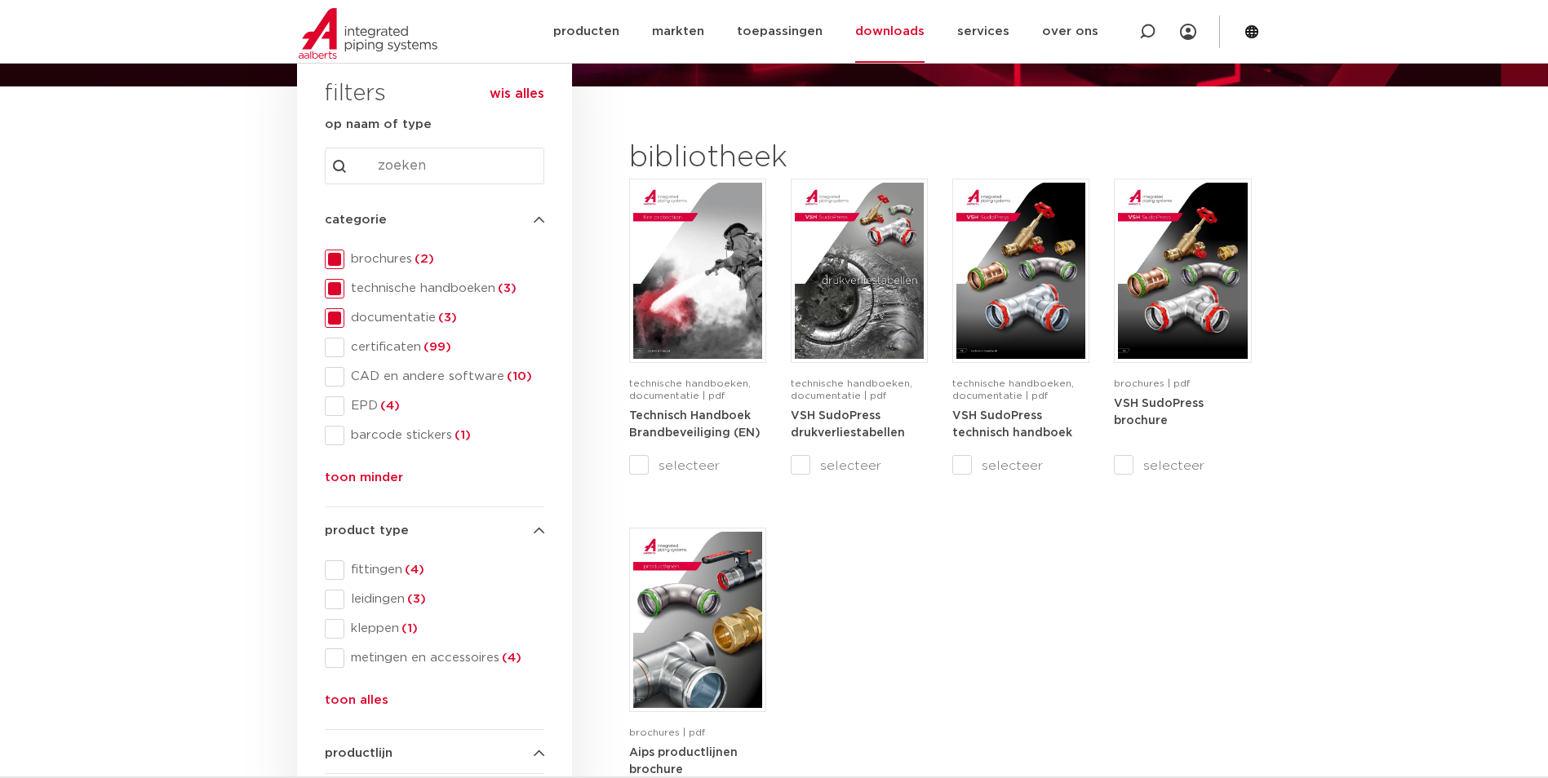
click at [335, 251] on span at bounding box center [335, 260] width 20 height 20
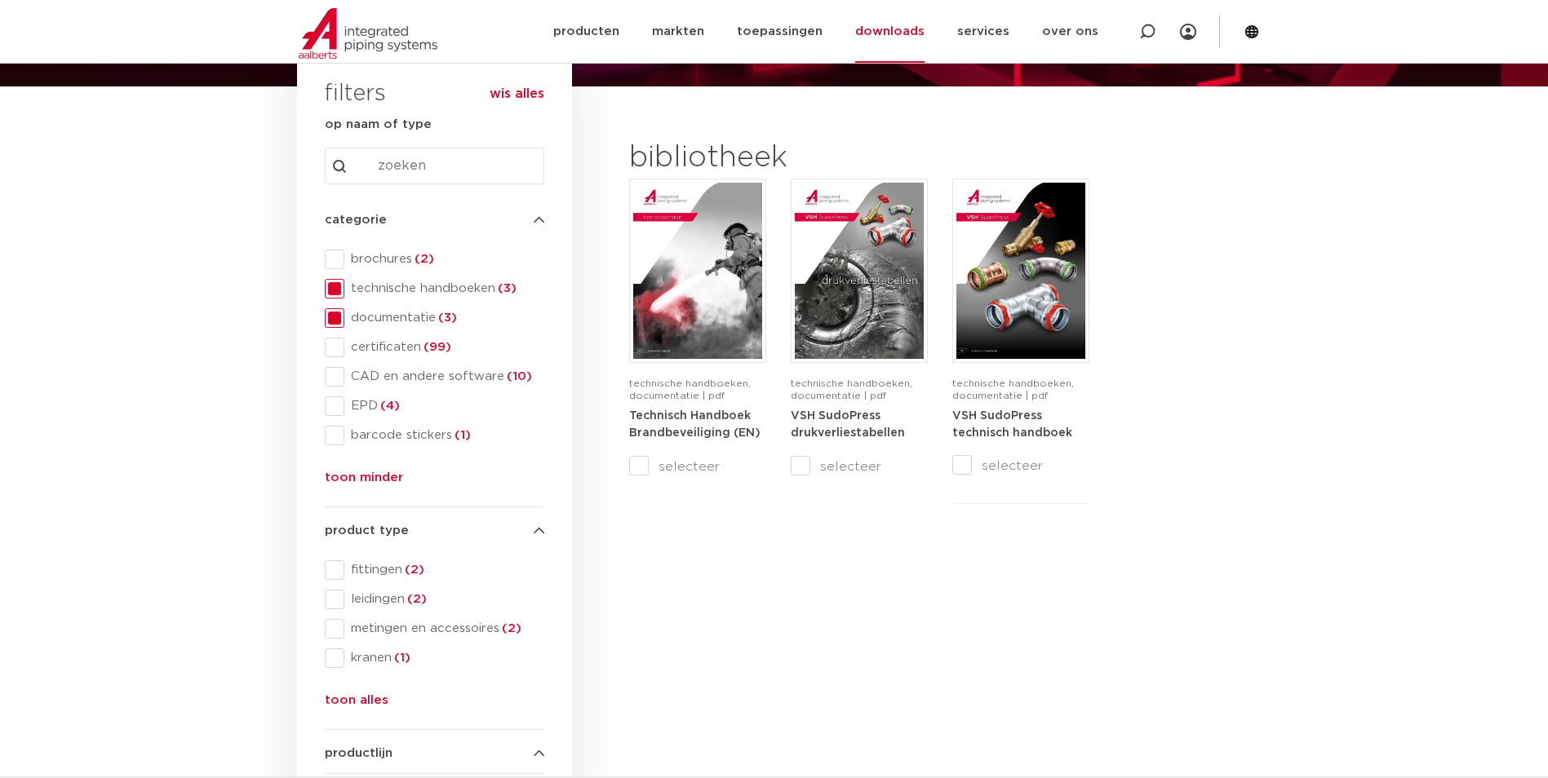
click at [336, 290] on span at bounding box center [335, 289] width 20 height 20
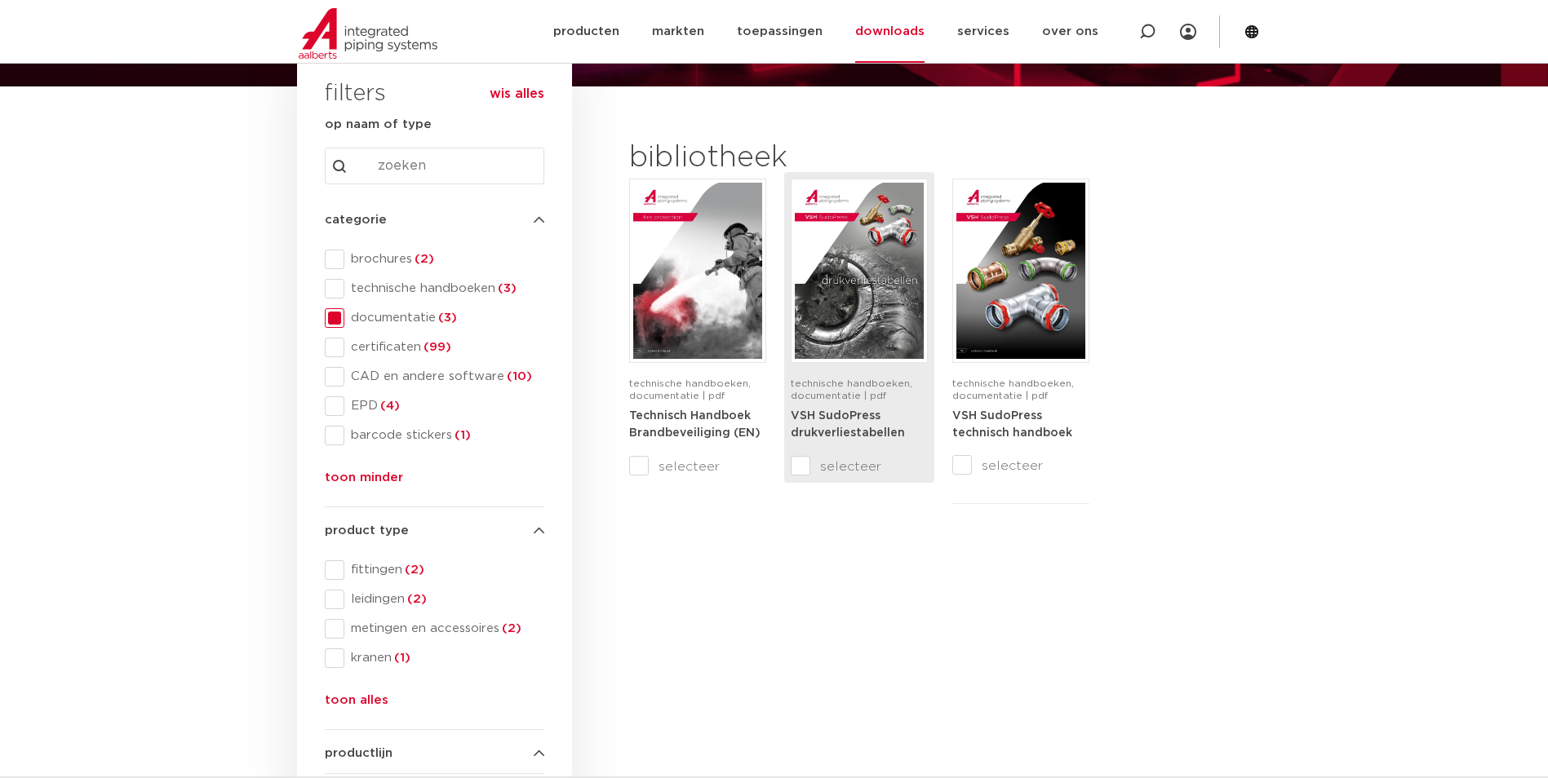
click at [855, 399] on span "technische handboeken, documentatie | pdf" at bounding box center [852, 390] width 122 height 22
click at [845, 306] on img at bounding box center [859, 271] width 129 height 176
